Goal: Task Accomplishment & Management: Manage account settings

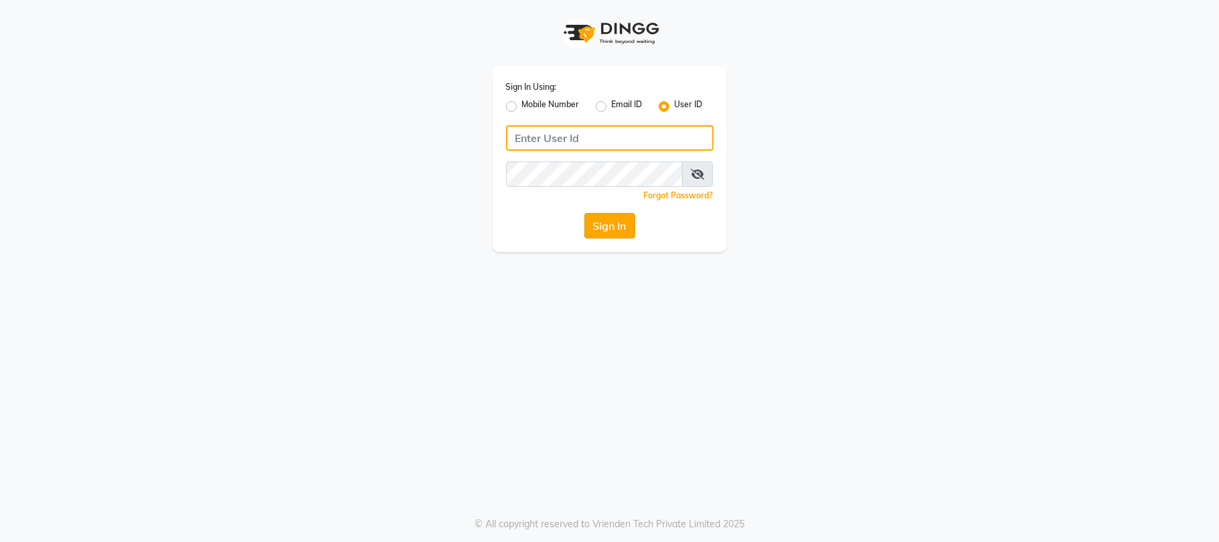
type input "simran"
click at [617, 230] on button "Sign In" at bounding box center [609, 225] width 51 height 25
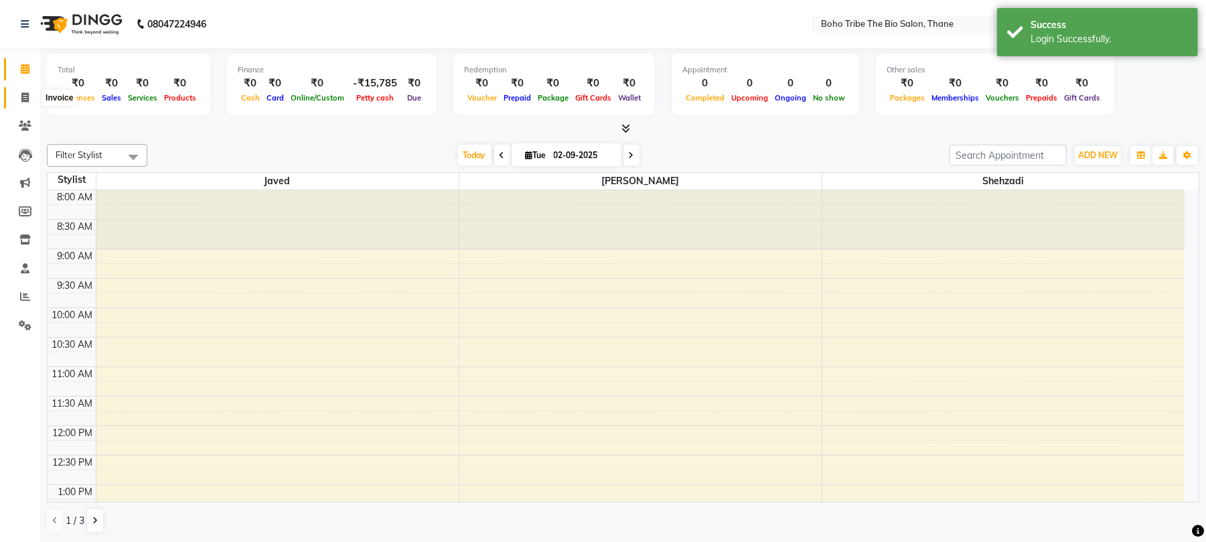
click at [19, 94] on span at bounding box center [24, 97] width 23 height 15
select select "service"
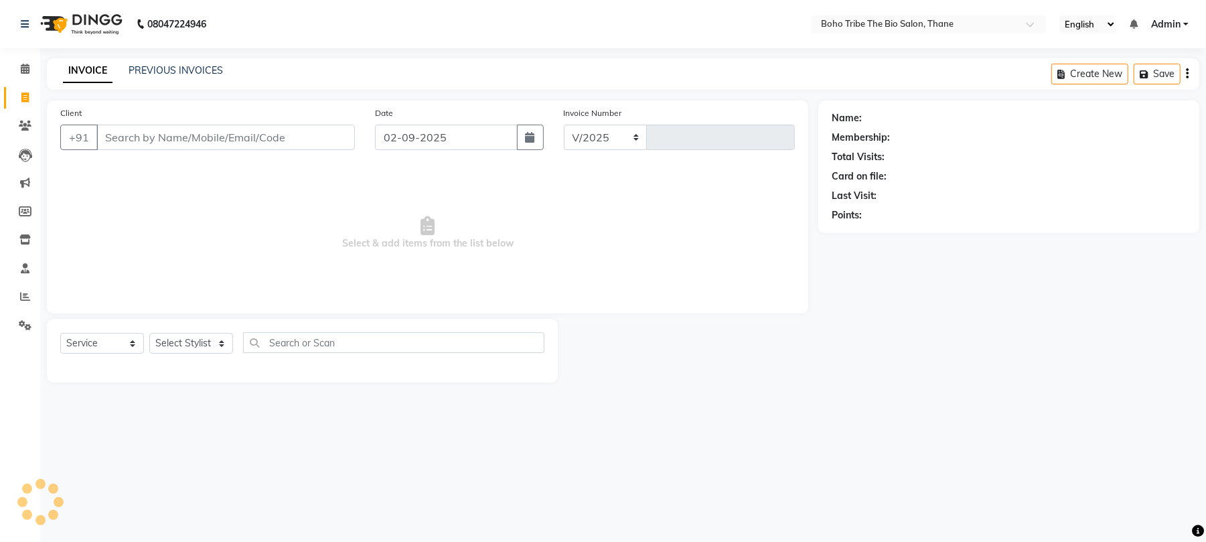
select select "7406"
type input "0520"
click at [193, 71] on link "PREVIOUS INVOICES" at bounding box center [176, 70] width 94 height 12
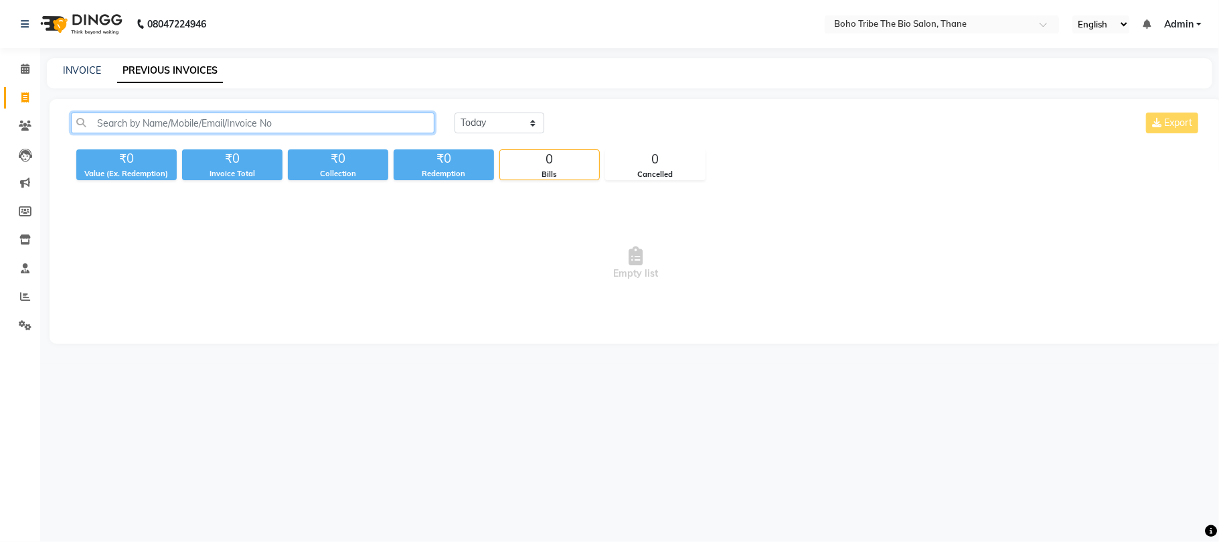
click at [197, 126] on input "text" at bounding box center [253, 122] width 364 height 21
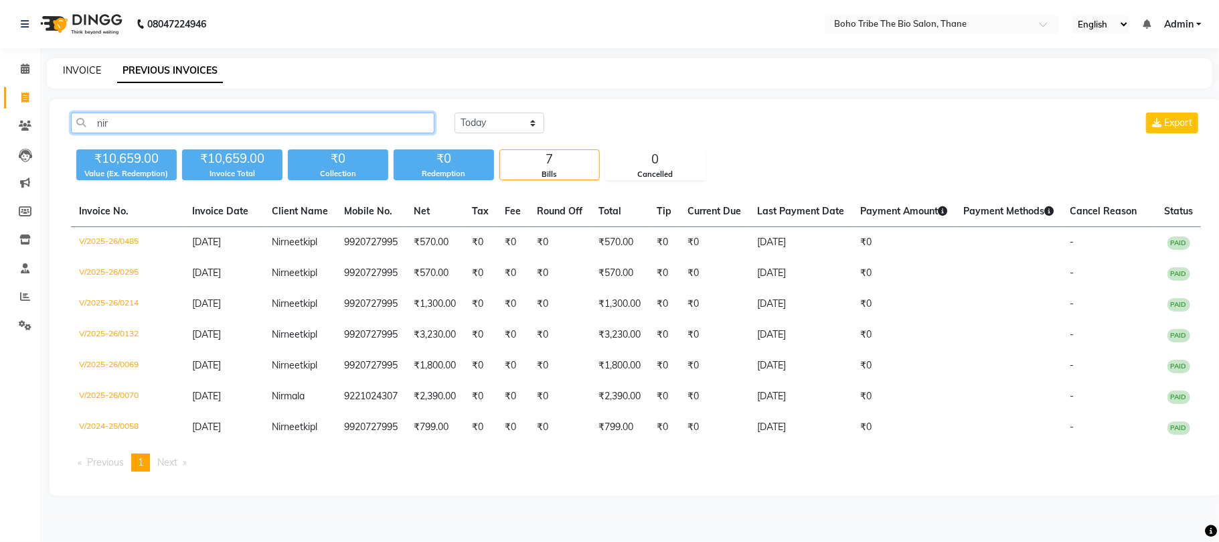
type input "nir"
click at [79, 70] on link "INVOICE" at bounding box center [82, 70] width 38 height 12
select select "service"
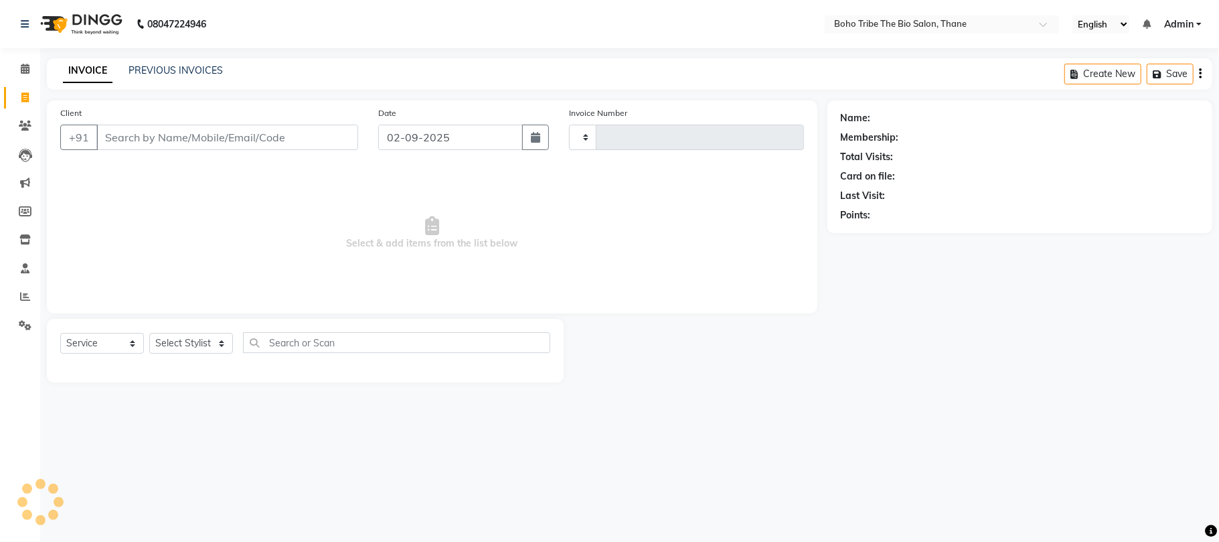
type input "0520"
select select "7406"
click at [187, 132] on input "Client" at bounding box center [227, 137] width 262 height 25
click at [175, 74] on link "PREVIOUS INVOICES" at bounding box center [176, 70] width 94 height 12
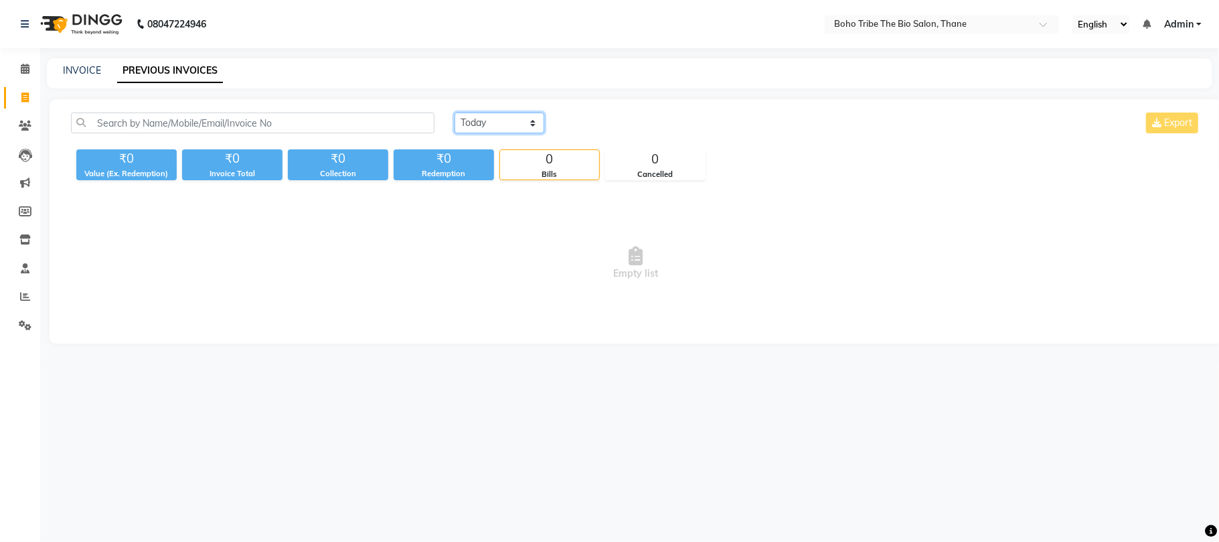
click at [506, 120] on select "[DATE] [DATE] Custom Range" at bounding box center [500, 122] width 90 height 21
select select "[DATE]"
click at [455, 112] on select "[DATE] [DATE] Custom Range" at bounding box center [500, 122] width 90 height 21
click at [81, 62] on div "INVOICE PREVIOUS INVOICES" at bounding box center [629, 73] width 1165 height 30
click at [81, 73] on link "INVOICE" at bounding box center [82, 70] width 38 height 12
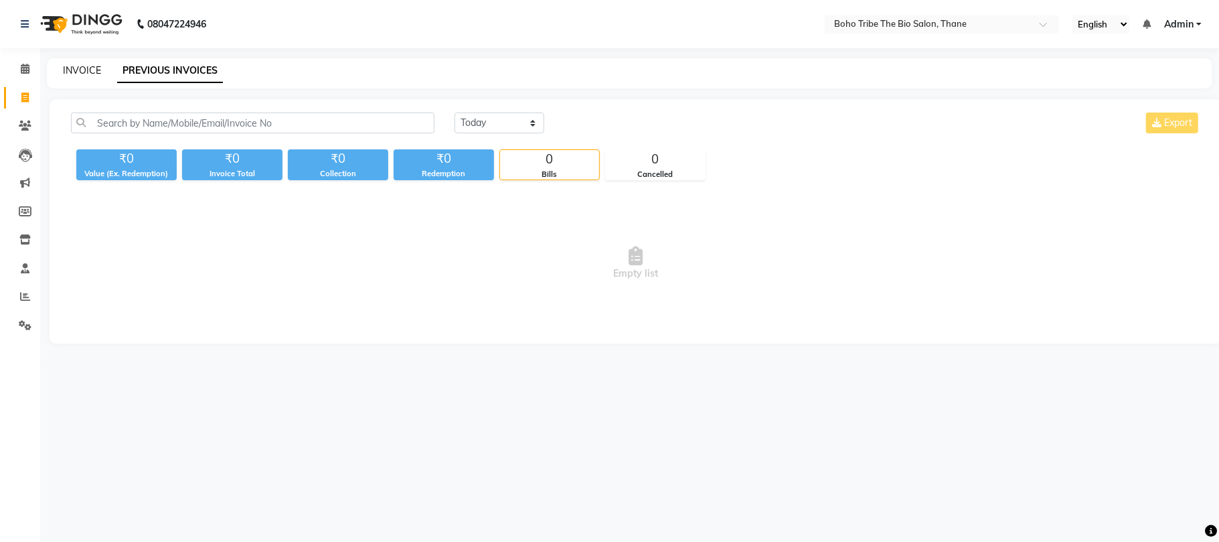
select select "service"
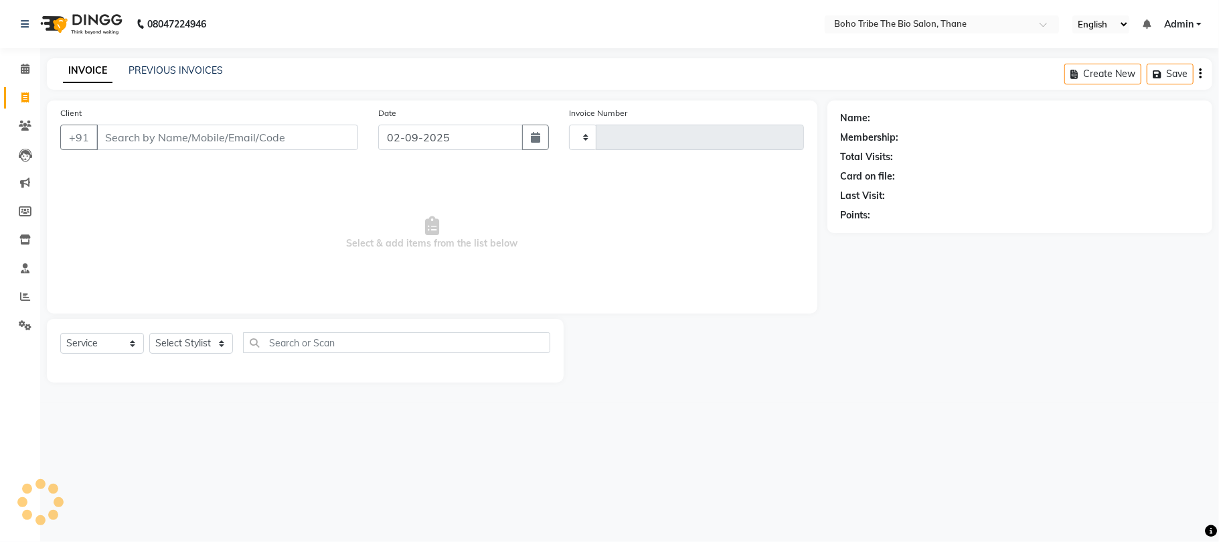
type input "0520"
select select "7406"
click at [143, 134] on input "Client" at bounding box center [227, 137] width 262 height 25
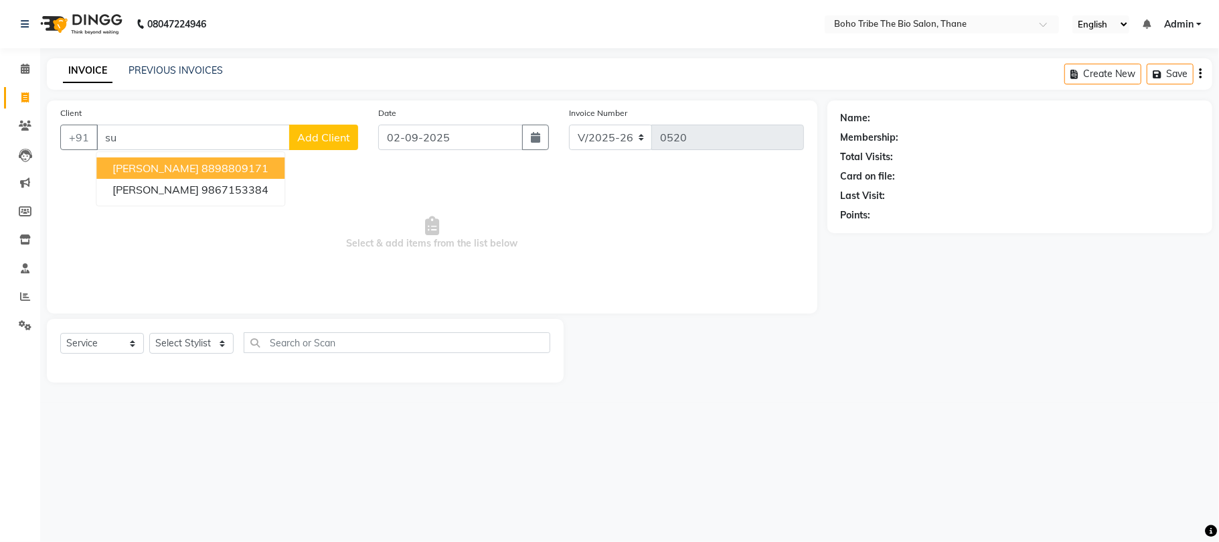
type input "s"
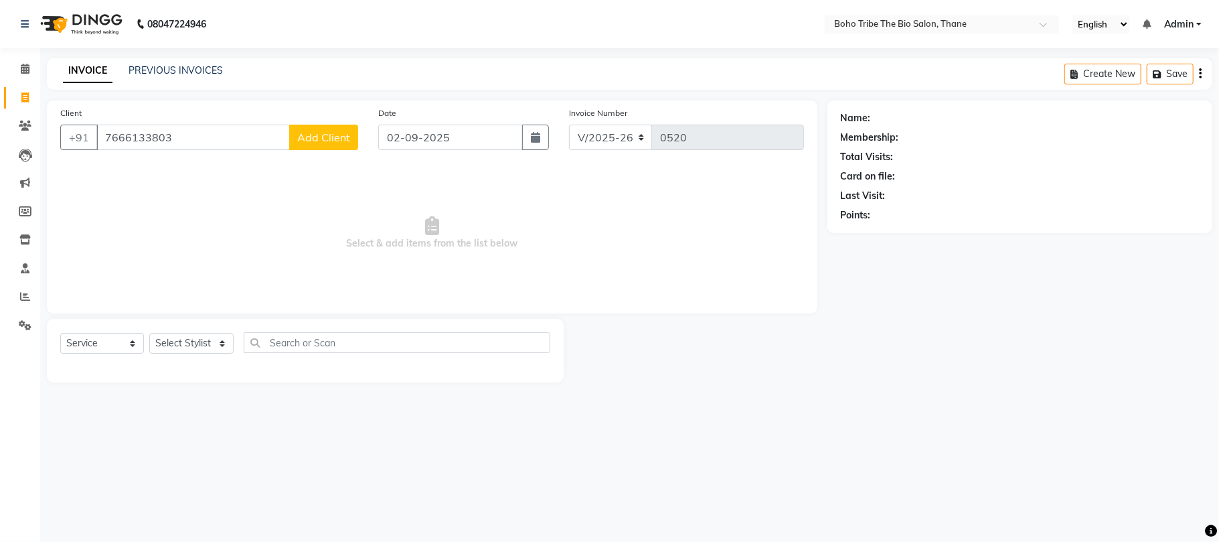
type input "7666133803"
click at [333, 133] on span "Add Client" at bounding box center [323, 137] width 53 height 13
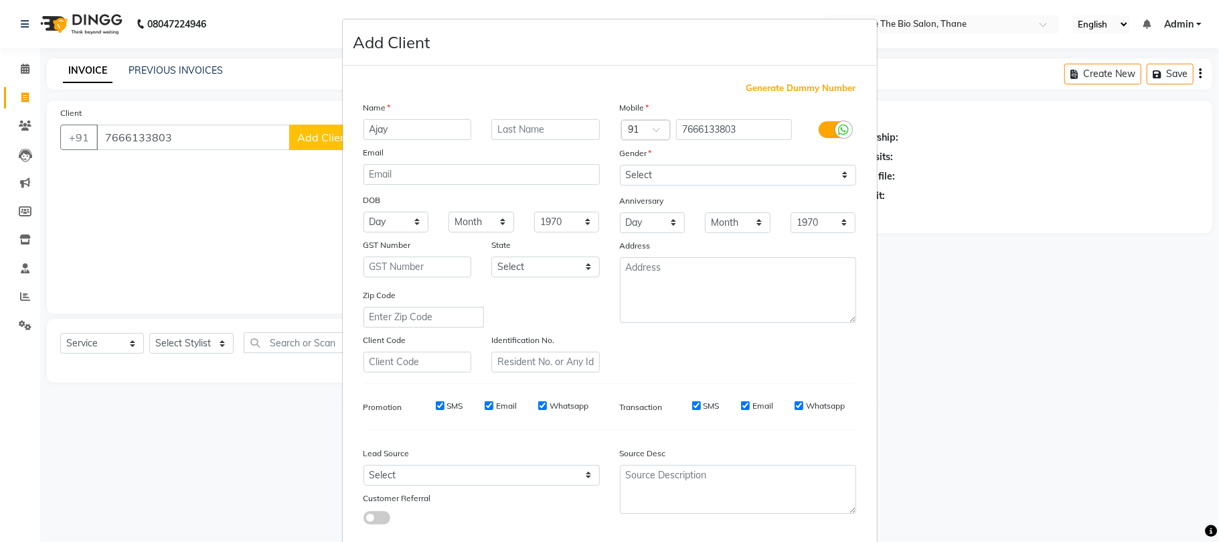
type input "Ajay"
click at [541, 129] on input "text" at bounding box center [545, 129] width 108 height 21
type input "[PERSON_NAME]"
click at [643, 174] on select "Select [DEMOGRAPHIC_DATA] [DEMOGRAPHIC_DATA] Other Prefer Not To Say" at bounding box center [738, 175] width 236 height 21
select select "[DEMOGRAPHIC_DATA]"
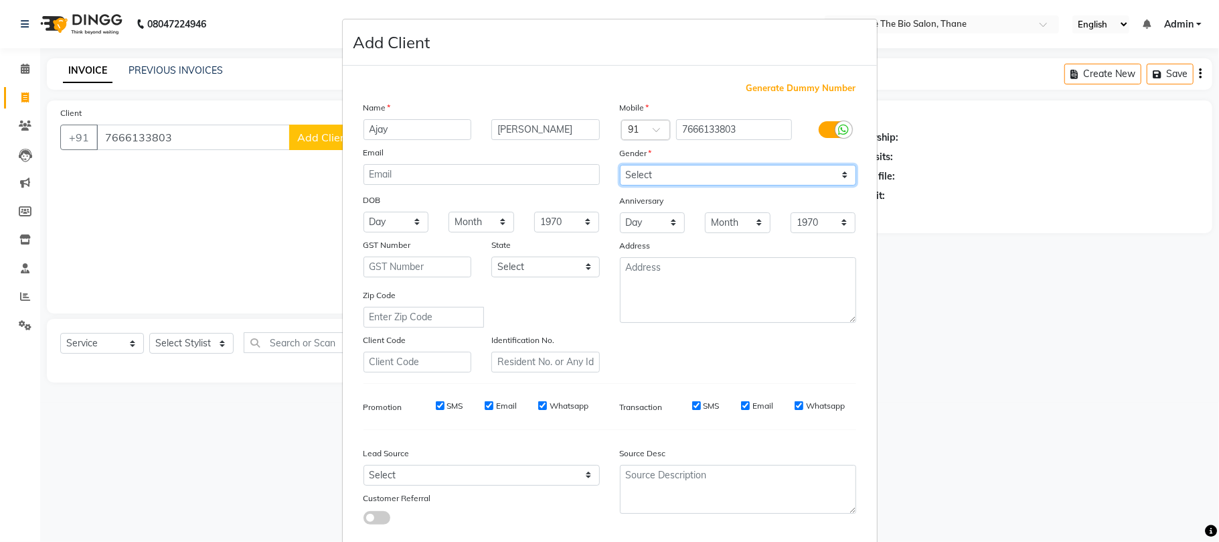
click at [620, 165] on select "Select [DEMOGRAPHIC_DATA] [DEMOGRAPHIC_DATA] Other Prefer Not To Say" at bounding box center [738, 175] width 236 height 21
click at [416, 121] on input "Ajay" at bounding box center [418, 129] width 108 height 21
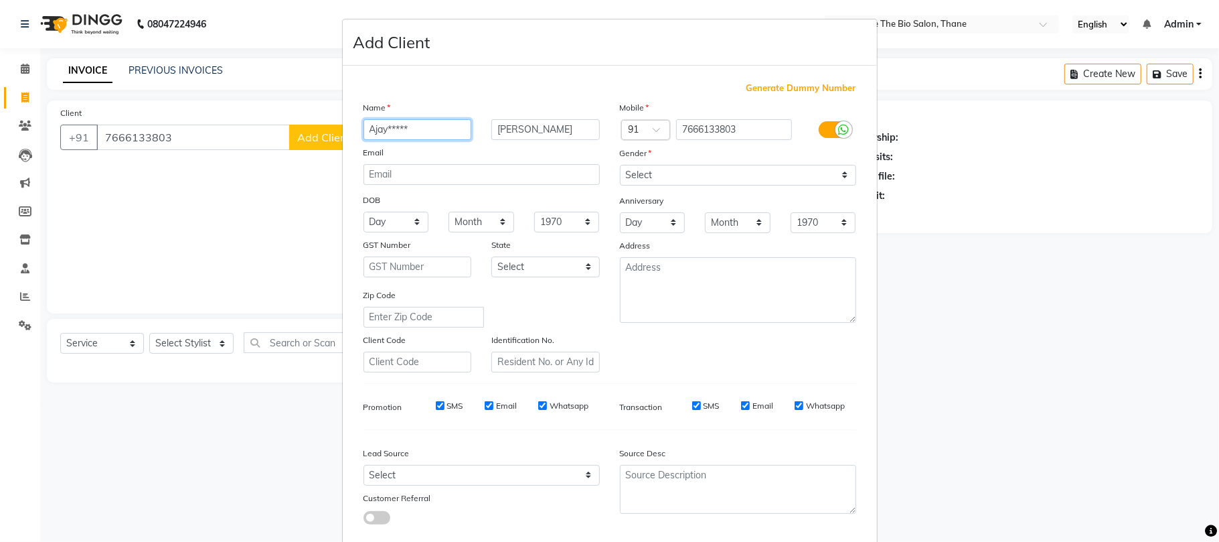
type input "Ajay*****"
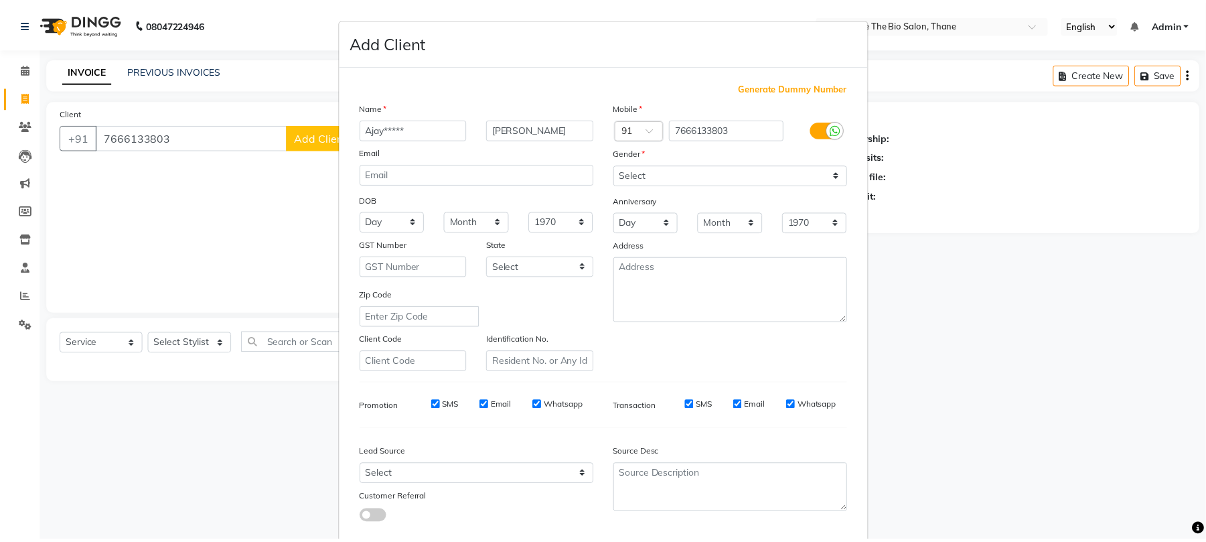
scroll to position [73, 0]
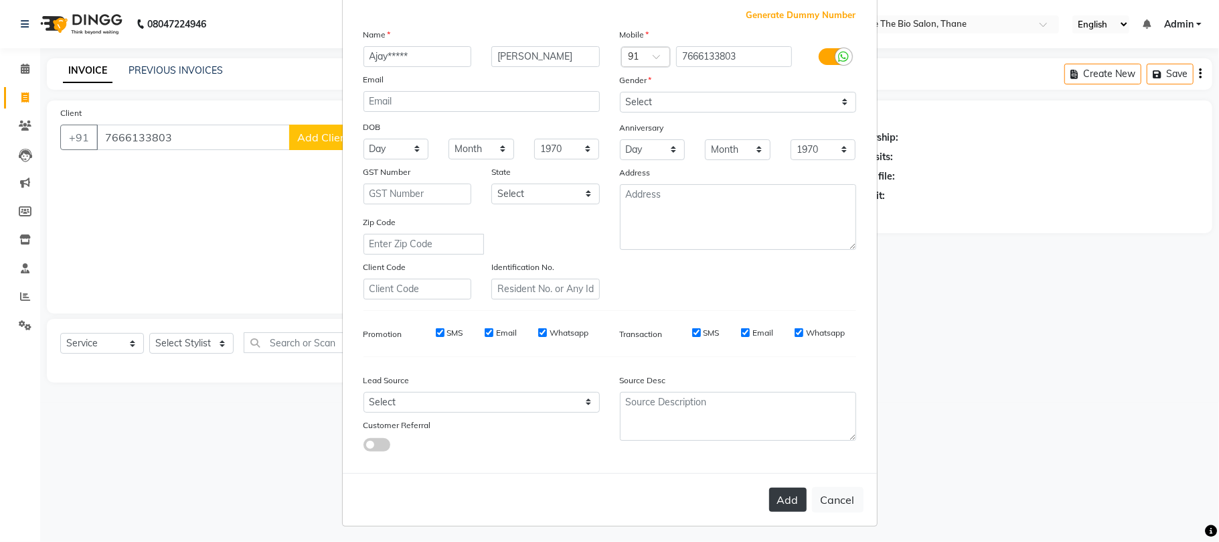
click at [775, 491] on button "Add" at bounding box center [787, 499] width 37 height 24
select select
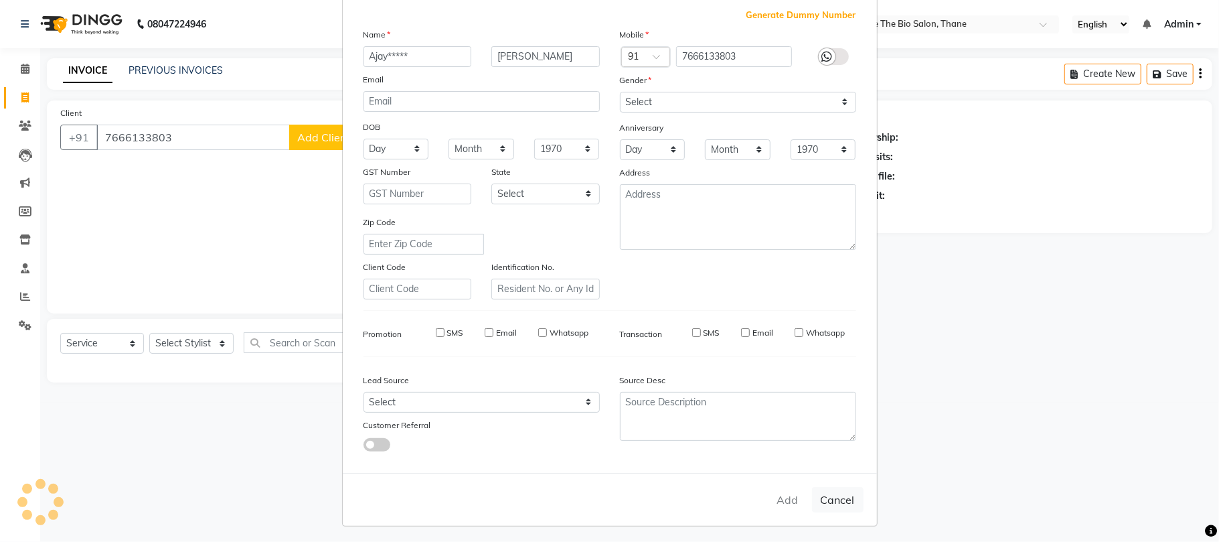
select select
checkbox input "false"
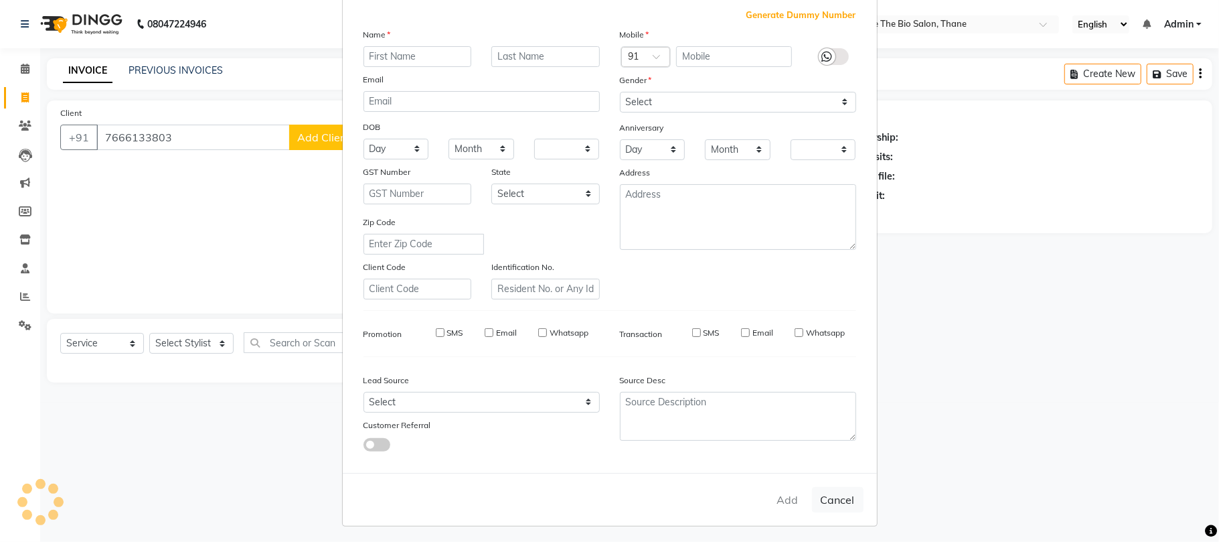
checkbox input "false"
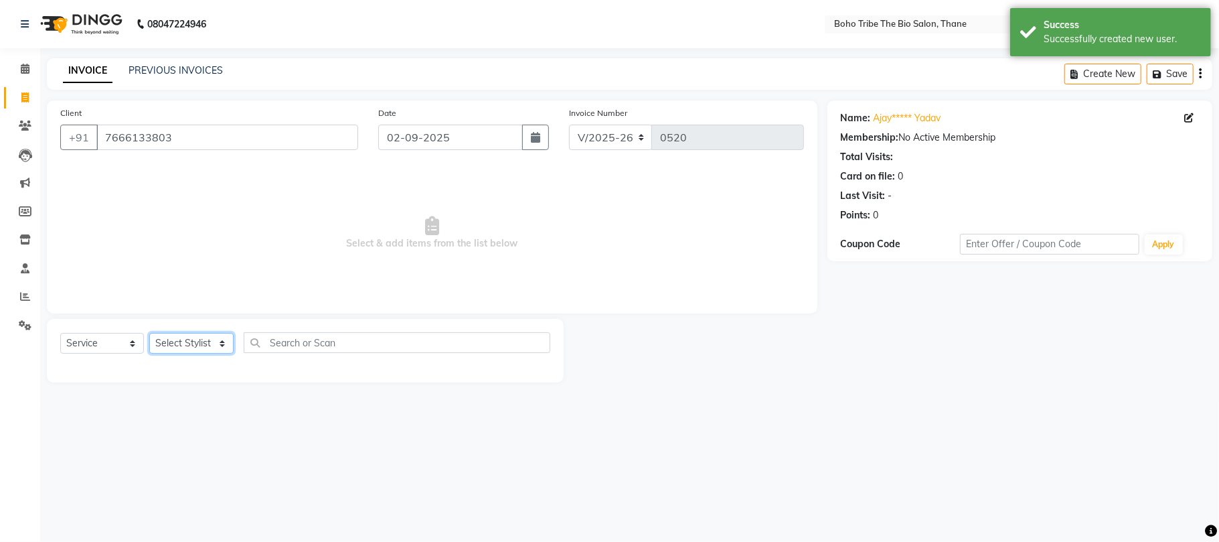
click at [201, 338] on select "Select Stylist [PERSON_NAME] [PERSON_NAME] [PERSON_NAME] [PERSON_NAME] Kuril [P…" at bounding box center [191, 343] width 84 height 21
select select "68789"
click at [149, 333] on select "Select Stylist [PERSON_NAME] [PERSON_NAME] [PERSON_NAME] [PERSON_NAME] Kuril [P…" at bounding box center [191, 343] width 84 height 21
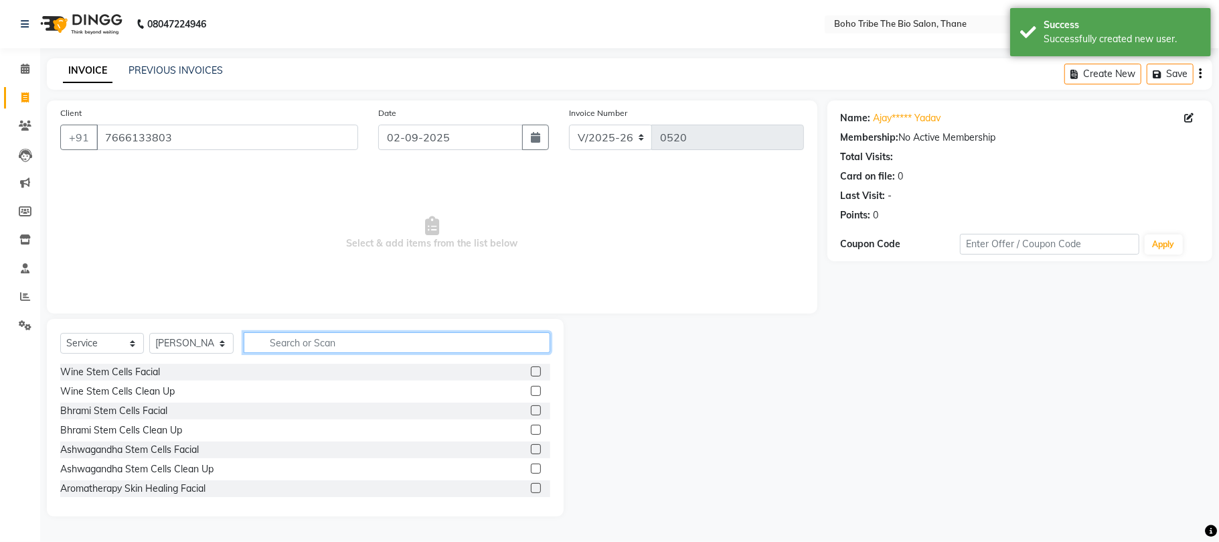
click at [308, 337] on input "text" at bounding box center [397, 342] width 307 height 21
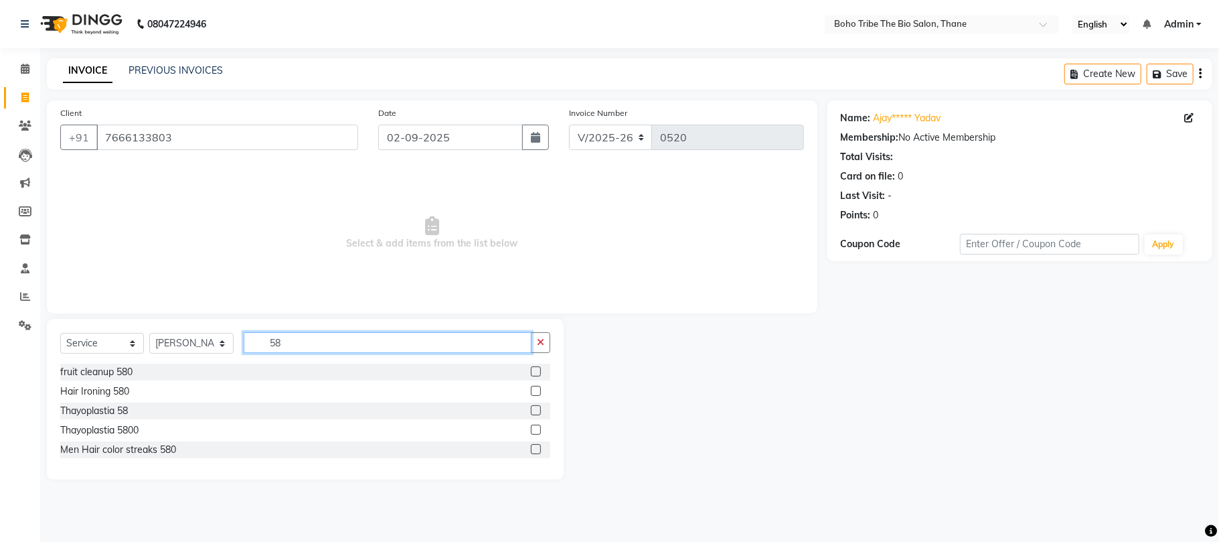
type input "5"
type input "head"
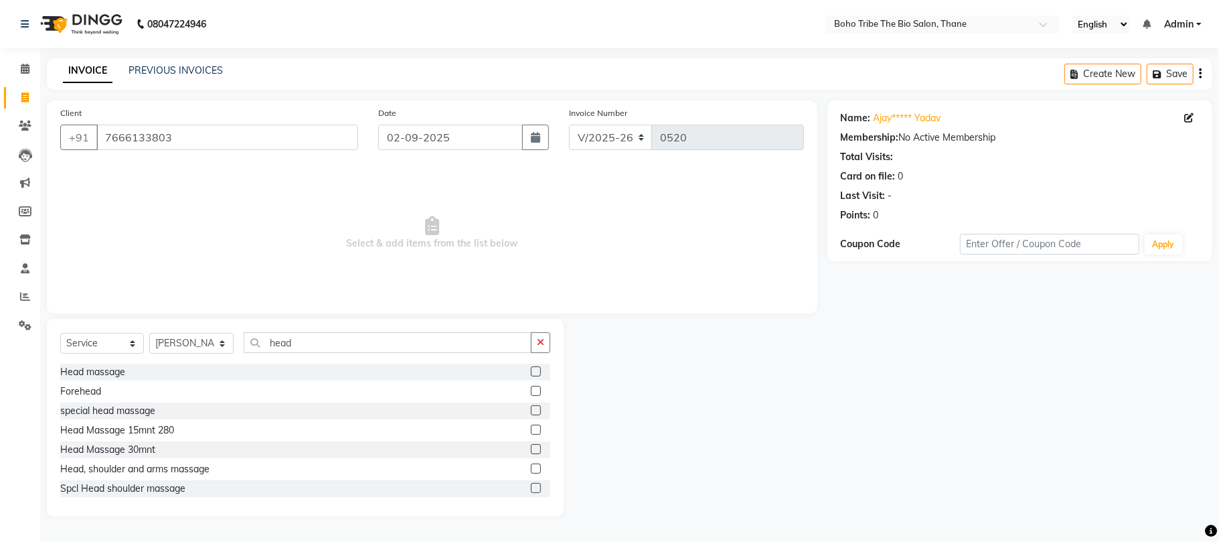
click at [531, 451] on label at bounding box center [536, 449] width 10 height 10
click at [531, 451] on input "checkbox" at bounding box center [535, 449] width 9 height 9
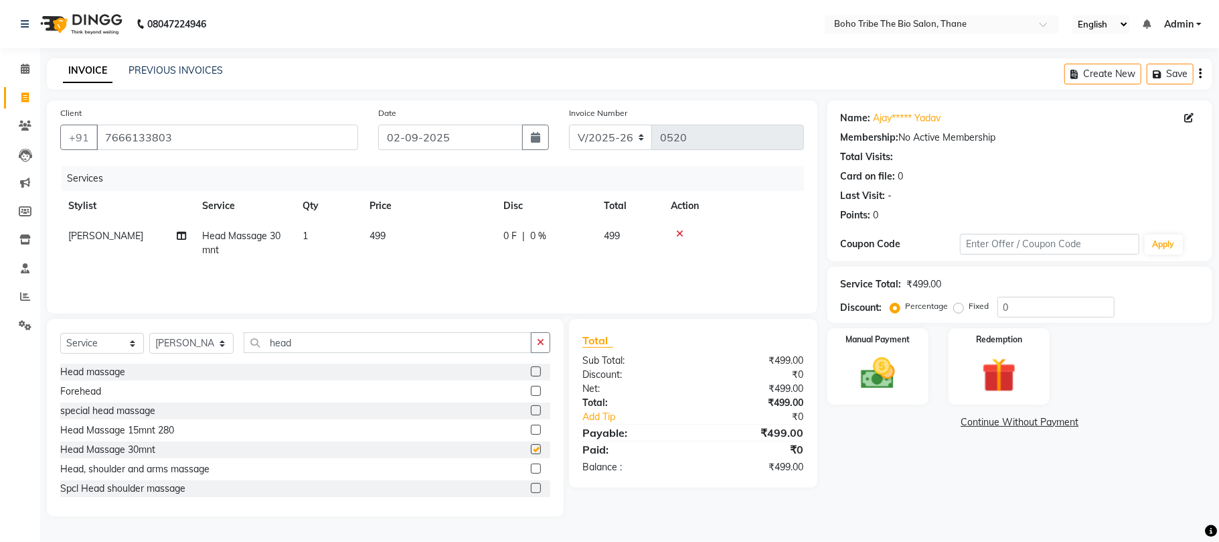
checkbox input "false"
click at [387, 232] on td "499" at bounding box center [428, 243] width 134 height 44
select select "68789"
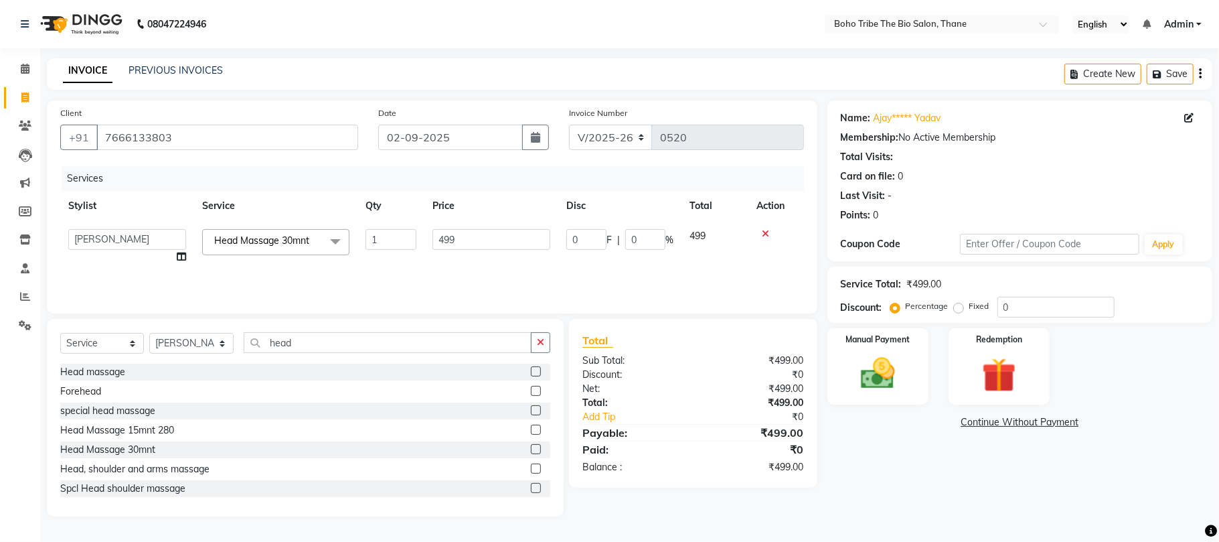
click at [531, 368] on label at bounding box center [536, 371] width 10 height 10
click at [531, 368] on input "checkbox" at bounding box center [535, 372] width 9 height 9
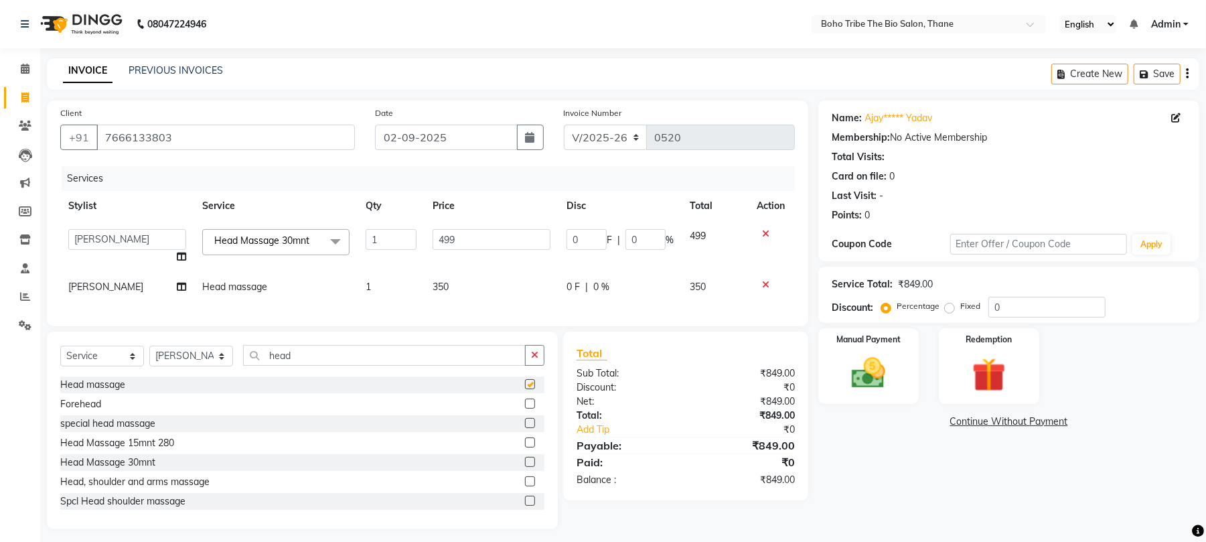
checkbox input "false"
click at [767, 236] on icon at bounding box center [765, 233] width 7 height 9
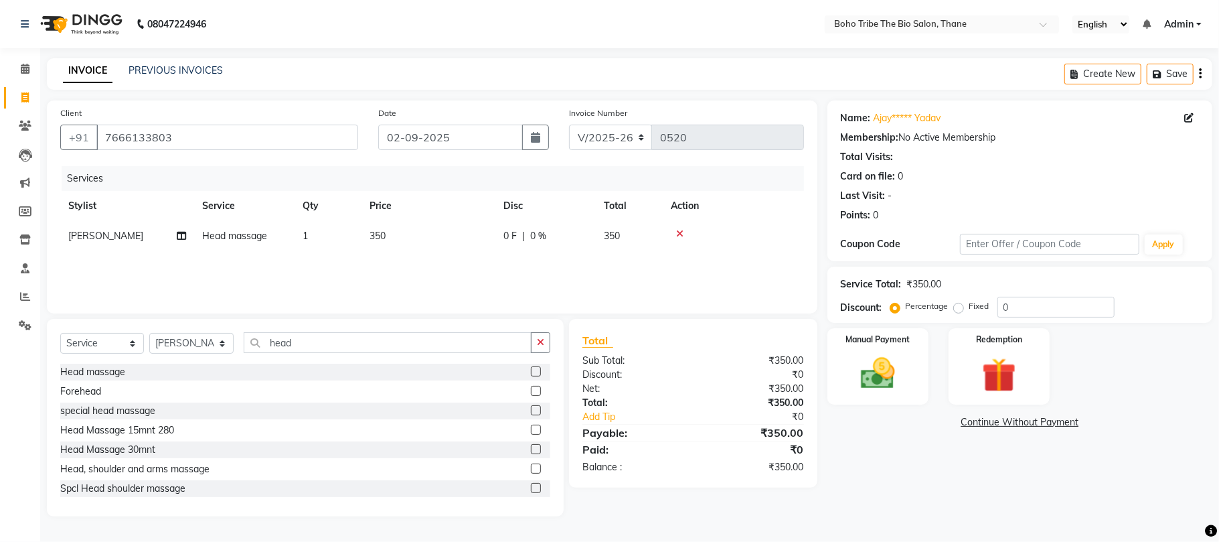
click at [386, 234] on td "350" at bounding box center [428, 236] width 134 height 30
select select "68789"
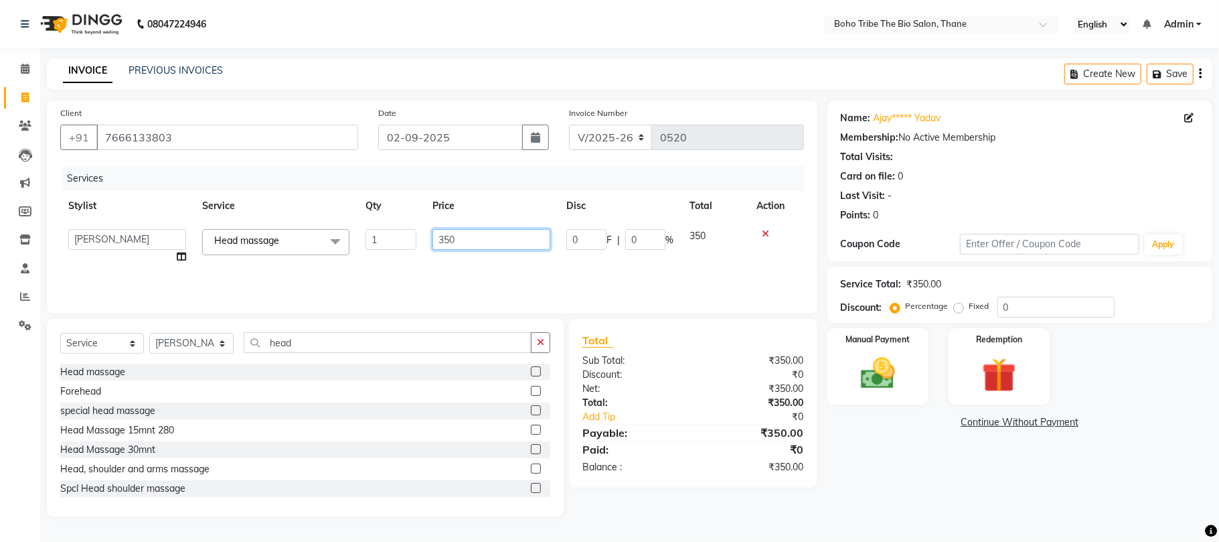
click at [487, 236] on input "350" at bounding box center [491, 239] width 118 height 21
type input "3"
type input "680"
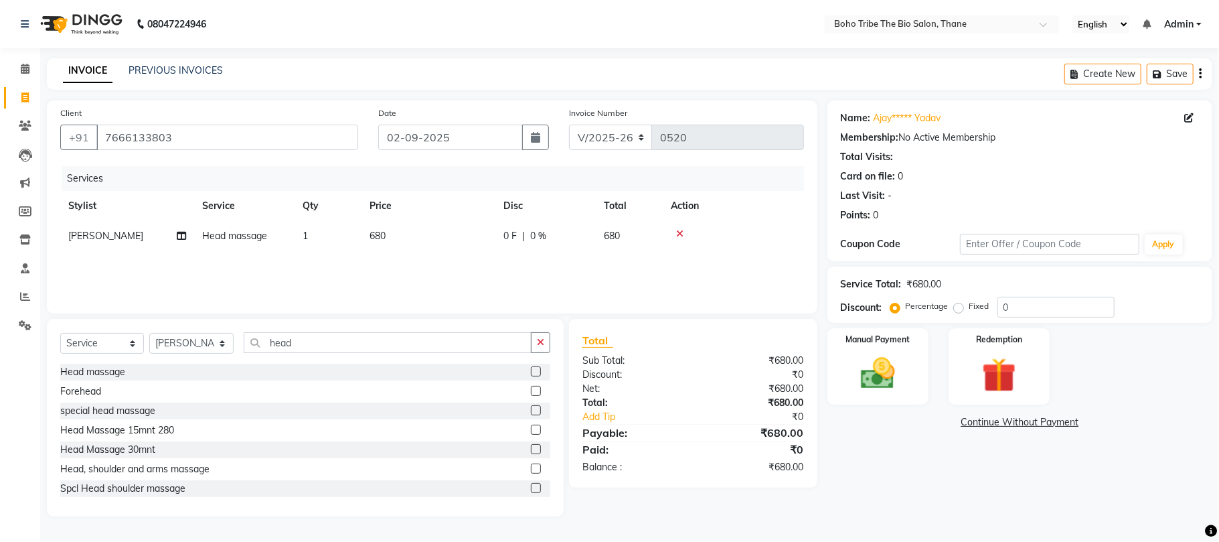
click at [621, 234] on td "680" at bounding box center [629, 236] width 67 height 30
select select "68789"
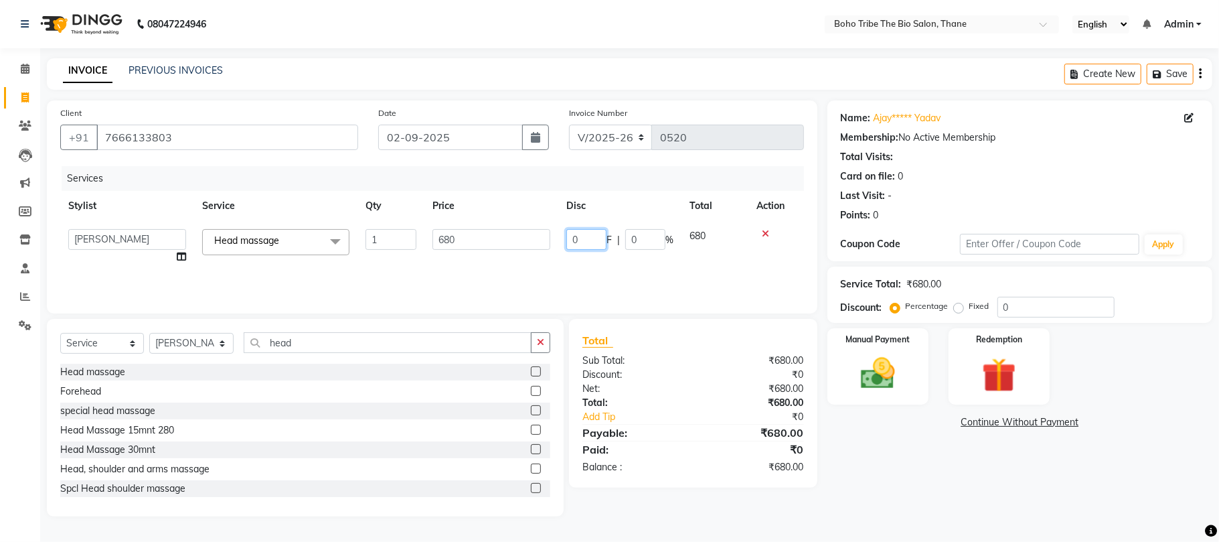
click at [590, 236] on input "0" at bounding box center [586, 239] width 40 height 21
type input "100"
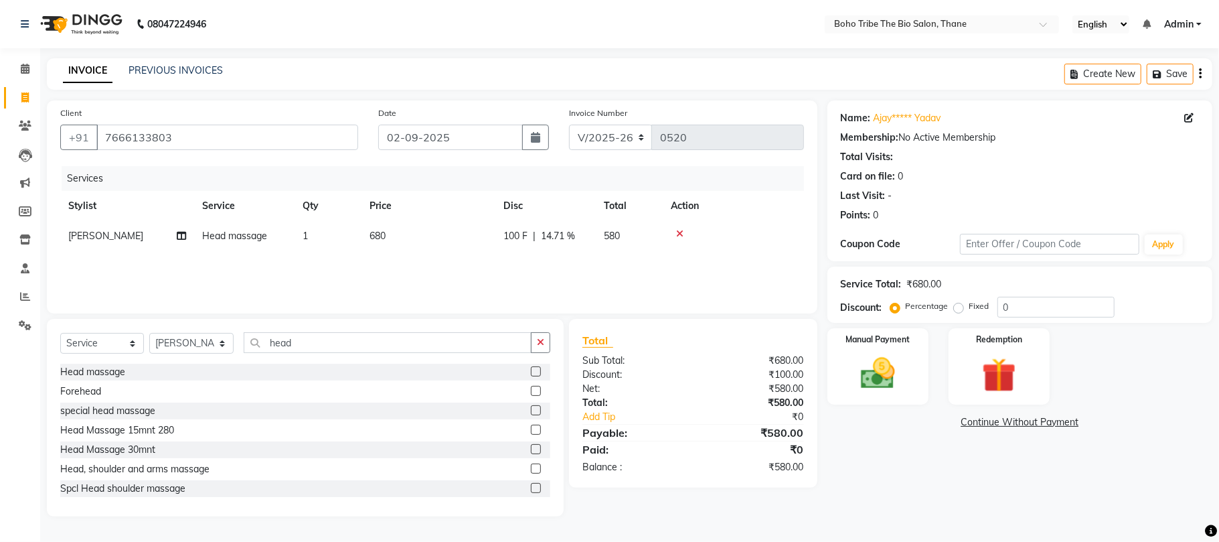
click at [598, 263] on div "Services Stylist Service Qty Price Disc Total Action [PERSON_NAME] Head massage…" at bounding box center [432, 233] width 744 height 134
click at [368, 336] on input "head" at bounding box center [388, 342] width 288 height 21
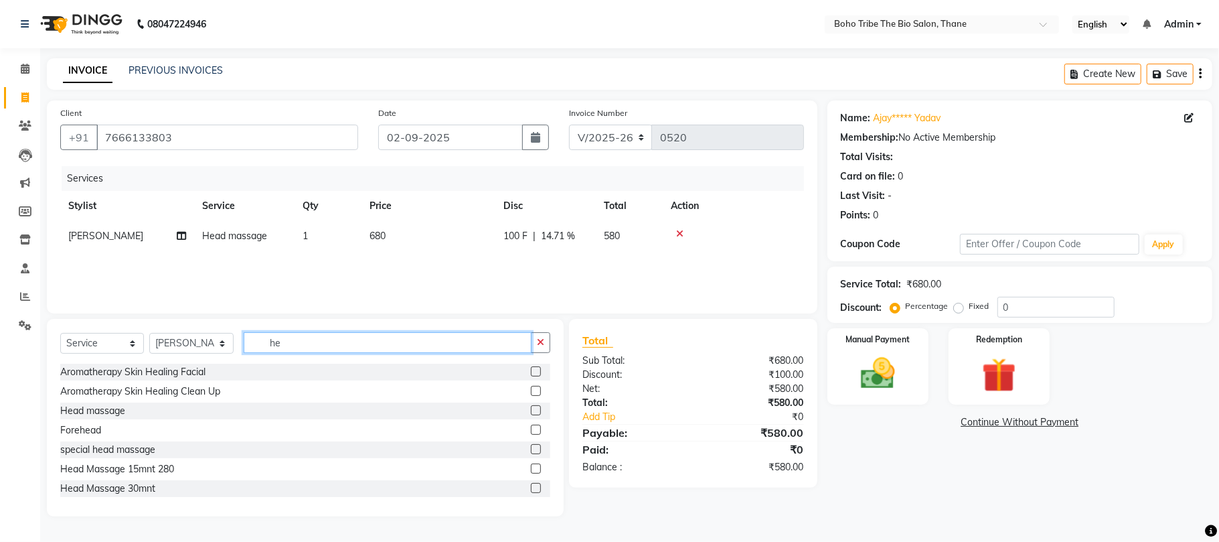
type input "h"
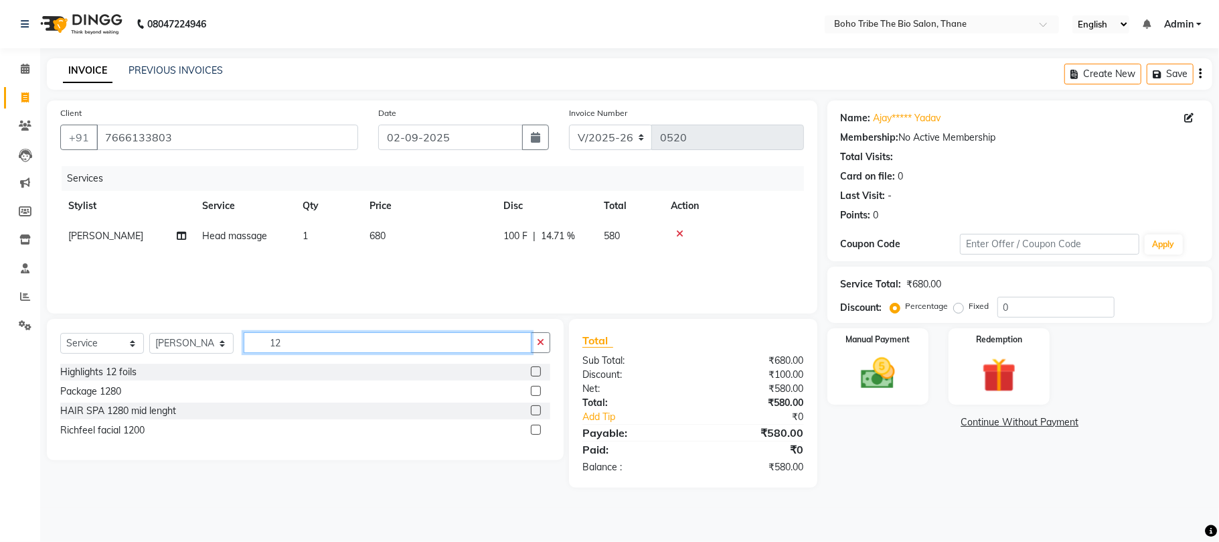
type input "1"
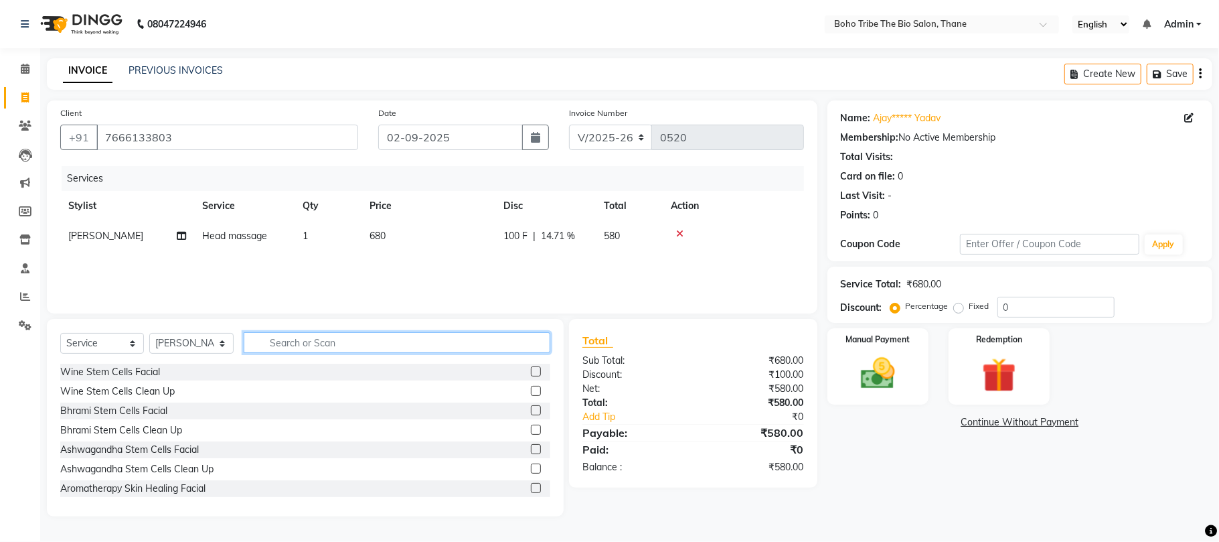
type input "1"
type input "wine"
click at [531, 408] on label at bounding box center [536, 410] width 10 height 10
click at [531, 408] on input "checkbox" at bounding box center [535, 410] width 9 height 9
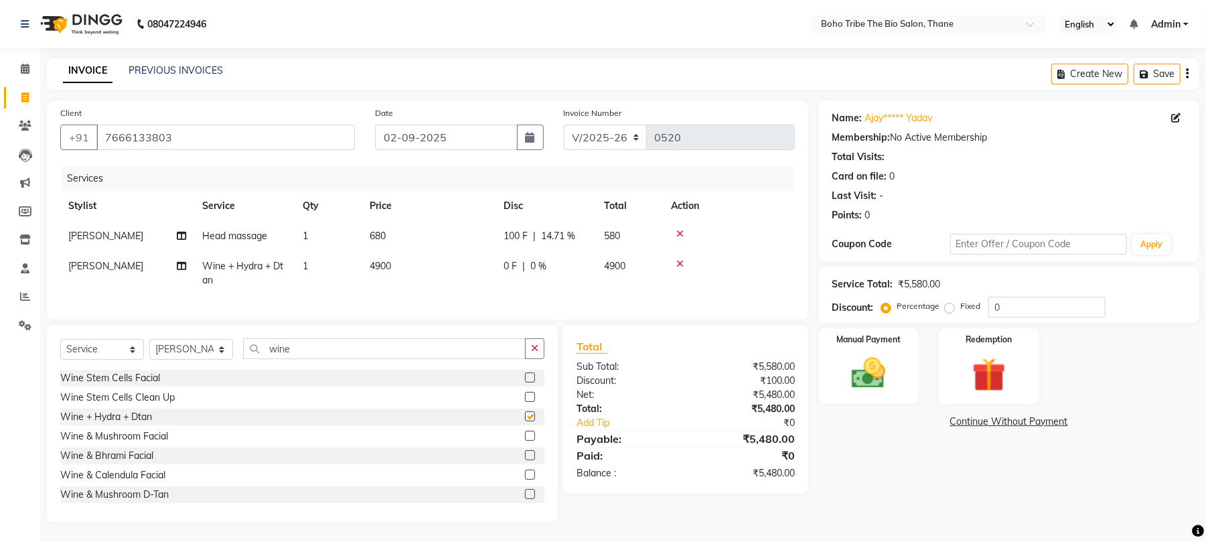
checkbox input "false"
click at [525, 386] on div at bounding box center [534, 378] width 19 height 17
click at [525, 382] on label at bounding box center [530, 377] width 10 height 10
click at [525, 382] on input "checkbox" at bounding box center [529, 378] width 9 height 9
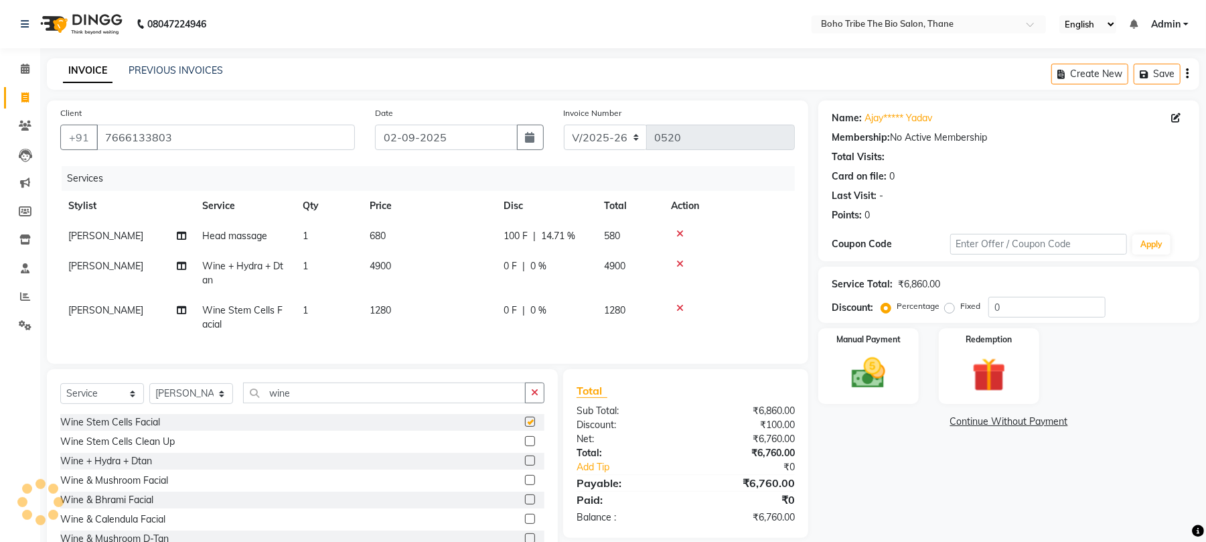
checkbox input "false"
click at [677, 263] on icon at bounding box center [679, 263] width 7 height 9
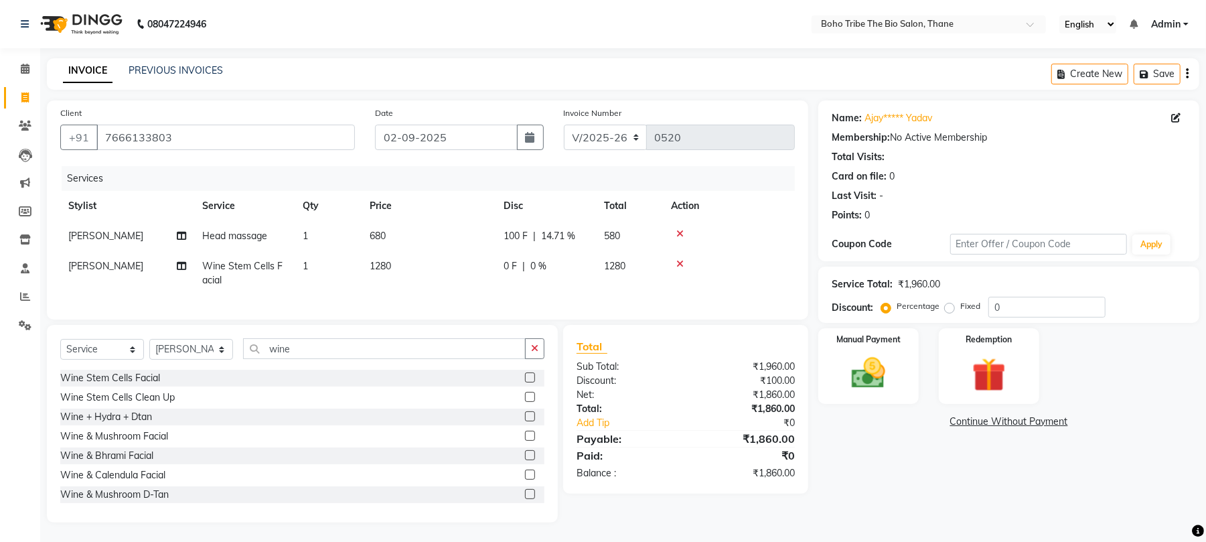
click at [406, 266] on td "1280" at bounding box center [428, 273] width 134 height 44
select select "68789"
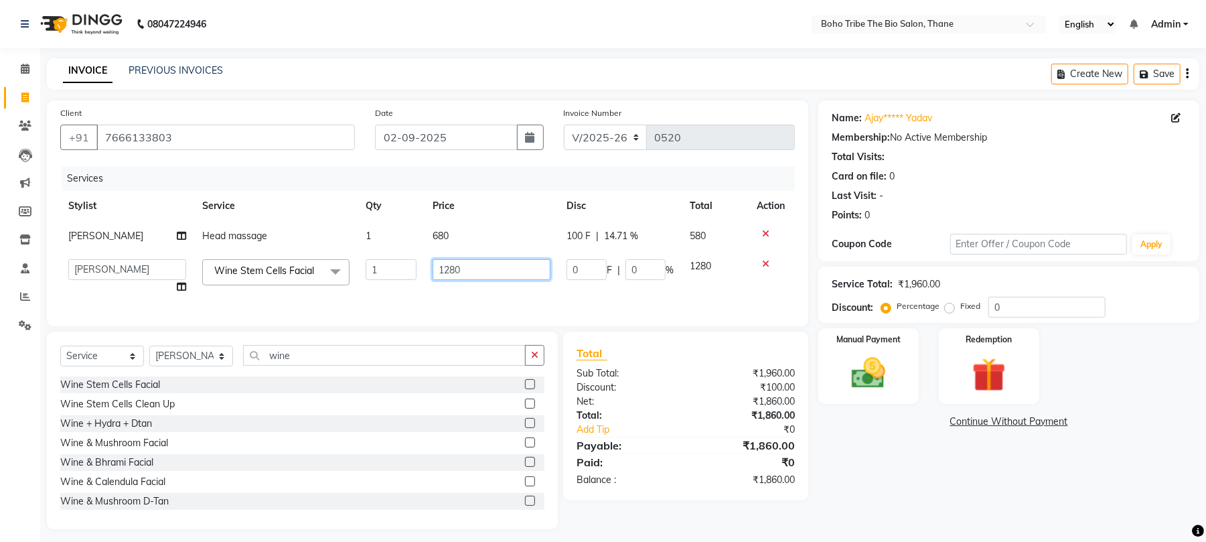
click at [475, 265] on input "1280" at bounding box center [491, 269] width 118 height 21
type input "1"
type input "2000"
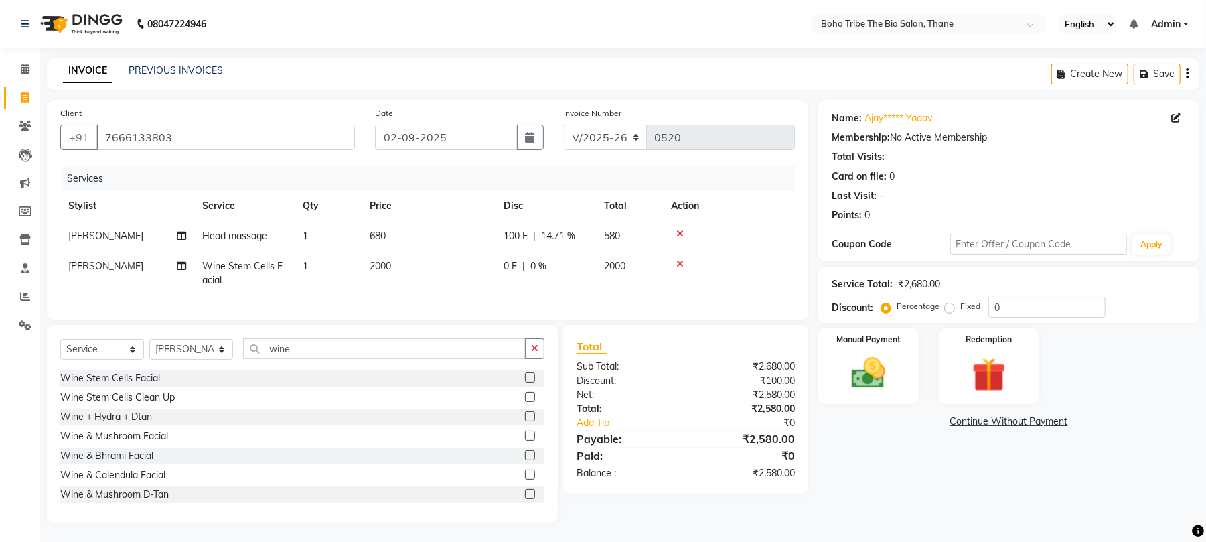
click at [489, 295] on td "2000" at bounding box center [428, 273] width 134 height 44
select select "68789"
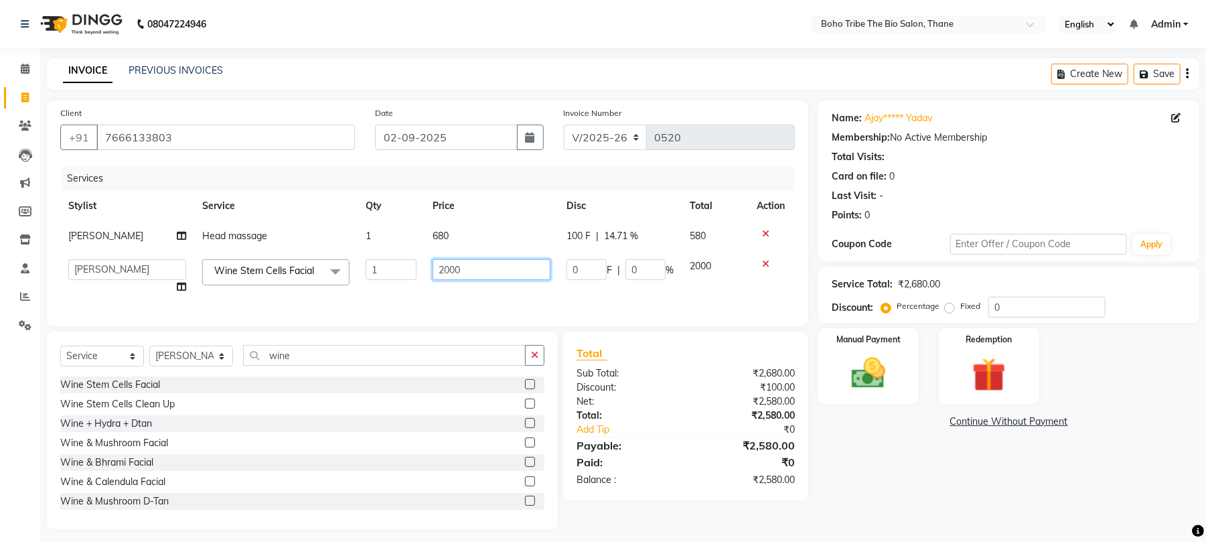
click at [467, 265] on input "2000" at bounding box center [491, 269] width 118 height 21
type input "2500"
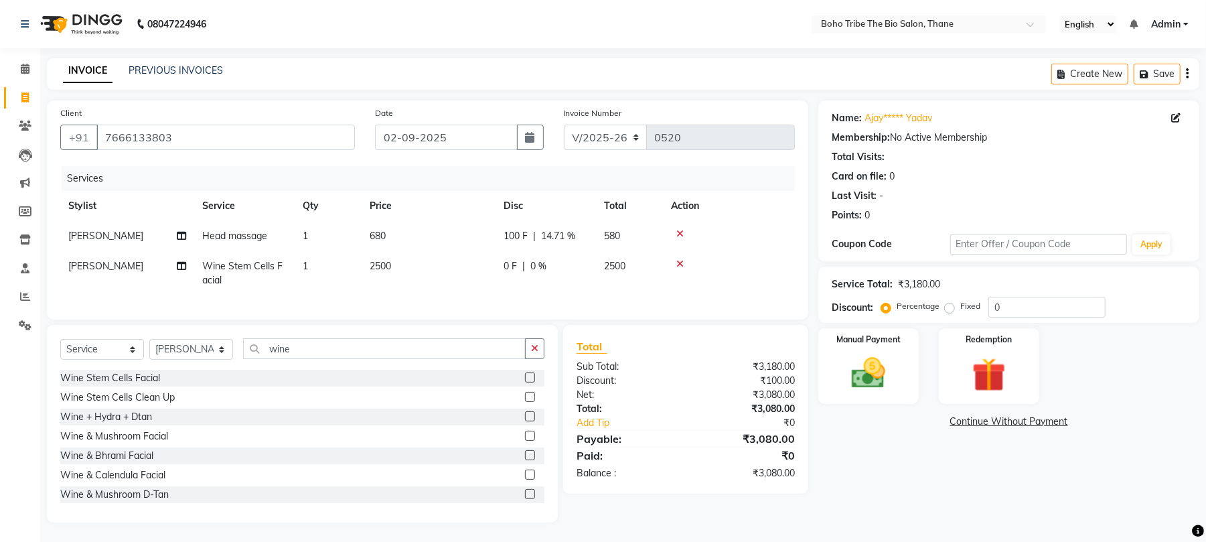
click at [552, 265] on div "0 F | 0 %" at bounding box center [545, 266] width 84 height 14
select select "68789"
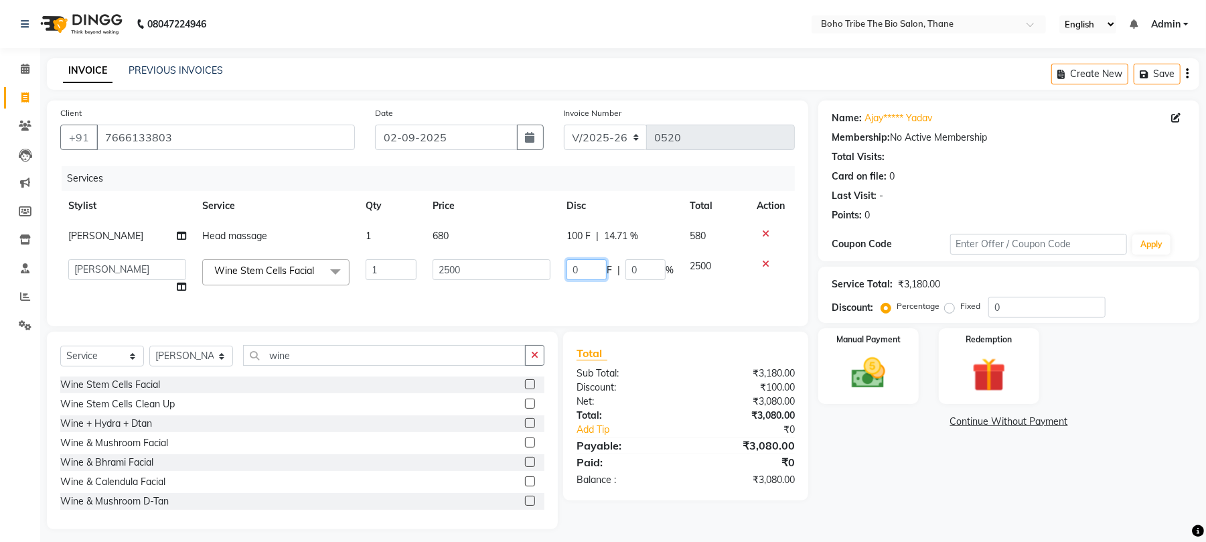
click at [586, 265] on input "0" at bounding box center [586, 269] width 40 height 21
type input "500"
click at [511, 298] on div "Services Stylist Service Qty Price Disc Total Action [PERSON_NAME] Head massage…" at bounding box center [427, 239] width 734 height 147
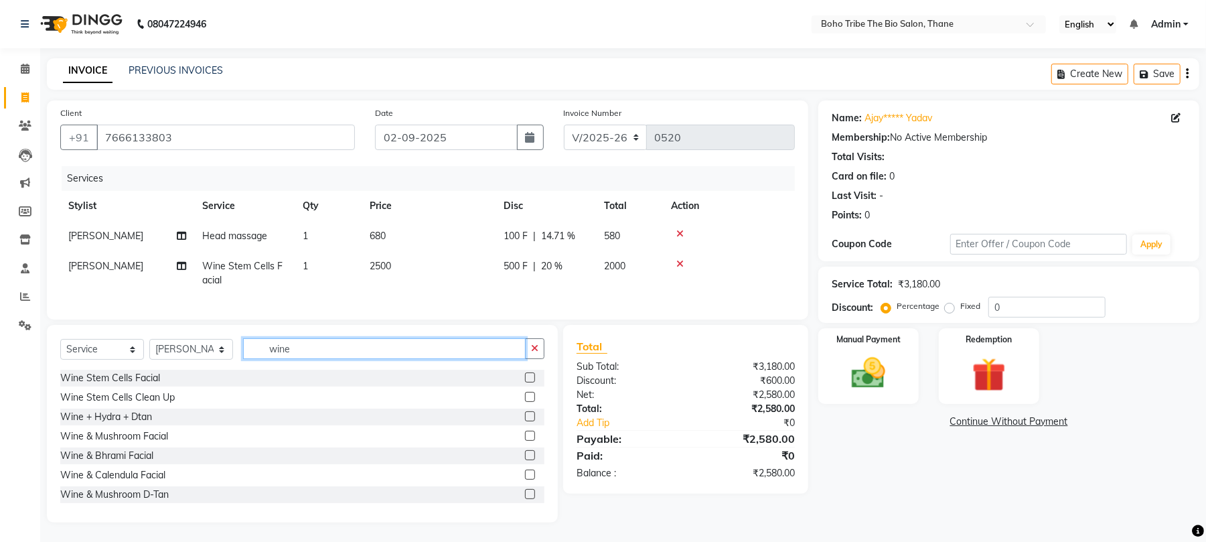
click at [309, 359] on input "wine" at bounding box center [384, 348] width 283 height 21
type input "w"
type input "h"
type input "s"
type input "n"
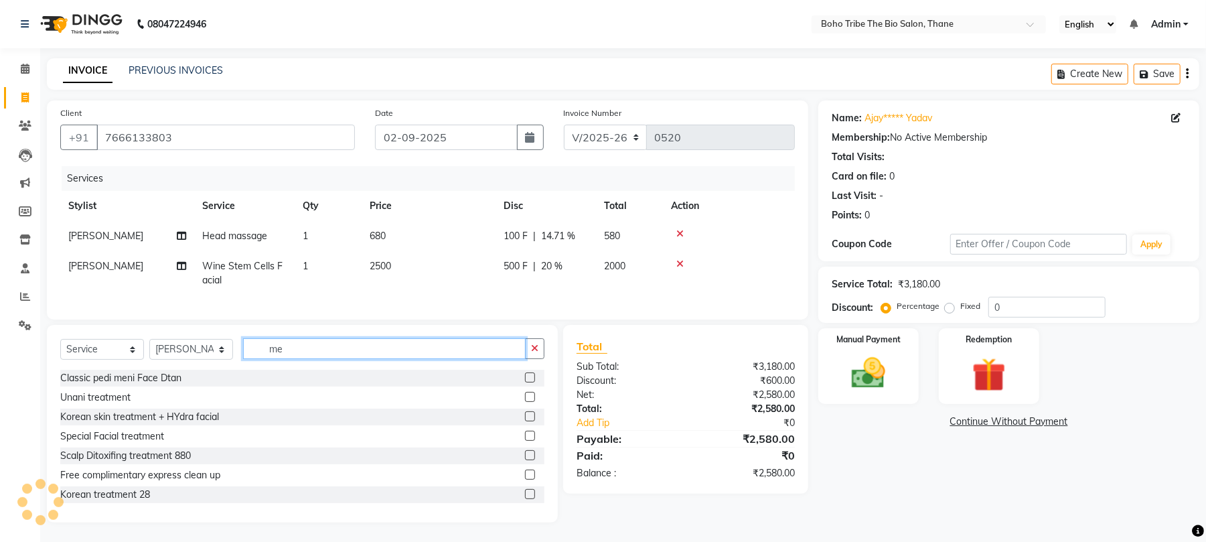
type input "m"
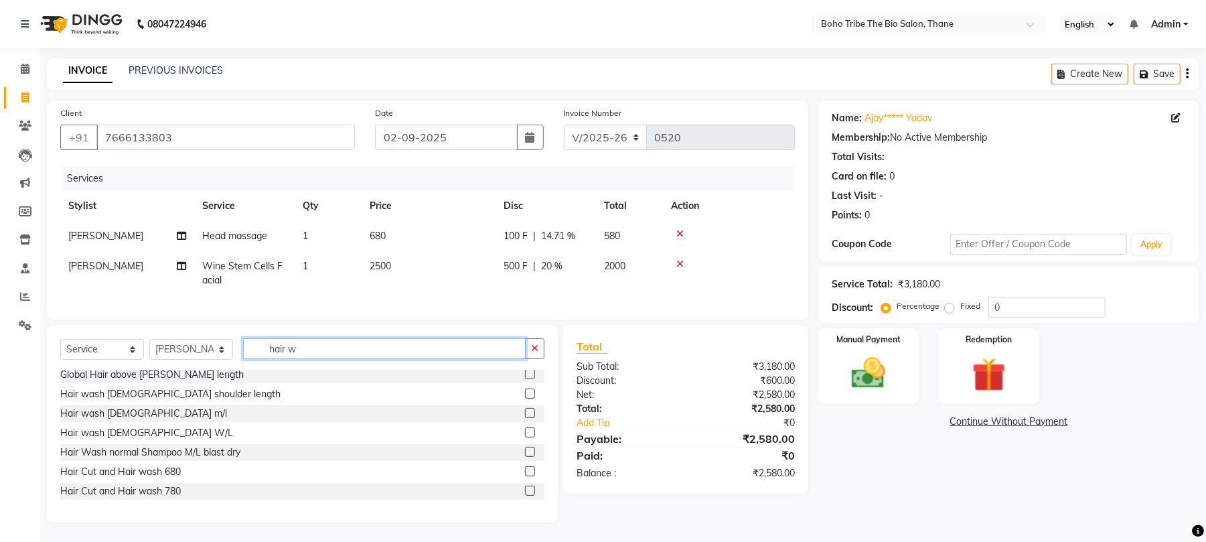
scroll to position [0, 0]
type input "h"
type input "wash"
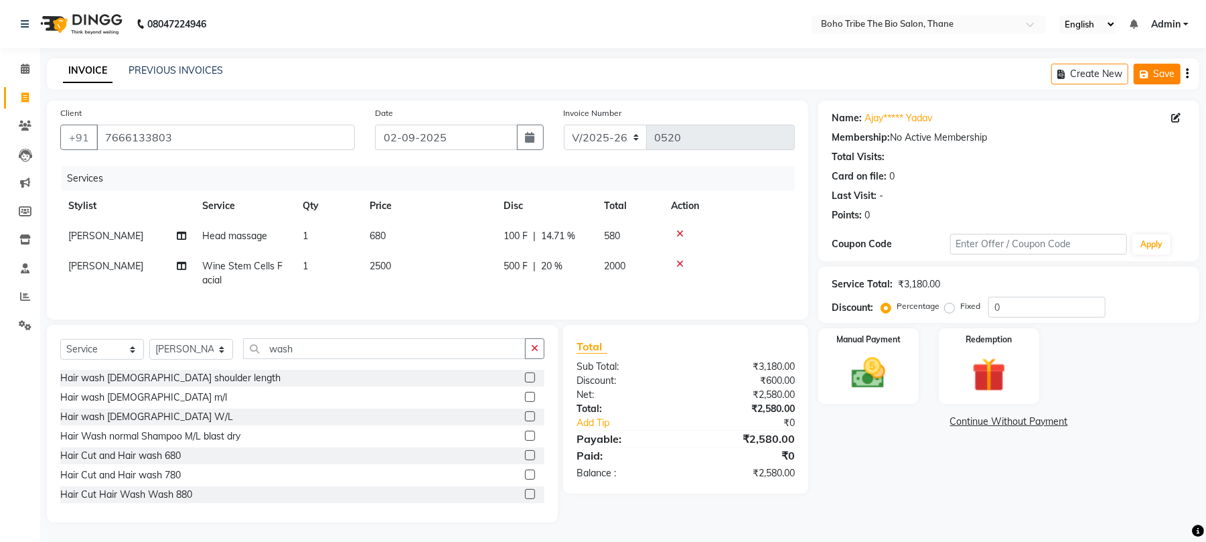
click at [1165, 68] on button "Save" at bounding box center [1156, 74] width 47 height 21
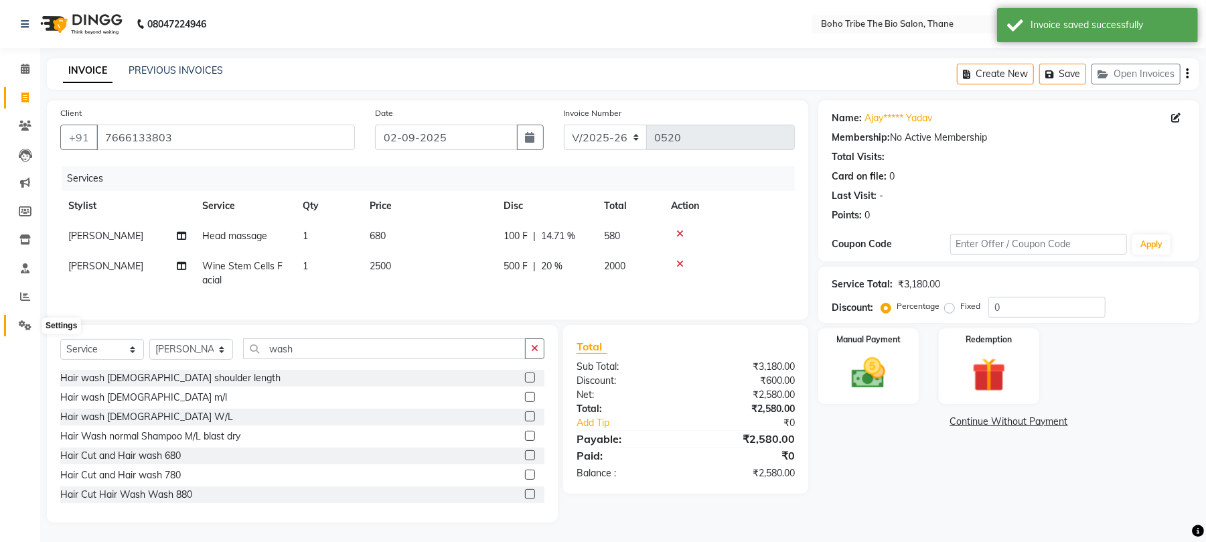
click at [16, 319] on span at bounding box center [24, 325] width 23 height 15
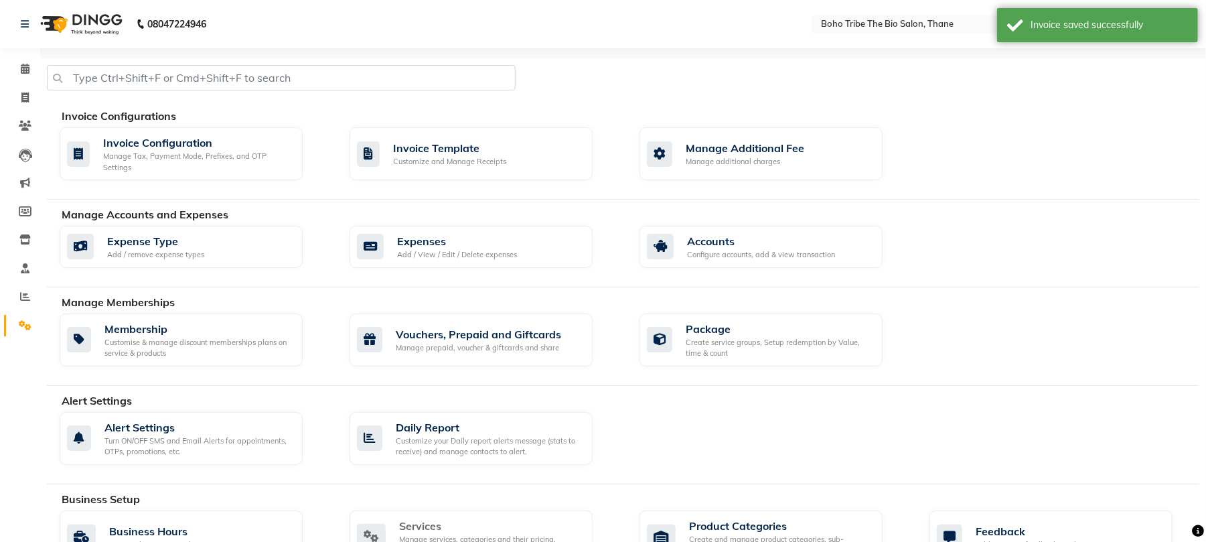
click at [412, 518] on div "Services Manage services, categories and their pricing, duration. Print menu, o…" at bounding box center [470, 537] width 243 height 54
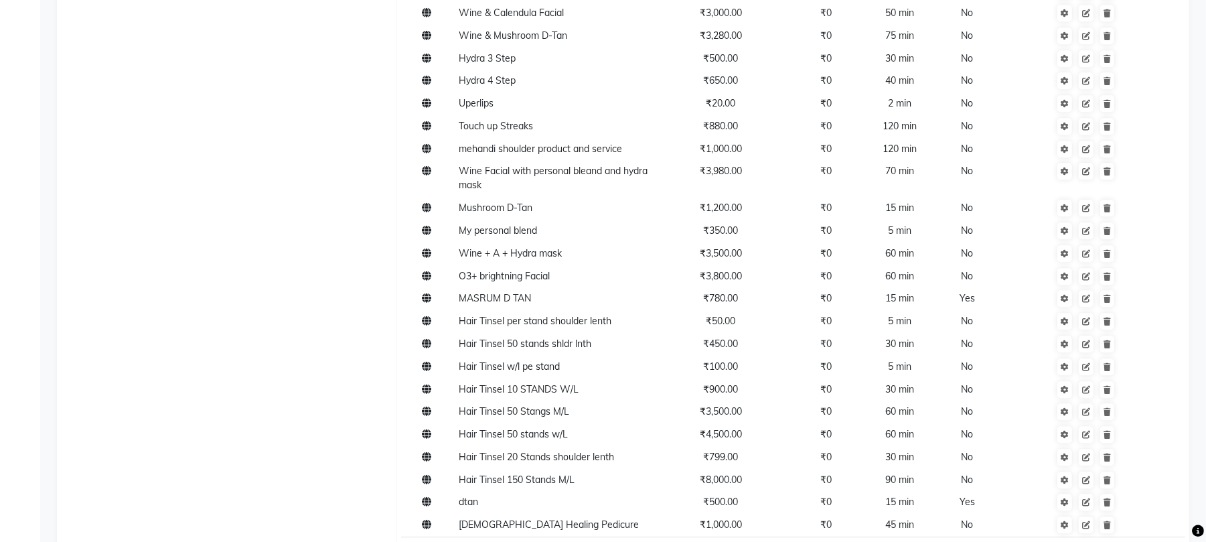
scroll to position [6478, 0]
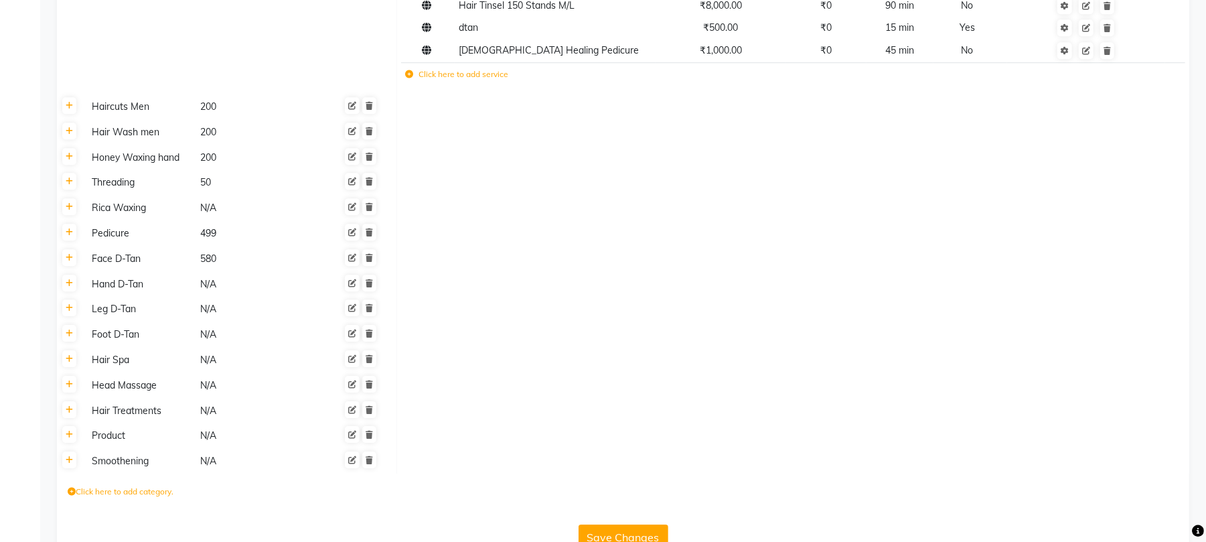
click at [410, 70] on icon at bounding box center [410, 74] width 8 height 8
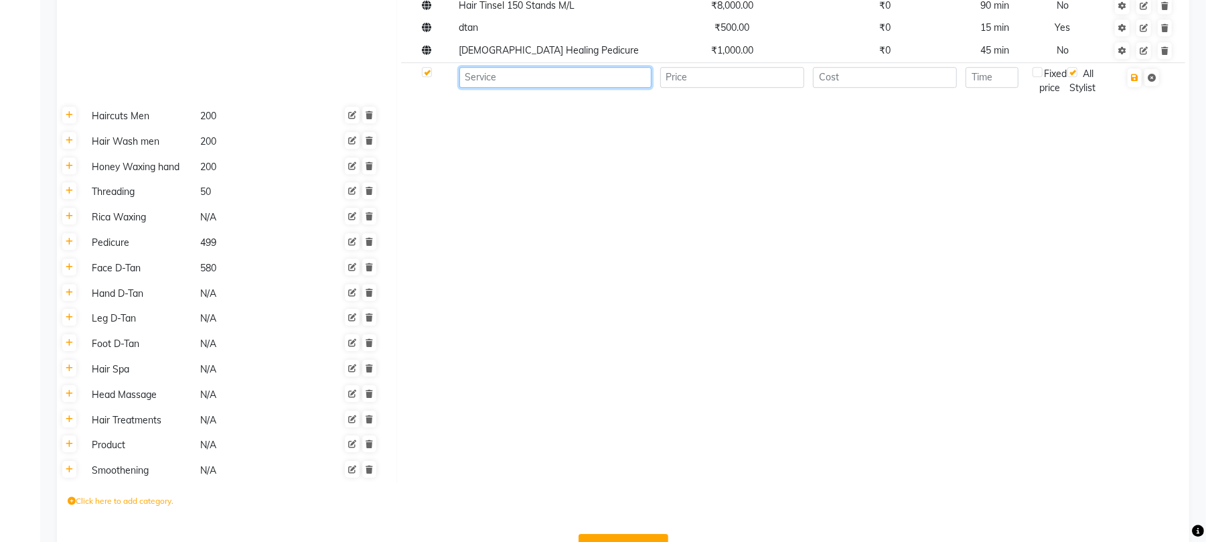
click at [515, 67] on input at bounding box center [555, 77] width 192 height 21
click at [131, 149] on div "Hair Wash men" at bounding box center [139, 141] width 107 height 17
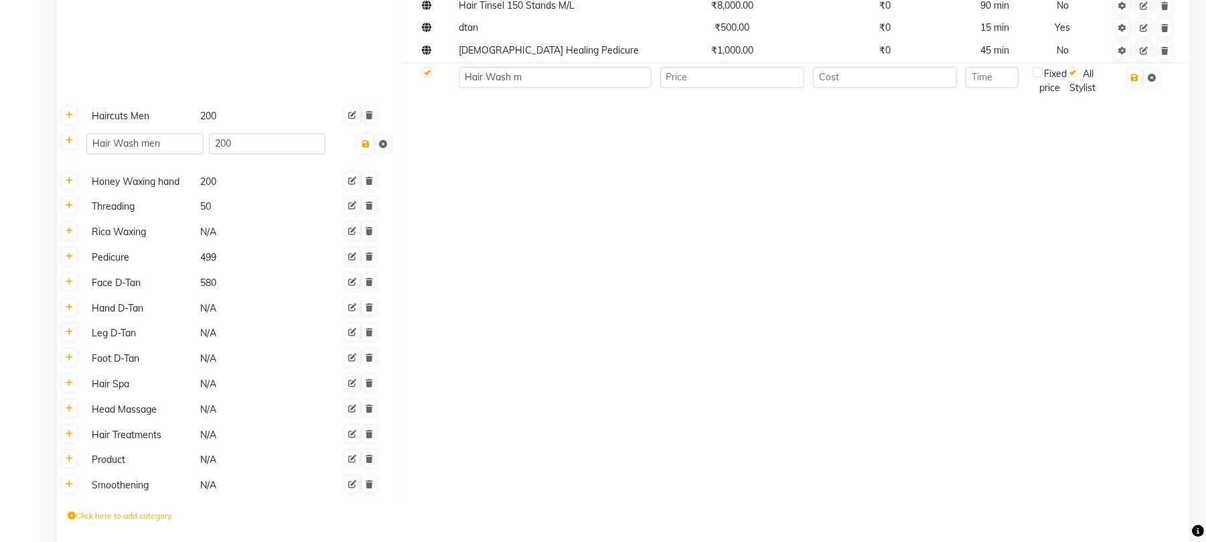
click at [434, 201] on td at bounding box center [792, 206] width 793 height 25
click at [68, 141] on icon at bounding box center [69, 141] width 7 height 8
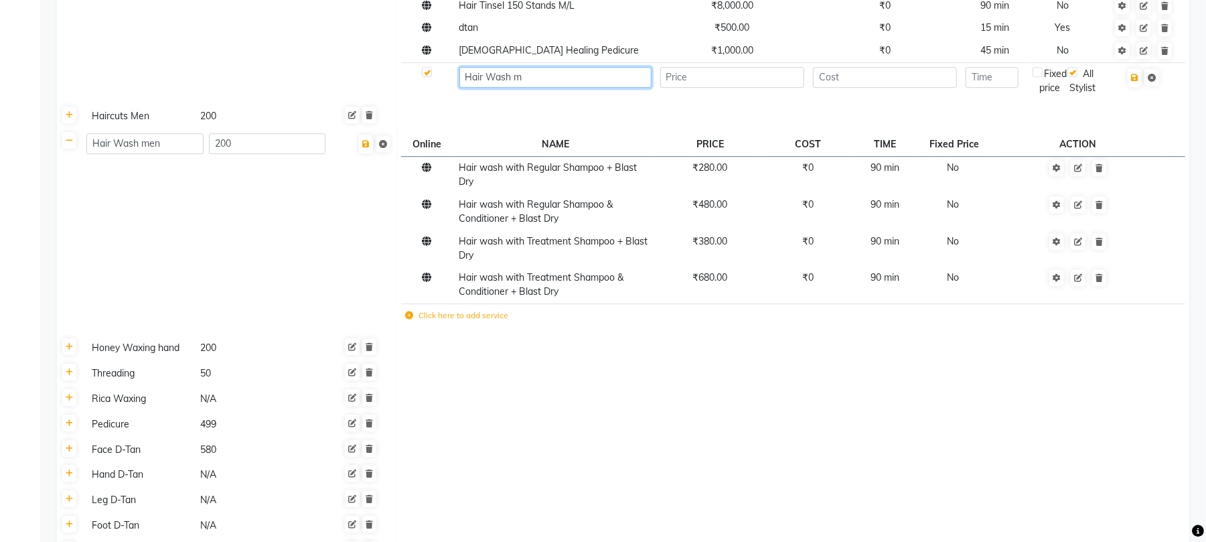
click at [552, 67] on input "Hair Wash m" at bounding box center [555, 77] width 192 height 21
type input "Hair Wash men"
click at [929, 72] on input "number" at bounding box center [885, 77] width 145 height 21
type input "0"
click at [728, 68] on input "number" at bounding box center [732, 77] width 145 height 21
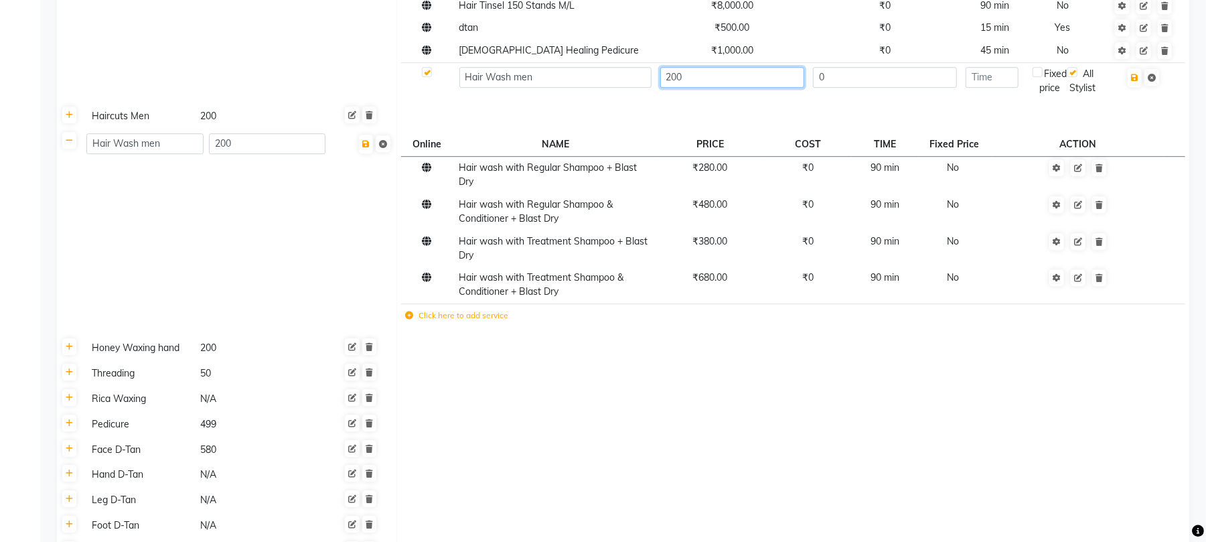
type input "200"
click at [1003, 70] on input "number" at bounding box center [991, 77] width 53 height 21
type input "10"
click at [1137, 74] on icon "button" at bounding box center [1134, 78] width 7 height 8
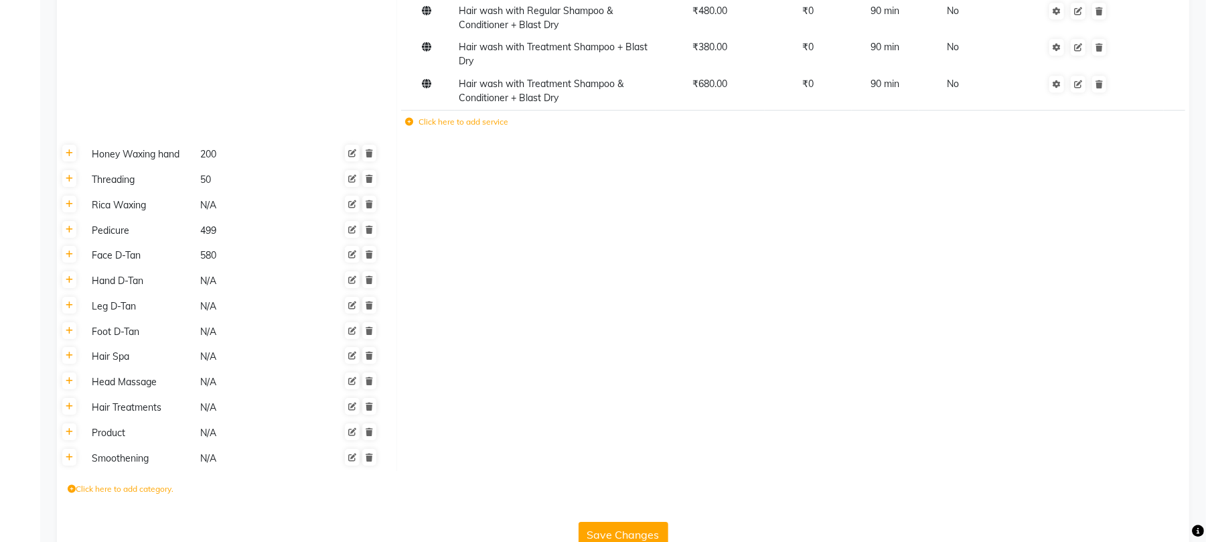
scroll to position [6703, 0]
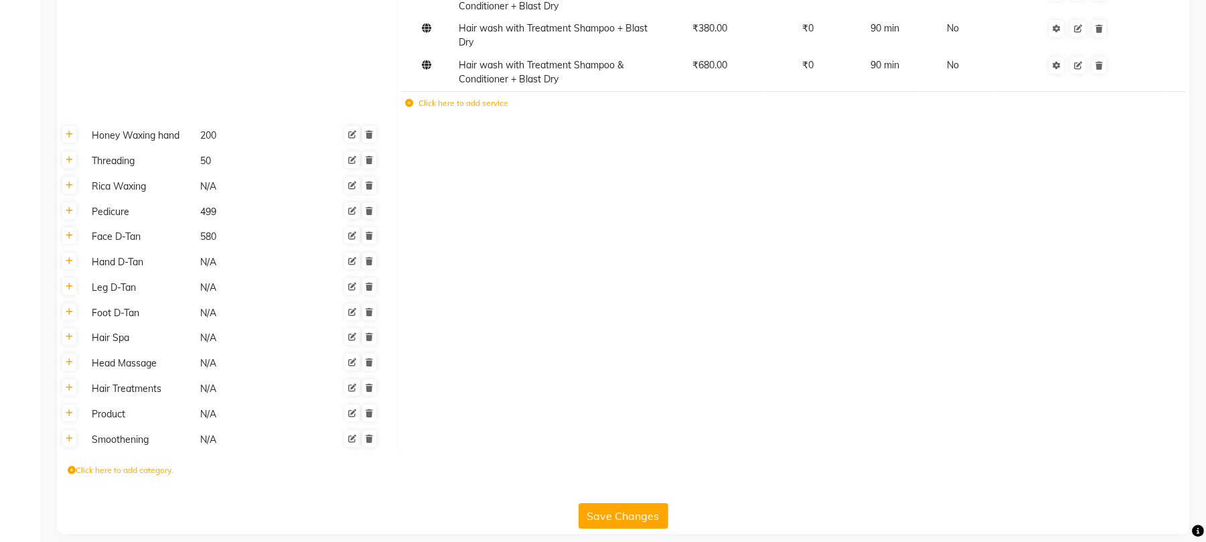
click at [617, 503] on button "Save Changes" at bounding box center [623, 515] width 90 height 25
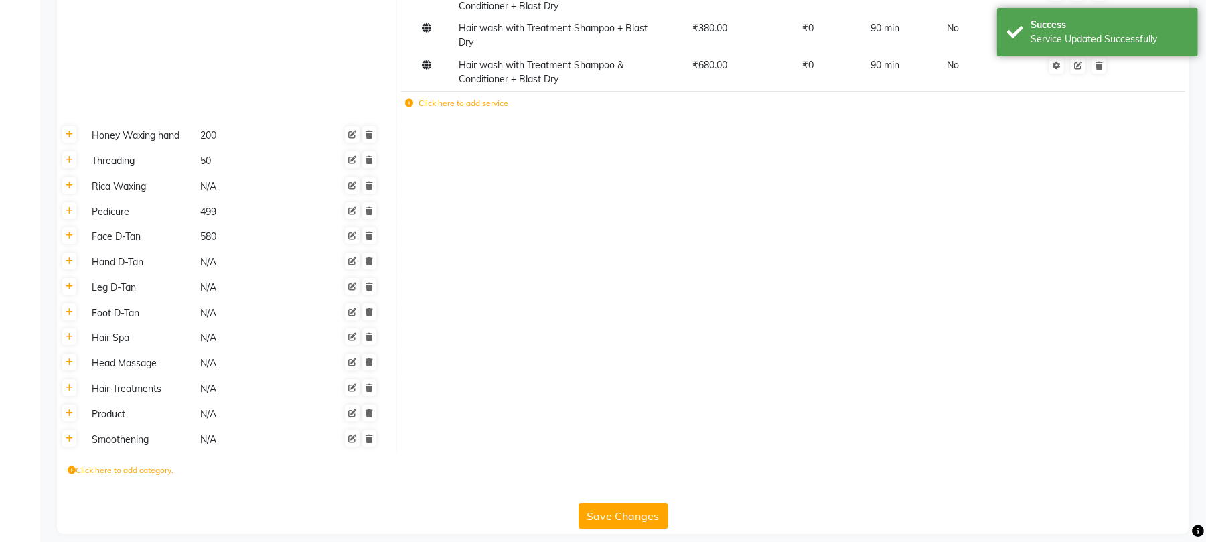
click at [107, 282] on div "Leg D-Tan" at bounding box center [139, 287] width 107 height 17
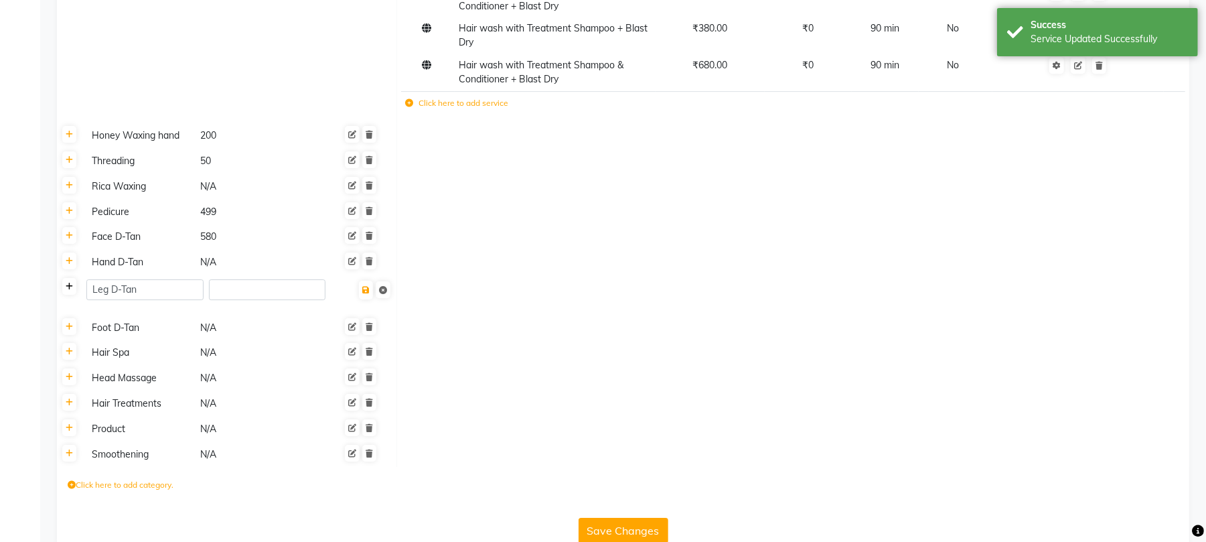
click at [70, 281] on link at bounding box center [69, 286] width 14 height 17
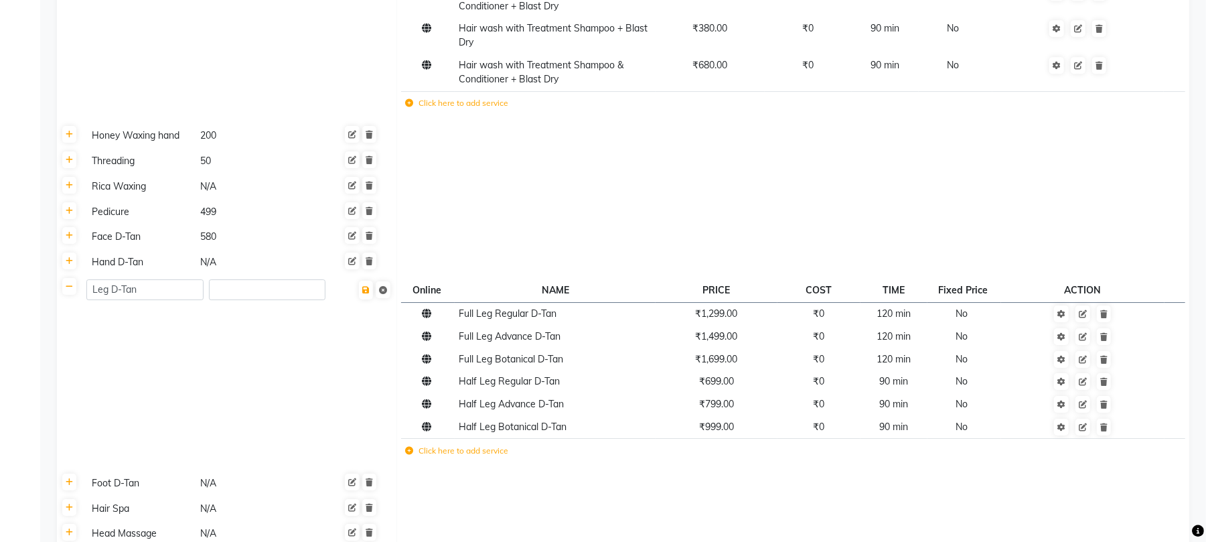
click at [408, 447] on icon at bounding box center [410, 451] width 8 height 8
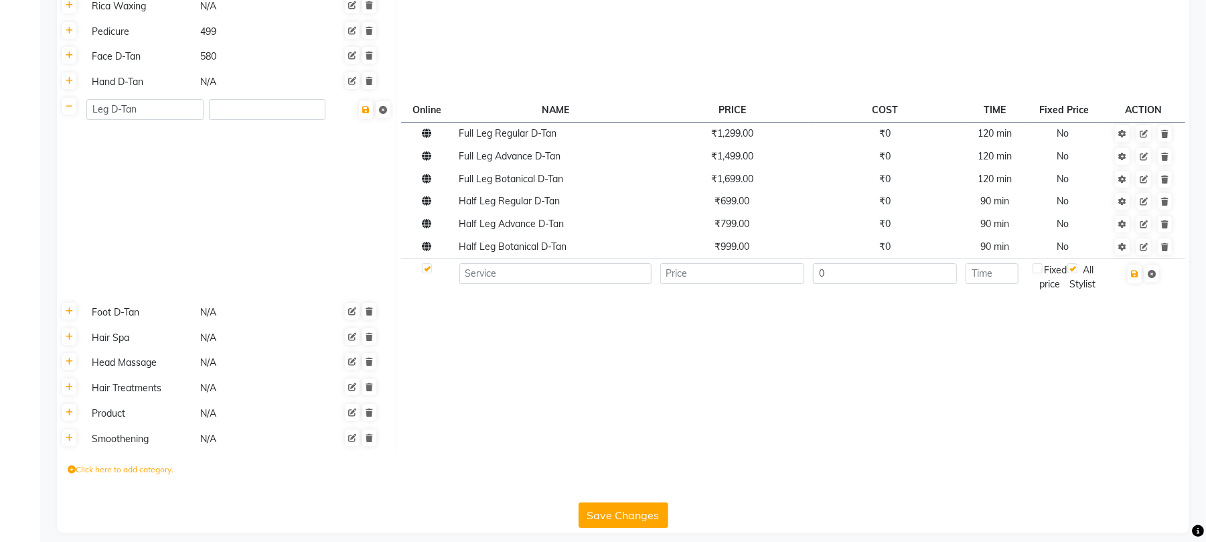
scroll to position [6897, 0]
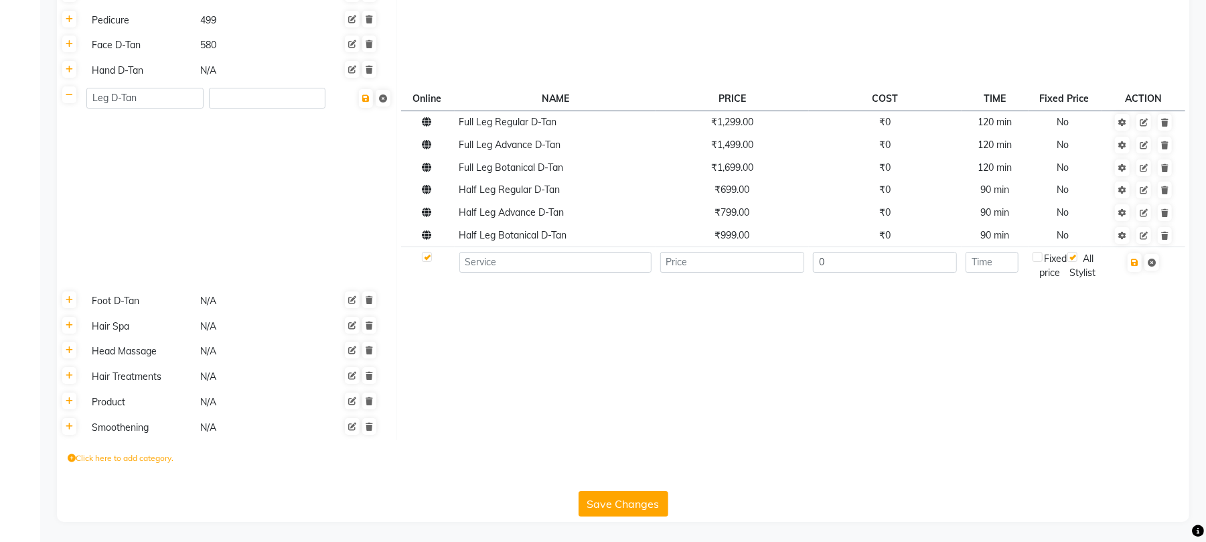
click at [630, 497] on button "Save Changes" at bounding box center [623, 503] width 90 height 25
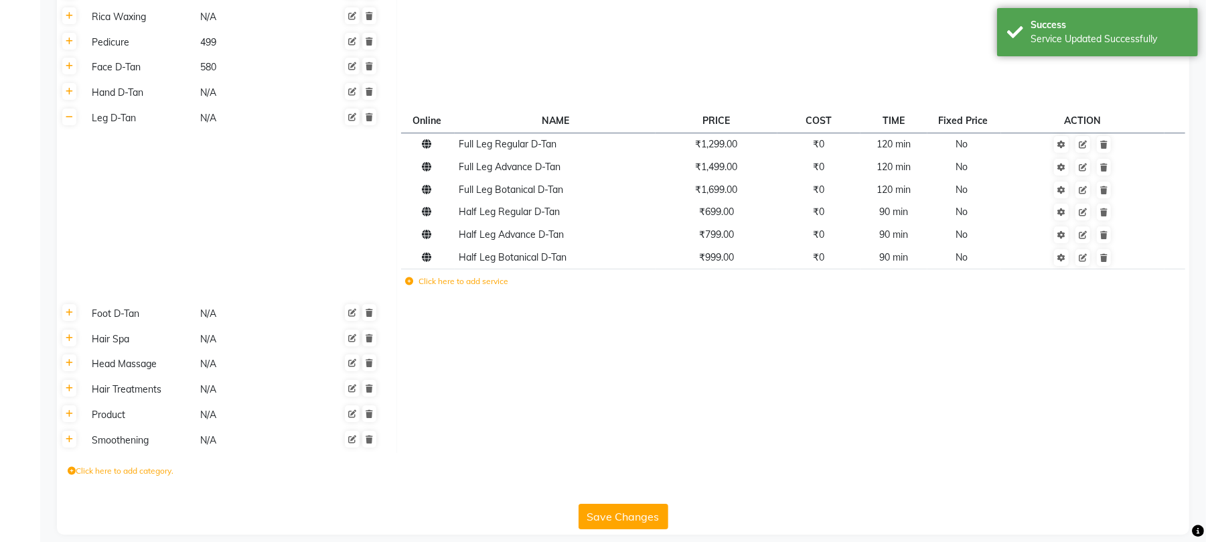
drag, startPoint x: 630, startPoint y: 497, endPoint x: 429, endPoint y: 384, distance: 230.2
click at [95, 357] on div "Head Massage" at bounding box center [139, 363] width 107 height 17
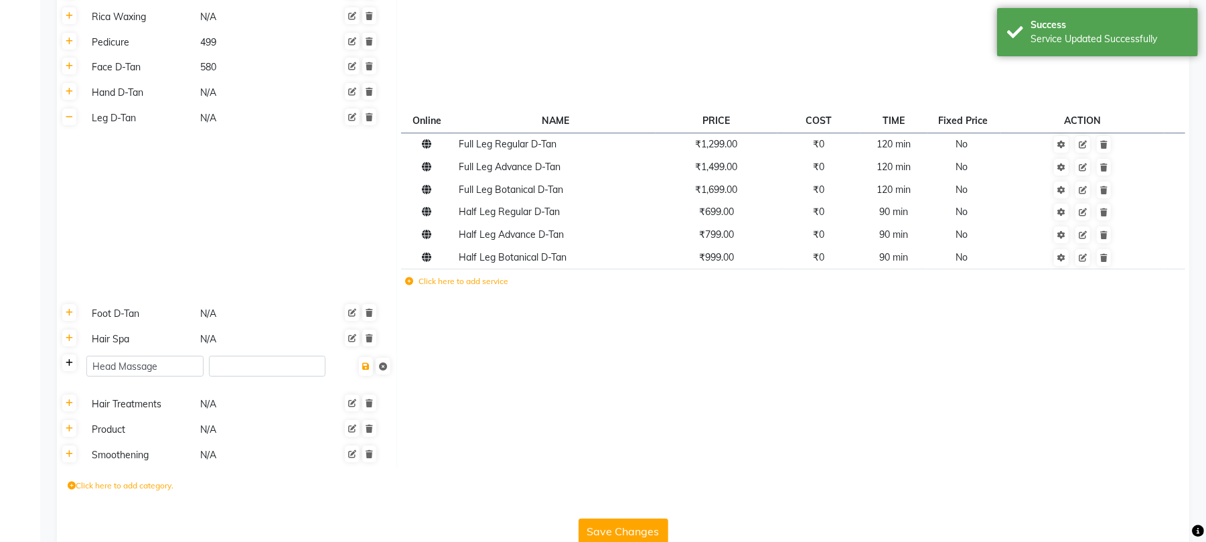
click at [66, 359] on icon at bounding box center [69, 363] width 7 height 8
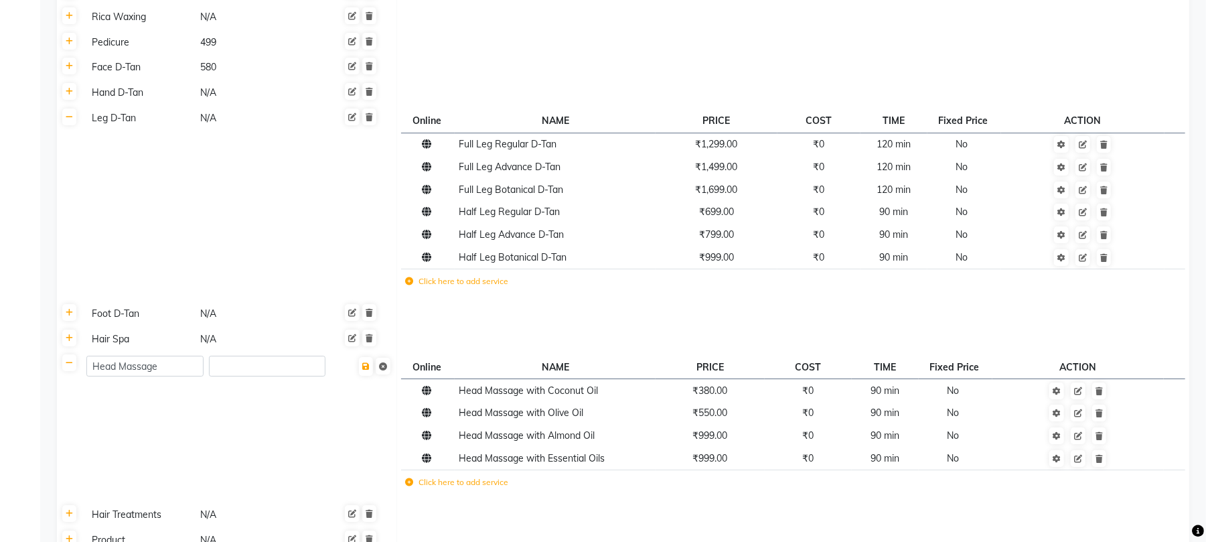
scroll to position [6998, 0]
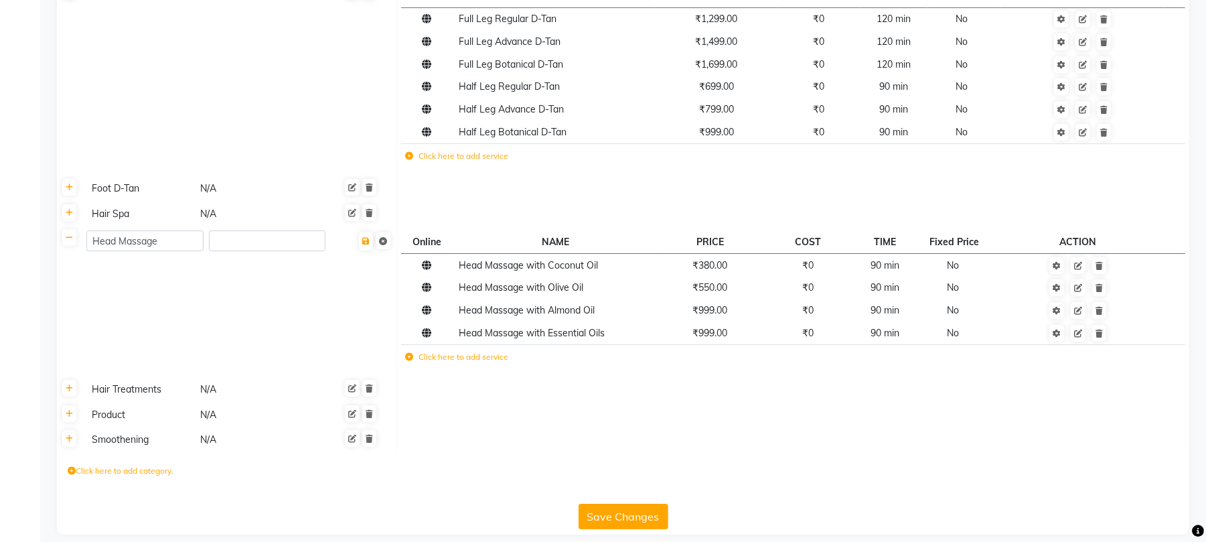
click at [630, 506] on button "Save Changes" at bounding box center [623, 515] width 90 height 25
click at [639, 507] on button "Save Changes" at bounding box center [623, 515] width 90 height 25
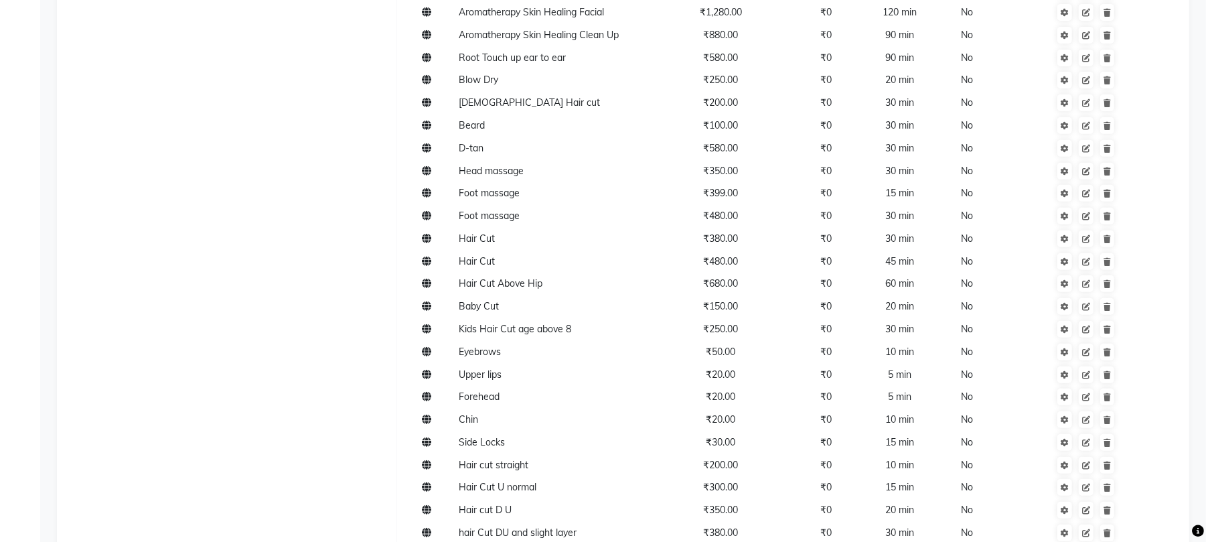
scroll to position [0, 0]
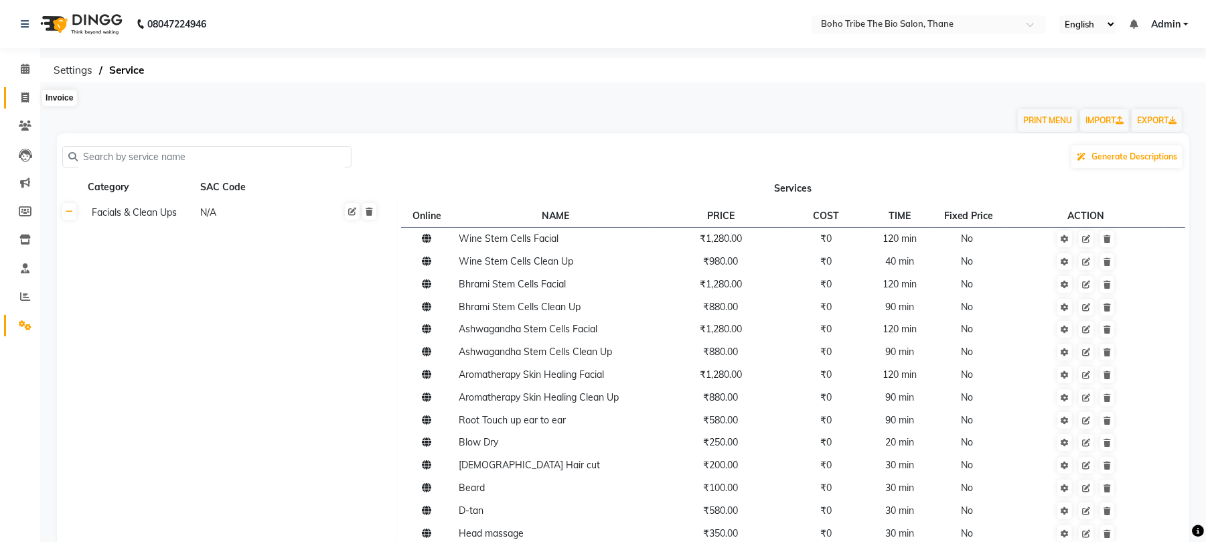
click at [22, 96] on icon at bounding box center [24, 97] width 7 height 10
select select "service"
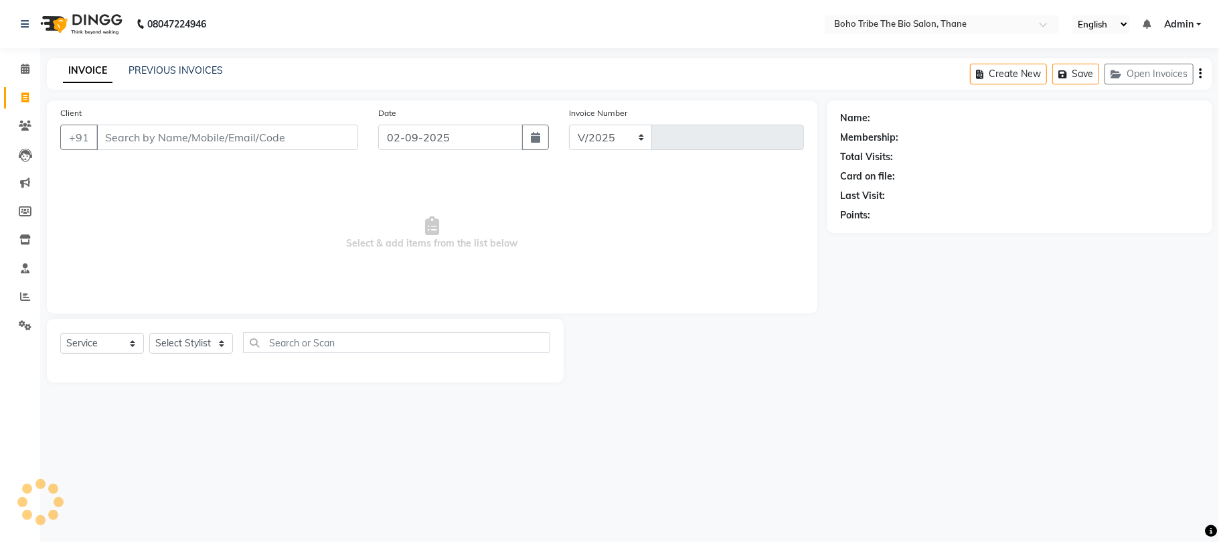
select select "7406"
type input "0520"
click at [1155, 70] on button "Open Invoices" at bounding box center [1149, 74] width 89 height 21
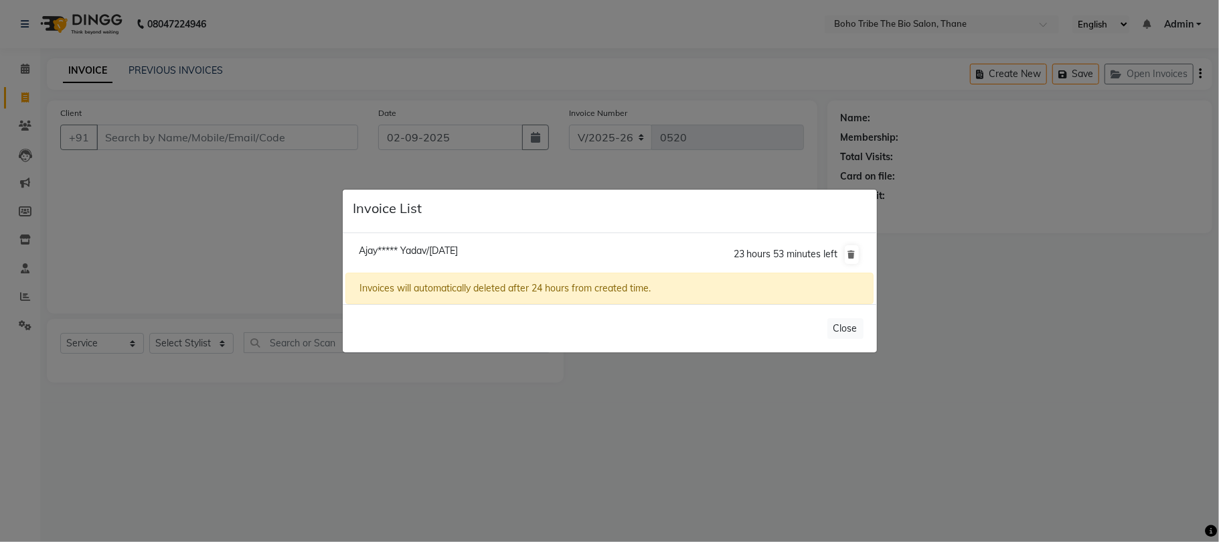
click at [458, 245] on span "Ajay***** Yadav/[DATE]" at bounding box center [408, 250] width 99 height 12
type input "7666133803"
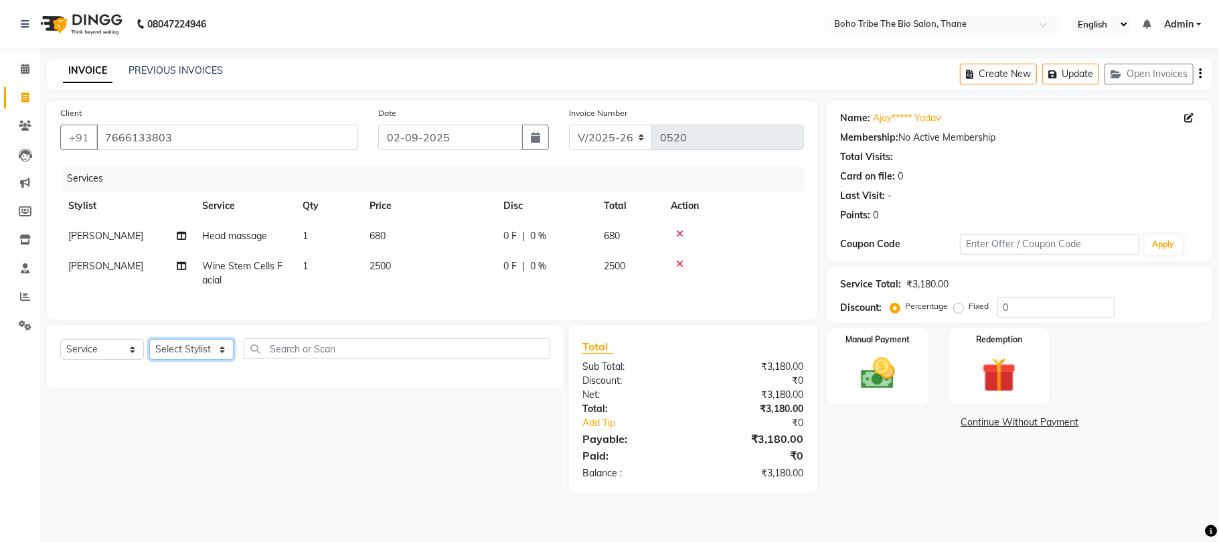
click at [210, 359] on select "Select Stylist [PERSON_NAME] [PERSON_NAME] [PERSON_NAME] [PERSON_NAME] Kuril [P…" at bounding box center [191, 349] width 84 height 21
click at [621, 266] on span "2500" at bounding box center [614, 266] width 21 height 12
select select "68789"
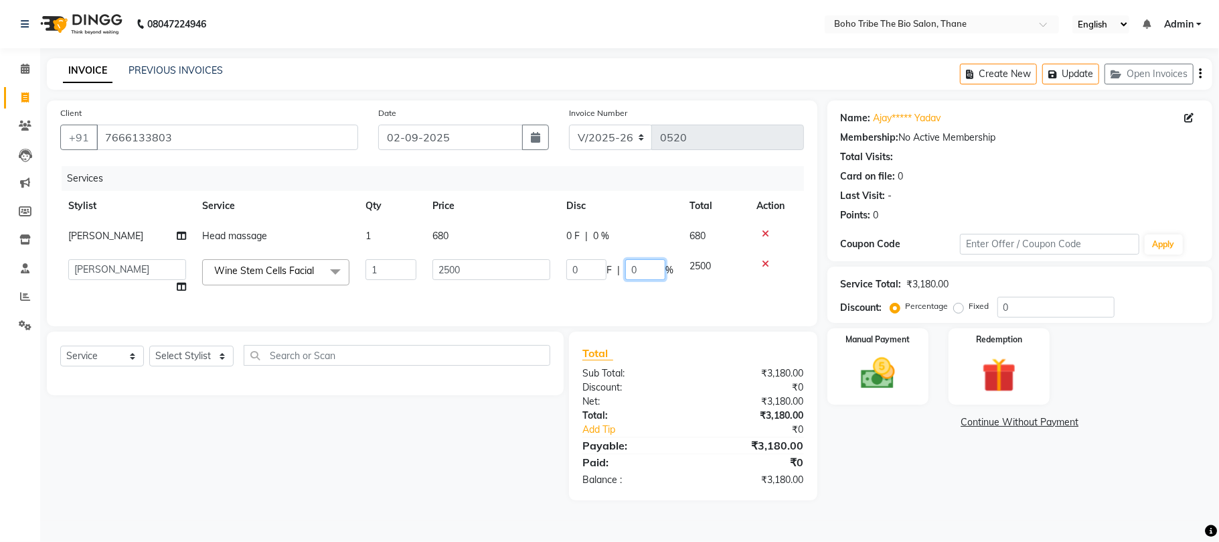
click at [640, 266] on input "0" at bounding box center [645, 269] width 40 height 21
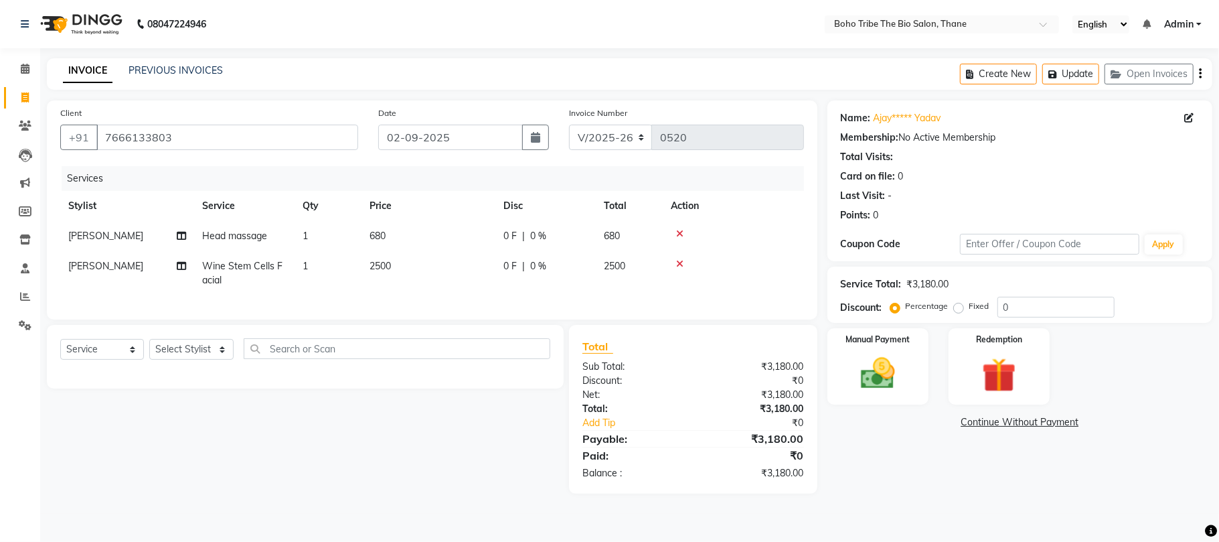
click at [533, 261] on span "0 %" at bounding box center [538, 266] width 16 height 14
select select "68789"
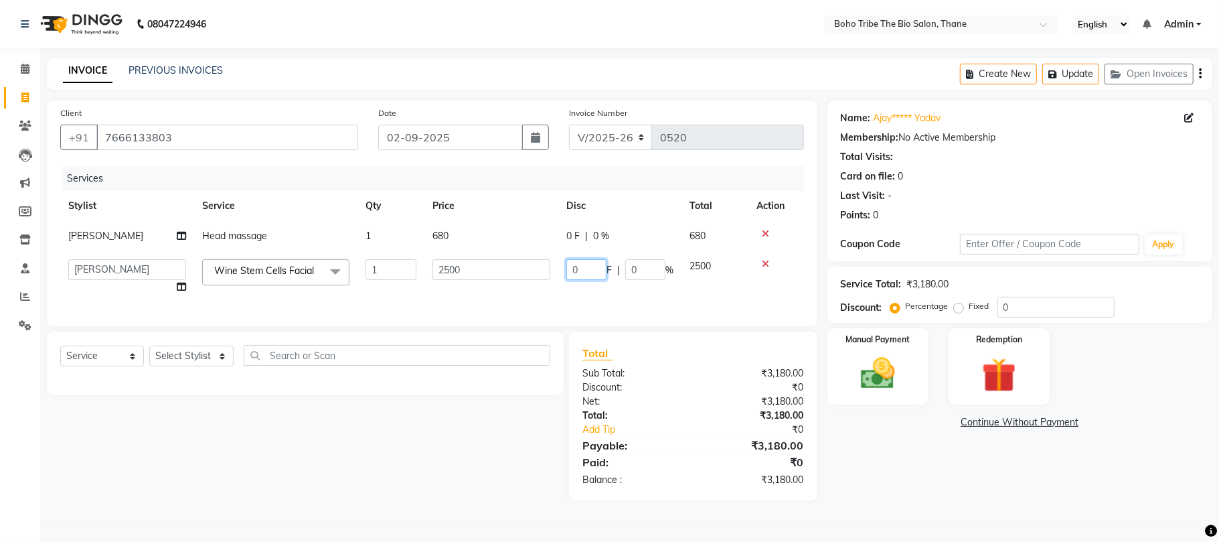
click at [592, 274] on input "0" at bounding box center [586, 269] width 40 height 21
type input "1"
type input "500"
click at [574, 233] on div "0 F | 0 %" at bounding box center [619, 236] width 107 height 14
select select "68789"
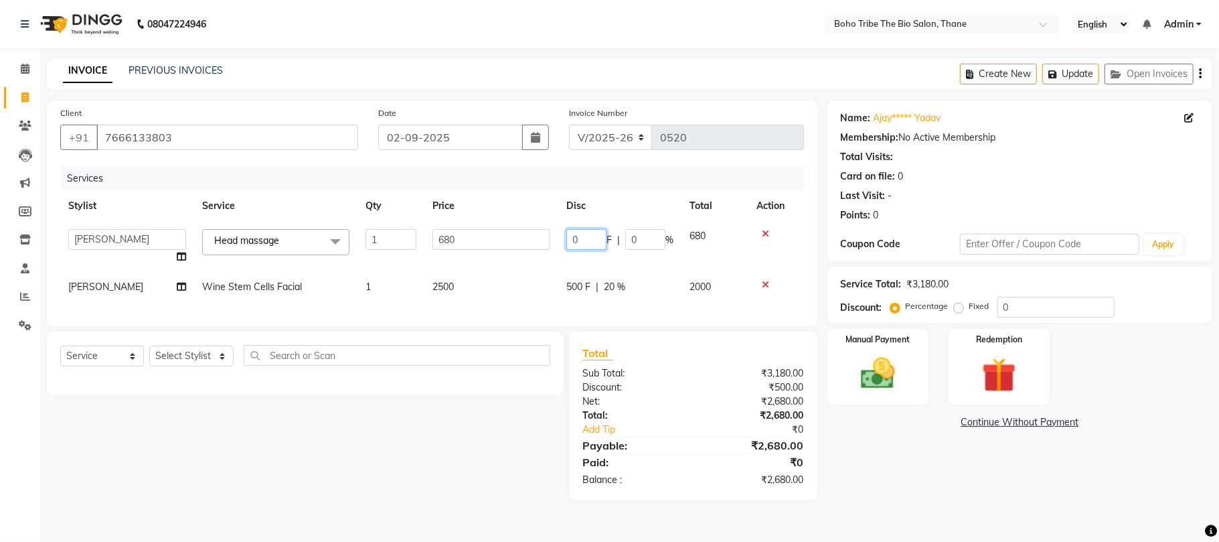
click at [597, 236] on input "0" at bounding box center [586, 239] width 40 height 21
type input "100"
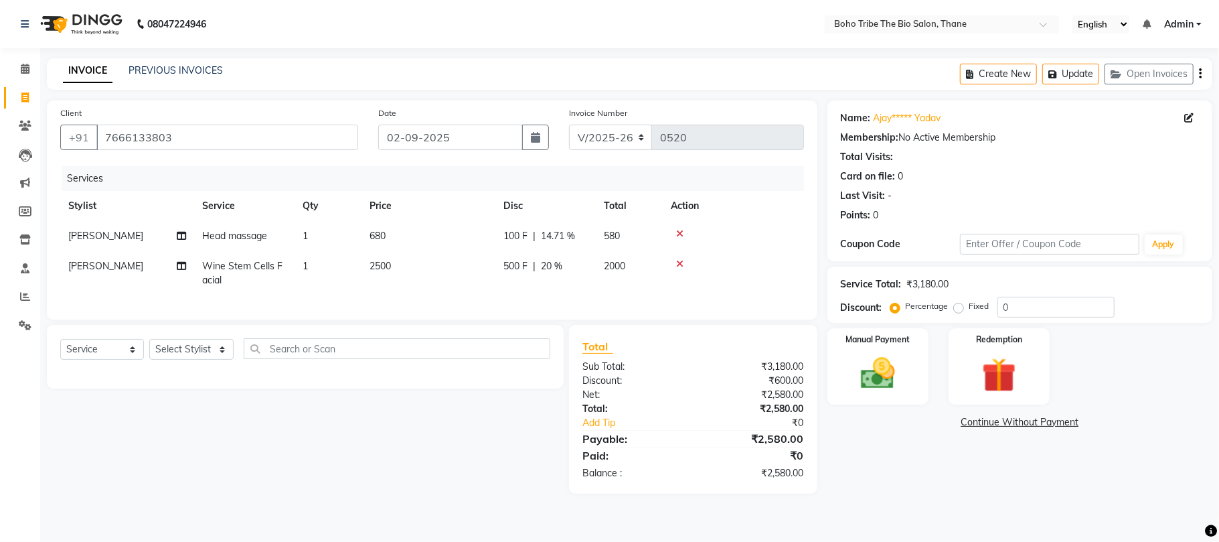
click at [646, 285] on tr "[PERSON_NAME] Wine Stem Cells Facial 1 2500 500 F | 20 % 2000" at bounding box center [432, 273] width 744 height 44
click at [212, 359] on select "Select Stylist [PERSON_NAME] [PERSON_NAME] [PERSON_NAME] [PERSON_NAME] Kuril [P…" at bounding box center [191, 349] width 84 height 21
select select "68789"
click at [149, 352] on select "Select Stylist [PERSON_NAME] [PERSON_NAME] [PERSON_NAME] [PERSON_NAME] Kuril [P…" at bounding box center [191, 349] width 84 height 21
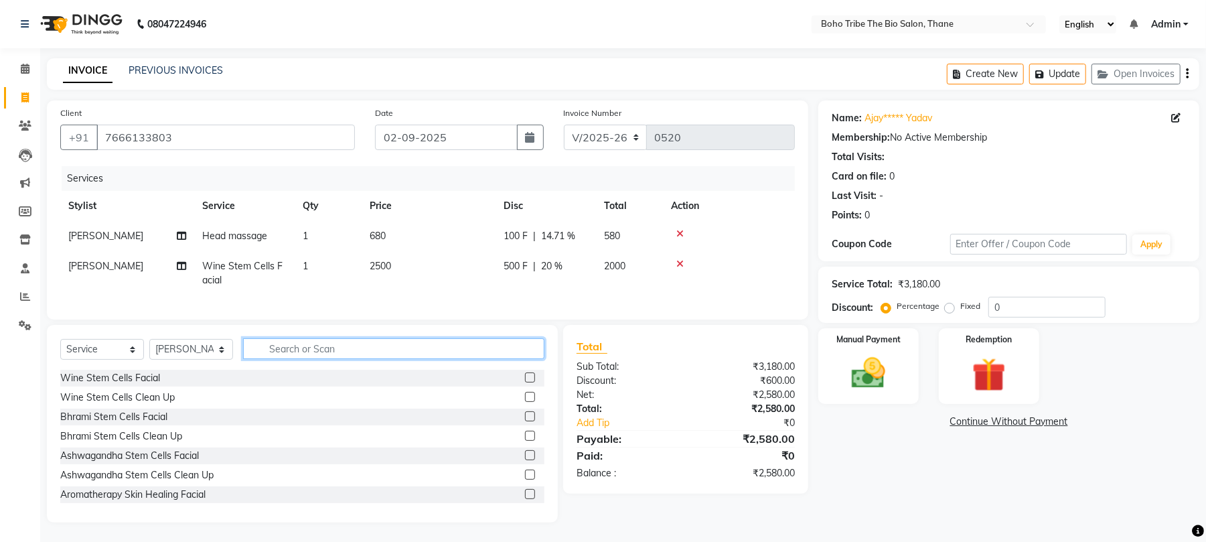
click at [360, 359] on input "text" at bounding box center [393, 348] width 301 height 21
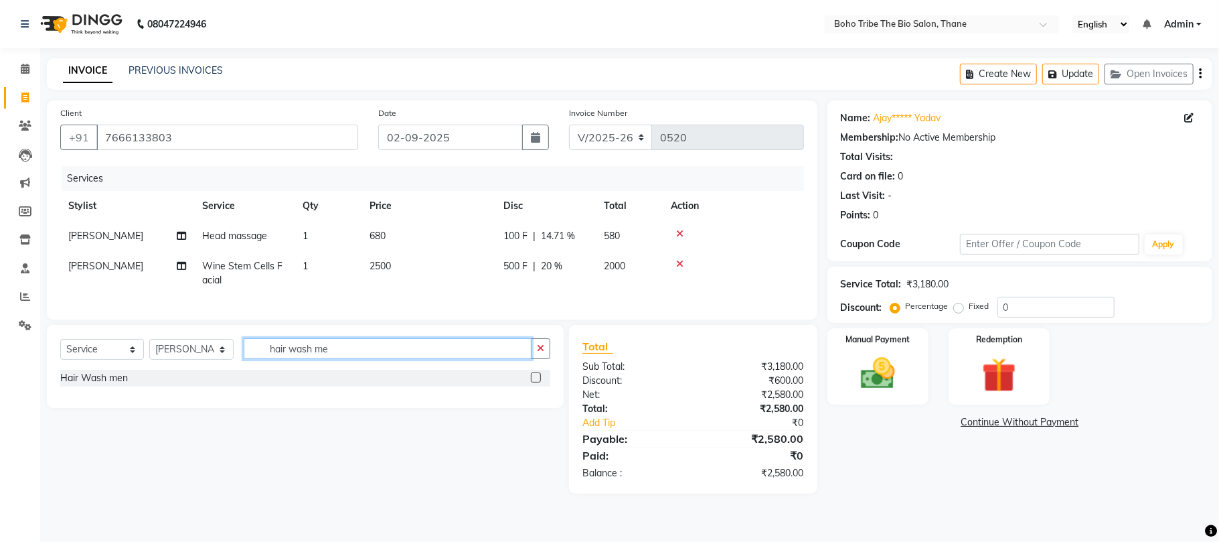
type input "hair wash me"
click at [534, 382] on label at bounding box center [536, 377] width 10 height 10
click at [534, 382] on input "checkbox" at bounding box center [535, 378] width 9 height 9
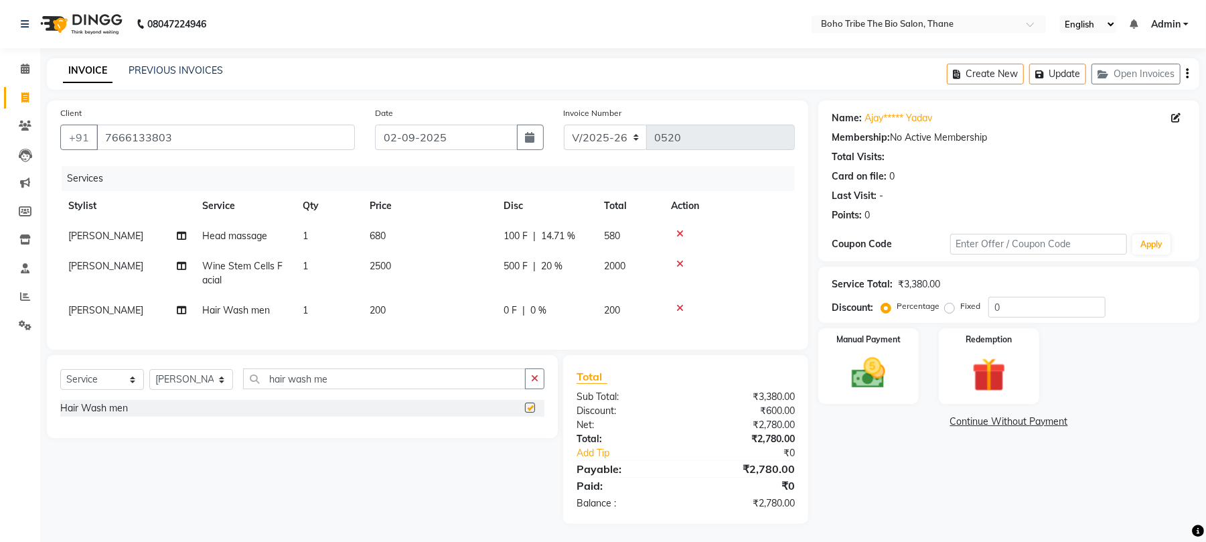
checkbox input "false"
click at [534, 383] on icon "button" at bounding box center [534, 378] width 7 height 9
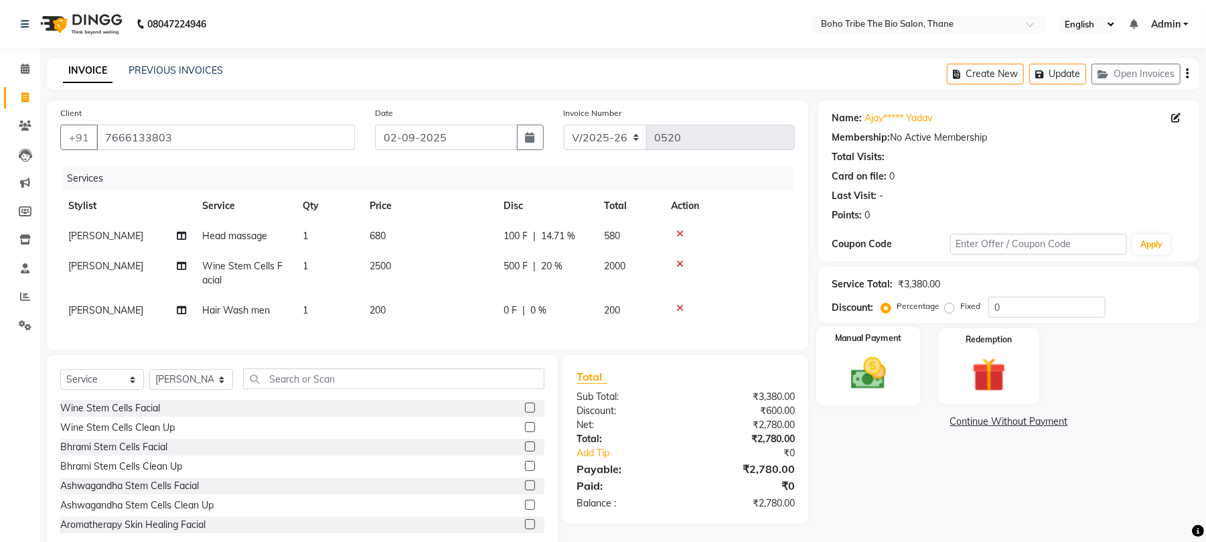
click at [860, 381] on img at bounding box center [868, 373] width 58 height 41
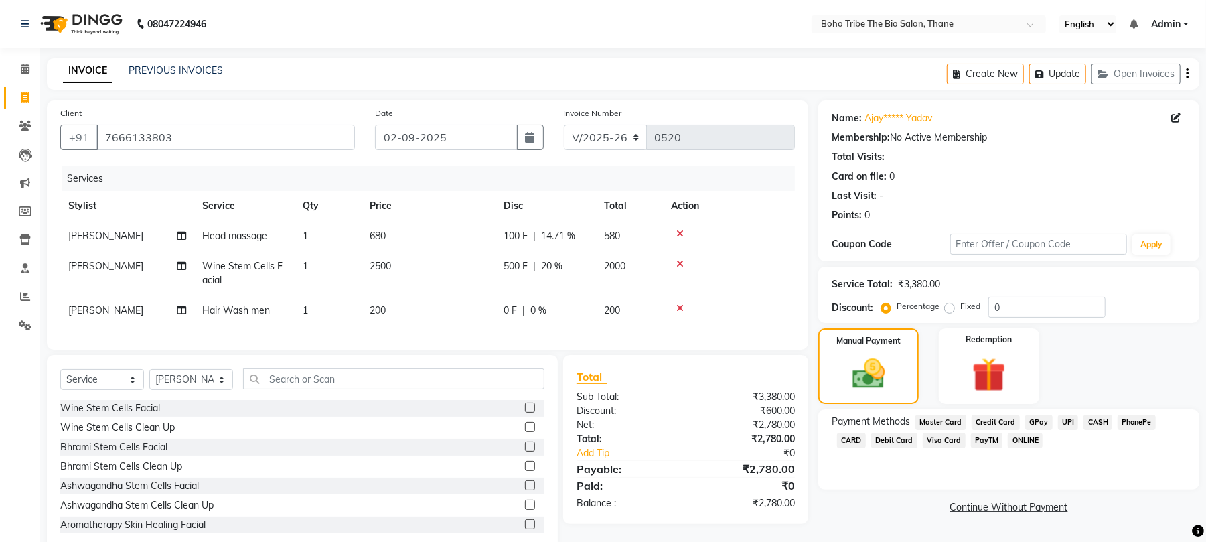
click at [1039, 420] on span "GPay" at bounding box center [1038, 421] width 27 height 15
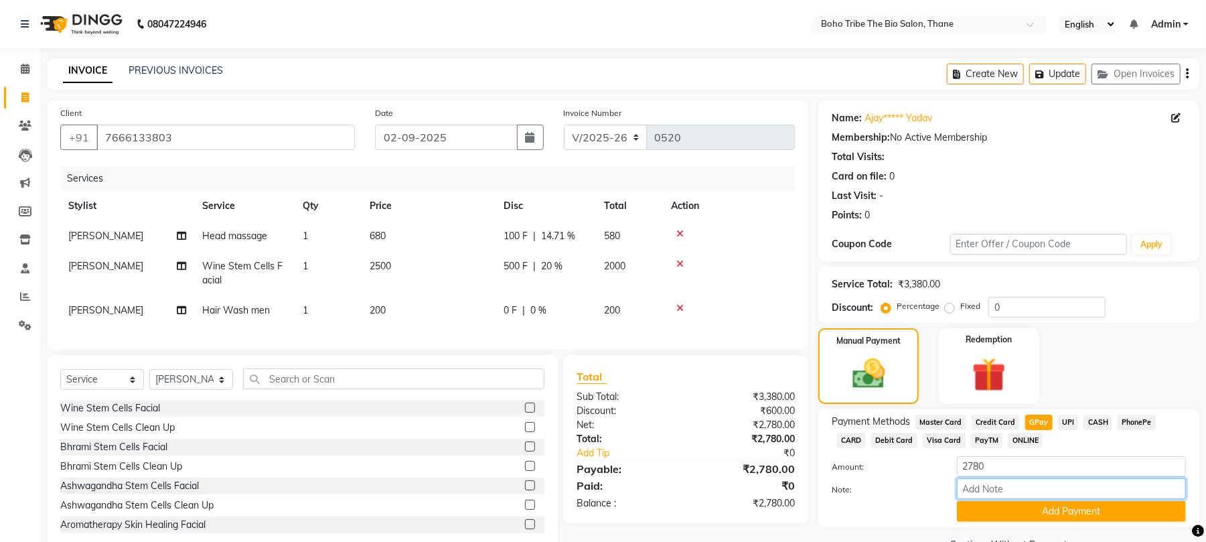
click at [981, 489] on input "Note:" at bounding box center [1071, 488] width 229 height 21
type input "Thanks For Choosing Boho Tribe the Bio salon"
click at [1024, 519] on button "Add Payment" at bounding box center [1071, 511] width 229 height 21
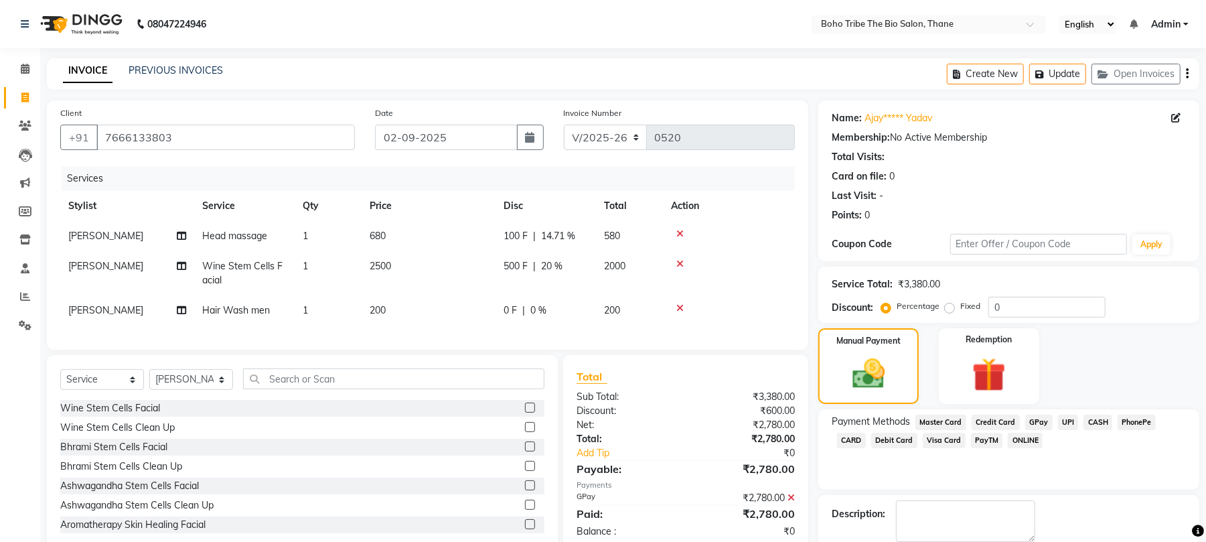
scroll to position [72, 0]
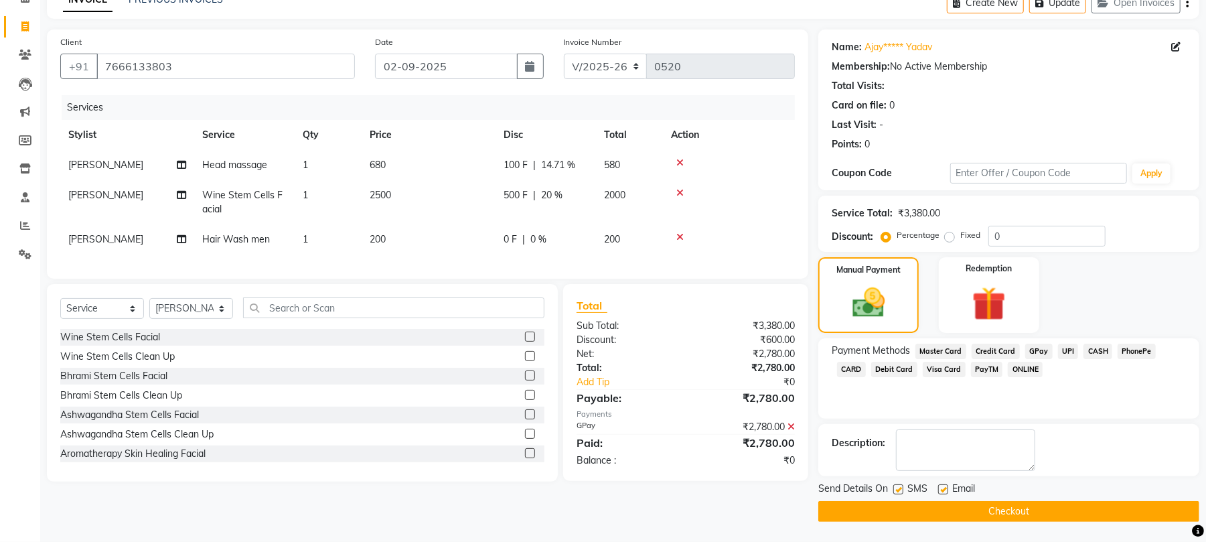
click at [1029, 507] on button "Checkout" at bounding box center [1008, 511] width 381 height 21
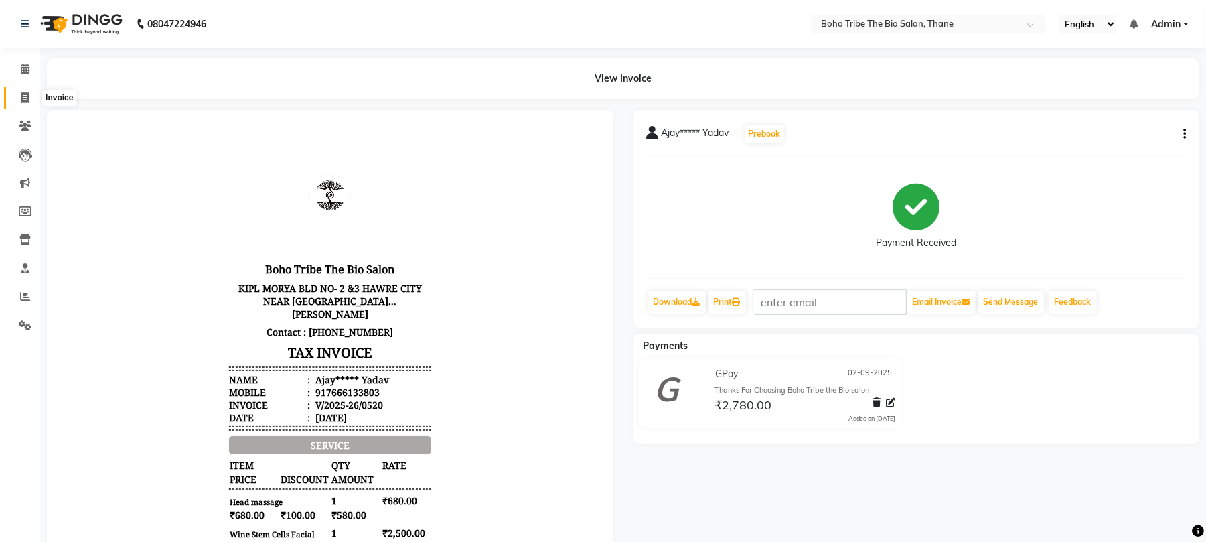
click at [25, 94] on icon at bounding box center [24, 97] width 7 height 10
select select "service"
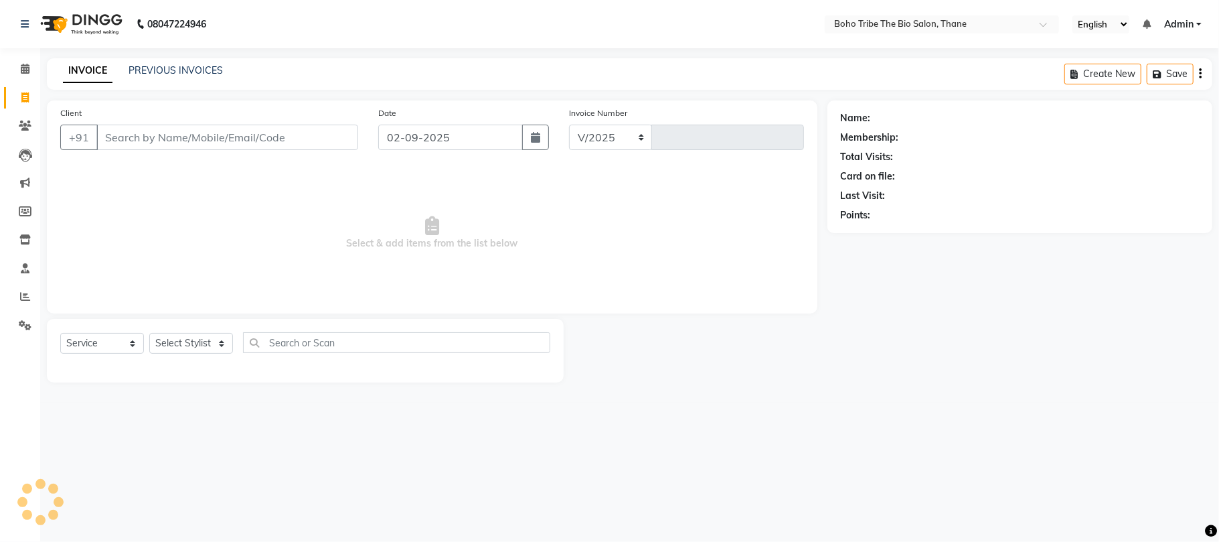
select select "7406"
type input "0521"
click at [319, 139] on input "Client" at bounding box center [227, 137] width 262 height 25
type input "f"
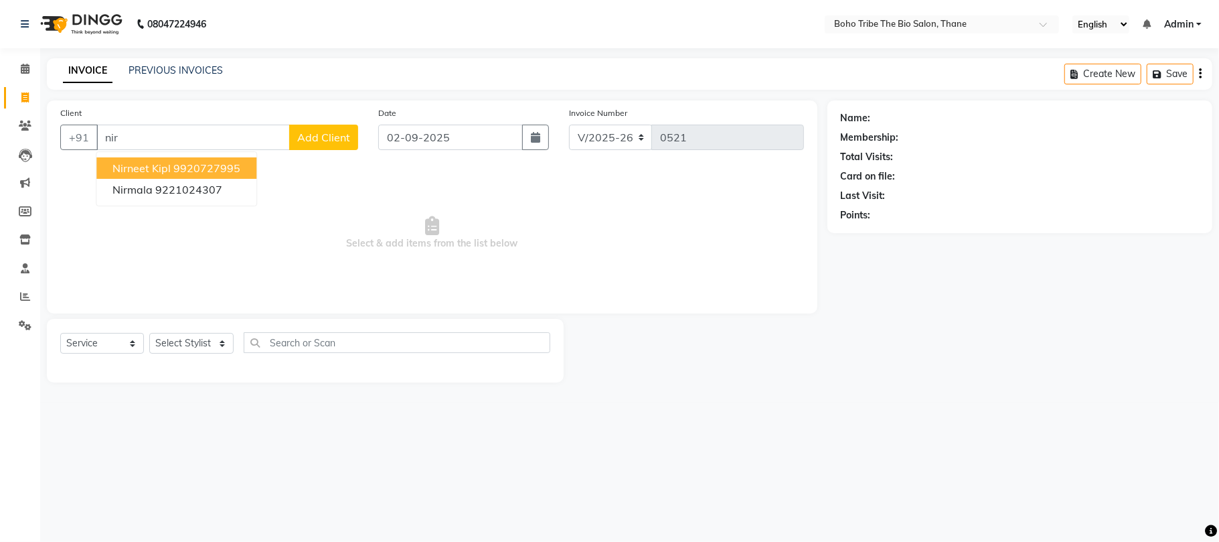
click at [228, 169] on ngb-highlight "9920727995" at bounding box center [206, 167] width 67 height 13
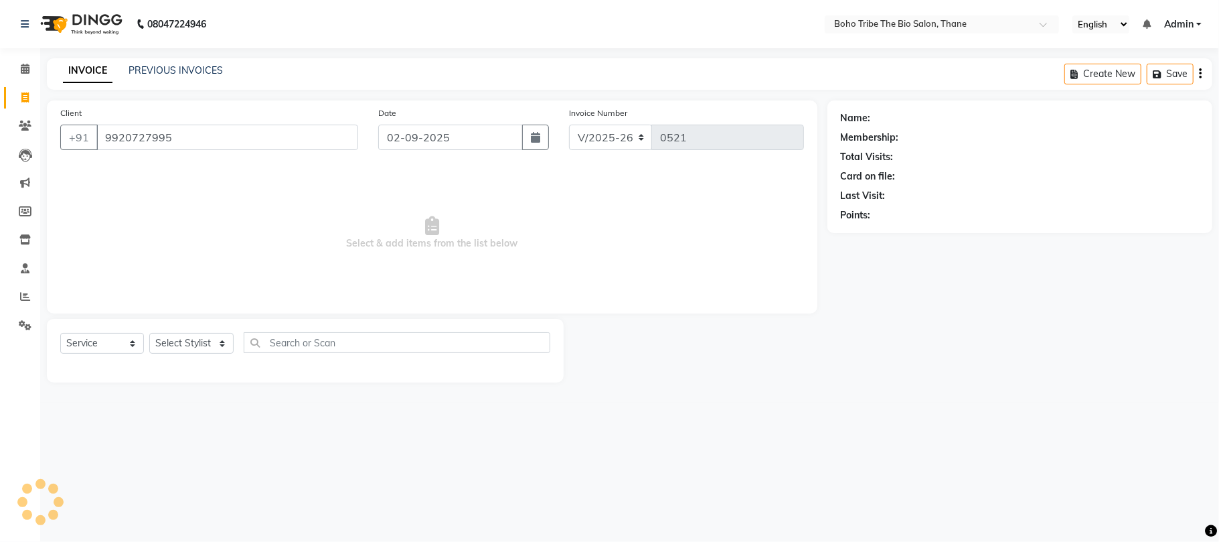
type input "9920727995"
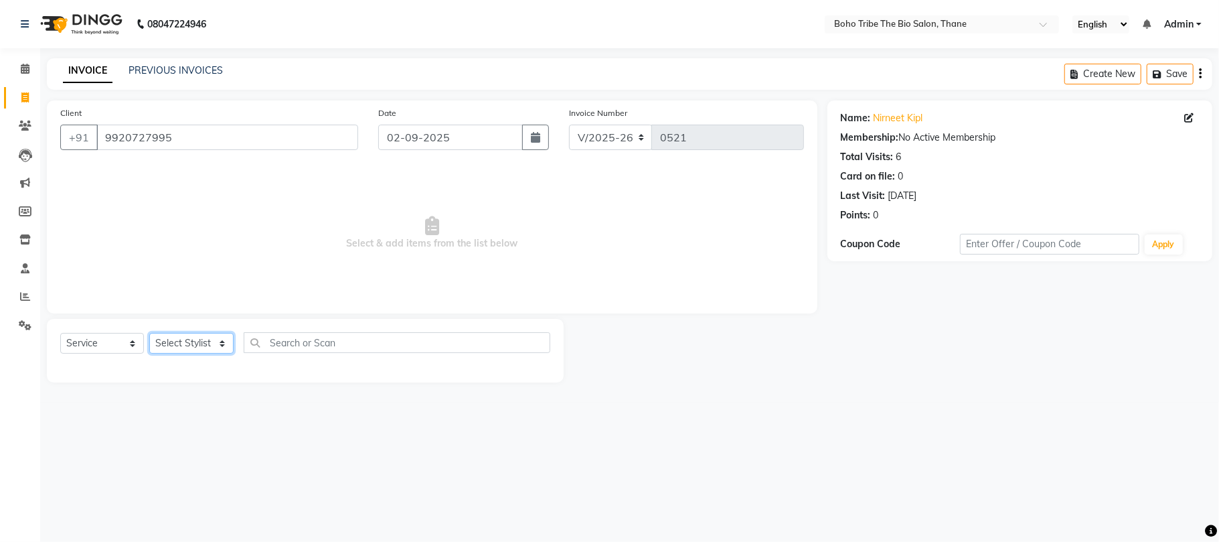
click at [201, 335] on select "Select Stylist [PERSON_NAME] [PERSON_NAME] [PERSON_NAME] [PERSON_NAME] Kuril [P…" at bounding box center [191, 343] width 84 height 21
select select "68789"
click at [149, 333] on select "Select Stylist [PERSON_NAME] [PERSON_NAME] [PERSON_NAME] [PERSON_NAME] Kuril [P…" at bounding box center [191, 343] width 84 height 21
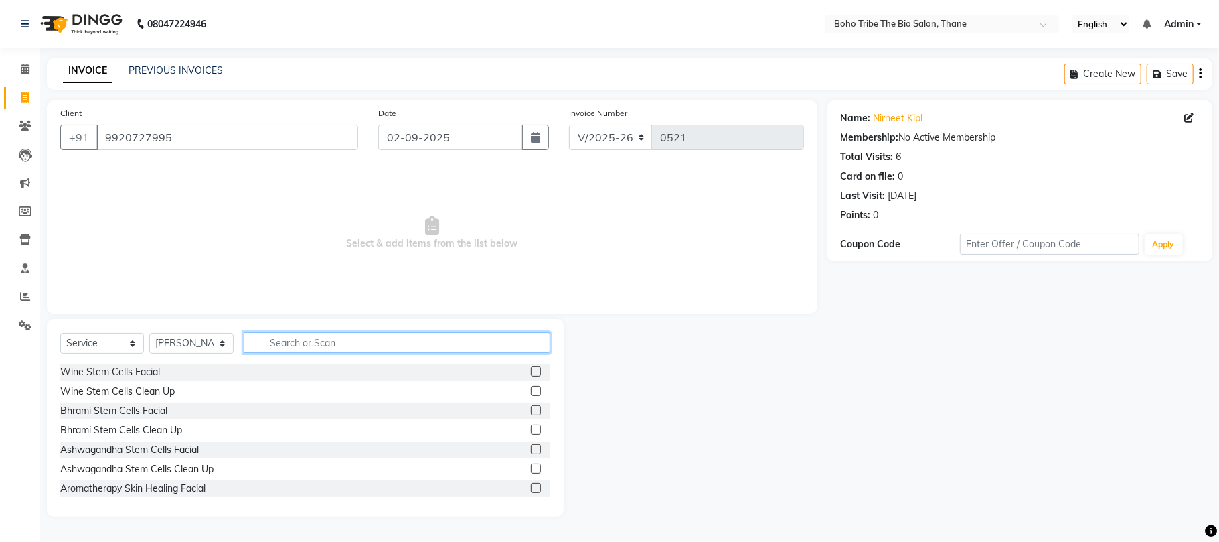
click at [339, 341] on input "text" at bounding box center [397, 342] width 307 height 21
click at [531, 370] on label at bounding box center [536, 371] width 10 height 10
click at [531, 370] on input "checkbox" at bounding box center [535, 372] width 9 height 9
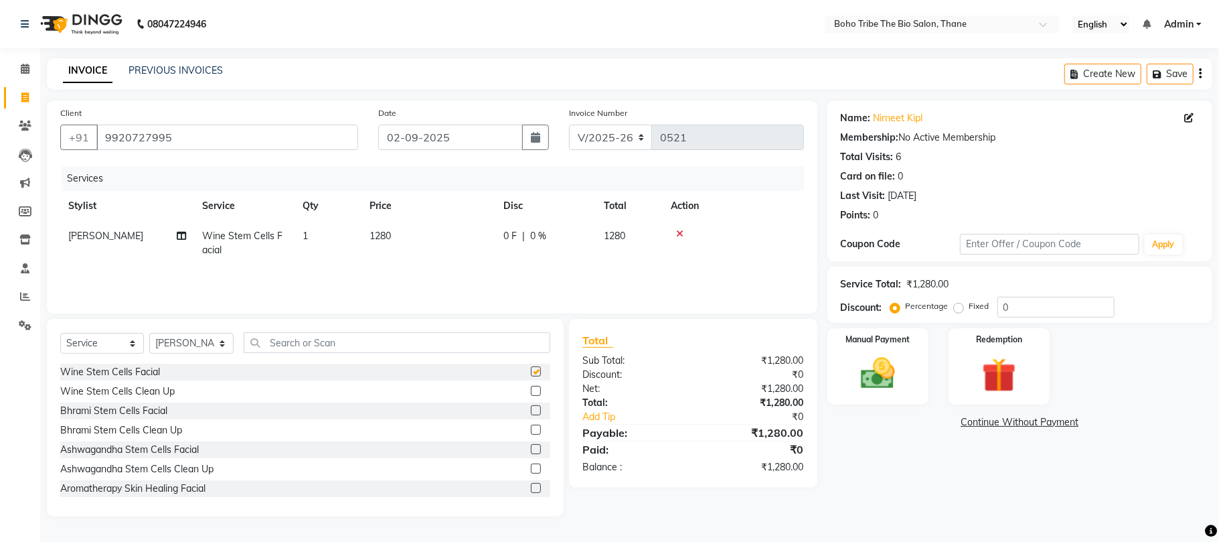
checkbox input "false"
click at [347, 335] on input "text" at bounding box center [397, 342] width 307 height 21
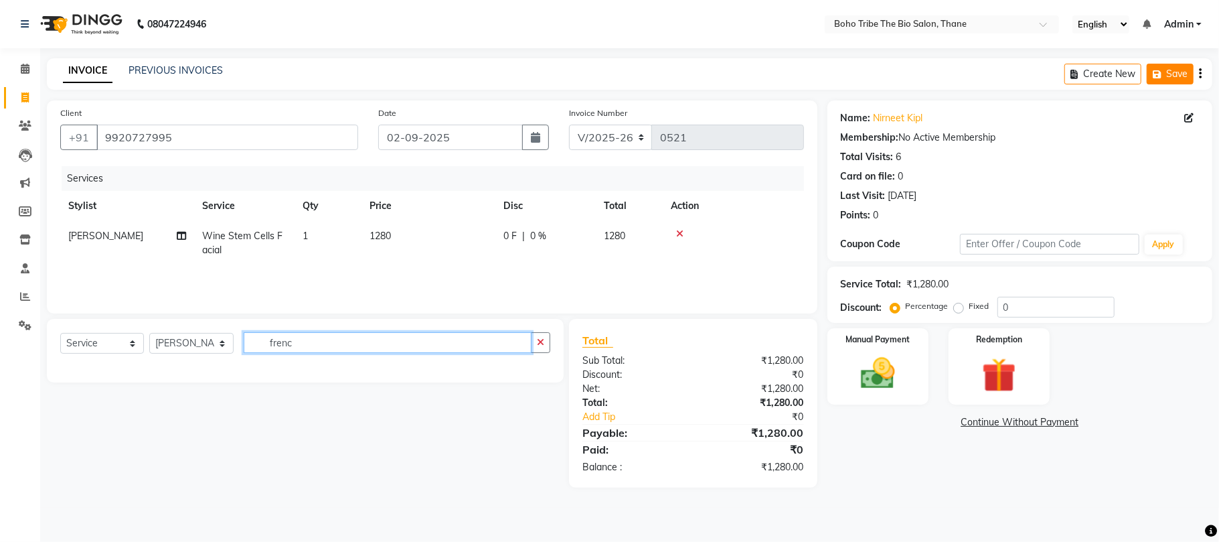
type input "frenc"
click at [1177, 73] on button "Save" at bounding box center [1170, 74] width 47 height 21
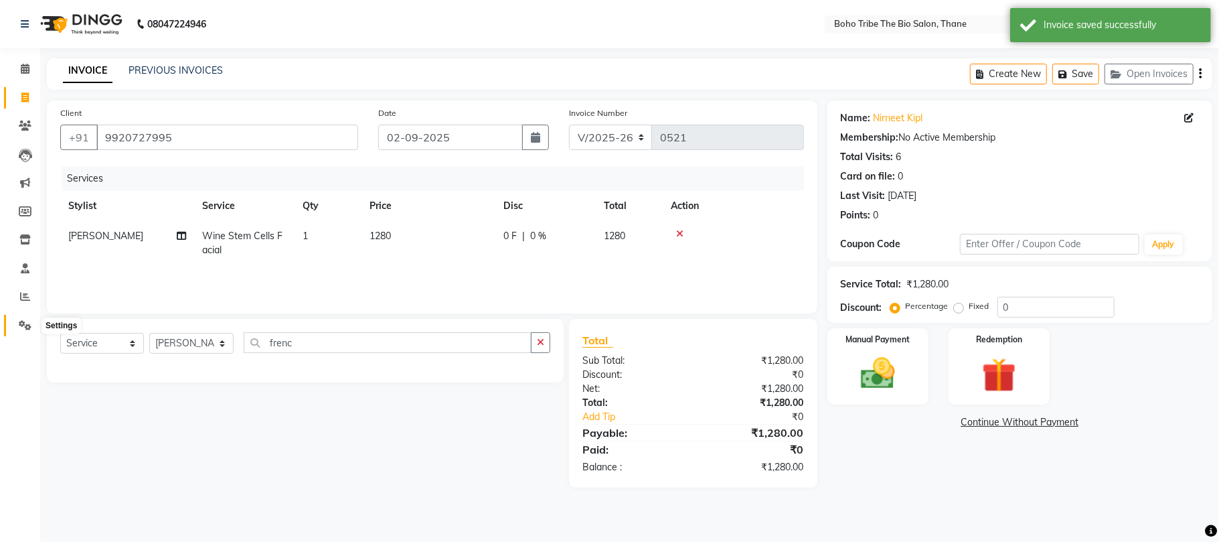
click at [24, 319] on span at bounding box center [24, 325] width 23 height 15
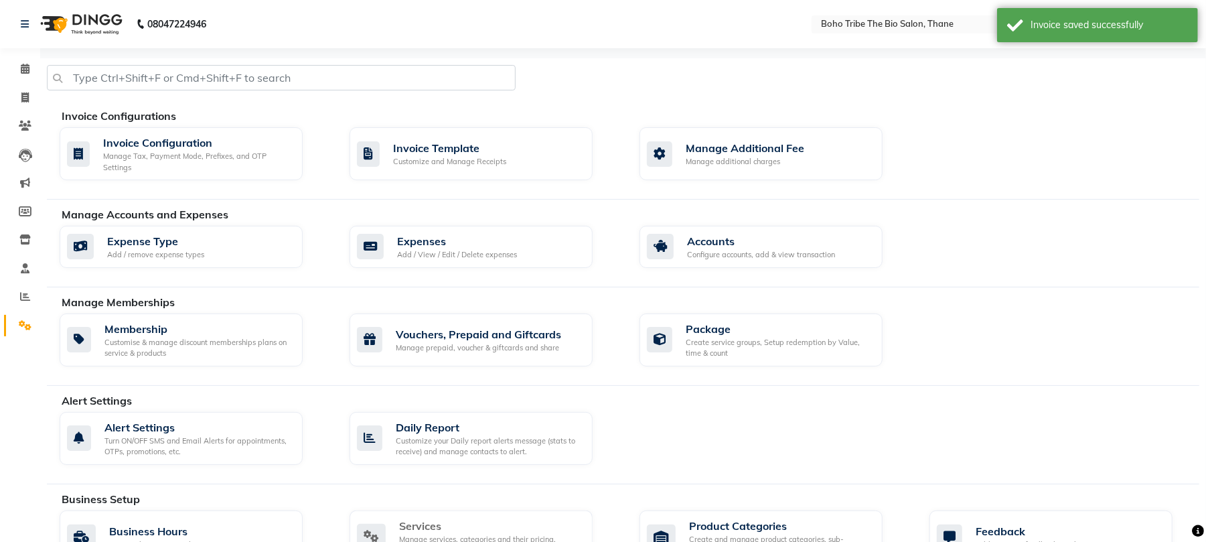
click at [416, 528] on div "Services" at bounding box center [490, 525] width 183 height 16
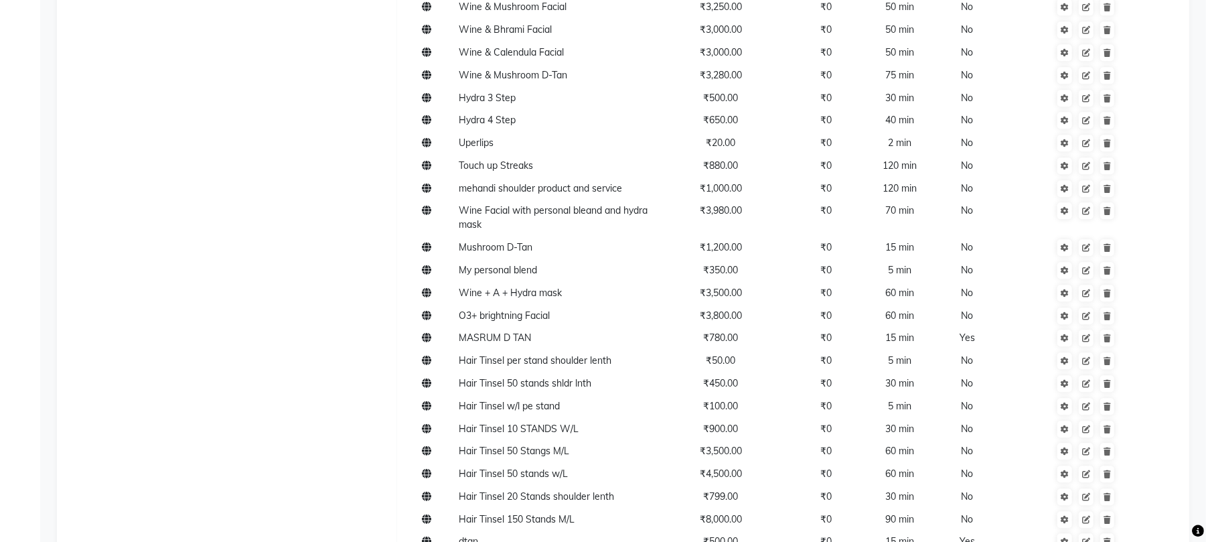
scroll to position [6358, 0]
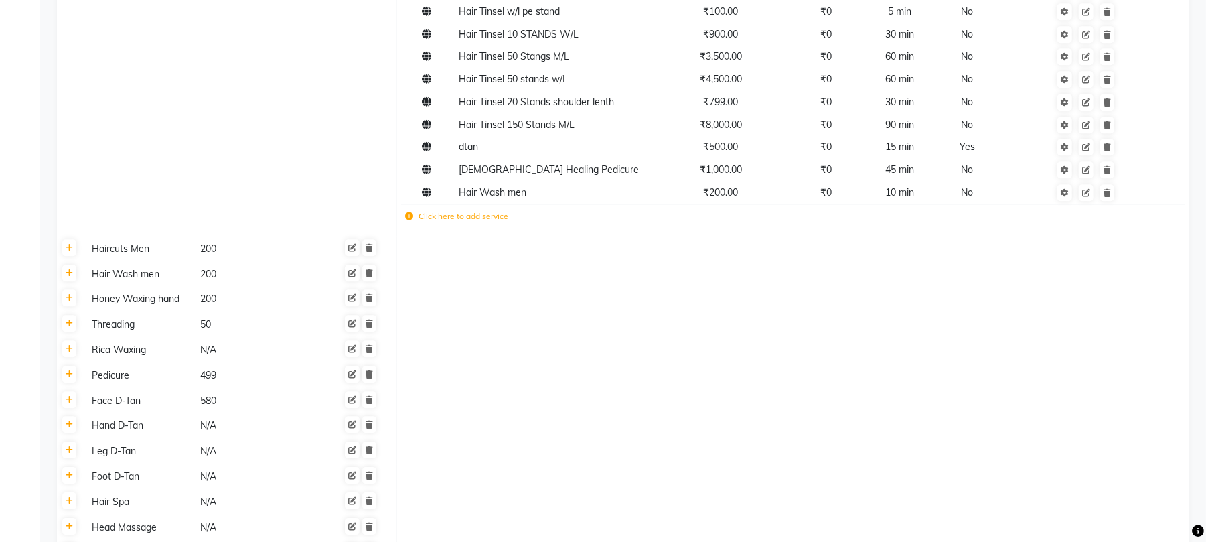
click at [464, 210] on label "Click here to add service" at bounding box center [457, 216] width 103 height 12
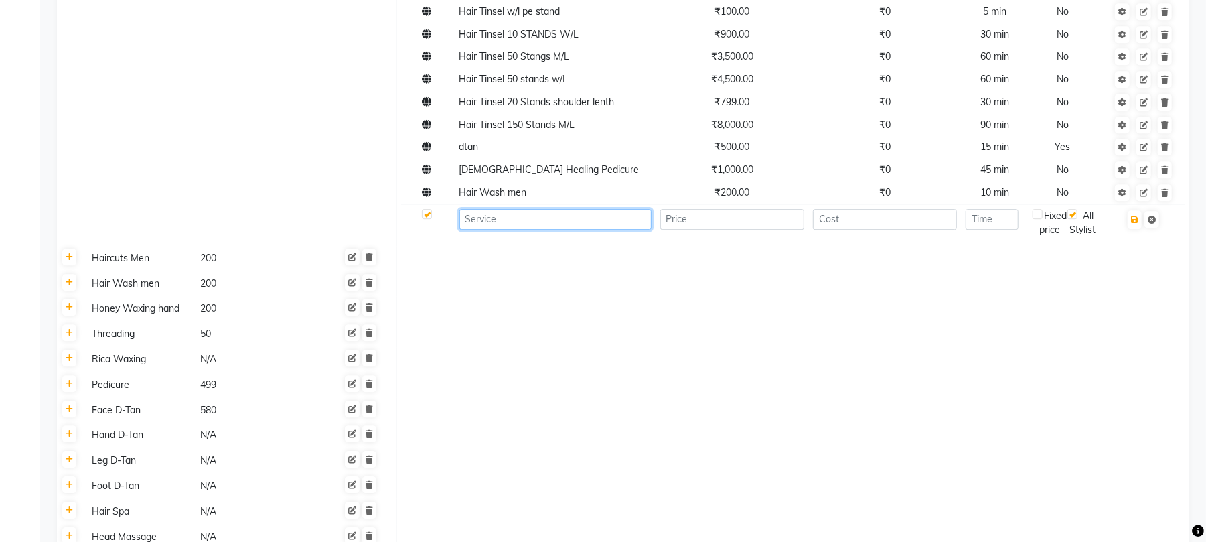
click at [519, 209] on input at bounding box center [555, 219] width 192 height 21
type input "French Bleach"
click at [727, 209] on input "number" at bounding box center [732, 219] width 145 height 21
type input "1000"
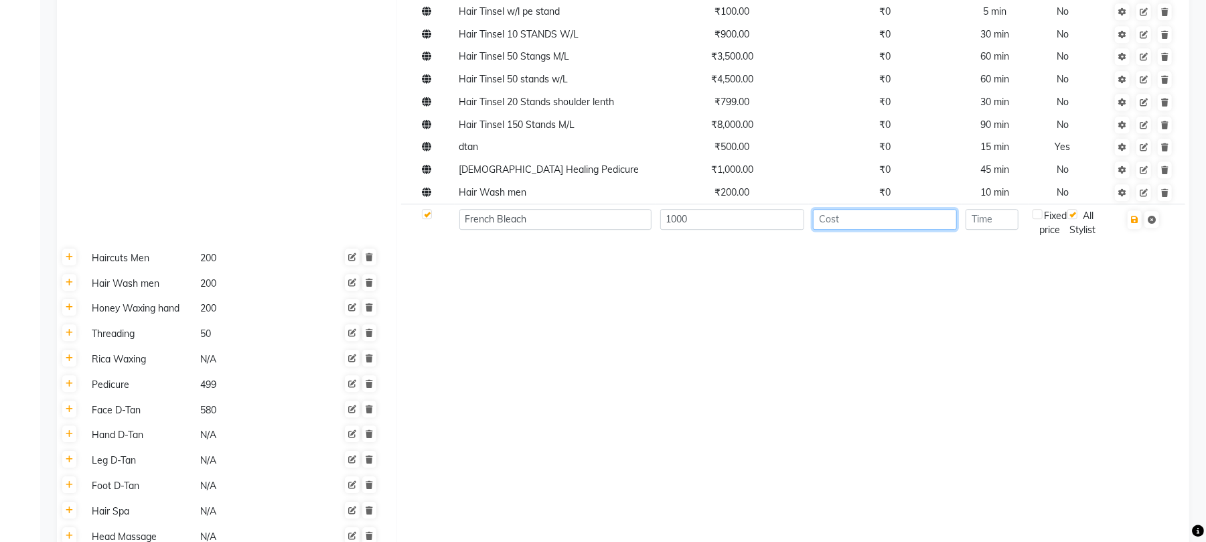
click at [892, 209] on input "number" at bounding box center [885, 219] width 145 height 21
type input "0"
click at [1013, 209] on input "number" at bounding box center [991, 219] width 53 height 21
type input "15"
click at [1137, 216] on icon "button" at bounding box center [1134, 220] width 7 height 8
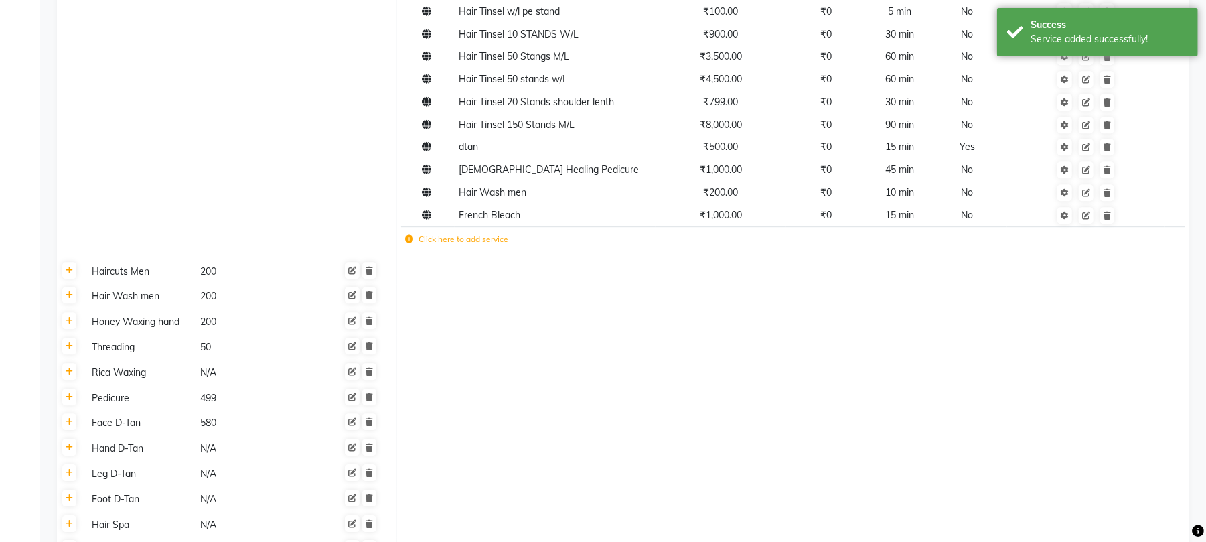
scroll to position [6544, 0]
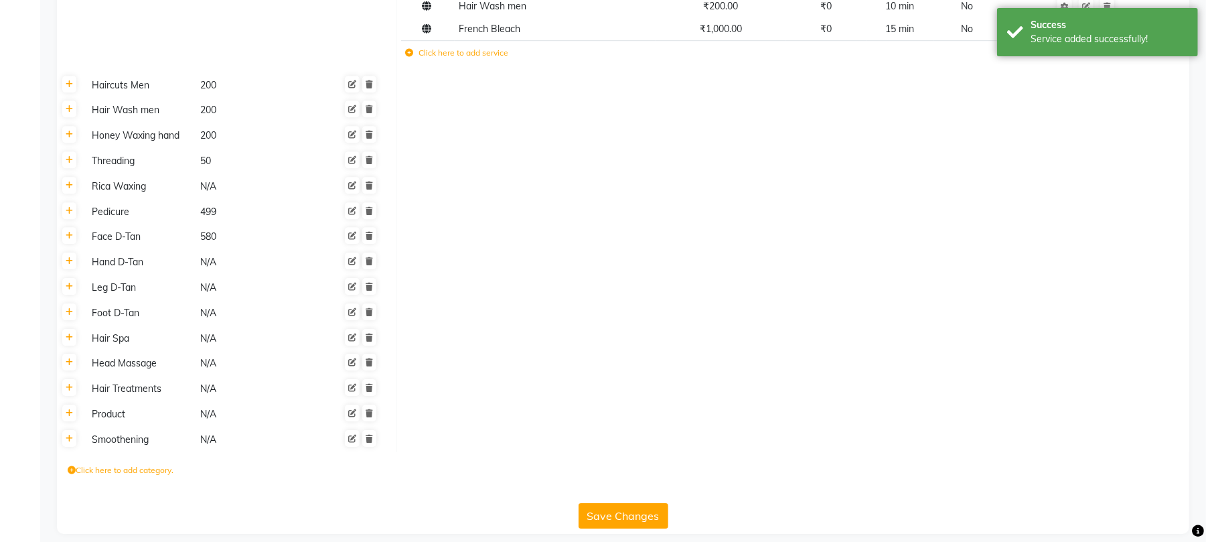
click at [638, 503] on button "Save Changes" at bounding box center [623, 515] width 90 height 25
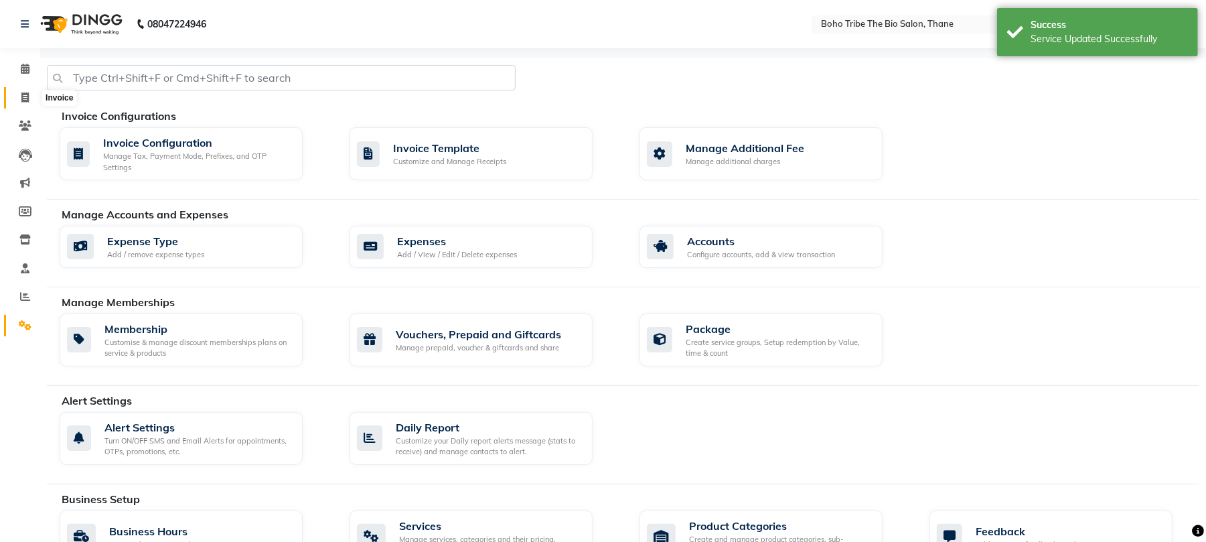
click at [28, 94] on icon at bounding box center [24, 97] width 7 height 10
select select "service"
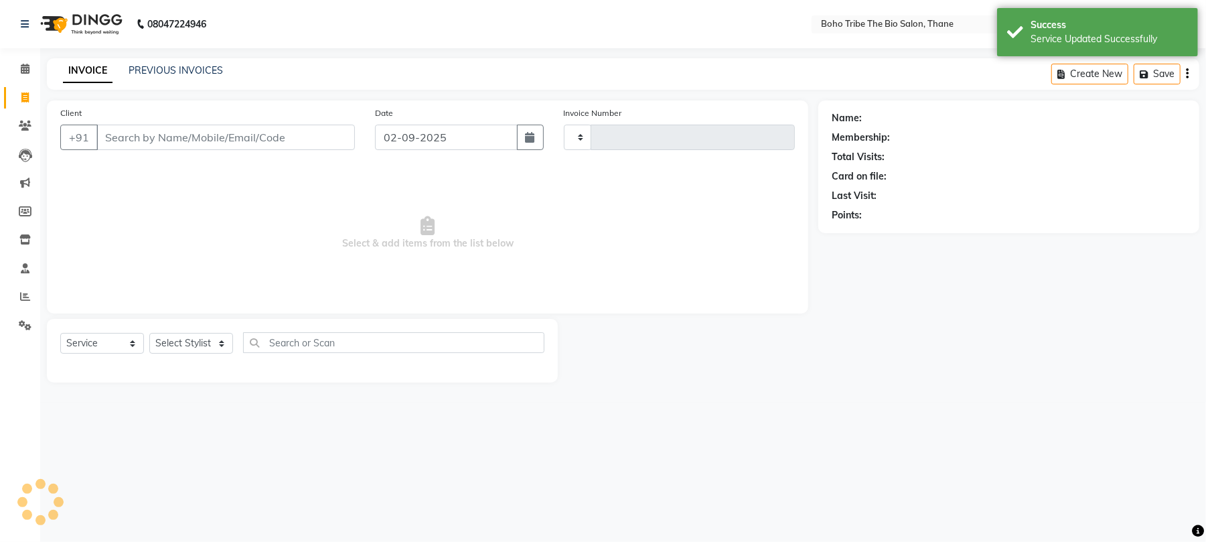
type input "0521"
select select "7406"
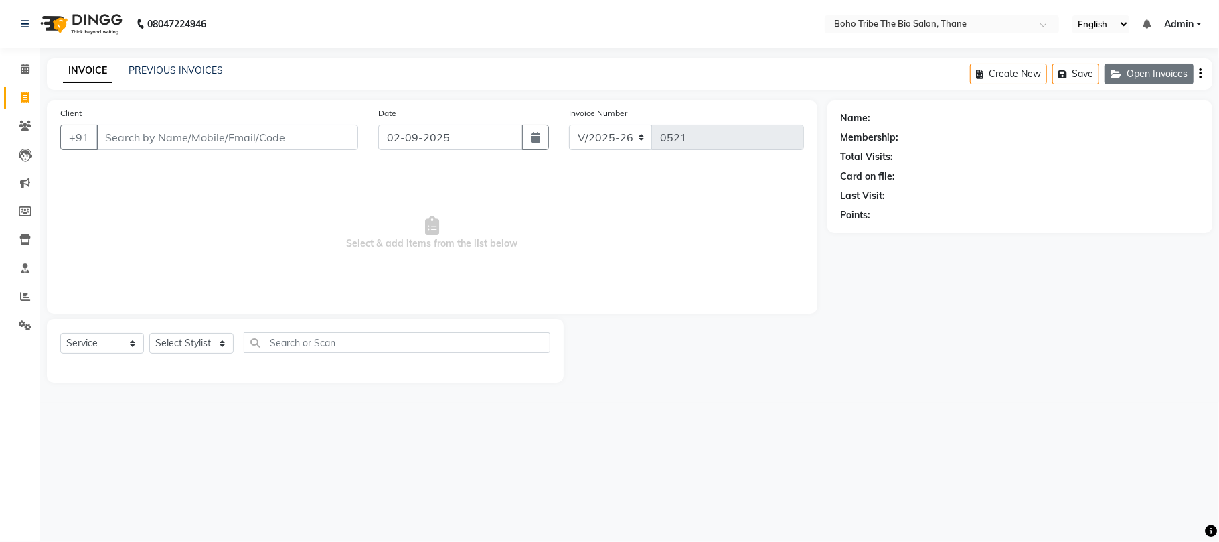
click at [1153, 71] on button "Open Invoices" at bounding box center [1149, 74] width 89 height 21
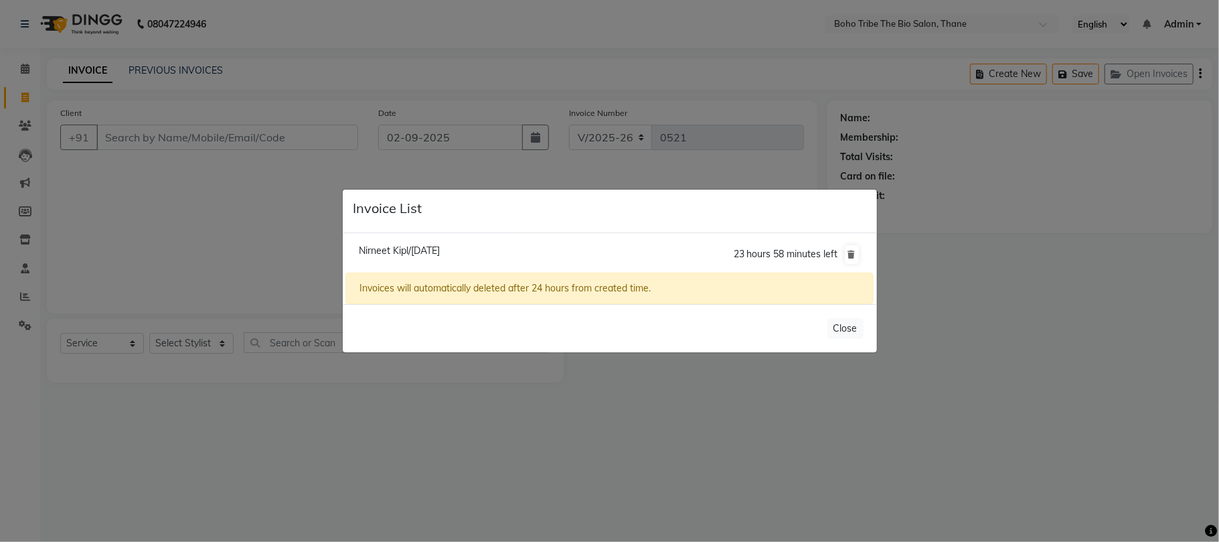
click at [416, 245] on span "Nirneet Kipl/[DATE]" at bounding box center [399, 250] width 81 height 12
type input "9920727995"
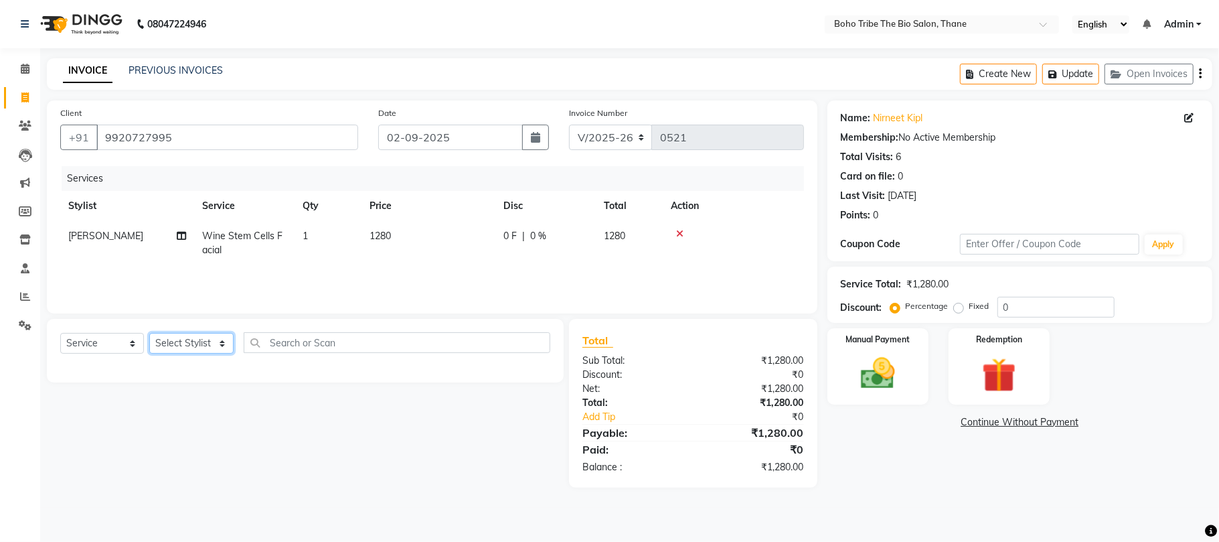
click at [208, 340] on select "Select Stylist [PERSON_NAME] [PERSON_NAME] [PERSON_NAME] [PERSON_NAME] Kuril [P…" at bounding box center [191, 343] width 84 height 21
select select "68789"
click at [149, 333] on select "Select Stylist [PERSON_NAME] [PERSON_NAME] [PERSON_NAME] [PERSON_NAME] Kuril [P…" at bounding box center [191, 343] width 84 height 21
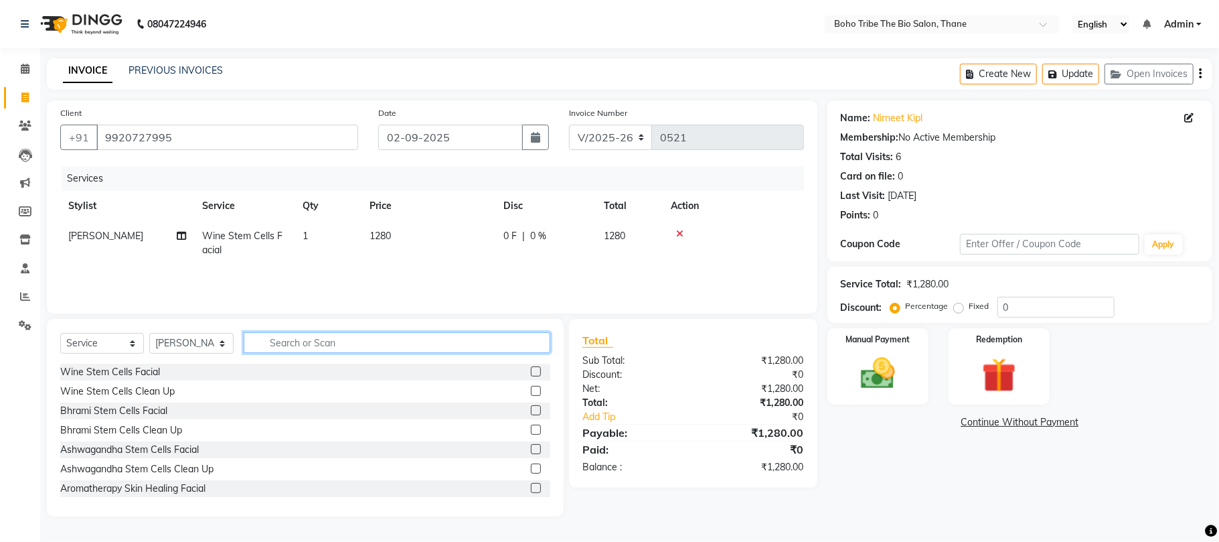
click at [383, 346] on input "text" at bounding box center [397, 342] width 307 height 21
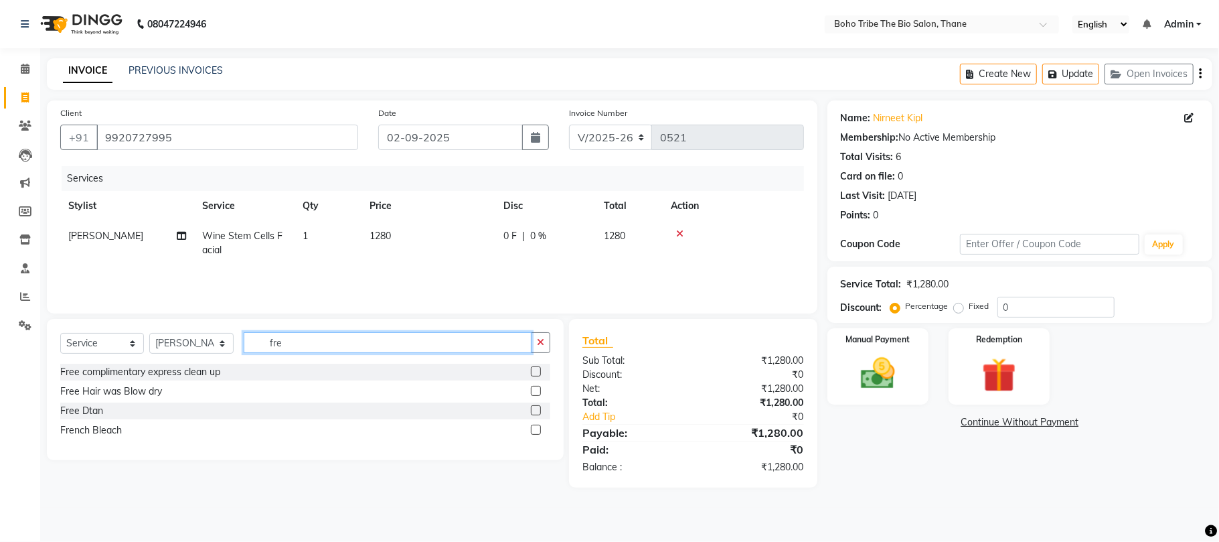
type input "fre"
click at [531, 431] on label at bounding box center [536, 429] width 10 height 10
click at [531, 431] on input "checkbox" at bounding box center [535, 430] width 9 height 9
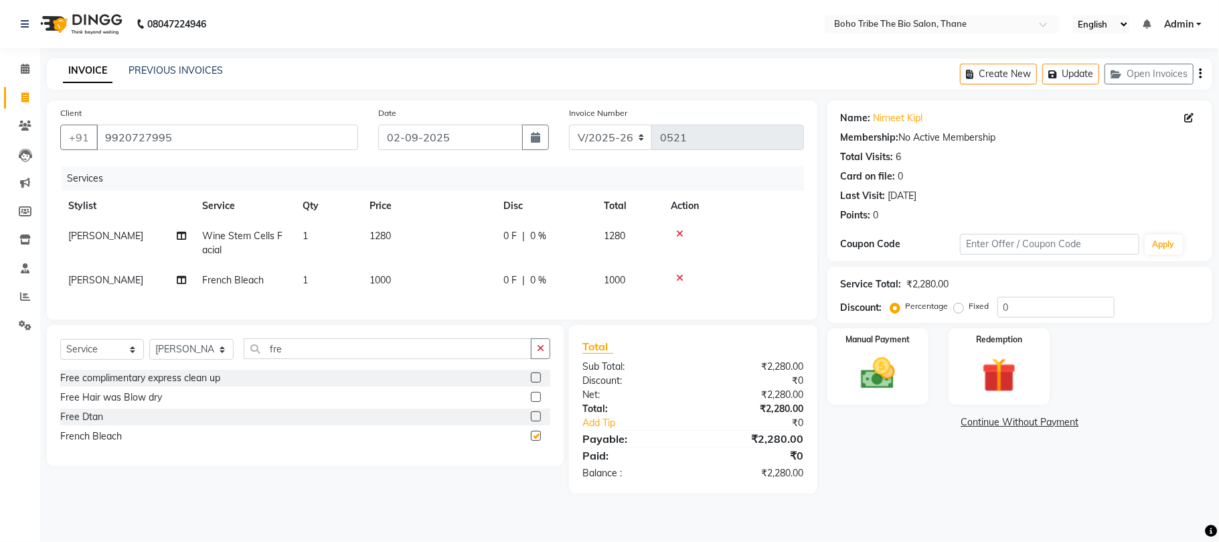
checkbox input "false"
click at [371, 359] on input "fre" at bounding box center [388, 348] width 288 height 21
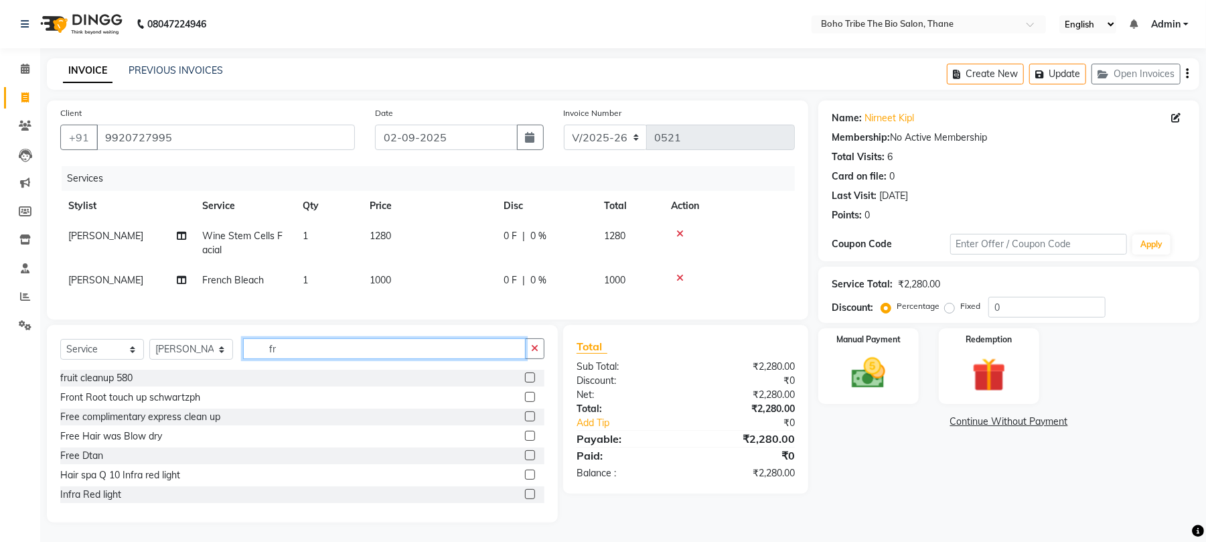
type input "f"
type input "d"
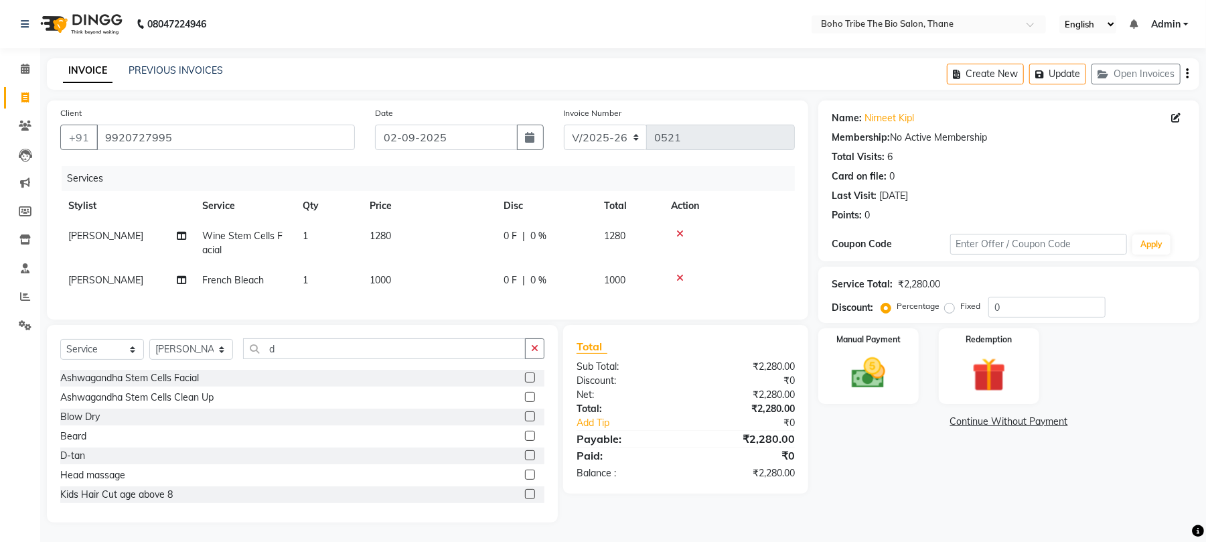
click at [525, 460] on label at bounding box center [530, 455] width 10 height 10
click at [525, 460] on input "checkbox" at bounding box center [529, 455] width 9 height 9
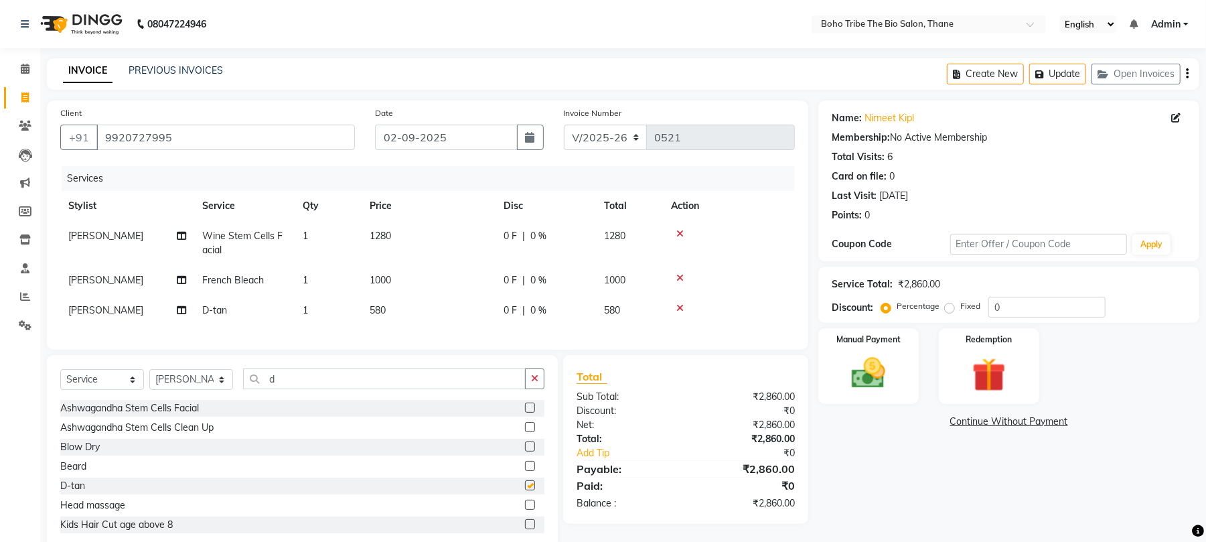
checkbox input "false"
click at [542, 278] on span "0 %" at bounding box center [538, 280] width 16 height 14
select select "68789"
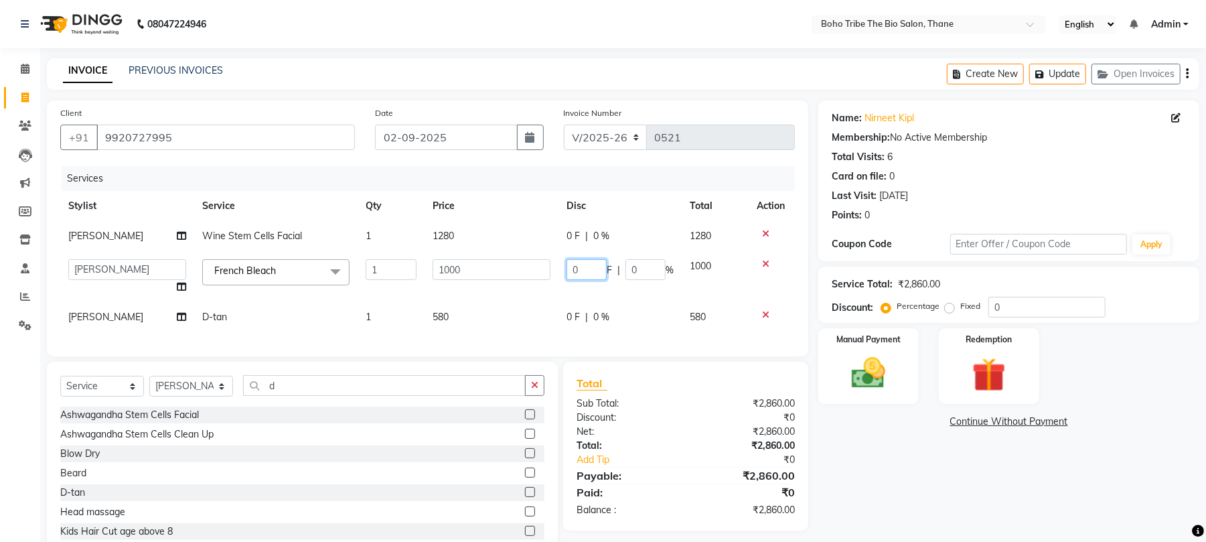
click at [598, 268] on input "0" at bounding box center [586, 269] width 40 height 21
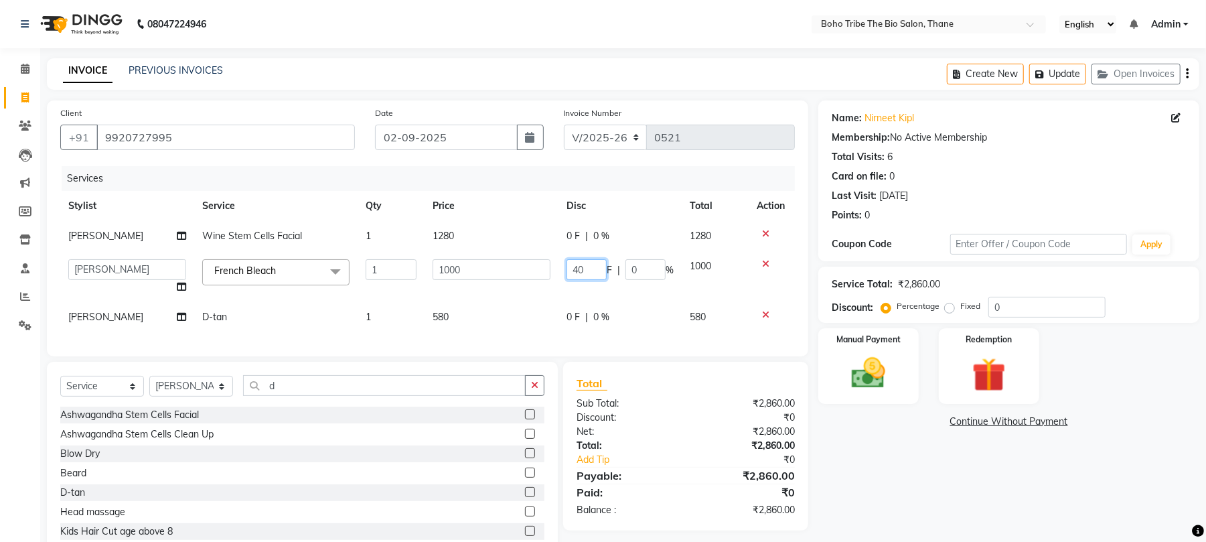
type input "4"
type input "300"
click at [662, 311] on tr "[PERSON_NAME] [PERSON_NAME] 1 580 0 F | 0 % 580" at bounding box center [427, 317] width 734 height 30
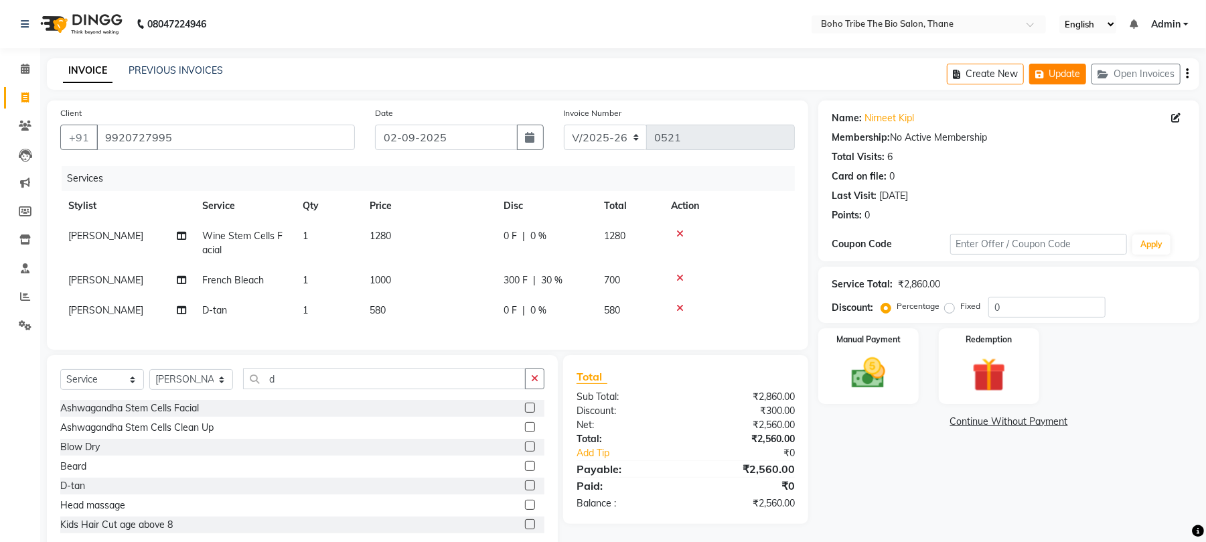
click at [1064, 68] on button "Update" at bounding box center [1057, 74] width 57 height 21
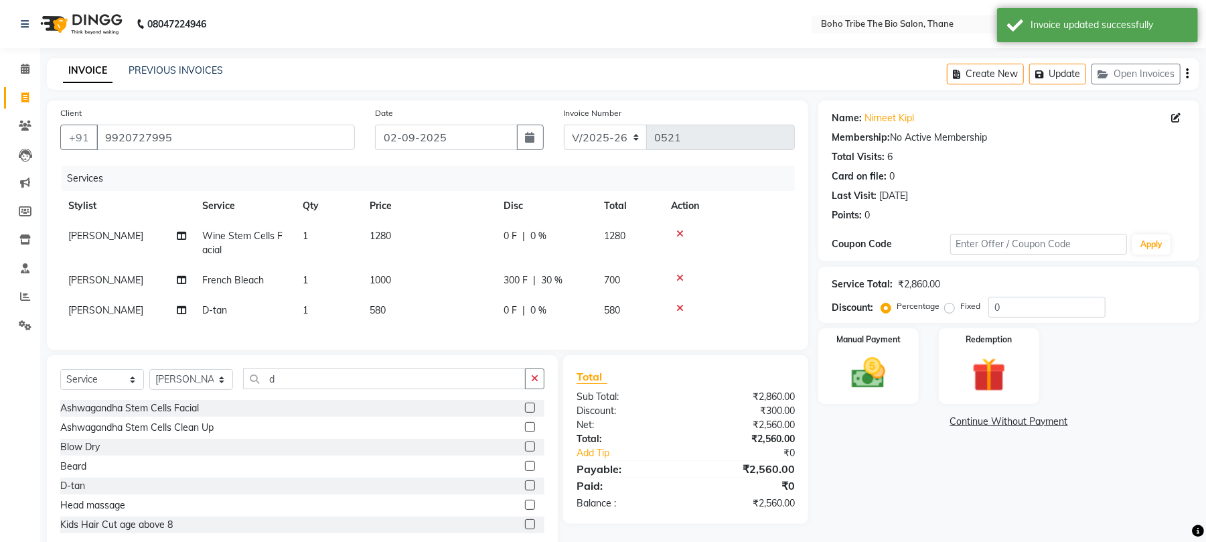
click at [92, 65] on link "INVOICE" at bounding box center [88, 71] width 50 height 24
click at [223, 134] on input "9920727995" at bounding box center [225, 137] width 258 height 25
click at [25, 97] on icon at bounding box center [24, 97] width 7 height 10
select select "service"
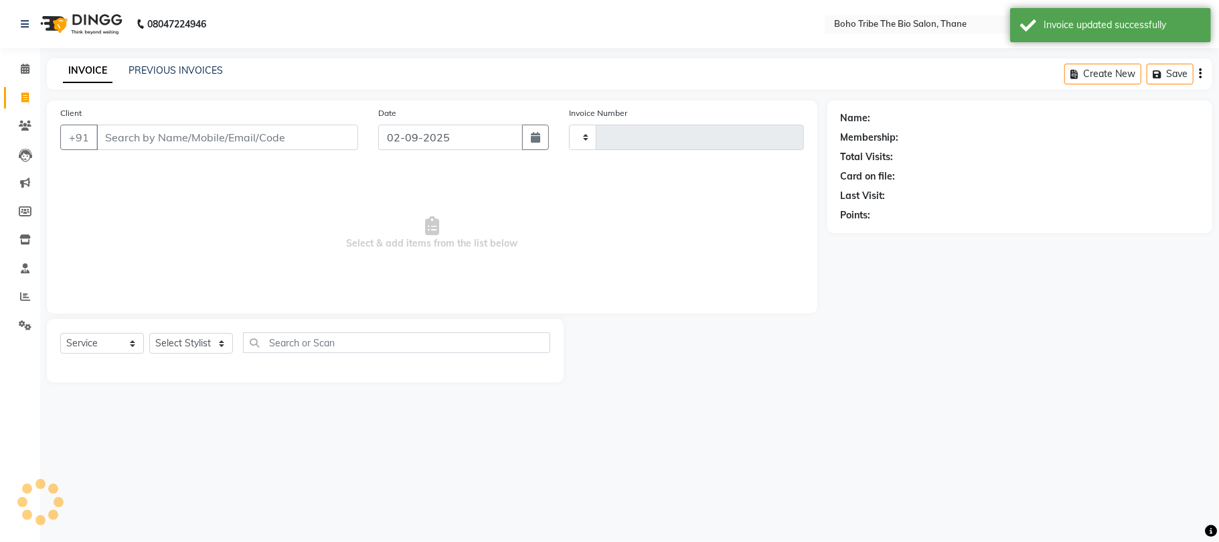
type input "0521"
select select "7406"
click at [137, 133] on input "Client" at bounding box center [227, 137] width 262 height 25
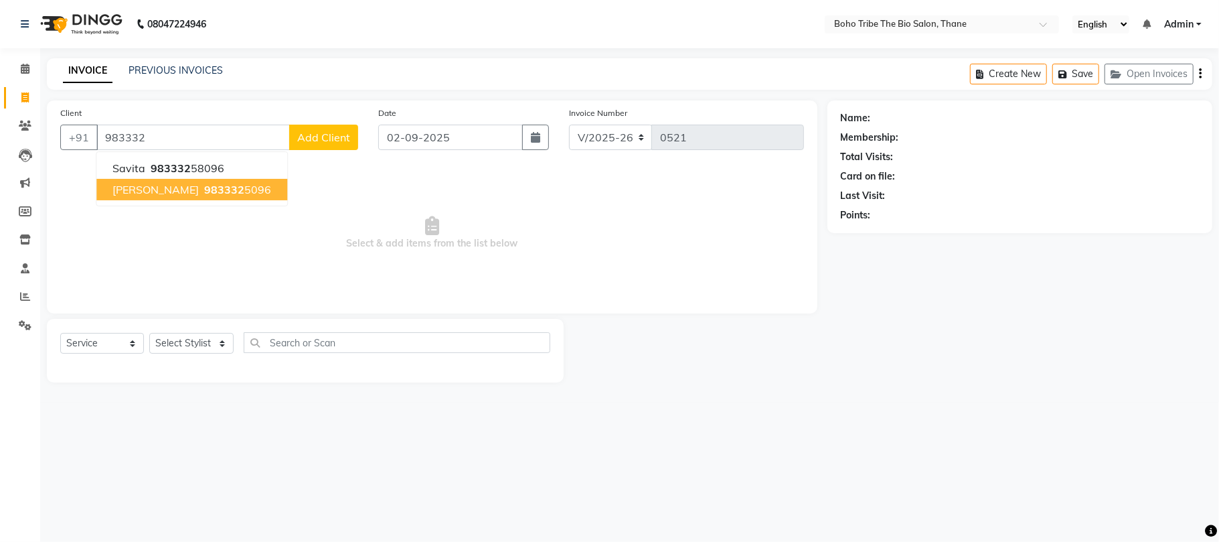
click at [134, 194] on span "[PERSON_NAME]" at bounding box center [155, 189] width 86 height 13
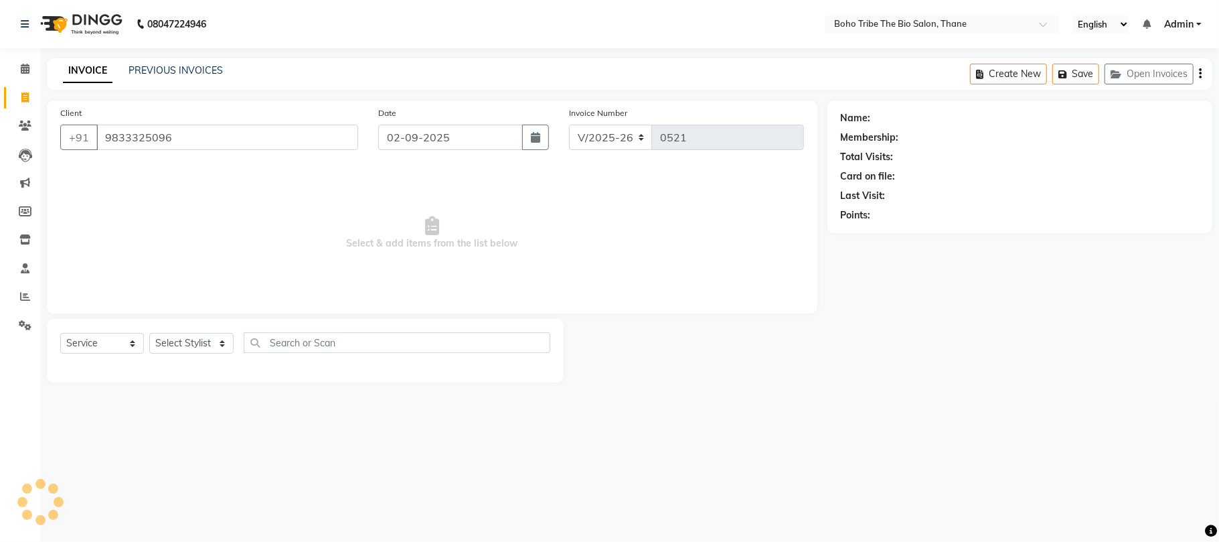
type input "9833325096"
click at [893, 114] on link "[PERSON_NAME]" at bounding box center [911, 118] width 75 height 14
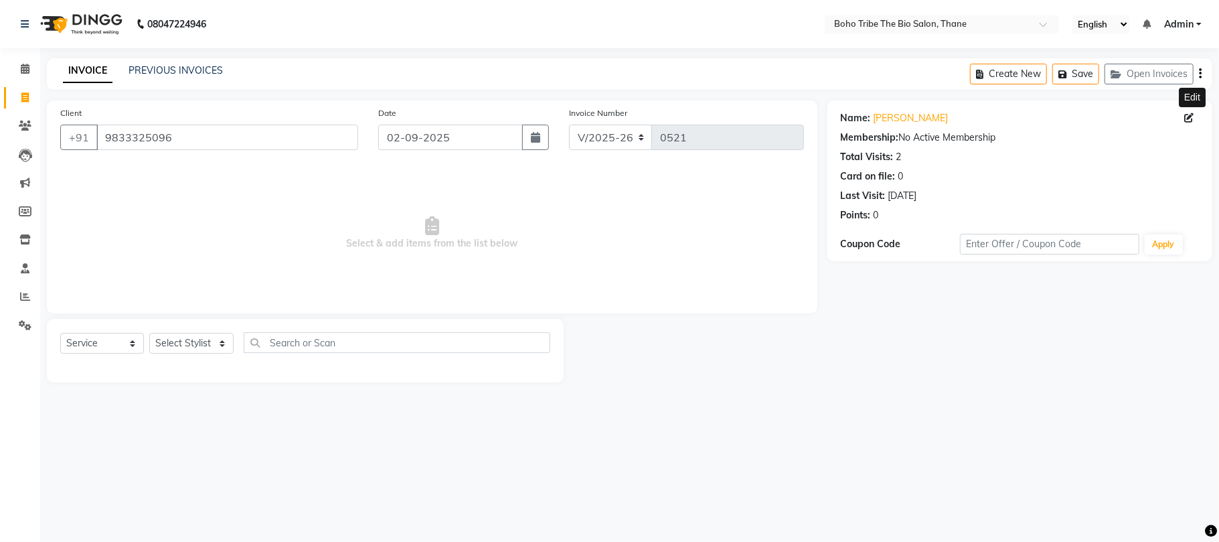
click at [1188, 115] on icon at bounding box center [1188, 117] width 9 height 9
select select "[DEMOGRAPHIC_DATA]"
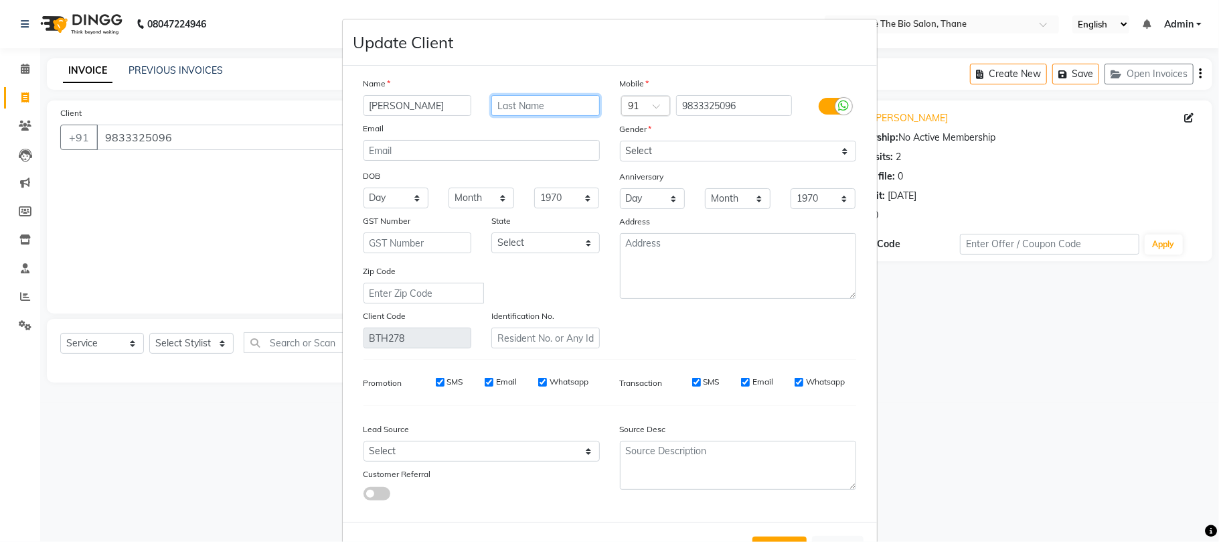
click at [552, 105] on input "text" at bounding box center [545, 105] width 108 height 21
type input "[PERSON_NAME]"
click at [1075, 72] on ngb-modal-window "Update Client Name [PERSON_NAME] Email DOB Day 01 02 03 04 05 06 07 08 09 10 11…" at bounding box center [609, 271] width 1219 height 542
click at [416, 100] on input "[PERSON_NAME]" at bounding box center [418, 105] width 108 height 21
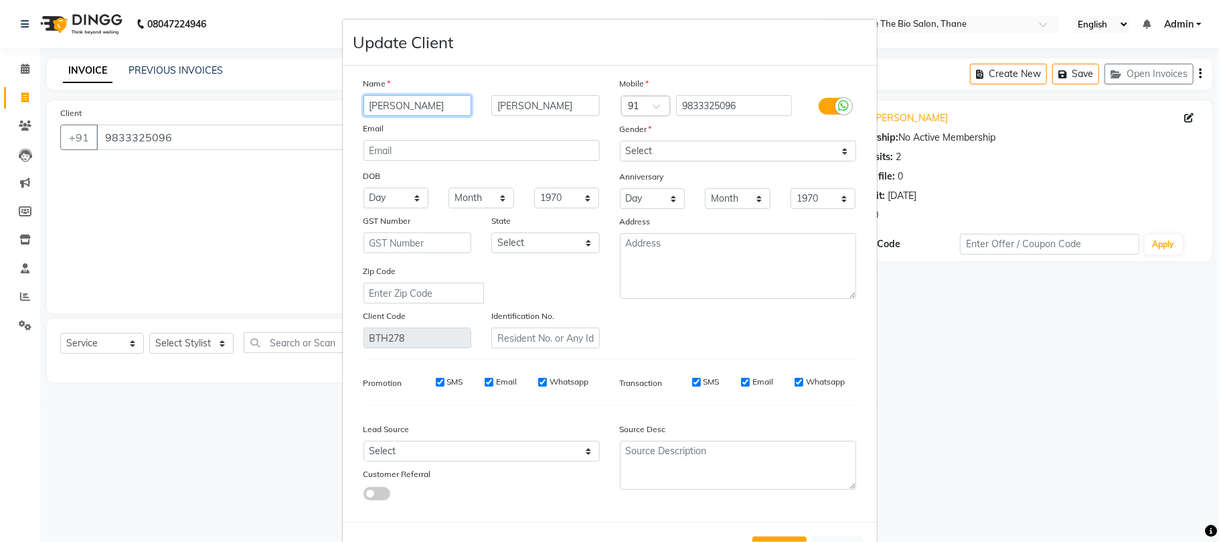
click at [416, 102] on input "[PERSON_NAME]" at bounding box center [418, 105] width 108 height 21
click at [420, 102] on input "[PERSON_NAME]" at bounding box center [418, 105] width 108 height 21
type input "[PERSON_NAME]****"
click at [767, 538] on button "Update" at bounding box center [779, 548] width 54 height 24
select select
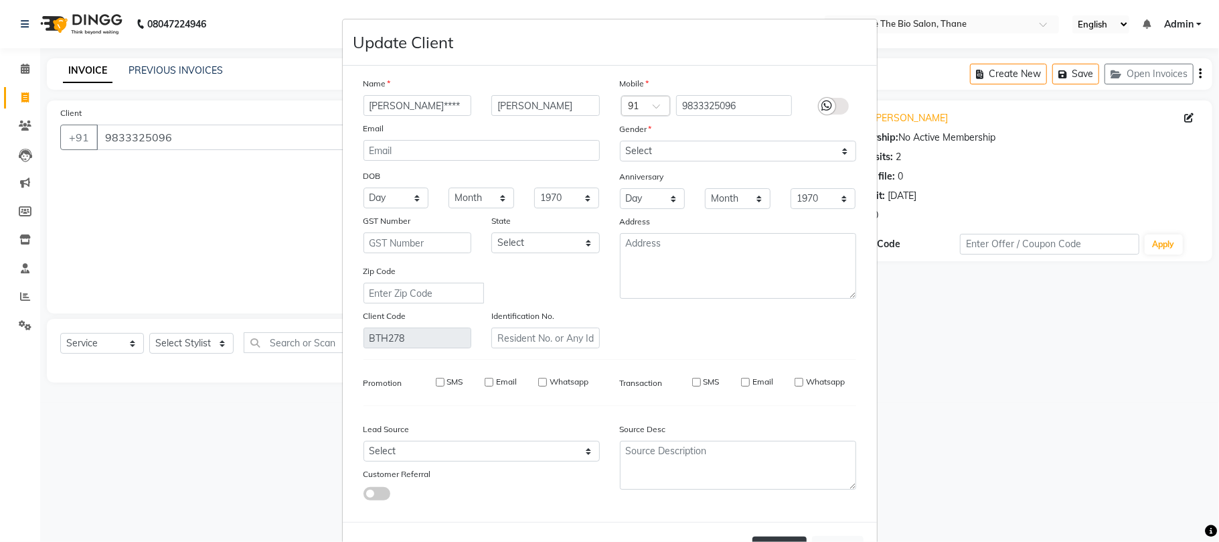
select select
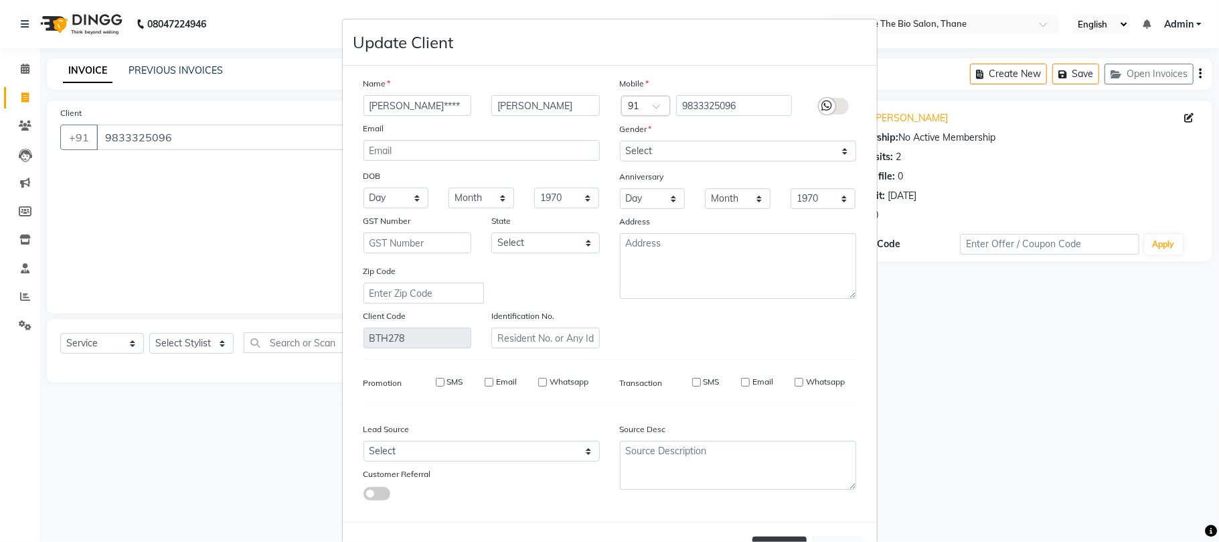
select select
checkbox input "false"
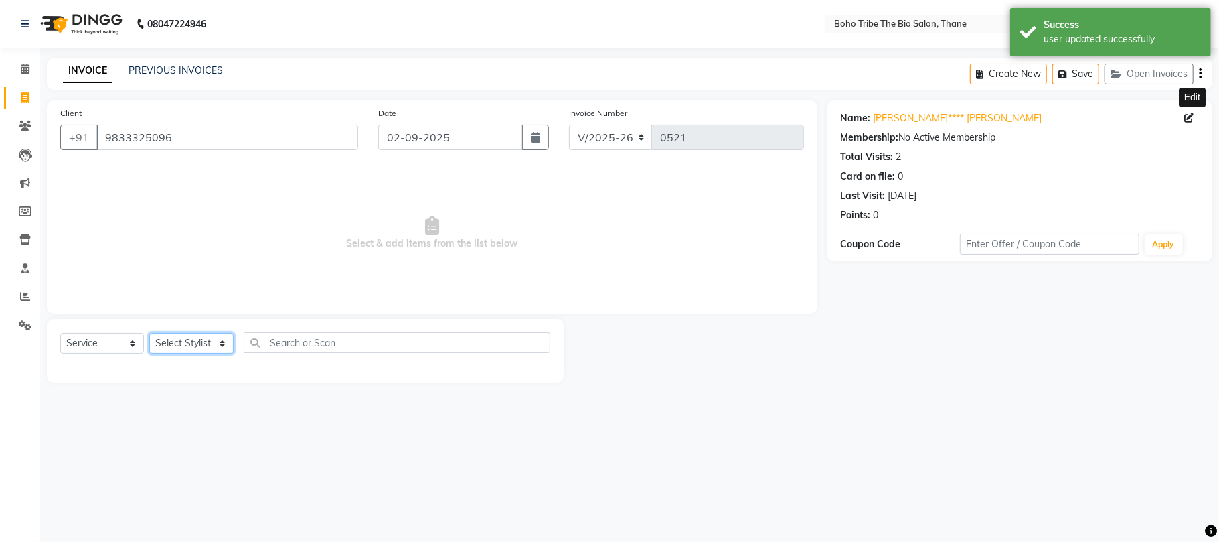
click at [197, 343] on select "Select Stylist [PERSON_NAME] [PERSON_NAME] [PERSON_NAME] [PERSON_NAME] Kuril [P…" at bounding box center [191, 343] width 84 height 21
select select "85692"
click at [149, 333] on select "Select Stylist [PERSON_NAME] [PERSON_NAME] [PERSON_NAME] [PERSON_NAME] Kuril [P…" at bounding box center [191, 343] width 84 height 21
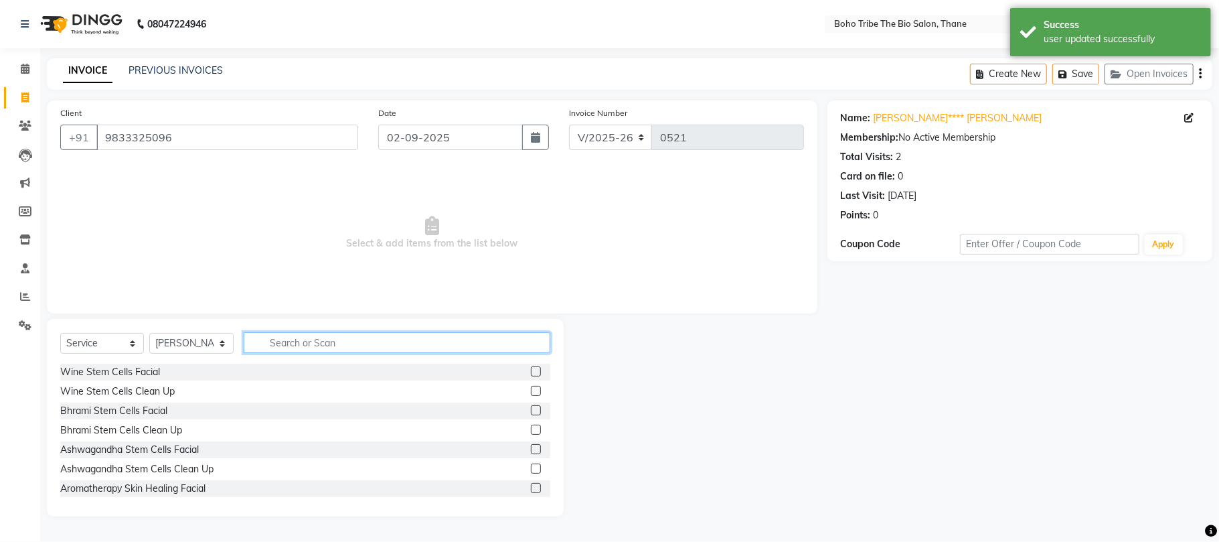
click at [332, 341] on input "text" at bounding box center [397, 342] width 307 height 21
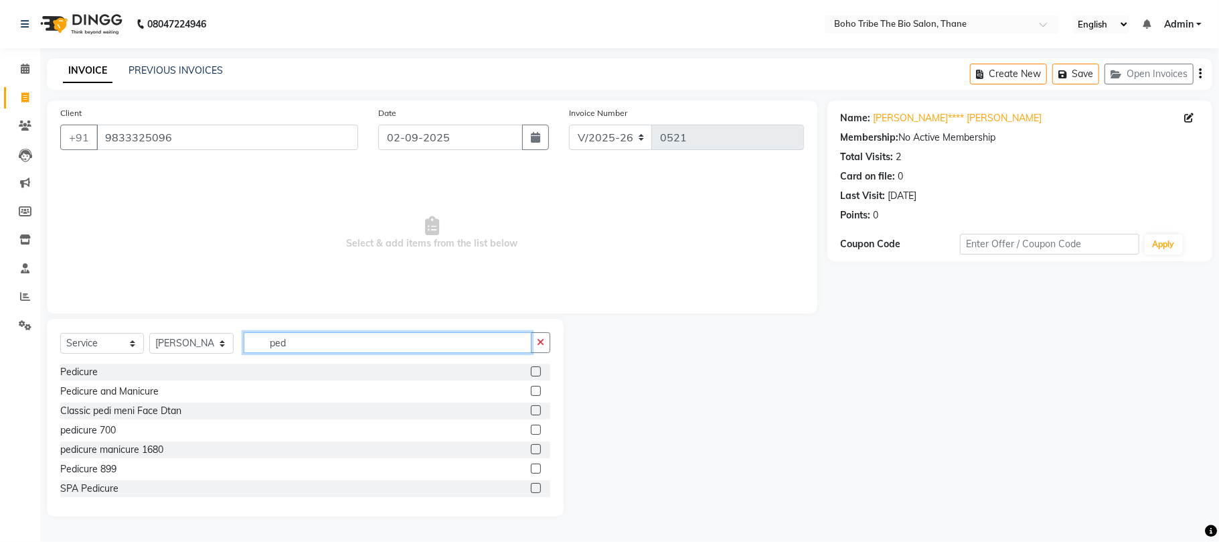
type input "ped"
click at [531, 428] on label at bounding box center [536, 429] width 10 height 10
click at [531, 428] on input "checkbox" at bounding box center [535, 430] width 9 height 9
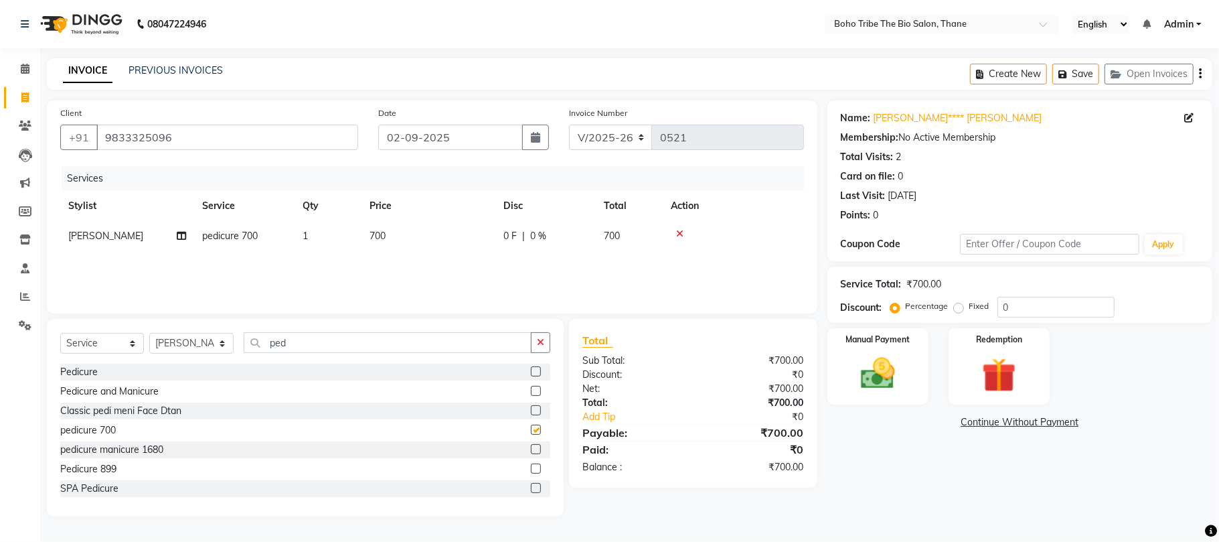
checkbox input "false"
click at [531, 370] on label at bounding box center [536, 371] width 10 height 10
click at [531, 370] on input "checkbox" at bounding box center [535, 372] width 9 height 9
checkbox input "false"
click at [681, 263] on icon at bounding box center [679, 263] width 7 height 9
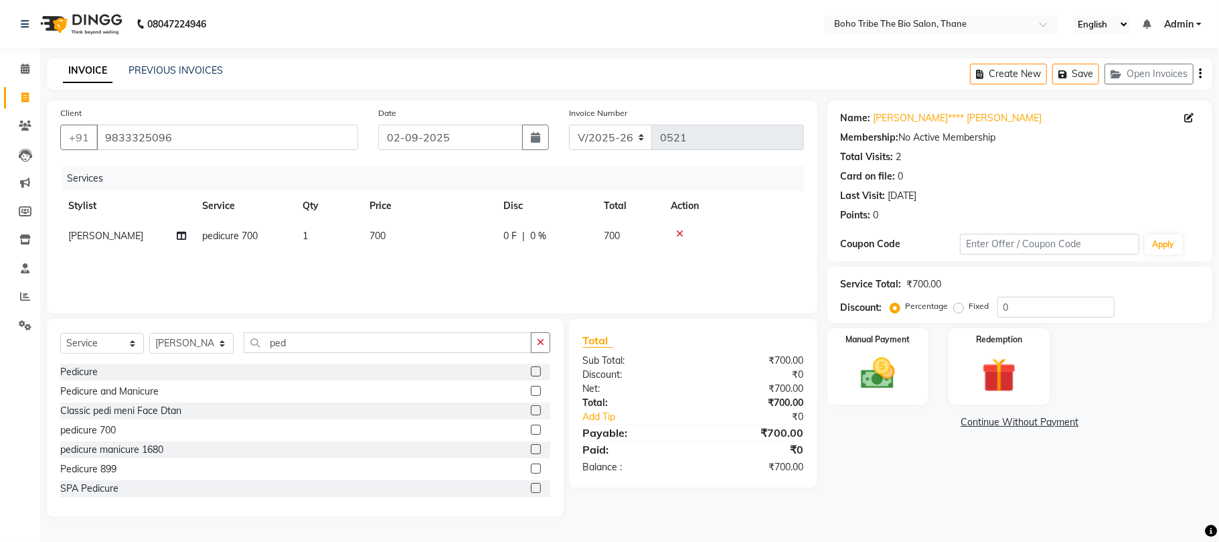
click at [615, 234] on span "700" at bounding box center [612, 236] width 16 height 12
select select "85692"
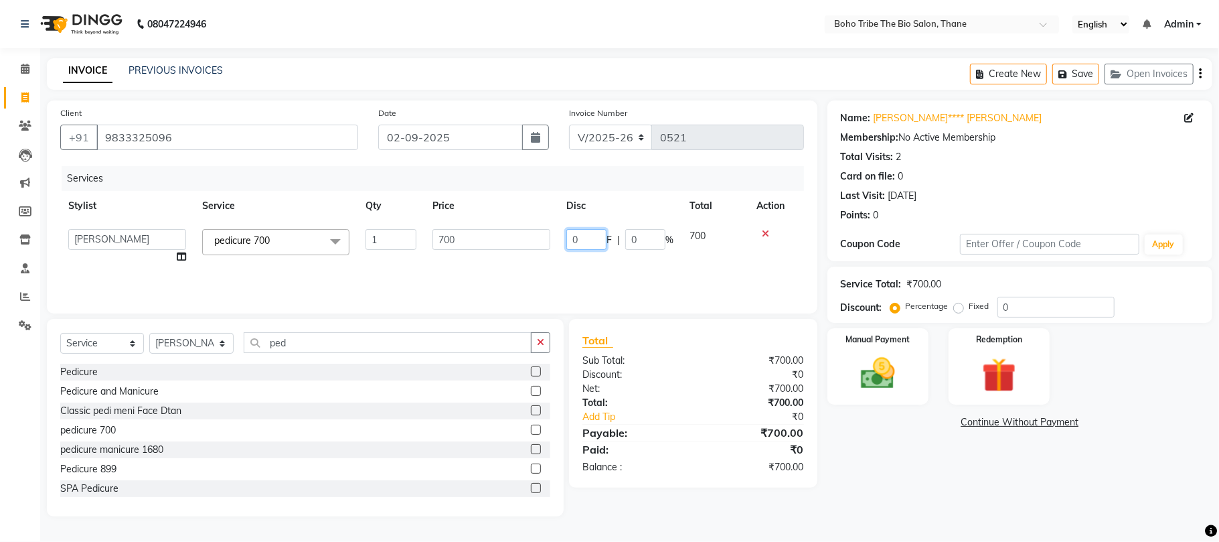
click at [589, 234] on input "0" at bounding box center [586, 239] width 40 height 21
type input "120"
click at [540, 266] on div "Services Stylist Service Qty Price Disc Total Action Babina [PERSON_NAME] Shehz…" at bounding box center [432, 233] width 744 height 134
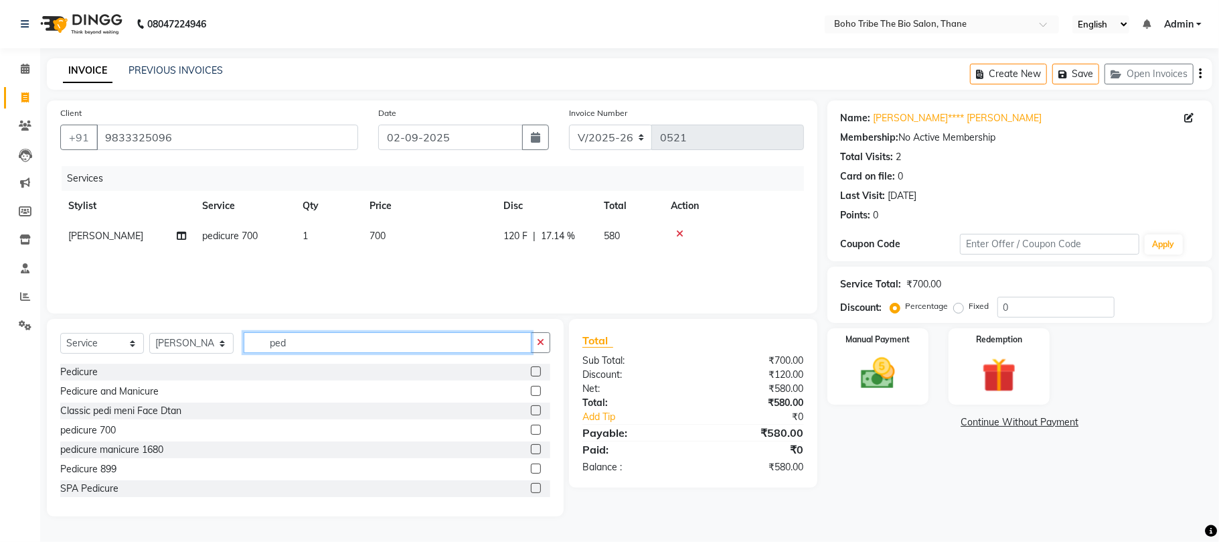
click at [303, 343] on input "ped" at bounding box center [388, 342] width 288 height 21
type input "p"
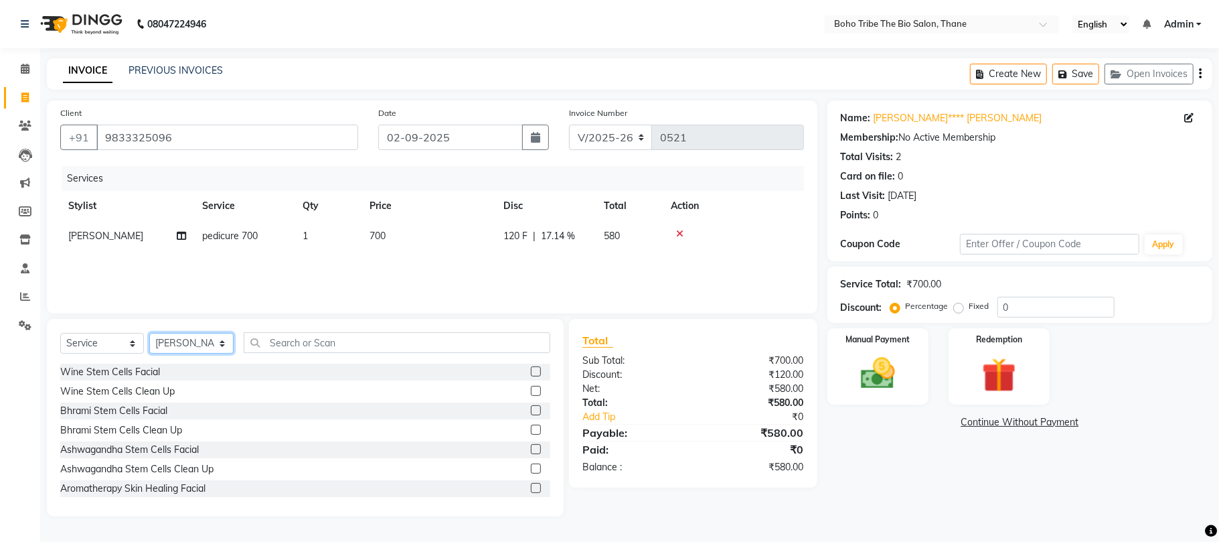
click at [218, 345] on select "Select Stylist [PERSON_NAME] [PERSON_NAME] [PERSON_NAME] [PERSON_NAME] Kuril [P…" at bounding box center [191, 343] width 84 height 21
select select "68789"
click at [149, 333] on select "Select Stylist [PERSON_NAME] [PERSON_NAME] [PERSON_NAME] [PERSON_NAME] Kuril [P…" at bounding box center [191, 343] width 84 height 21
click at [680, 232] on icon at bounding box center [679, 233] width 7 height 9
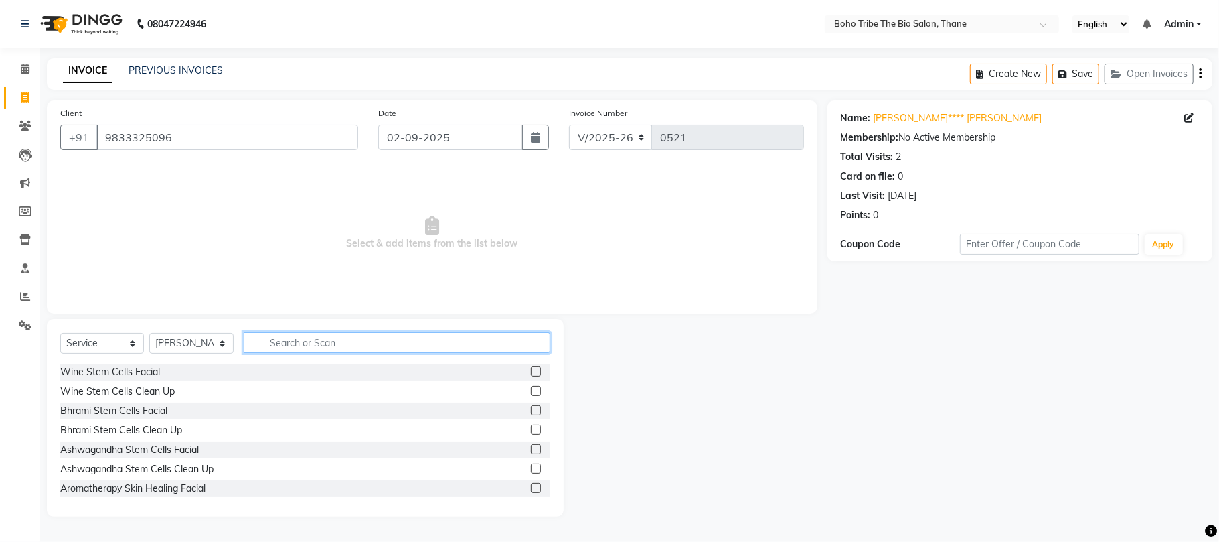
click at [335, 347] on input "text" at bounding box center [397, 342] width 307 height 21
type input "pe"
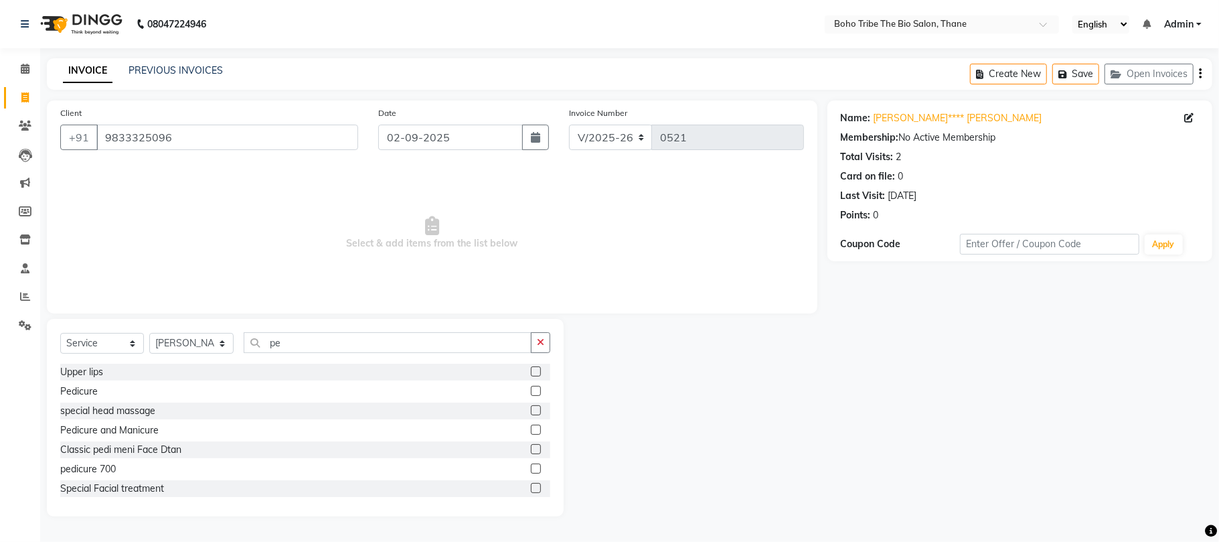
click at [531, 448] on label at bounding box center [536, 449] width 10 height 10
click at [531, 448] on input "checkbox" at bounding box center [535, 449] width 9 height 9
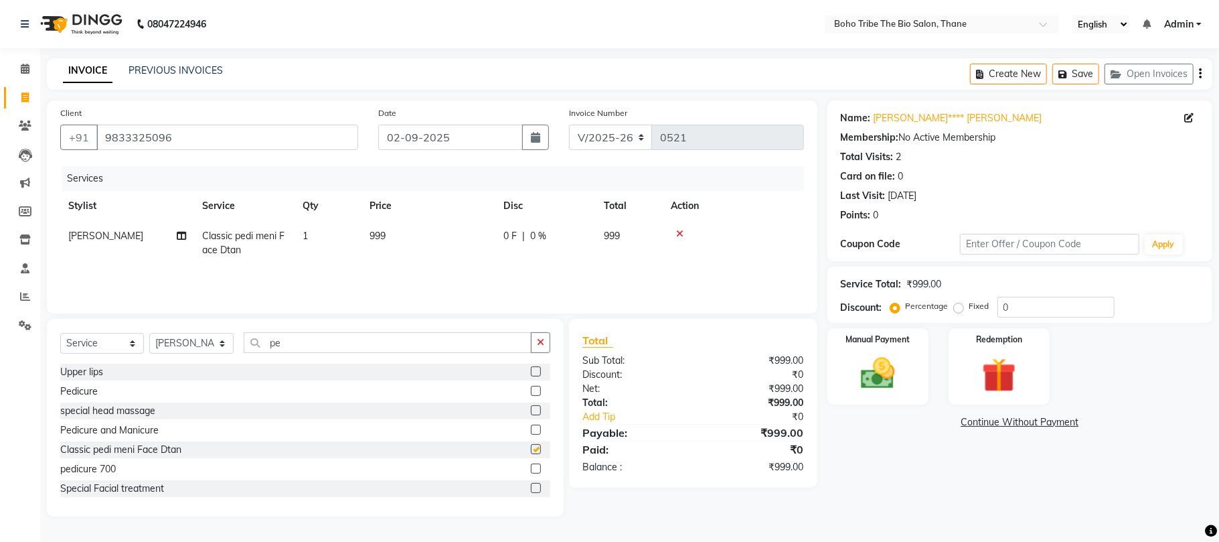
checkbox input "false"
click at [531, 465] on label at bounding box center [536, 468] width 10 height 10
click at [531, 465] on input "checkbox" at bounding box center [535, 469] width 9 height 9
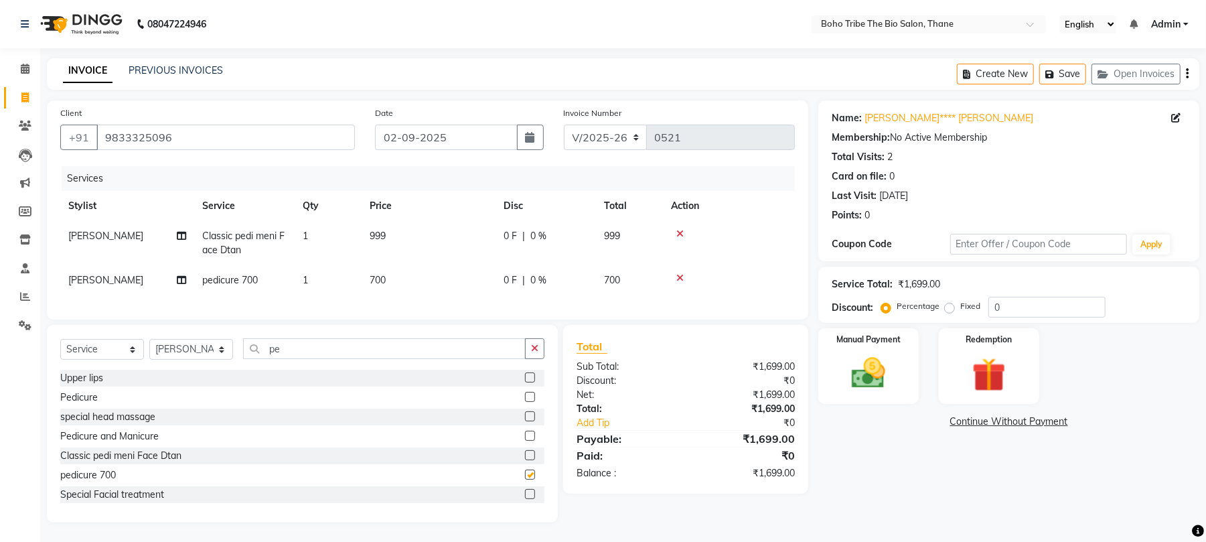
checkbox input "false"
click at [680, 229] on icon at bounding box center [679, 233] width 7 height 9
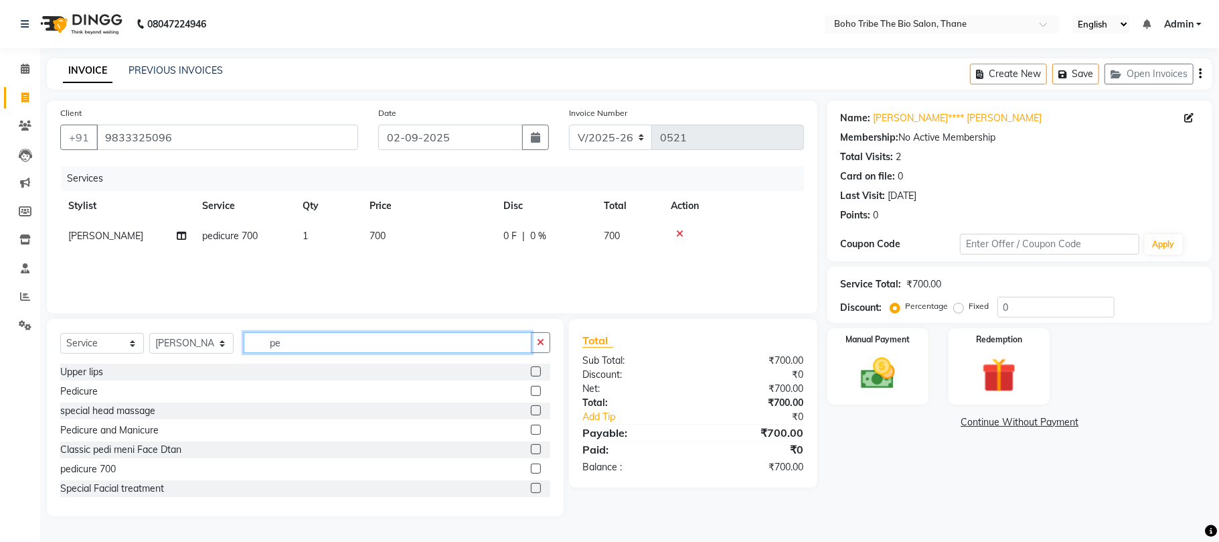
click at [329, 339] on input "pe" at bounding box center [388, 342] width 288 height 21
type input "p"
type input "foot"
click at [536, 430] on label at bounding box center [536, 429] width 10 height 10
click at [536, 430] on input "checkbox" at bounding box center [535, 430] width 9 height 9
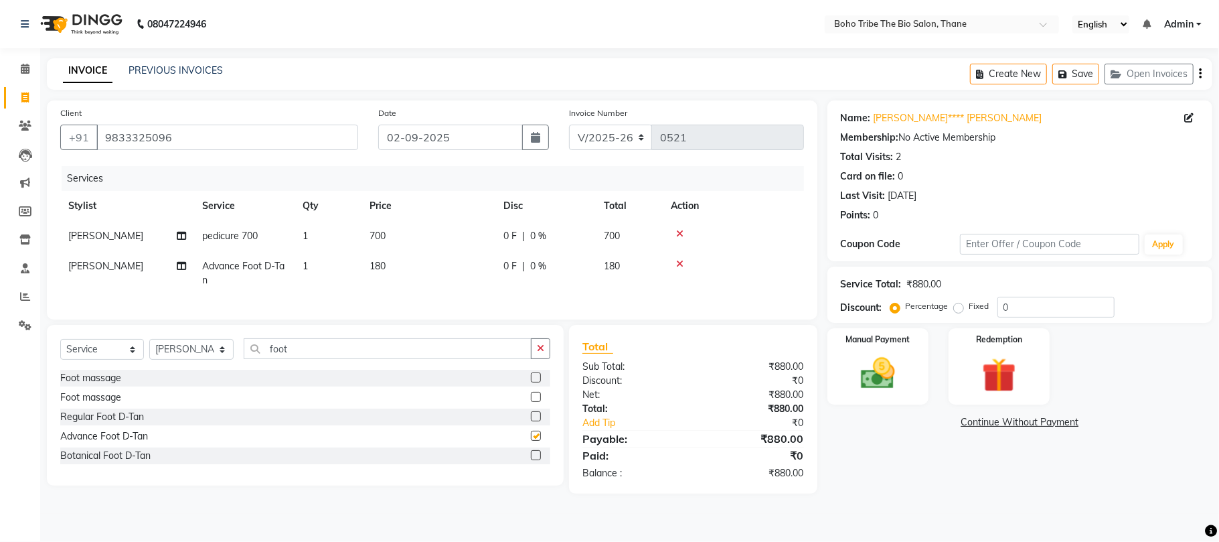
checkbox input "false"
click at [379, 260] on span "180" at bounding box center [378, 266] width 16 height 12
select select "68789"
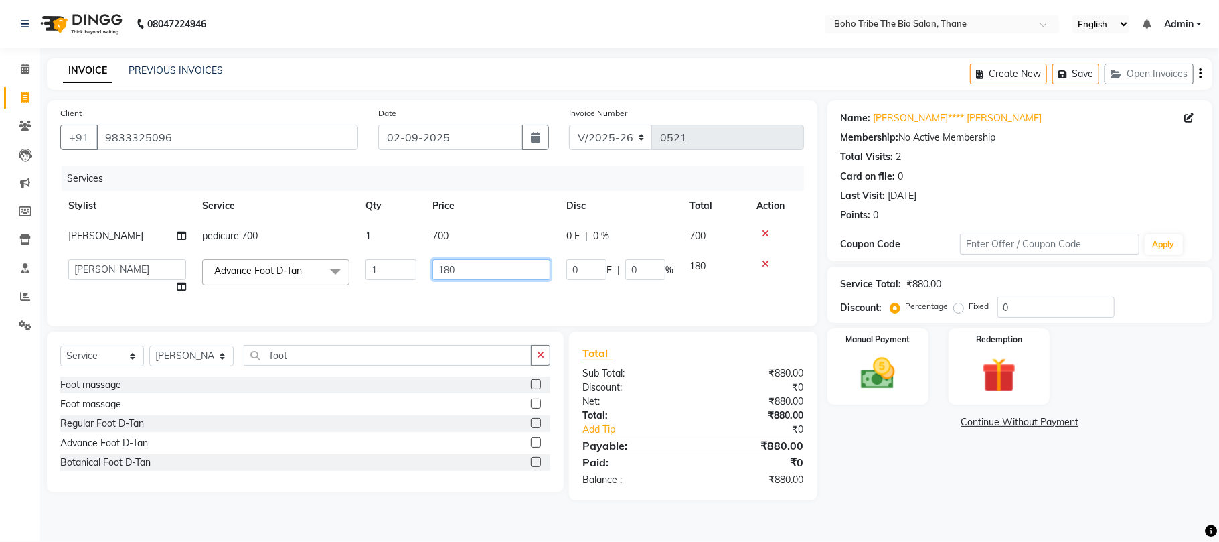
click at [459, 266] on input "180" at bounding box center [491, 269] width 118 height 21
type input "1"
type input "280"
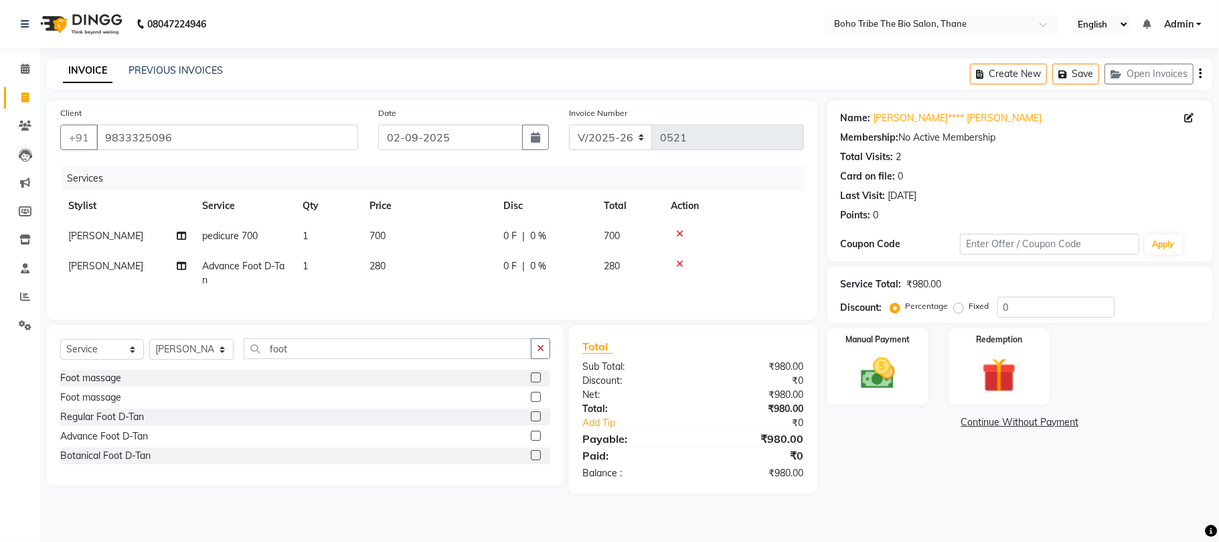
click at [461, 292] on td "280" at bounding box center [428, 273] width 134 height 44
select select "68789"
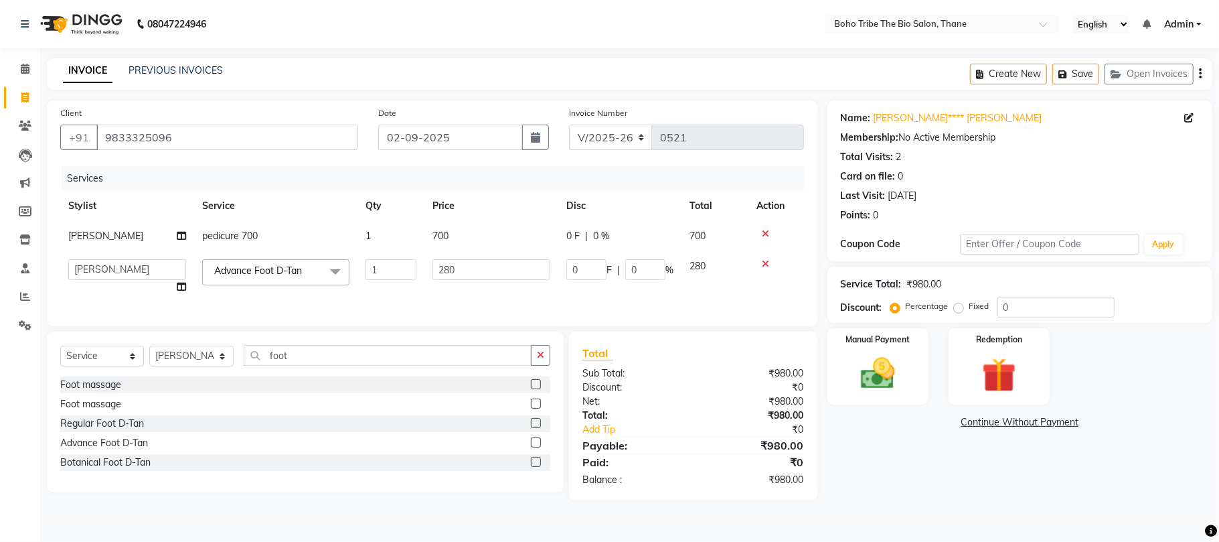
click at [587, 231] on span "|" at bounding box center [586, 236] width 3 height 14
select select "68789"
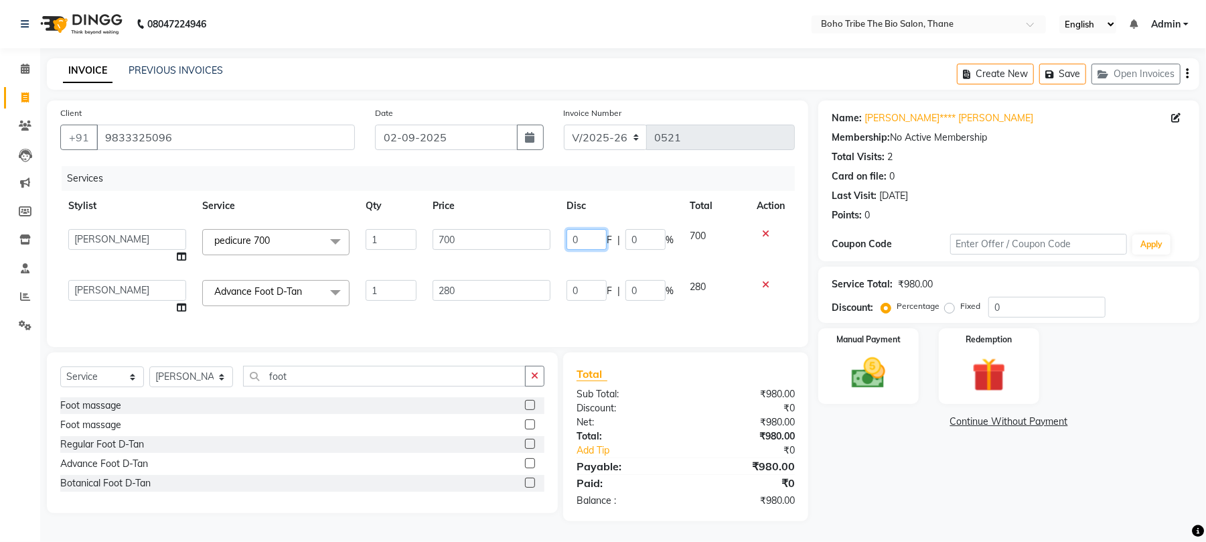
click at [590, 236] on input "0" at bounding box center [586, 239] width 40 height 21
type input "120"
click at [592, 289] on td "0 F | 0 %" at bounding box center [619, 297] width 123 height 51
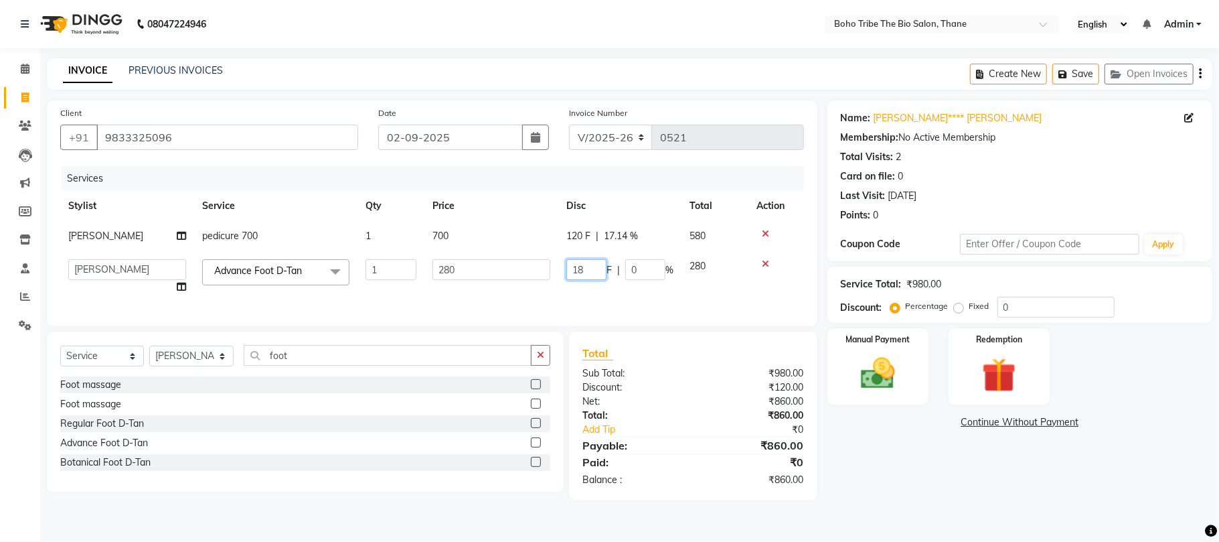
type input "180"
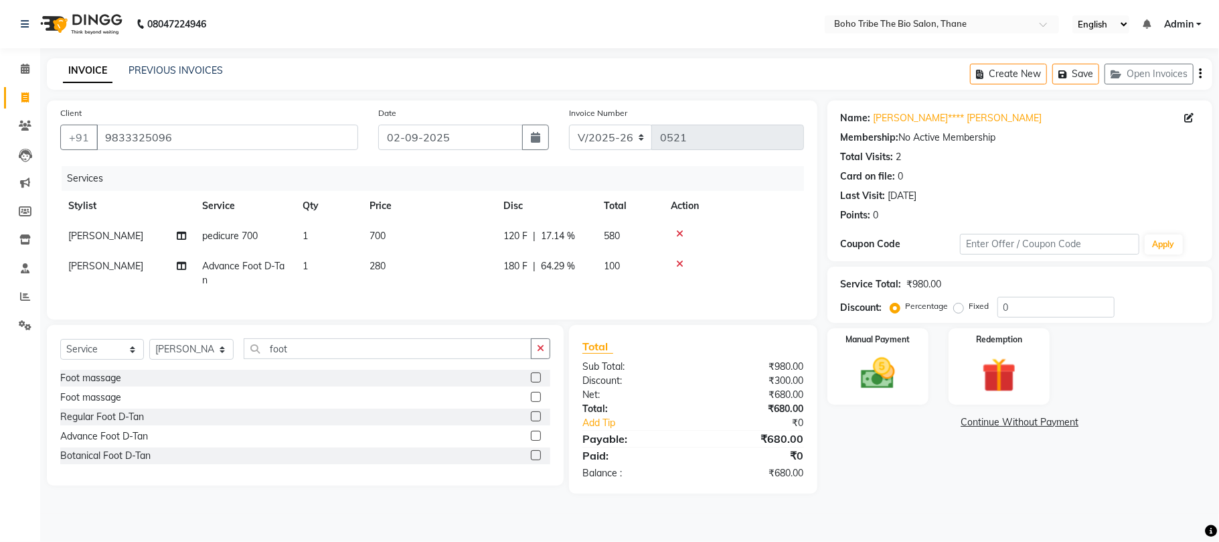
click at [576, 297] on div "Services Stylist Service Qty Price Disc Total Action [PERSON_NAME] pedicure 700…" at bounding box center [432, 236] width 744 height 140
click at [331, 359] on input "foot" at bounding box center [388, 348] width 288 height 21
type input "f"
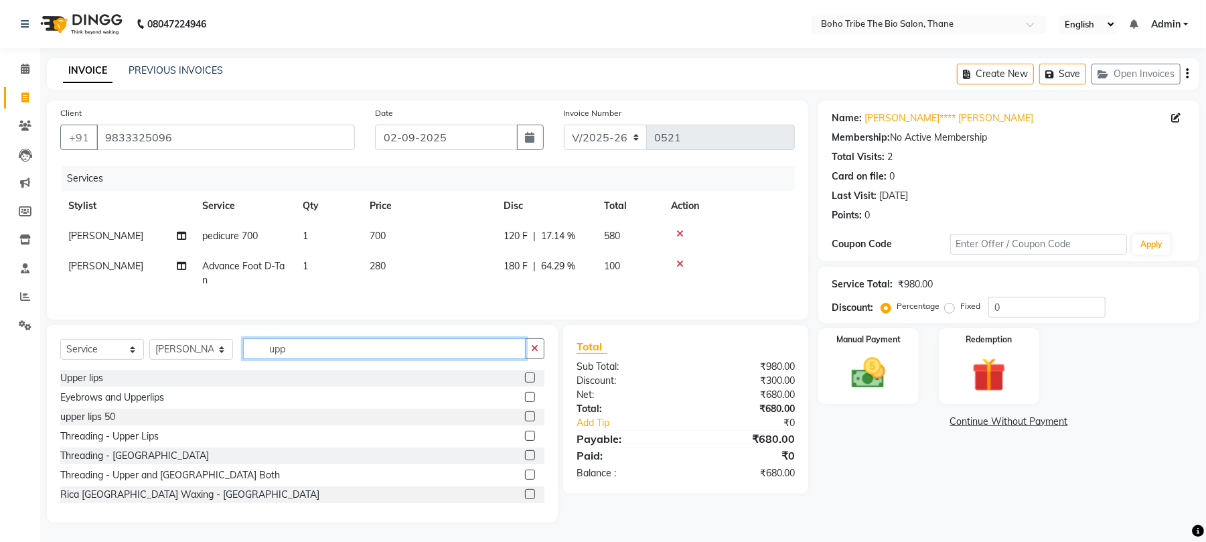
type input "upp"
click at [525, 501] on div at bounding box center [534, 494] width 19 height 17
click at [525, 499] on label at bounding box center [530, 494] width 10 height 10
click at [525, 499] on input "checkbox" at bounding box center [529, 494] width 9 height 9
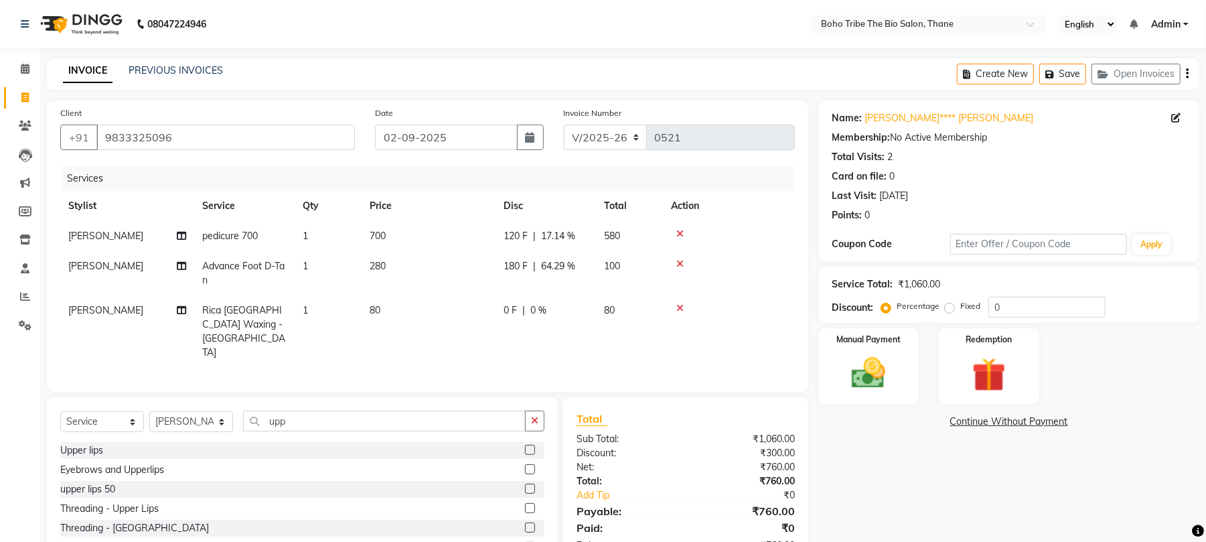
checkbox input "false"
click at [613, 306] on span "80" at bounding box center [609, 310] width 11 height 12
select select "68789"
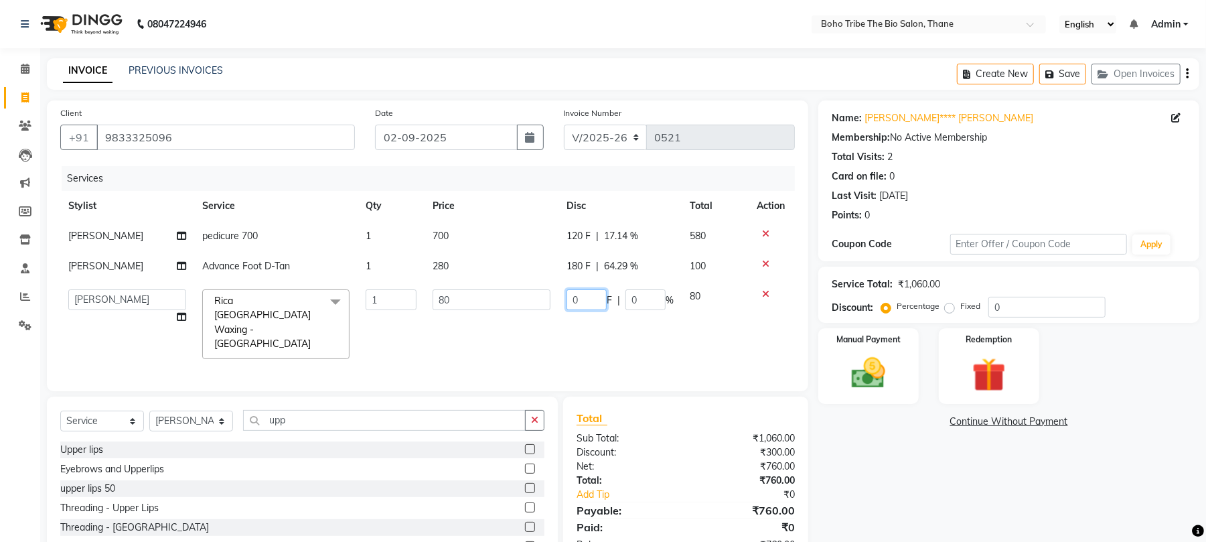
click at [578, 299] on input "0" at bounding box center [586, 299] width 40 height 21
type input "10"
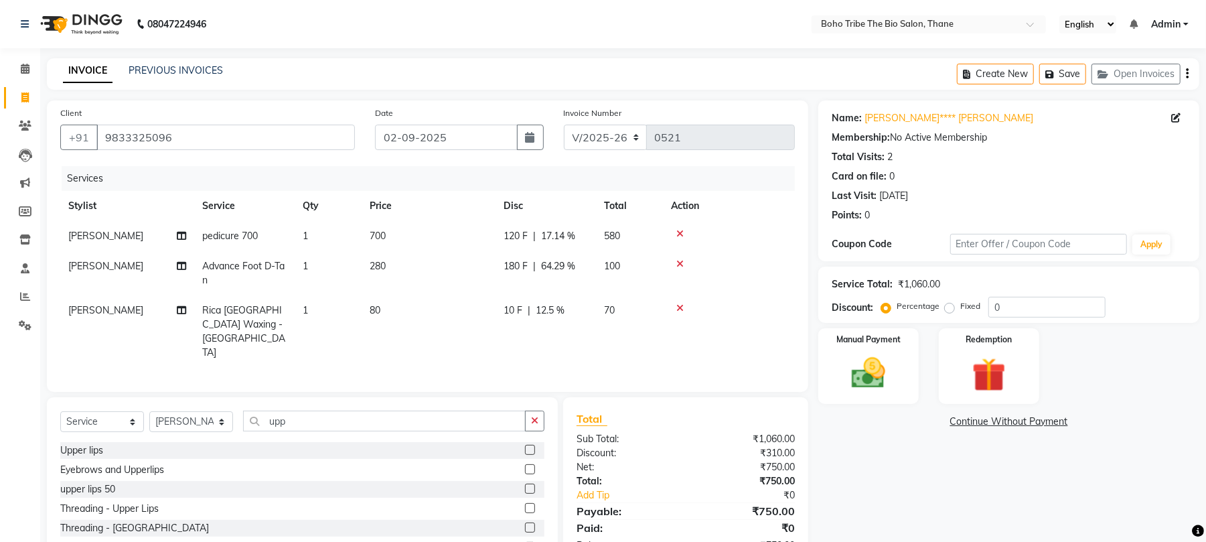
click at [590, 325] on td "10 F | 12.5 %" at bounding box center [545, 331] width 100 height 72
select select "68789"
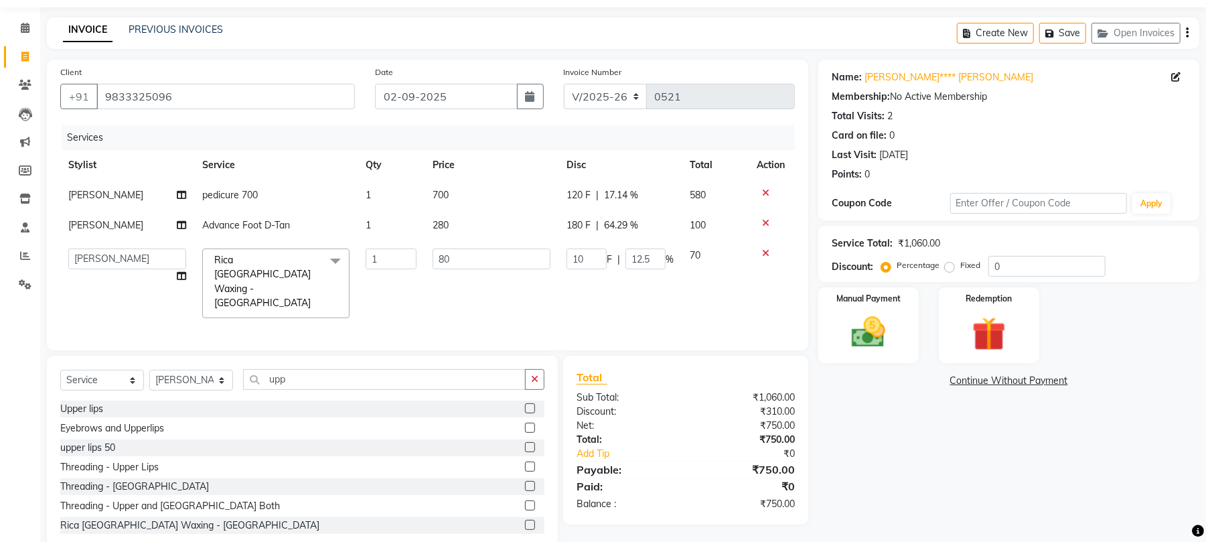
scroll to position [57, 0]
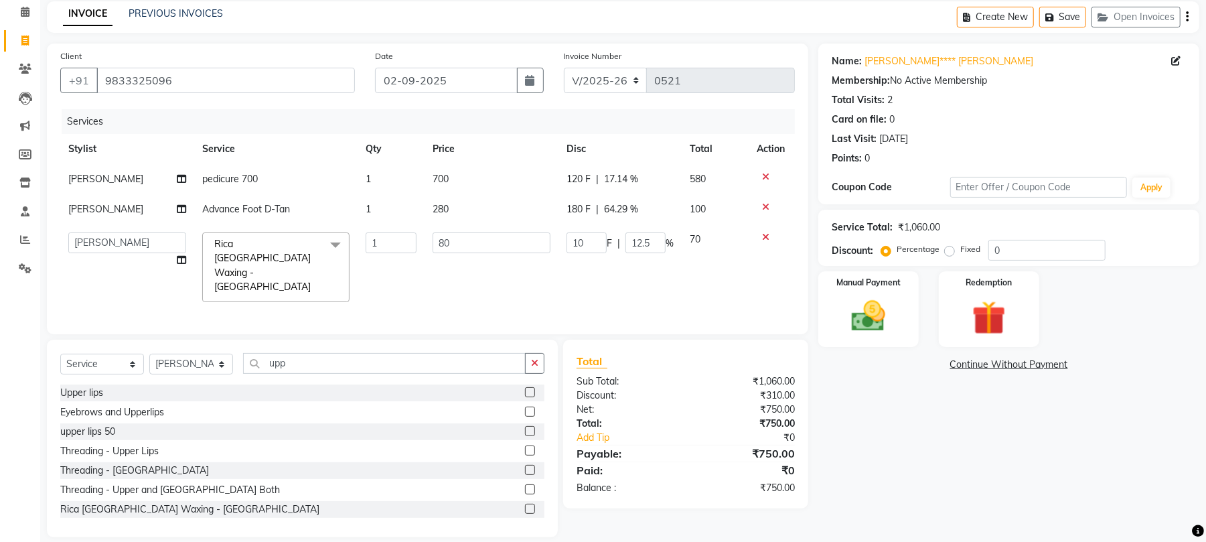
drag, startPoint x: 728, startPoint y: 281, endPoint x: 712, endPoint y: 272, distance: 18.6
click at [712, 272] on td "70" at bounding box center [714, 267] width 67 height 86
click at [855, 324] on img at bounding box center [868, 316] width 58 height 41
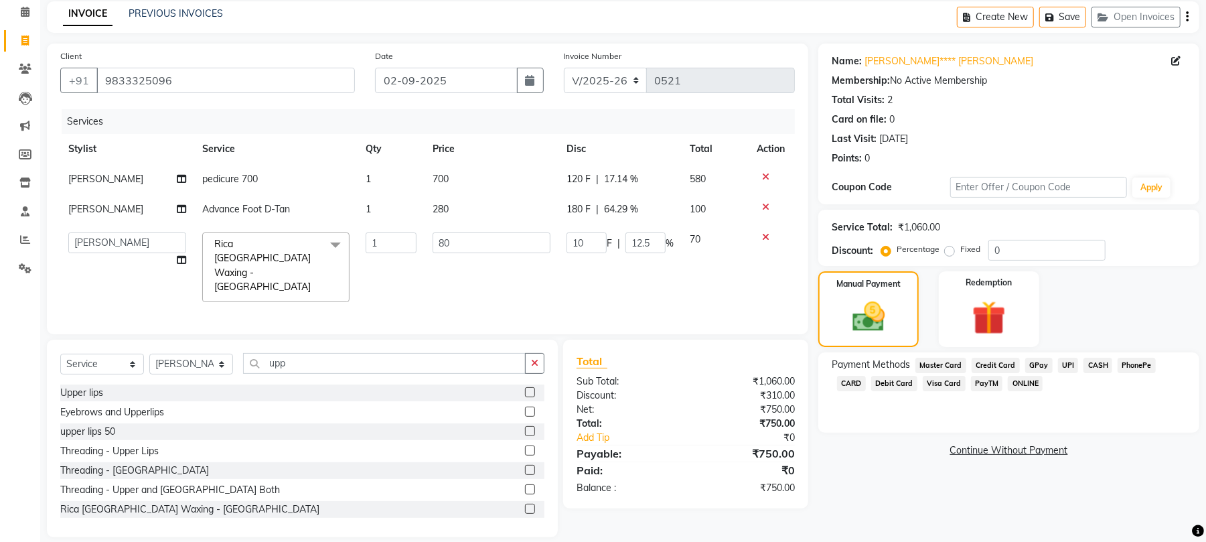
click at [1037, 362] on span "GPay" at bounding box center [1038, 364] width 27 height 15
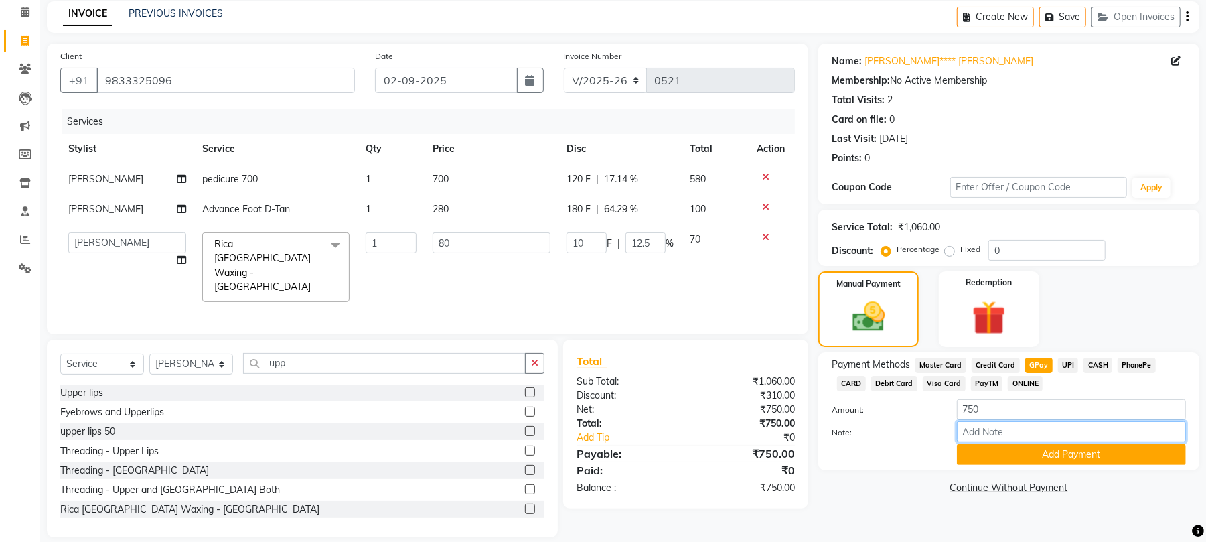
click at [991, 435] on input "Note:" at bounding box center [1071, 431] width 229 height 21
type input "Thanks For Choosing Boho Tribe the Bio salon"
click at [1007, 457] on button "Add Payment" at bounding box center [1071, 454] width 229 height 21
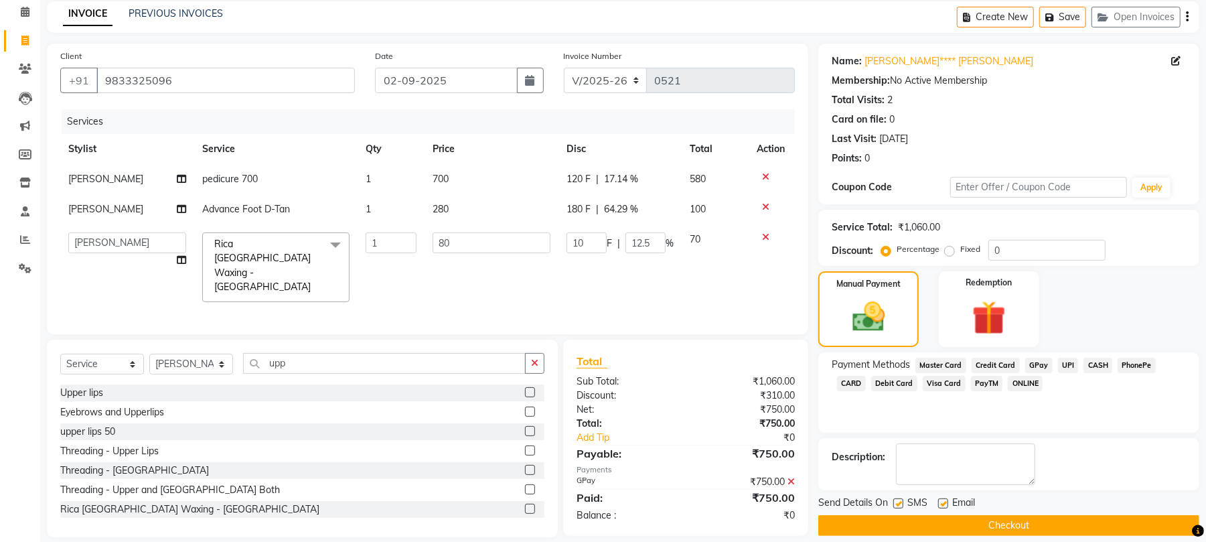
click at [1024, 521] on button "Checkout" at bounding box center [1008, 525] width 381 height 21
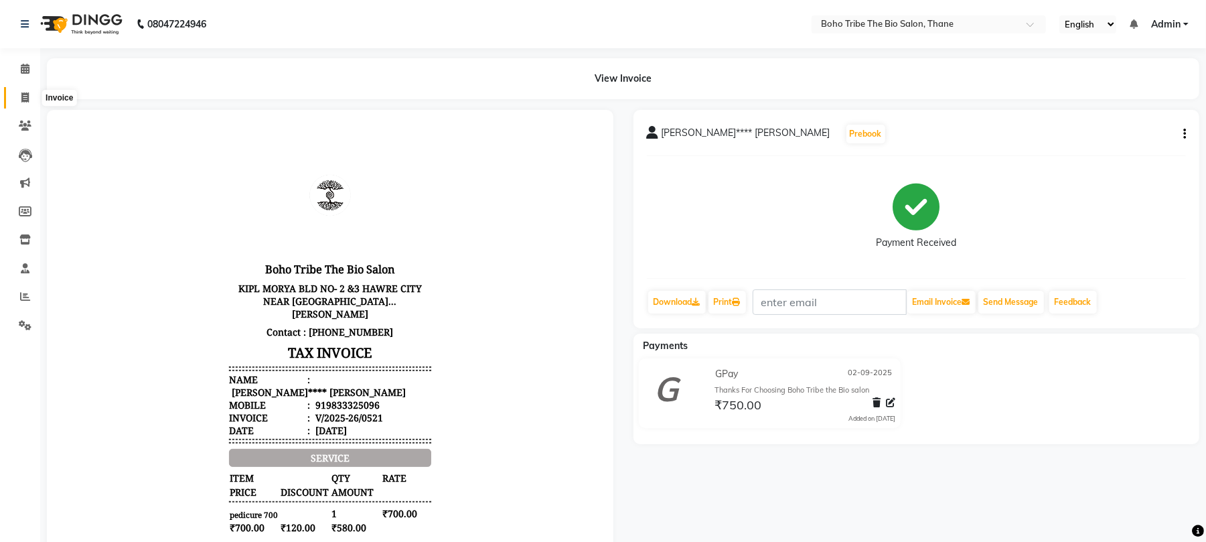
click at [27, 97] on icon at bounding box center [24, 97] width 7 height 10
select select "service"
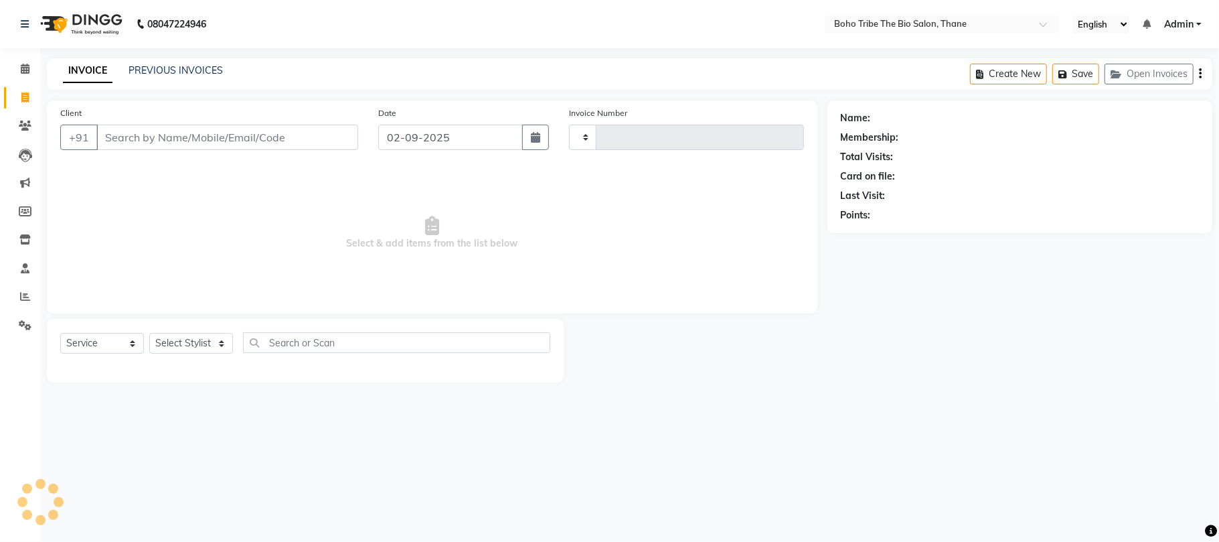
type input "0522"
select select "7406"
click at [170, 73] on link "PREVIOUS INVOICES" at bounding box center [176, 70] width 94 height 12
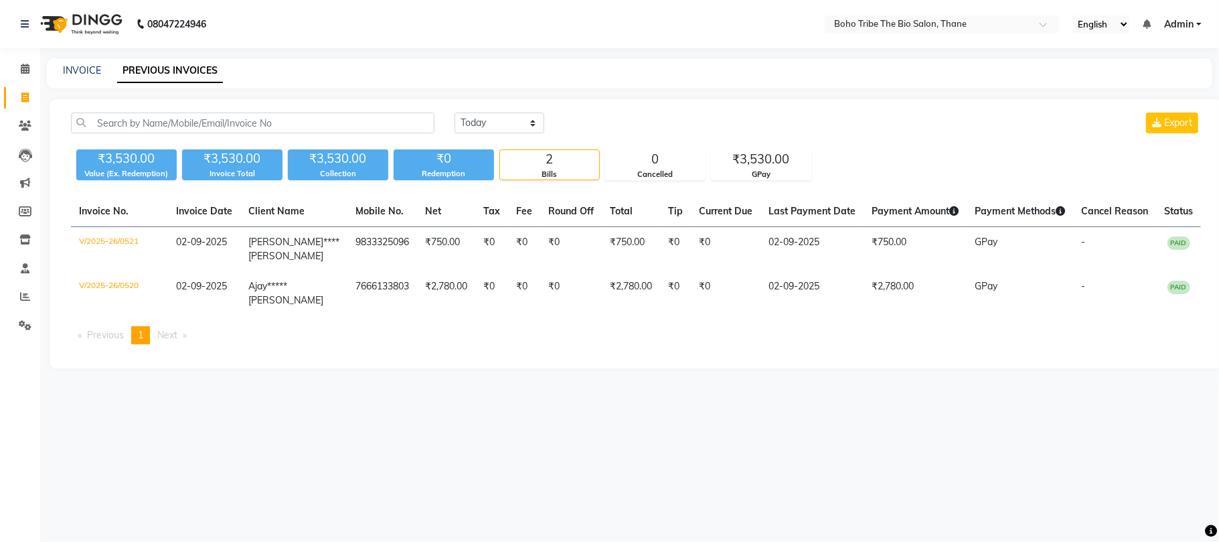
click at [0, 376] on div "Calendar Invoice Clients Leads Marketing Members Inventory Staff Reports Settin…" at bounding box center [90, 279] width 181 height 483
click at [80, 70] on link "INVOICE" at bounding box center [82, 70] width 38 height 12
select select "service"
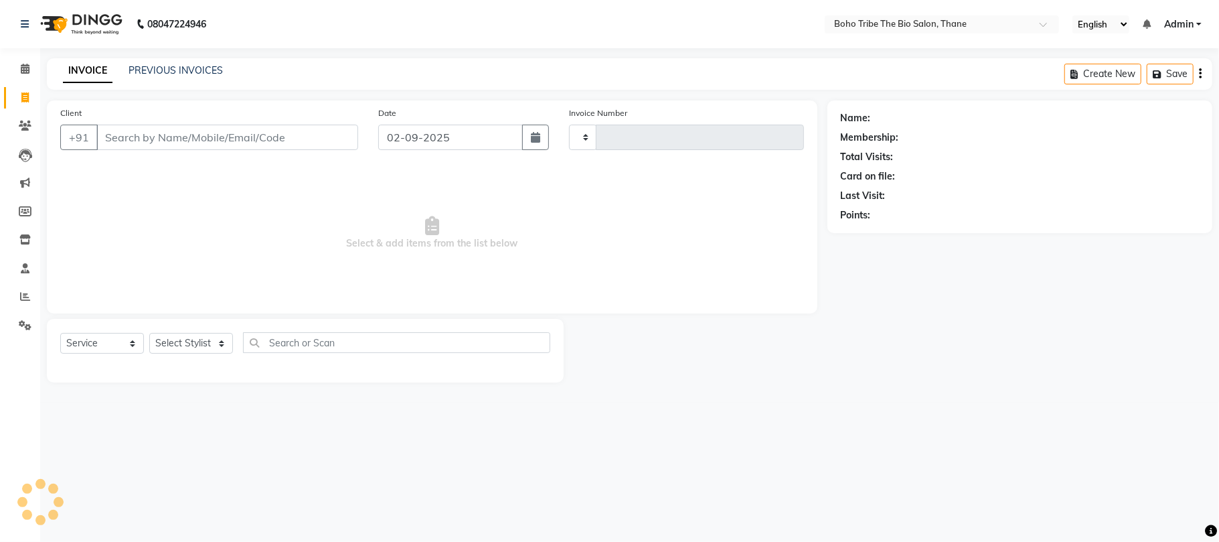
type input "0522"
select select "7406"
click at [1139, 75] on button "Open Invoices" at bounding box center [1149, 74] width 89 height 21
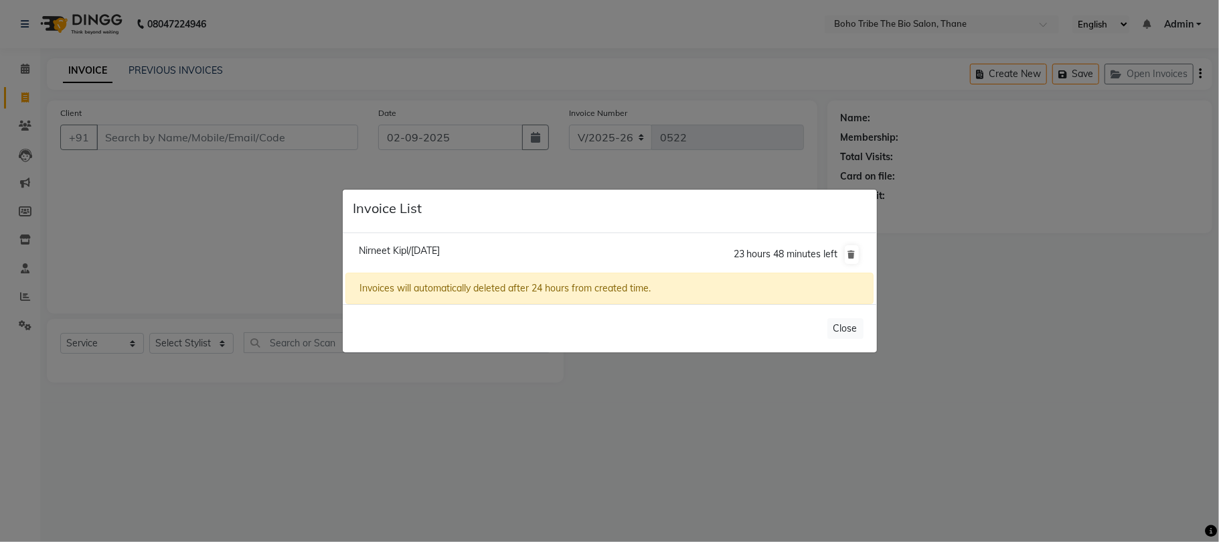
click at [410, 244] on span "Nirneet Kipl/[DATE]" at bounding box center [399, 250] width 81 height 12
type input "9920727995"
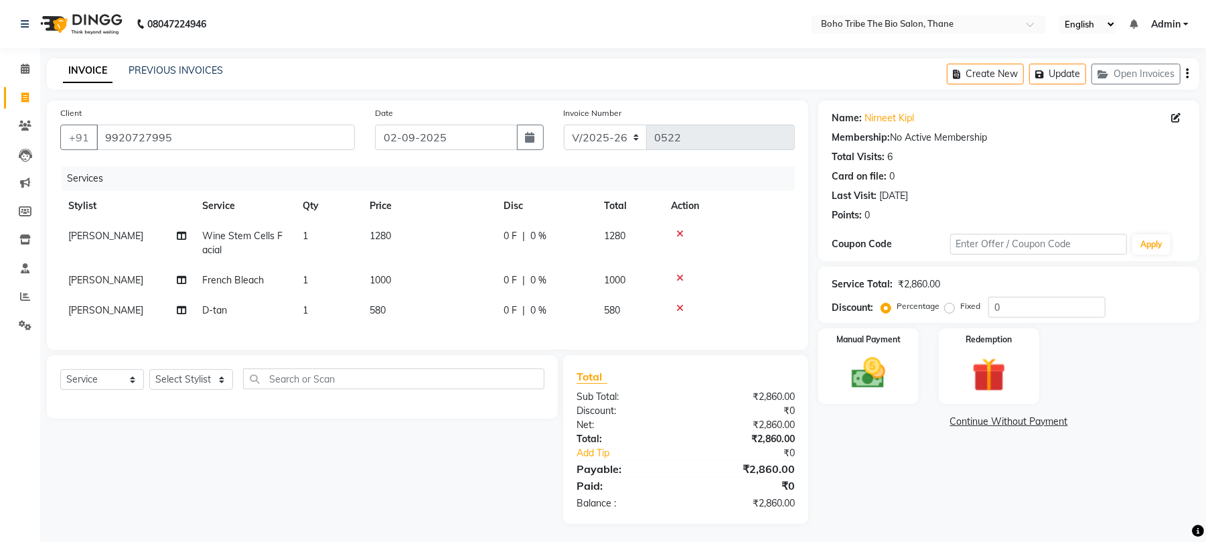
click at [686, 307] on div at bounding box center [729, 307] width 116 height 9
click at [675, 307] on div at bounding box center [729, 307] width 116 height 9
click at [681, 306] on icon at bounding box center [679, 307] width 7 height 9
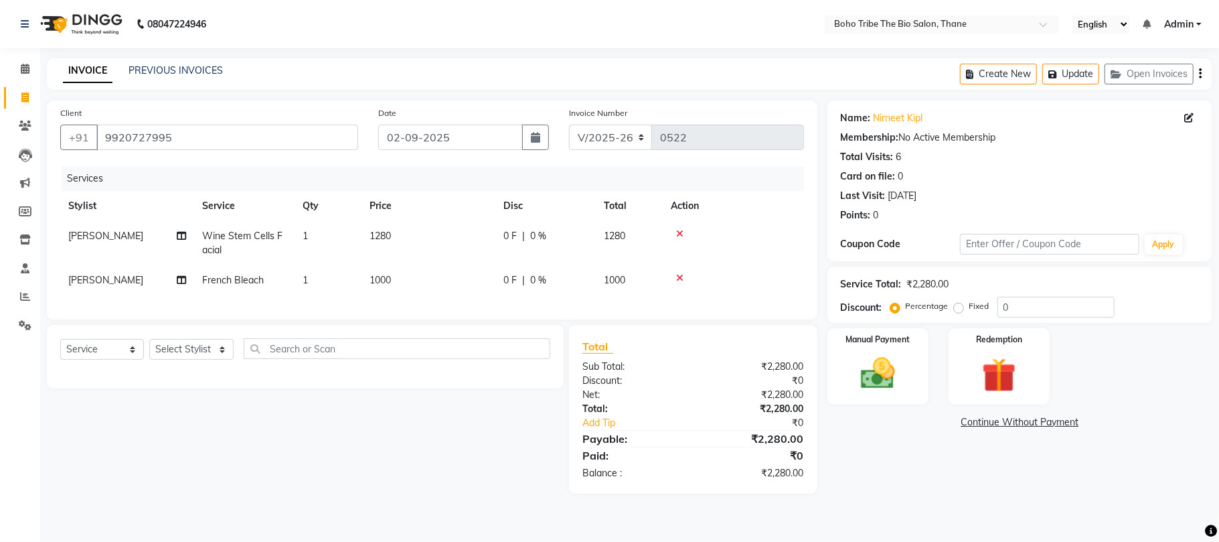
click at [531, 274] on span "0 %" at bounding box center [538, 280] width 16 height 14
select select "68789"
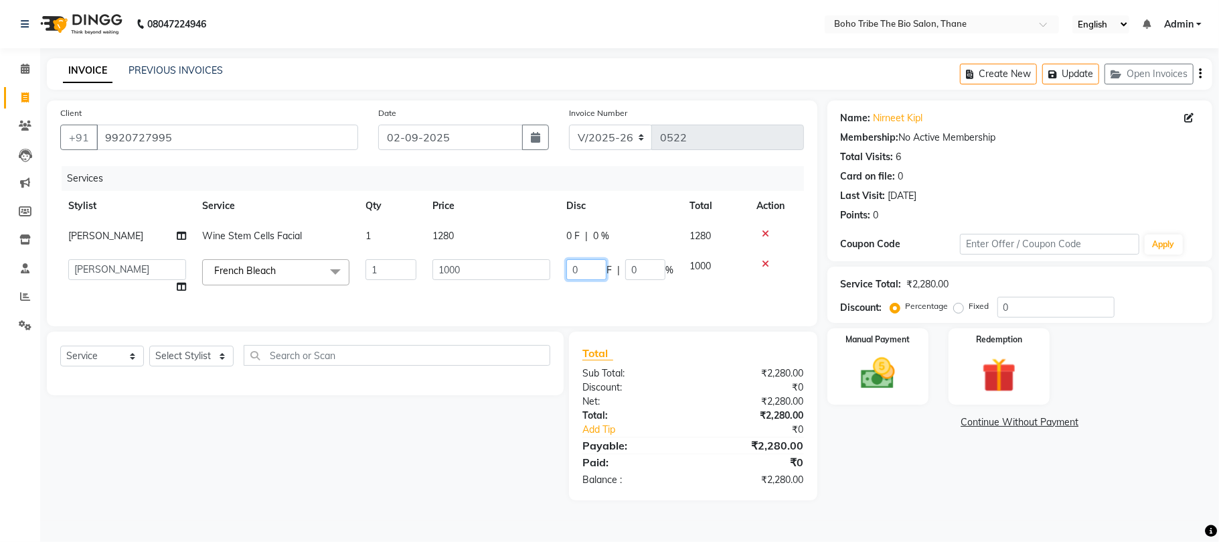
click at [590, 268] on input "0" at bounding box center [586, 269] width 40 height 21
type input "300"
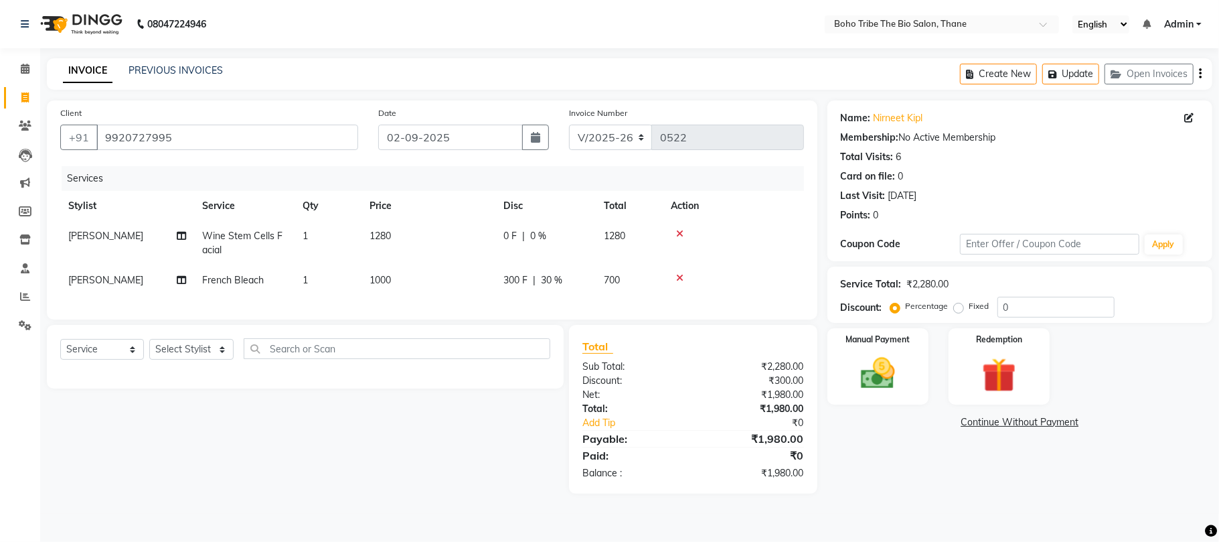
click at [590, 291] on td "300 F | 30 %" at bounding box center [545, 280] width 100 height 30
select select "68789"
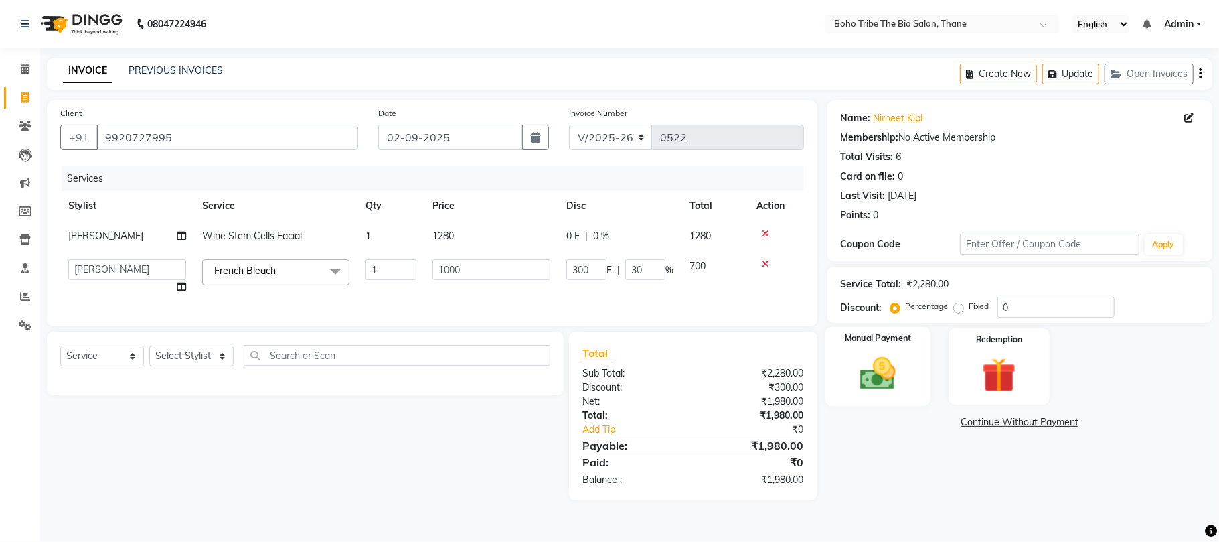
click at [885, 378] on img at bounding box center [878, 374] width 58 height 42
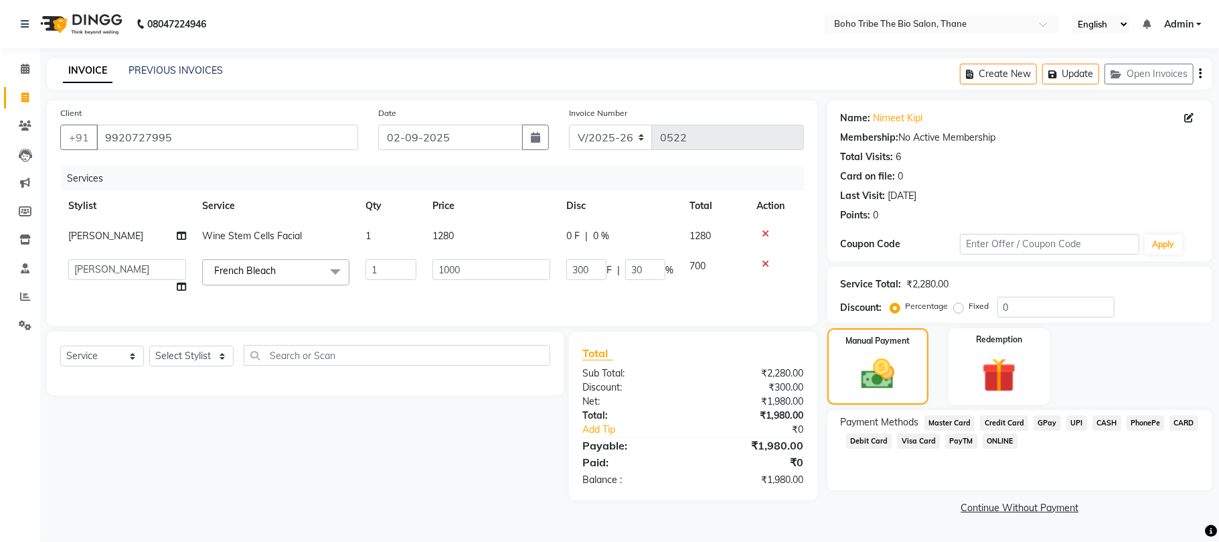
click at [708, 303] on div "Services Stylist Service Qty Price Disc Total Action [PERSON_NAME] Wine Stem Ce…" at bounding box center [432, 239] width 744 height 147
click at [210, 366] on select "Select Stylist [PERSON_NAME] [PERSON_NAME] [PERSON_NAME] [PERSON_NAME] Kuril [P…" at bounding box center [191, 355] width 84 height 21
select select "68789"
click at [149, 359] on select "Select Stylist [PERSON_NAME] [PERSON_NAME] [PERSON_NAME] [PERSON_NAME] Kuril [P…" at bounding box center [191, 355] width 84 height 21
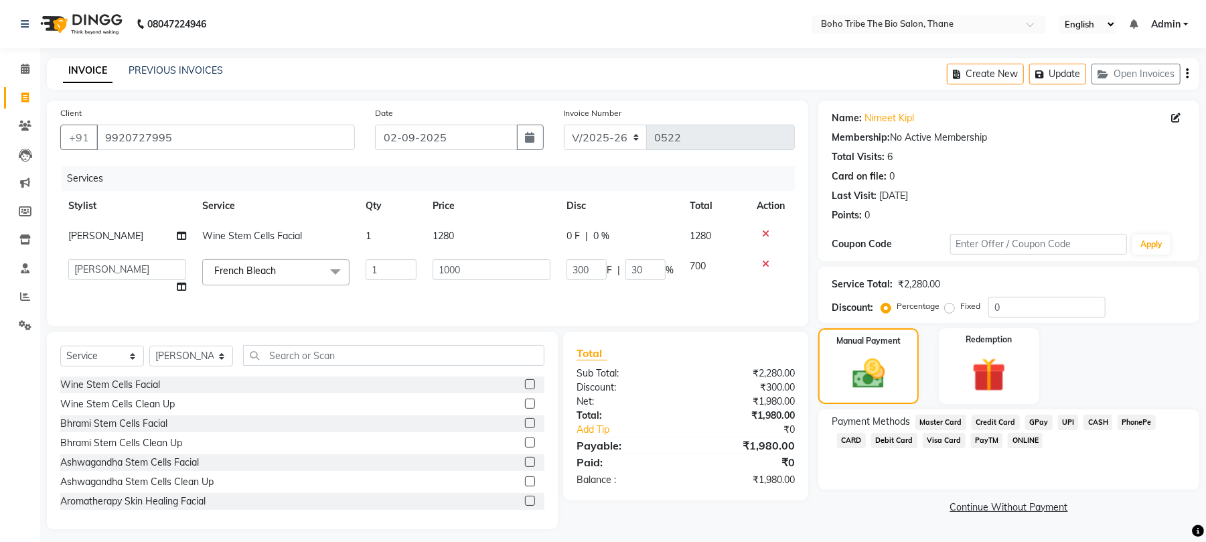
click at [525, 389] on label at bounding box center [530, 384] width 10 height 10
click at [525, 389] on input "checkbox" at bounding box center [529, 384] width 9 height 9
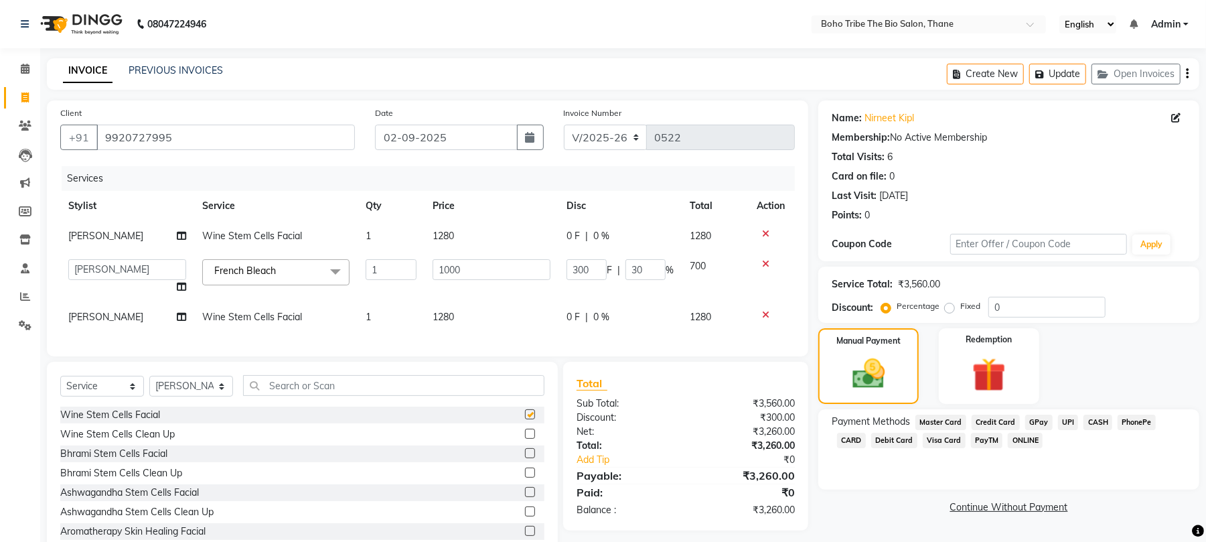
checkbox input "false"
click at [353, 396] on input "text" at bounding box center [393, 385] width 301 height 21
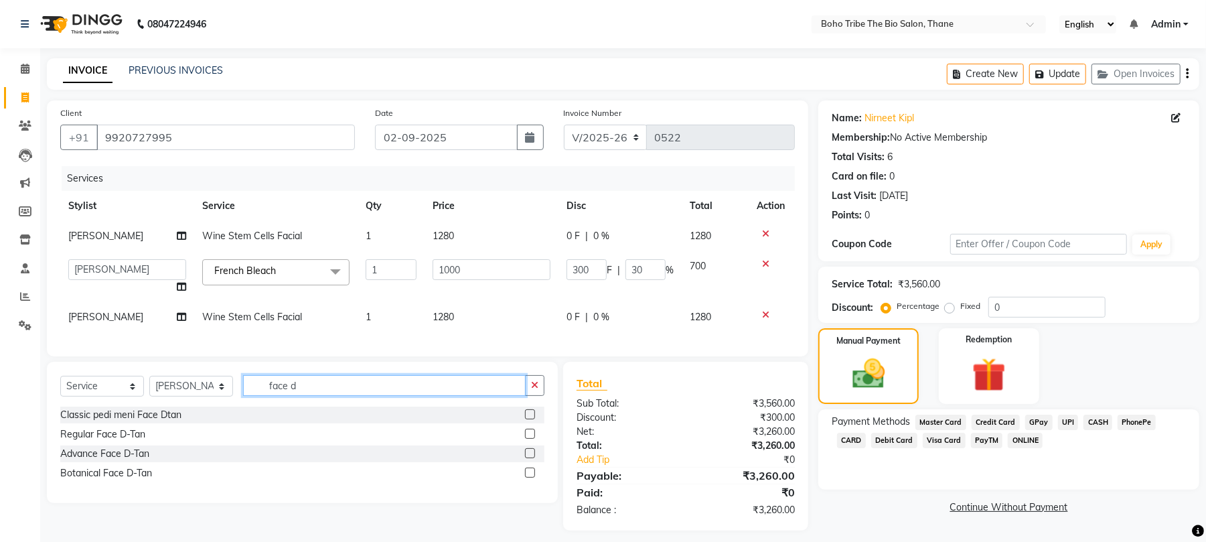
type input "face d"
click at [531, 477] on label at bounding box center [530, 472] width 10 height 10
click at [531, 477] on input "checkbox" at bounding box center [529, 473] width 9 height 9
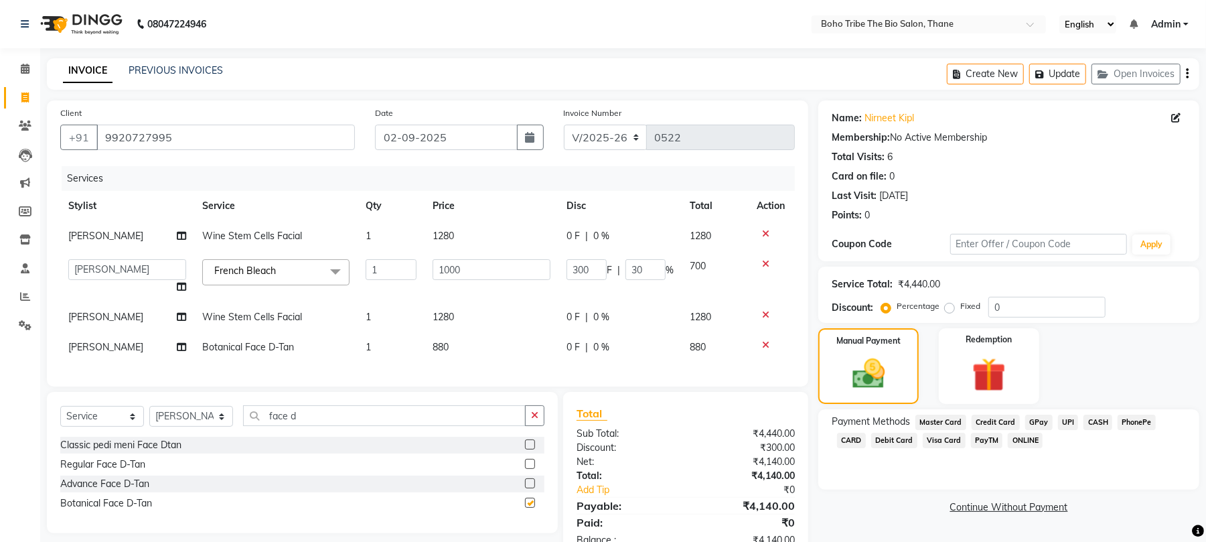
checkbox input "false"
click at [585, 344] on span "|" at bounding box center [586, 347] width 3 height 14
select select "68789"
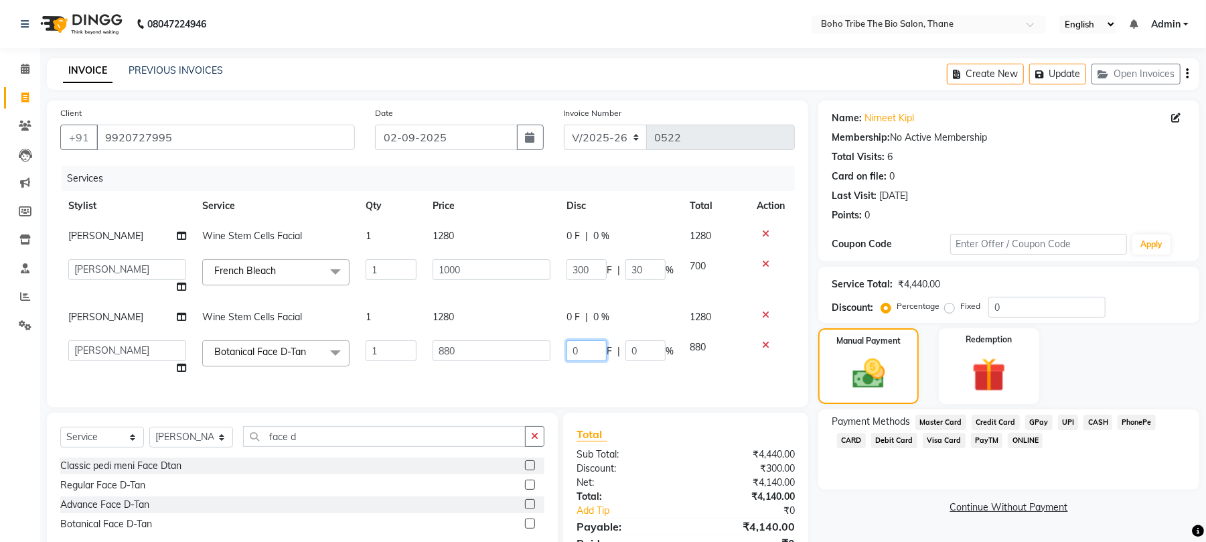
click at [592, 346] on input "0" at bounding box center [586, 350] width 40 height 21
type input "300"
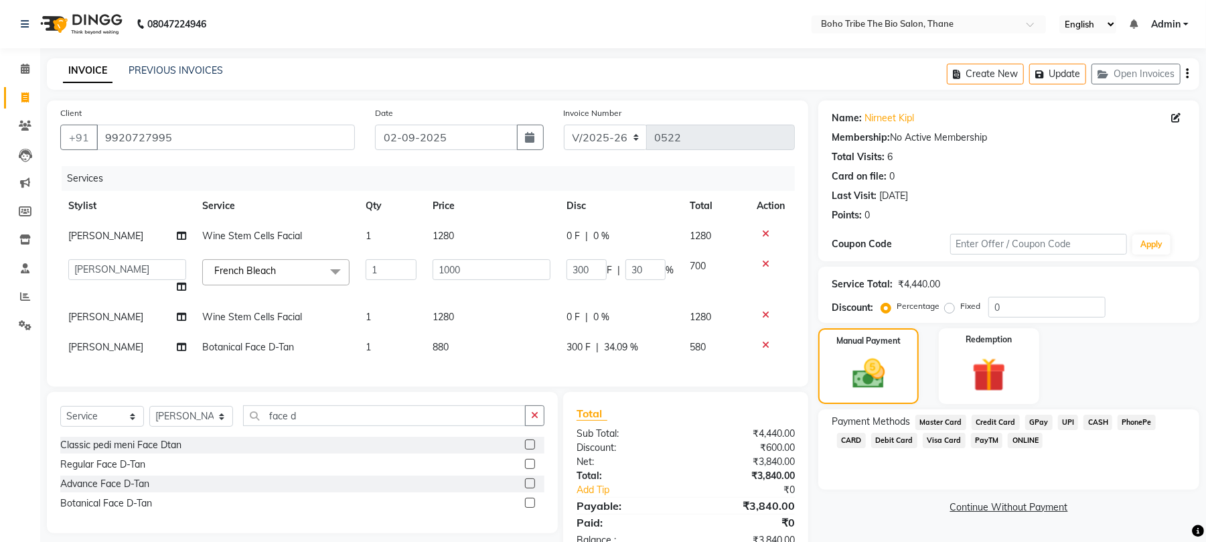
click at [593, 373] on div "Services Stylist Service Qty Price Disc Total Action [PERSON_NAME] Wine Stem Ce…" at bounding box center [427, 269] width 734 height 207
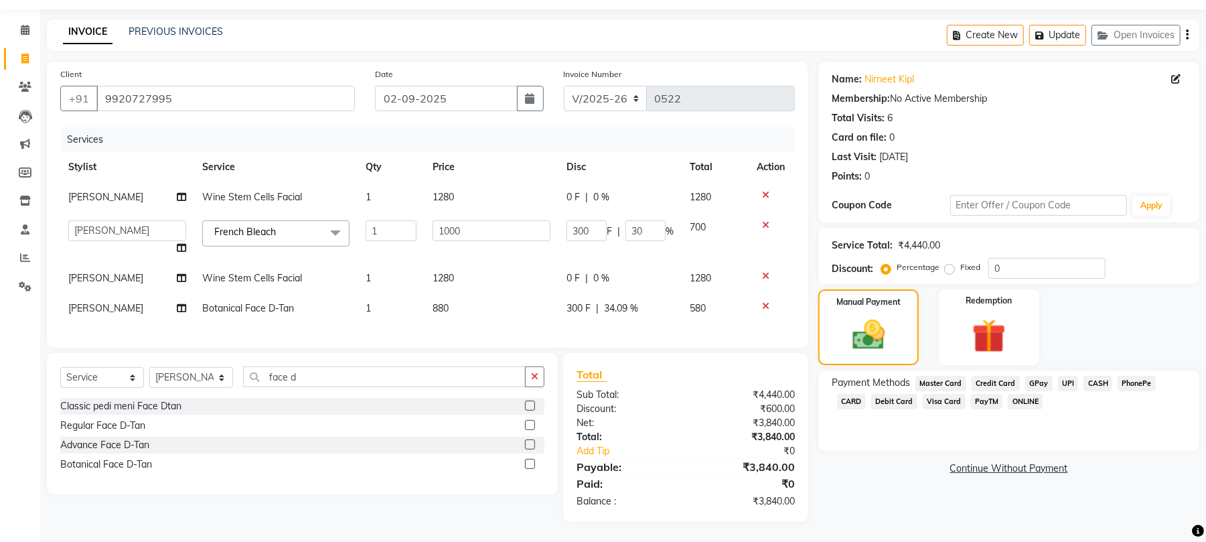
scroll to position [52, 0]
click at [451, 293] on td "880" at bounding box center [491, 308] width 134 height 30
select select "68789"
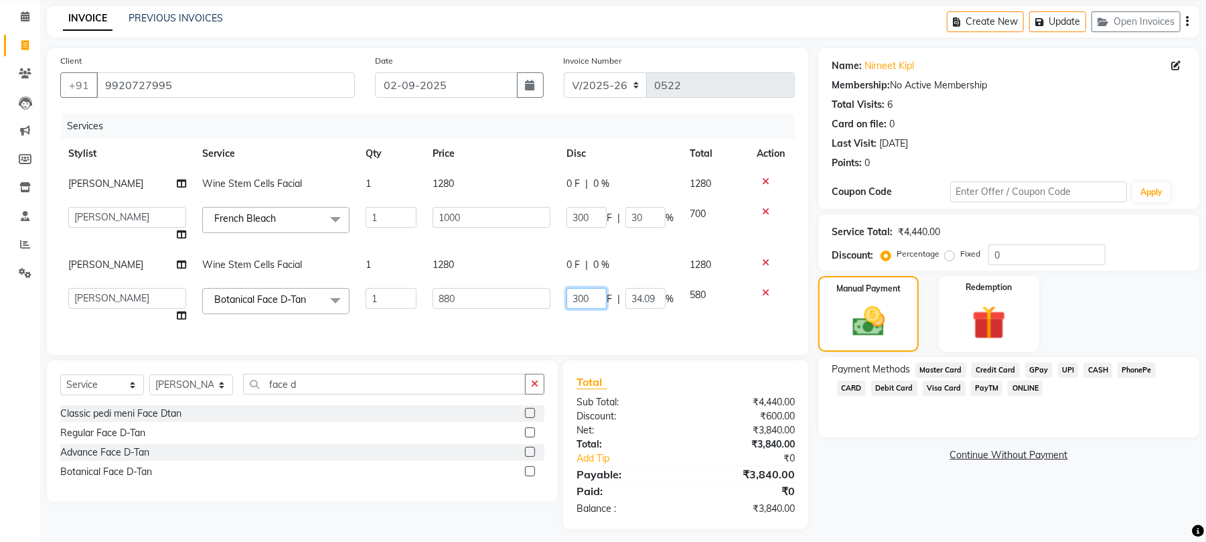
click at [597, 296] on input "300" at bounding box center [586, 298] width 40 height 21
type input "3"
type input "200"
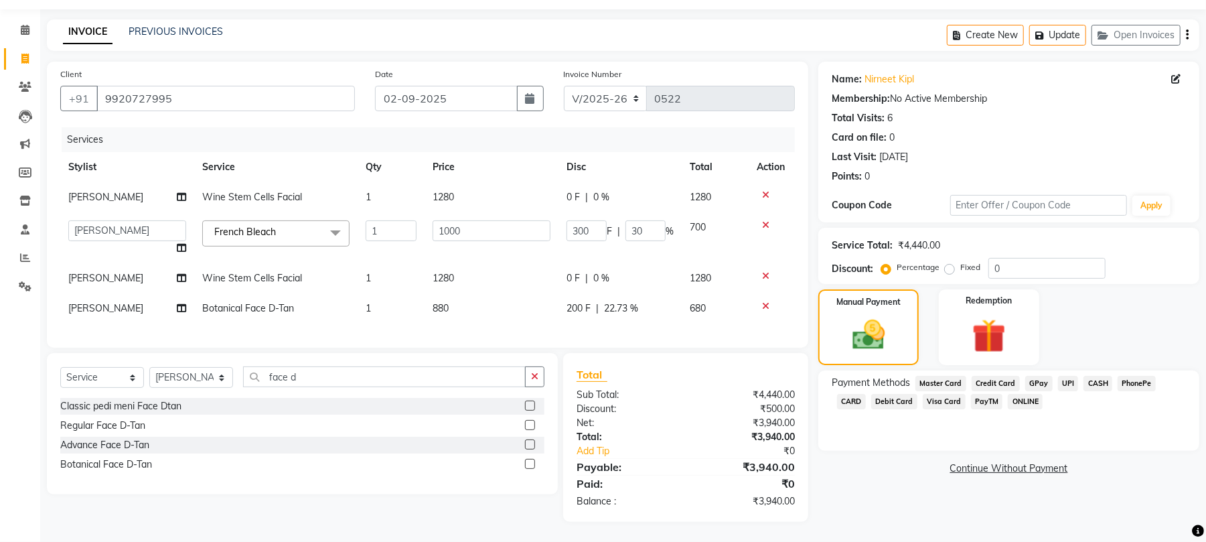
click at [596, 321] on div "Services Stylist Service Qty Price Disc Total Action [PERSON_NAME] Wine Stem Ce…" at bounding box center [427, 230] width 734 height 207
click at [585, 301] on span "200 F" at bounding box center [578, 308] width 24 height 14
select select "68789"
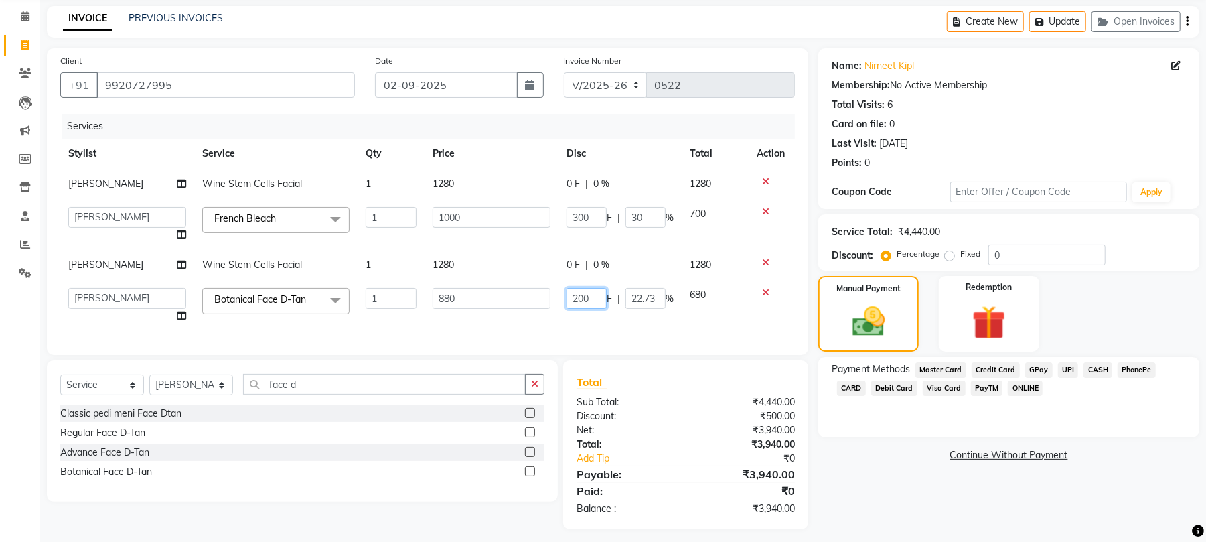
click at [588, 293] on input "200" at bounding box center [586, 298] width 40 height 21
type input "2"
type input "180"
click at [616, 333] on div "Services Stylist Service Qty Price Disc Total Action [PERSON_NAME] Wine Stem Ce…" at bounding box center [427, 228] width 734 height 228
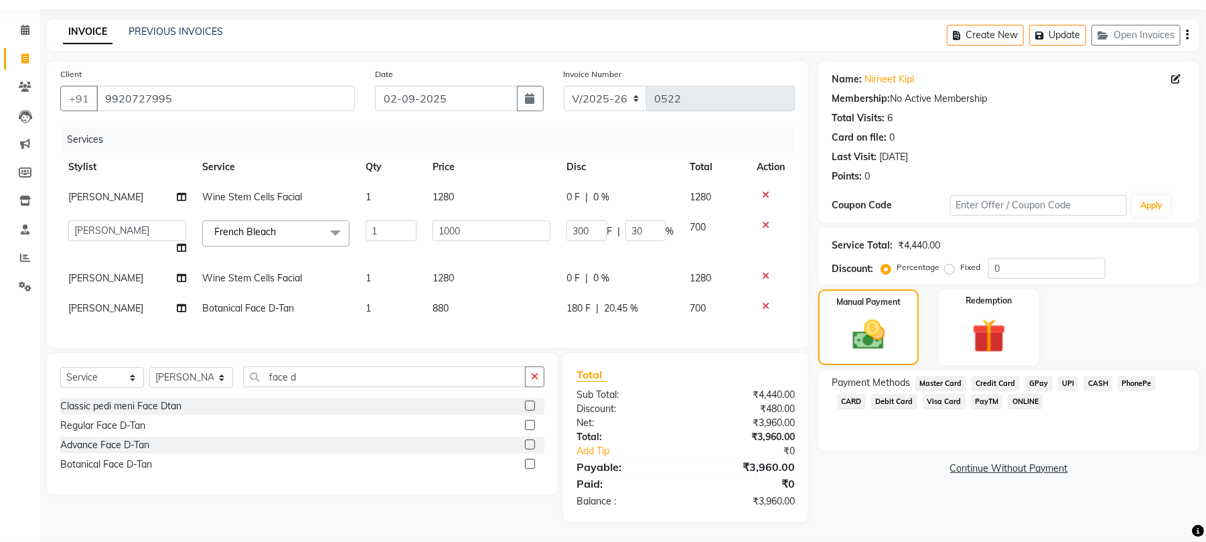
click at [1037, 376] on span "GPay" at bounding box center [1038, 383] width 27 height 15
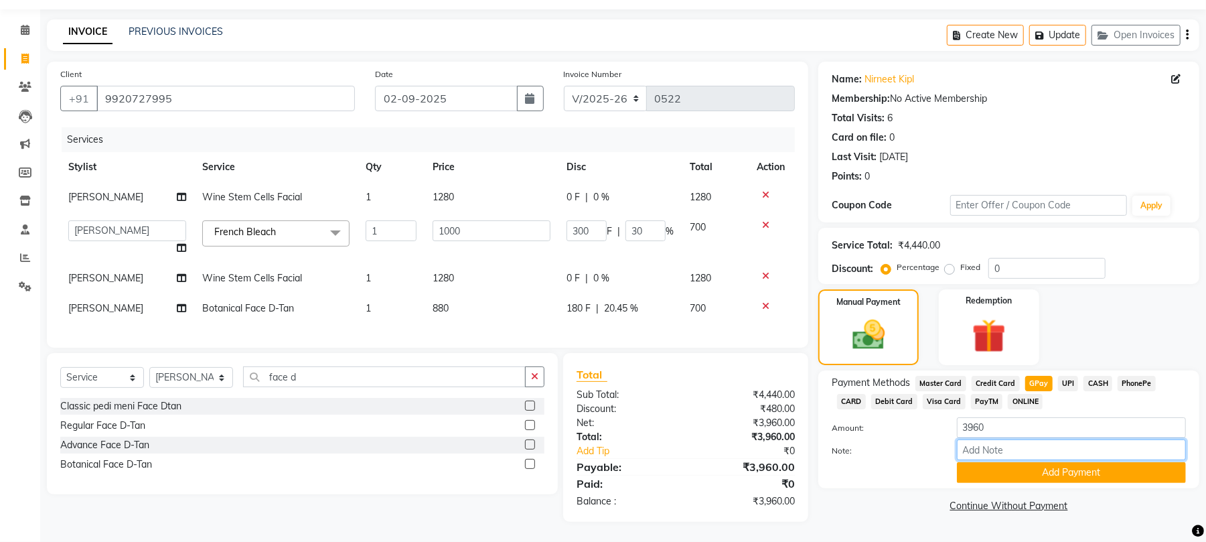
click at [989, 439] on input "Note:" at bounding box center [1071, 449] width 229 height 21
type input "Thanks For Choosing Boho Tribe the Bio salon"
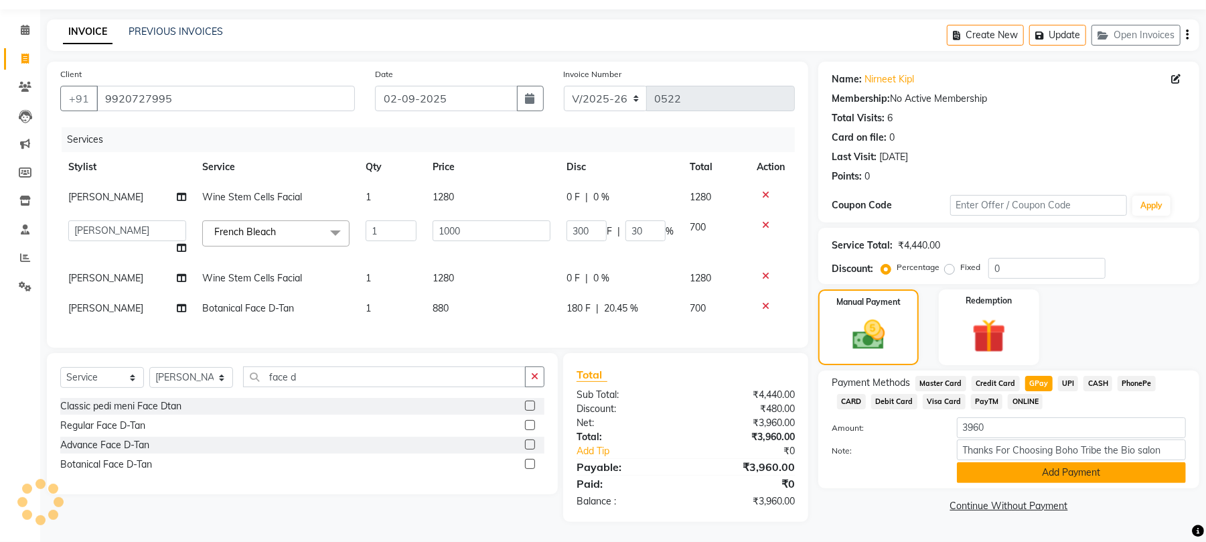
click at [1010, 462] on button "Add Payment" at bounding box center [1071, 472] width 229 height 21
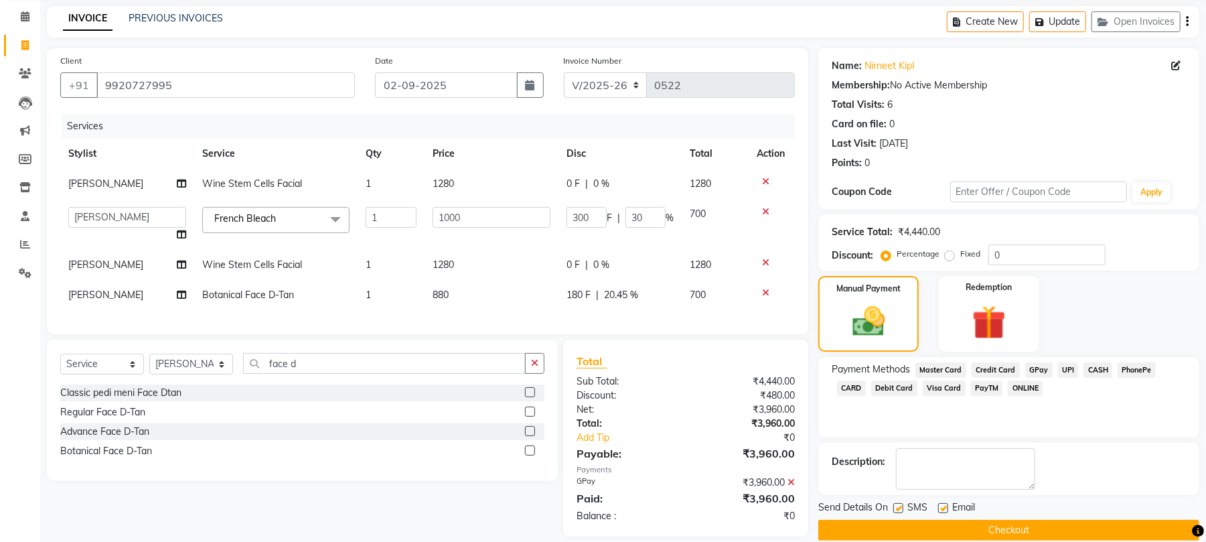
click at [962, 526] on button "Checkout" at bounding box center [1008, 529] width 381 height 21
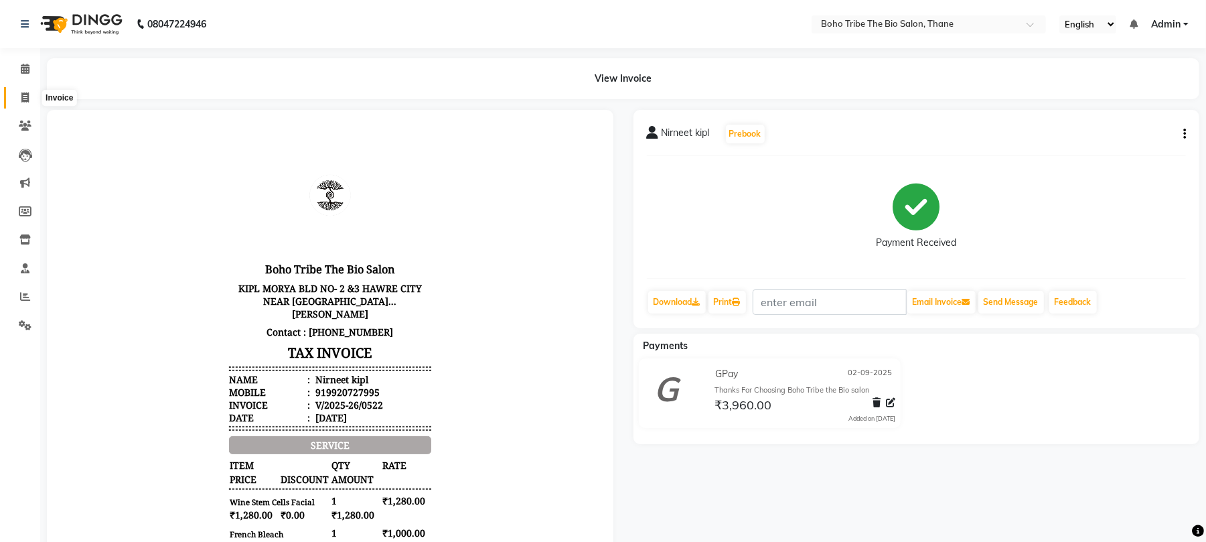
click at [27, 98] on icon at bounding box center [24, 97] width 7 height 10
select select "service"
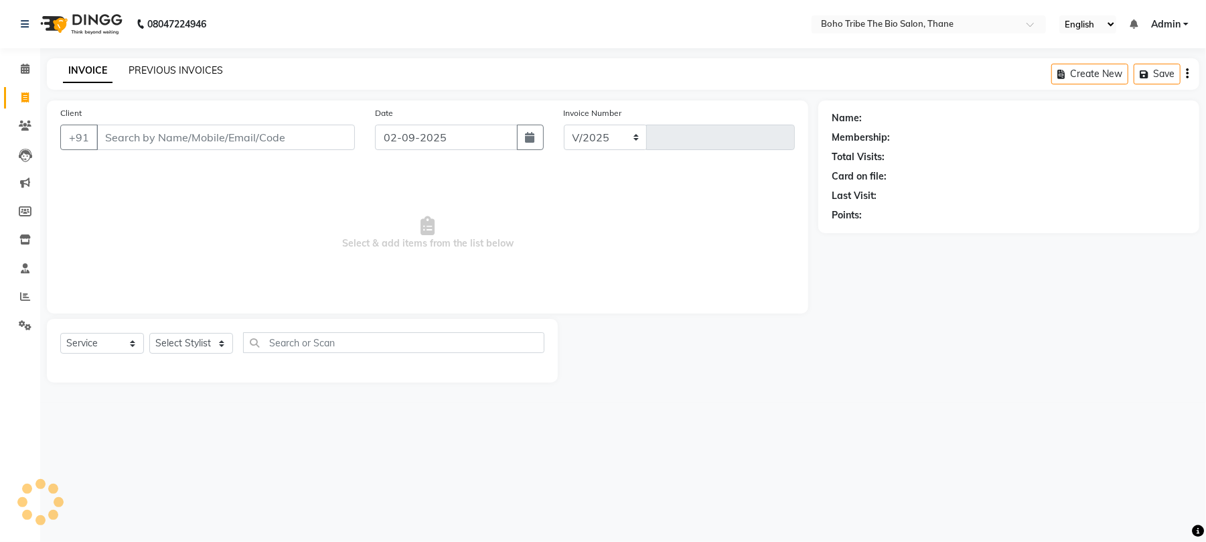
select select "7406"
type input "0523"
click at [177, 64] on link "PREVIOUS INVOICES" at bounding box center [176, 70] width 94 height 12
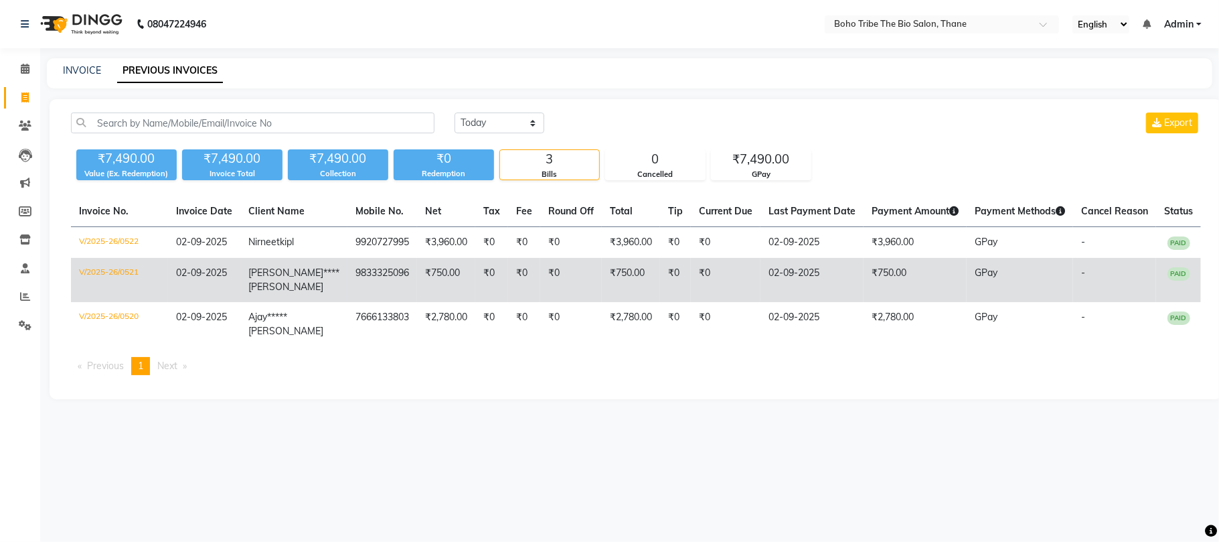
click at [613, 274] on td "₹750.00" at bounding box center [631, 280] width 58 height 44
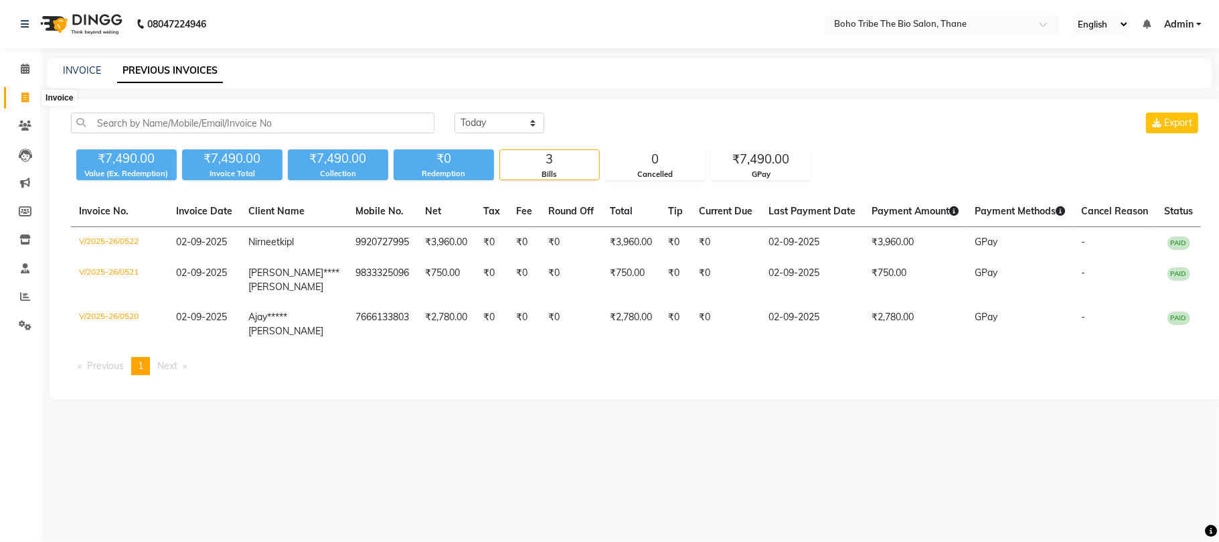
click at [23, 94] on icon at bounding box center [24, 97] width 7 height 10
select select "service"
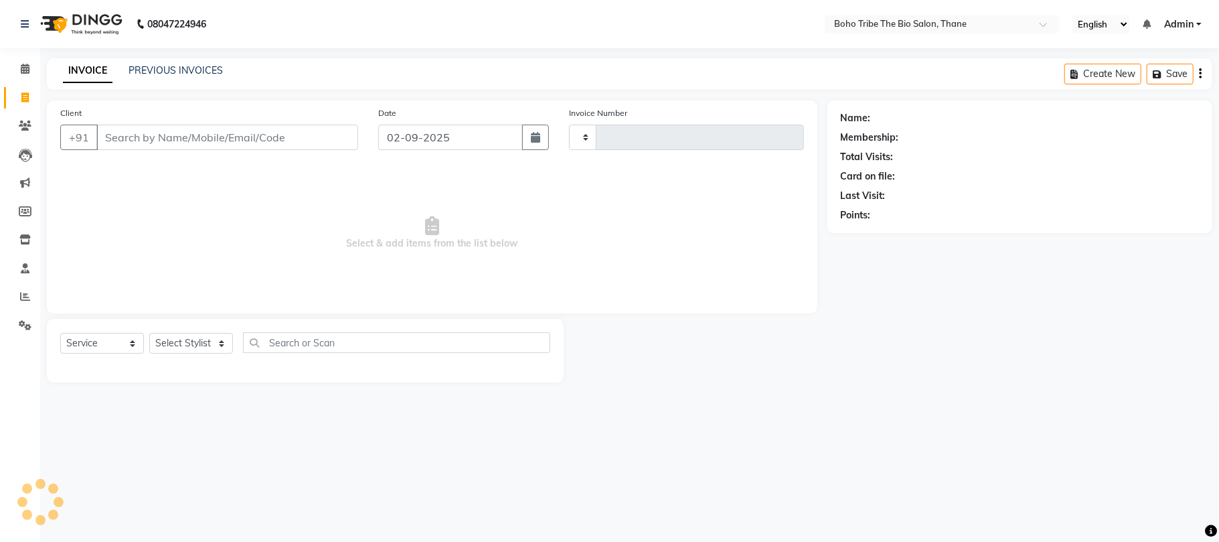
type input "0523"
select select "7406"
click at [214, 132] on input "Client" at bounding box center [227, 137] width 262 height 25
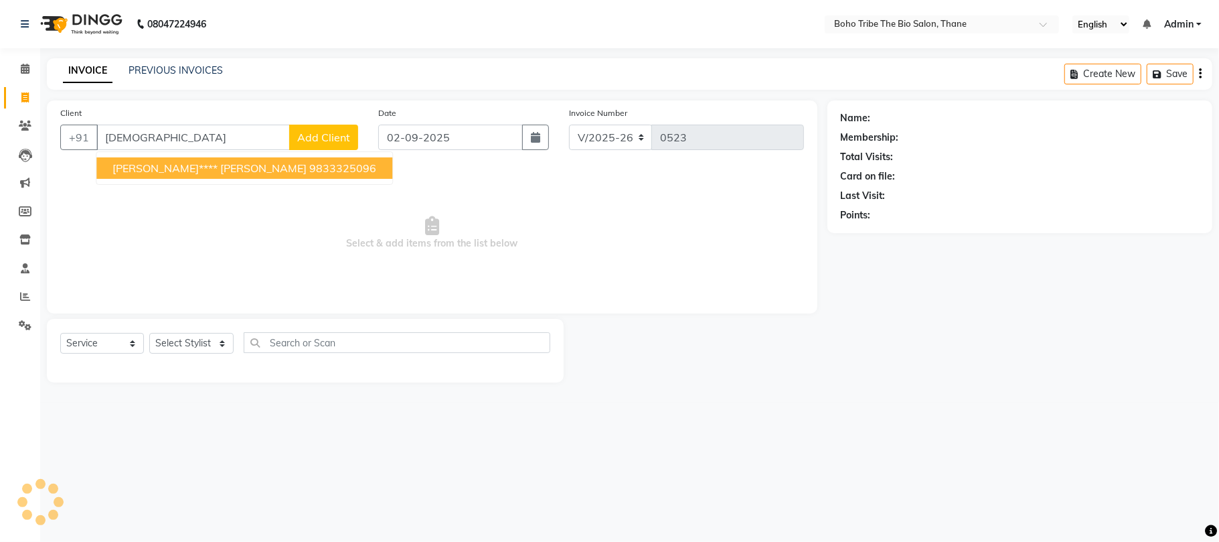
click at [174, 164] on span "[PERSON_NAME]**** [PERSON_NAME]" at bounding box center [209, 167] width 194 height 13
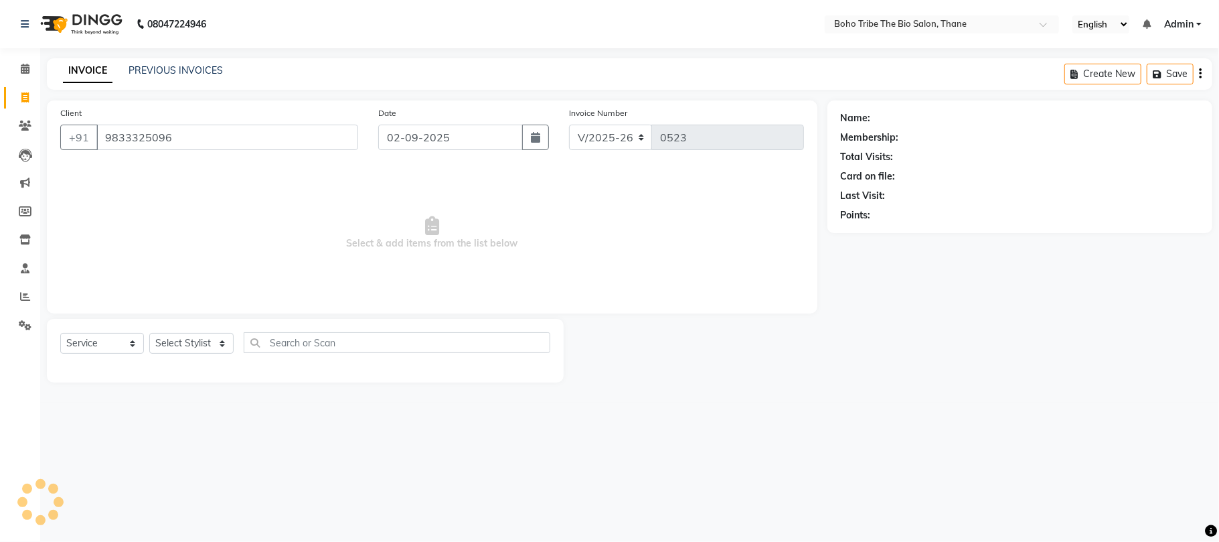
type input "9833325096"
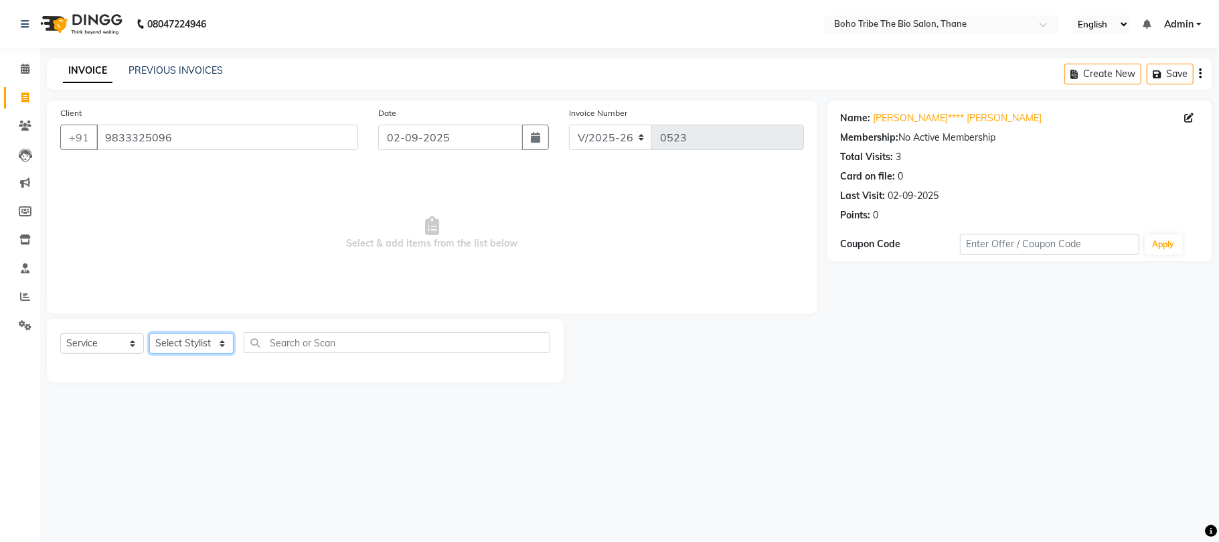
click at [193, 344] on select "Select Stylist [PERSON_NAME] [PERSON_NAME] [PERSON_NAME] [PERSON_NAME] Kuril [P…" at bounding box center [191, 343] width 84 height 21
select select "68789"
click at [149, 333] on select "Select Stylist [PERSON_NAME] [PERSON_NAME] [PERSON_NAME] [PERSON_NAME] Kuril [P…" at bounding box center [191, 343] width 84 height 21
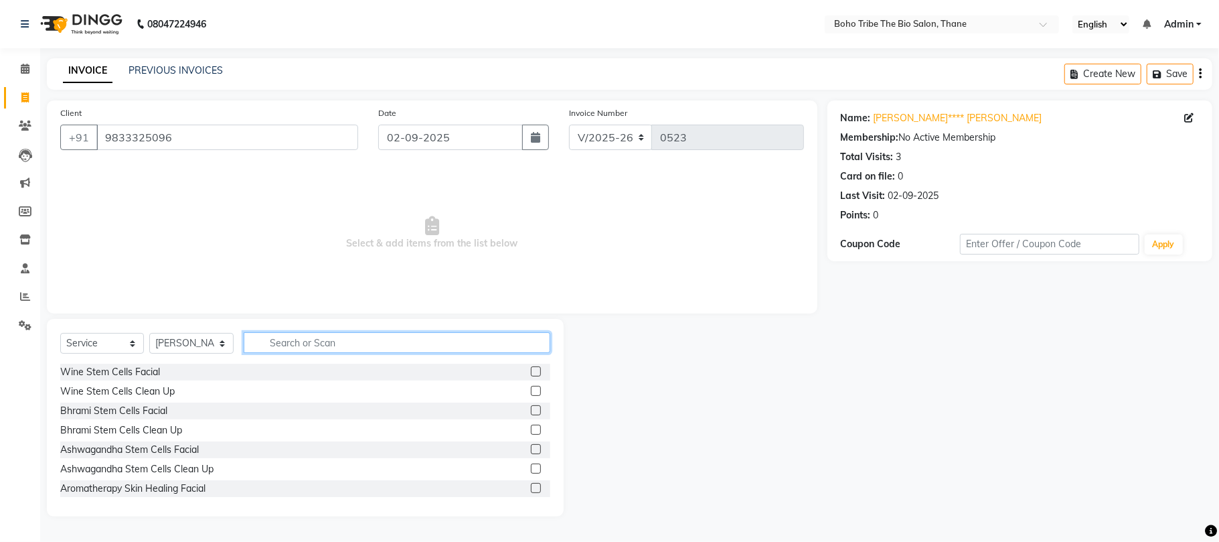
click at [354, 338] on input "text" at bounding box center [397, 342] width 307 height 21
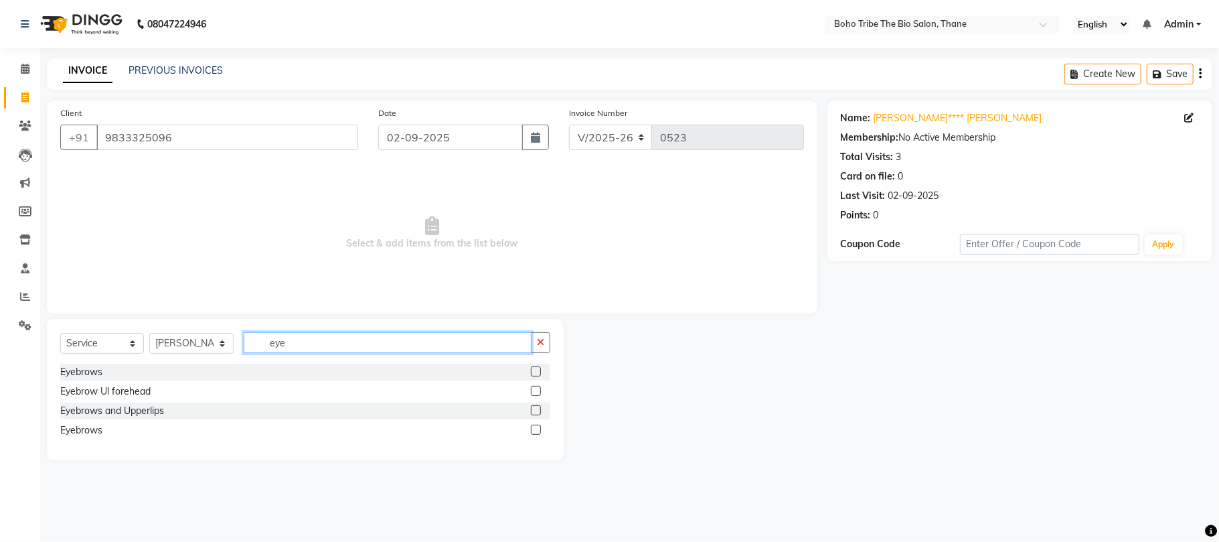
type input "eye"
click at [536, 368] on label at bounding box center [536, 371] width 10 height 10
click at [536, 368] on input "checkbox" at bounding box center [535, 372] width 9 height 9
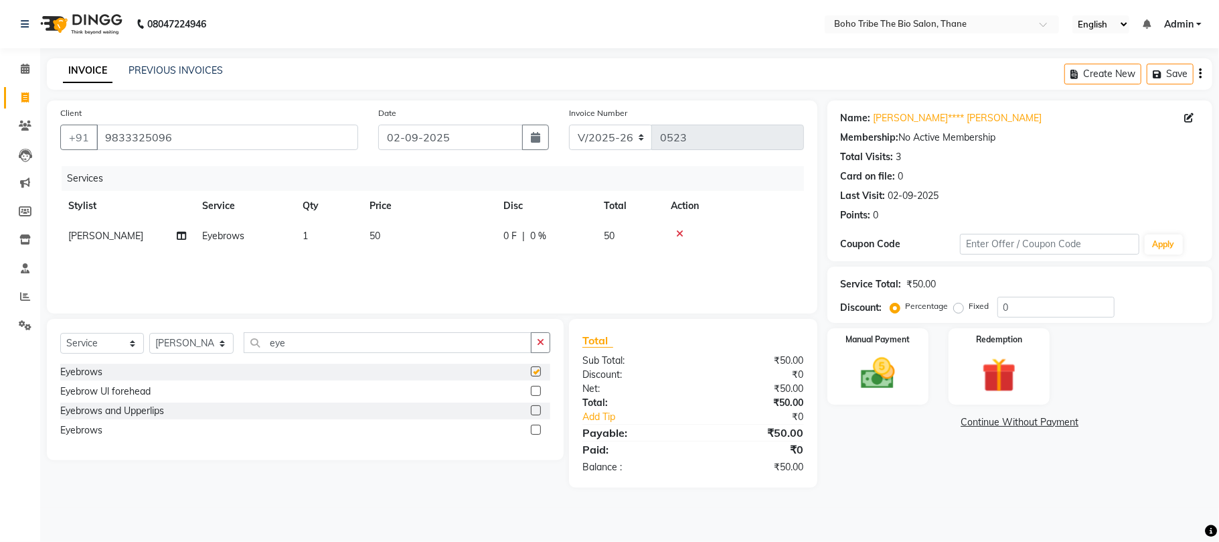
checkbox input "false"
click at [884, 380] on img at bounding box center [878, 374] width 58 height 42
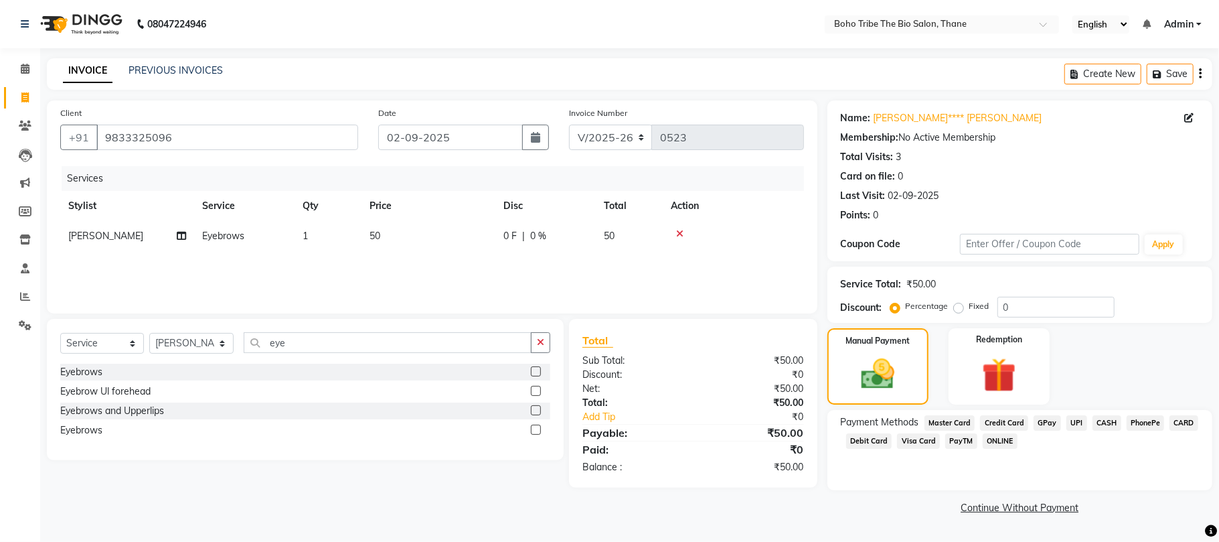
click at [1045, 424] on span "GPay" at bounding box center [1047, 422] width 27 height 15
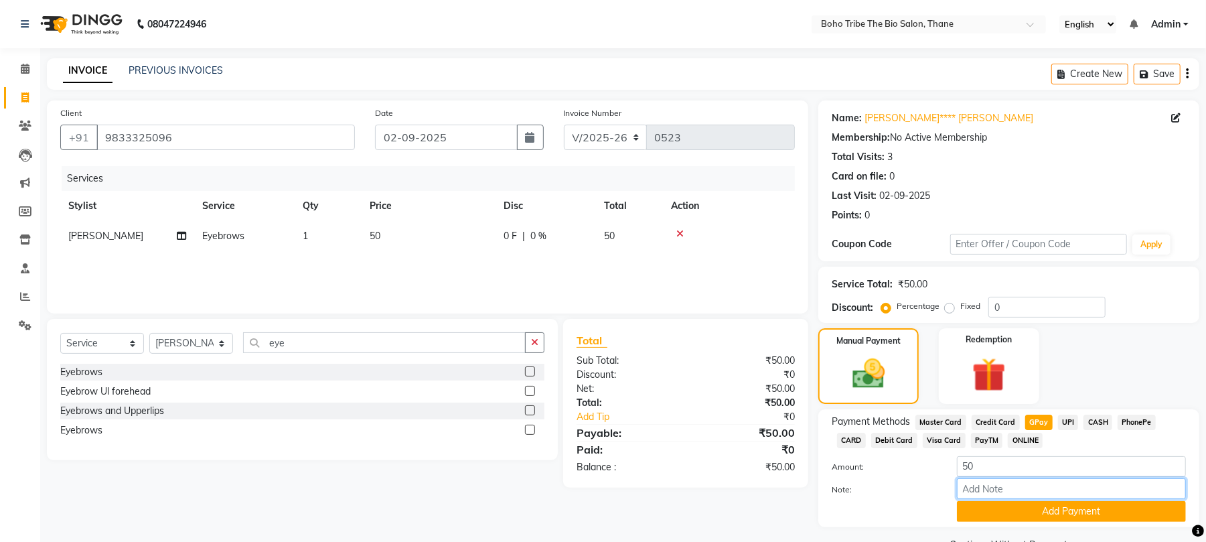
click at [1005, 488] on input "Note:" at bounding box center [1071, 488] width 229 height 21
type input "Thanks For Choosing Boho Tribe the Bio salon"
click at [1022, 518] on button "Add Payment" at bounding box center [1071, 511] width 229 height 21
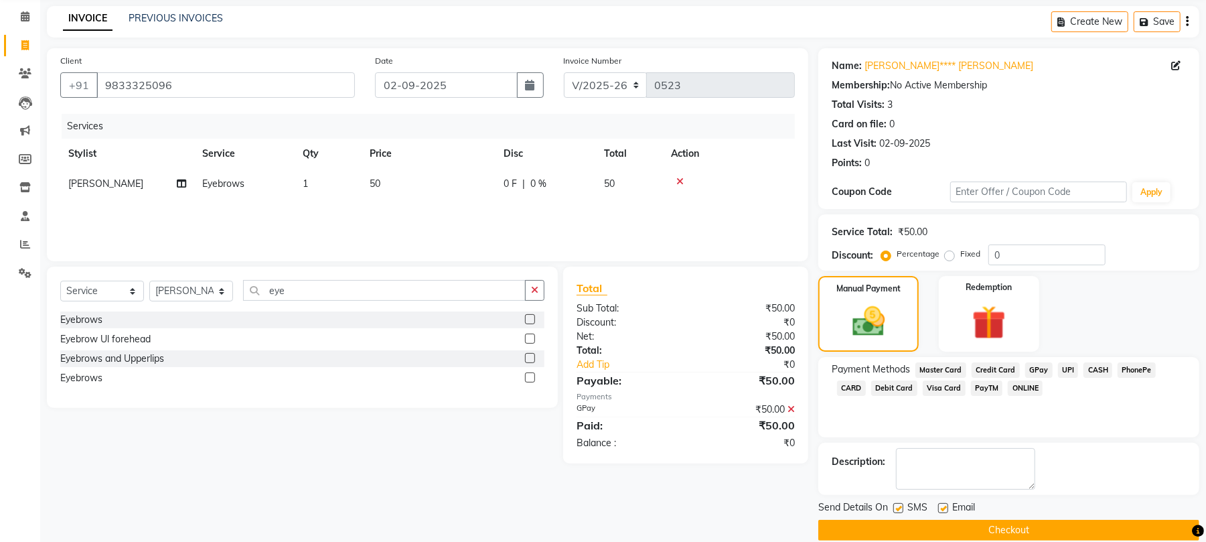
scroll to position [72, 0]
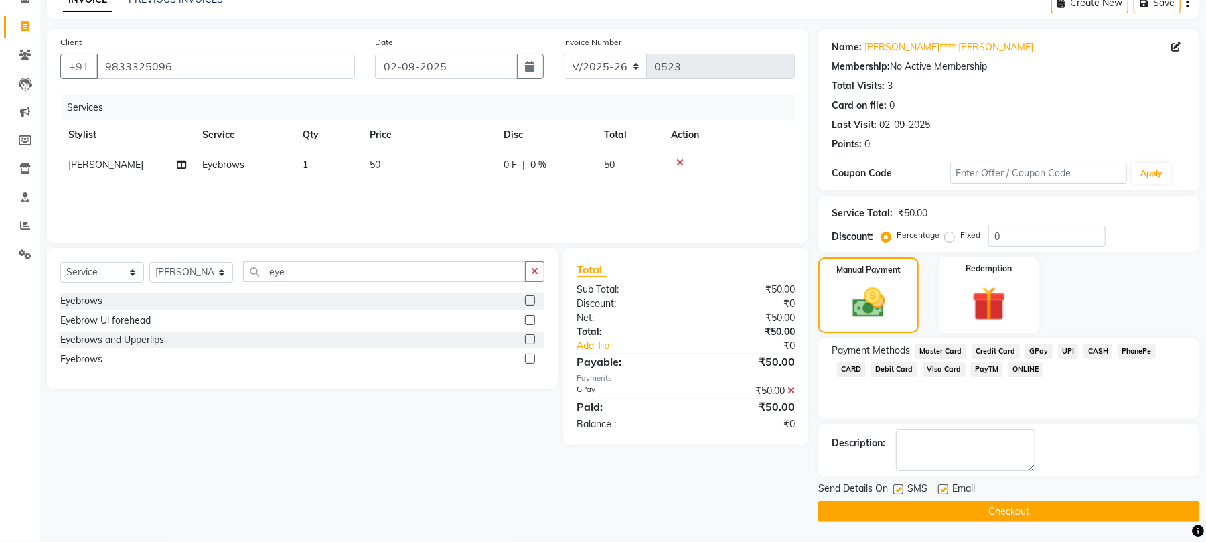
click at [951, 507] on button "Checkout" at bounding box center [1008, 511] width 381 height 21
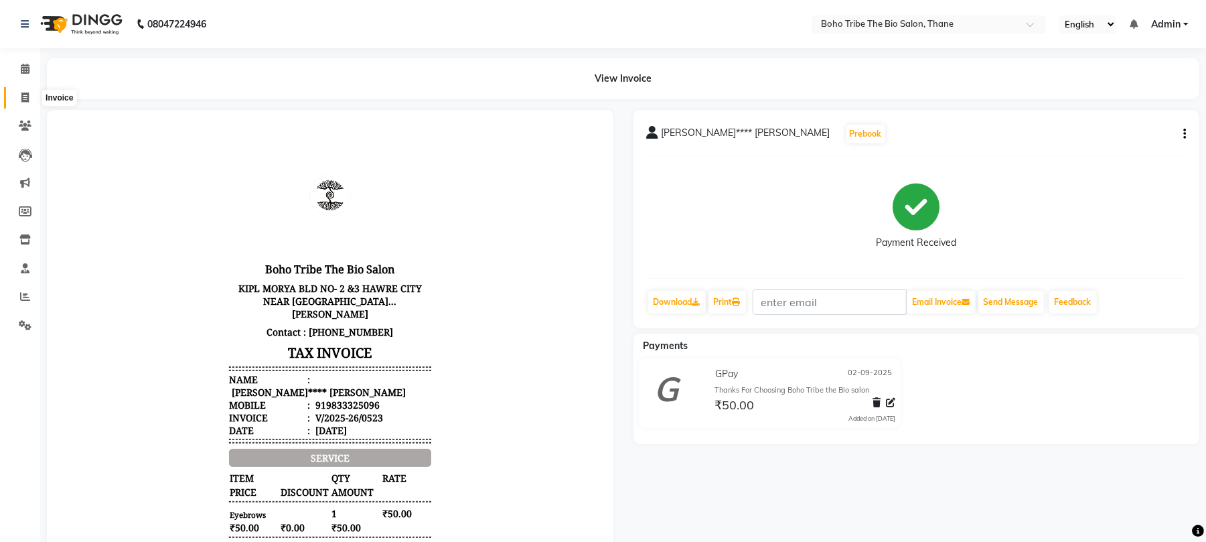
click at [21, 97] on icon at bounding box center [24, 97] width 7 height 10
select select "service"
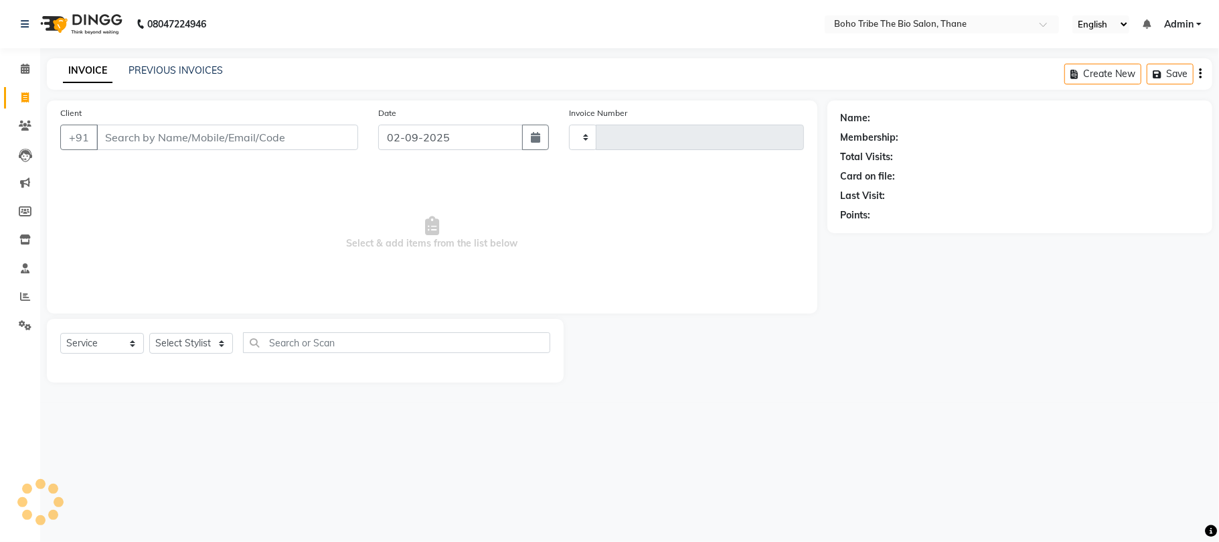
type input "0524"
select select "7406"
click at [164, 64] on link "PREVIOUS INVOICES" at bounding box center [176, 70] width 94 height 12
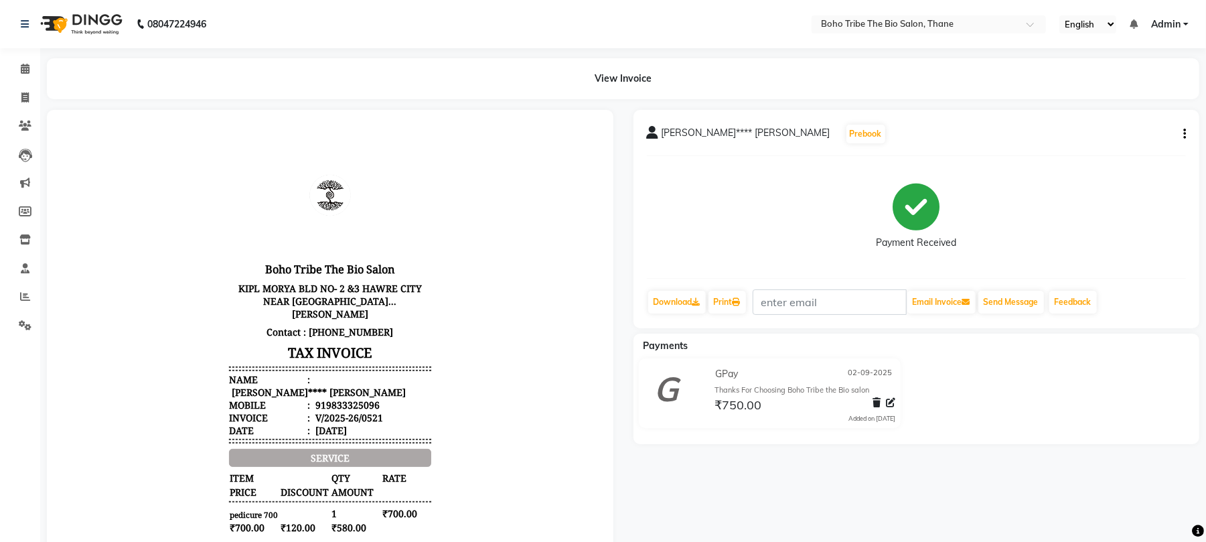
click at [1183, 135] on icon "button" at bounding box center [1184, 134] width 3 height 1
click at [1099, 143] on div "Edit Invoice" at bounding box center [1117, 150] width 92 height 17
select select "service"
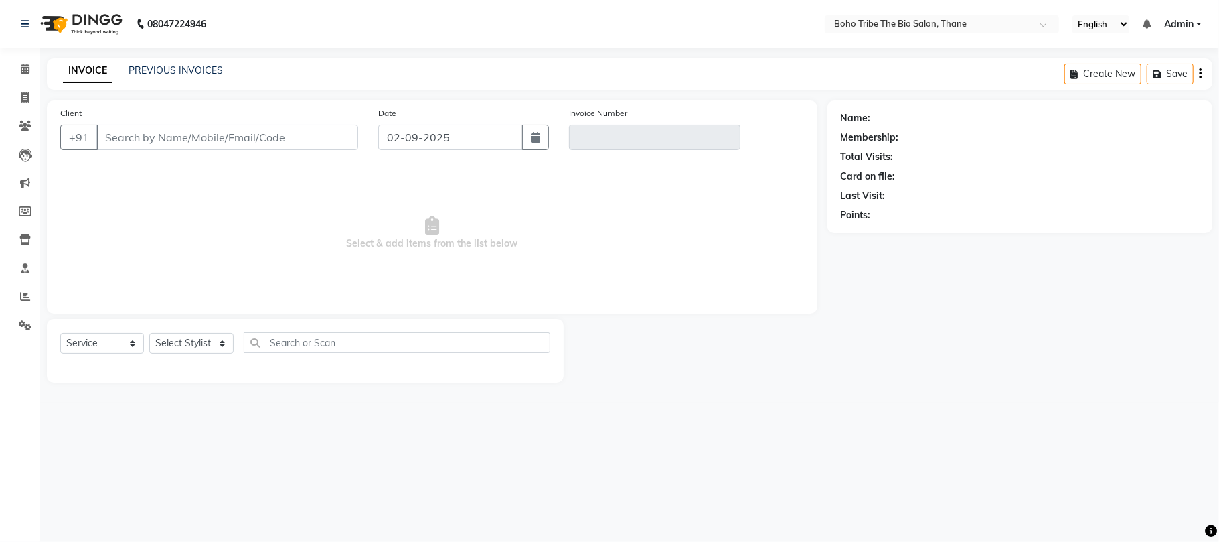
type input "9833325096"
type input "V/2025-26/0521"
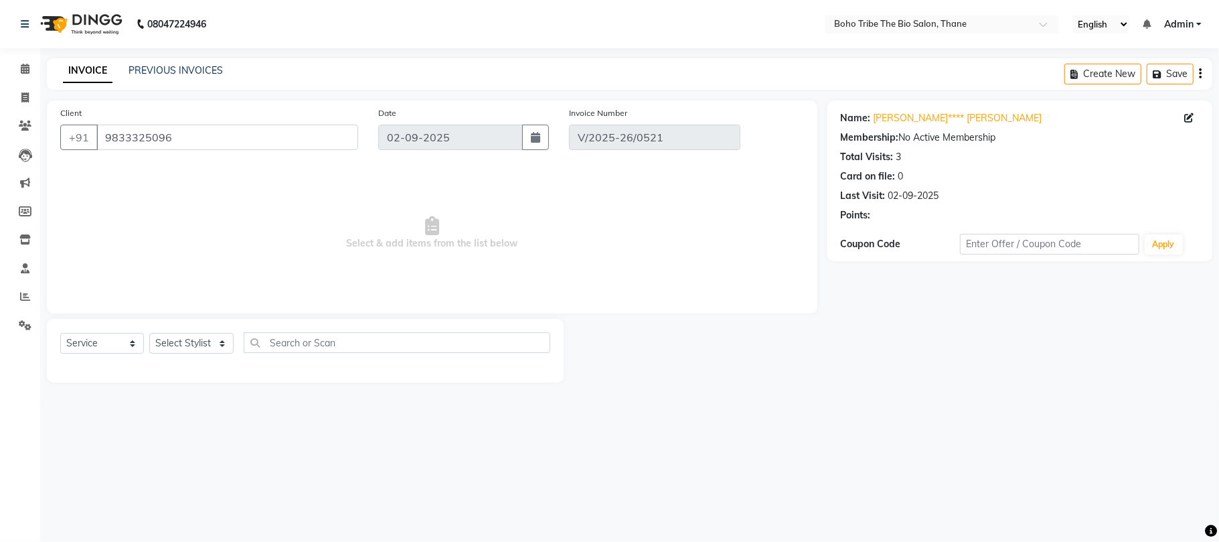
select select "select"
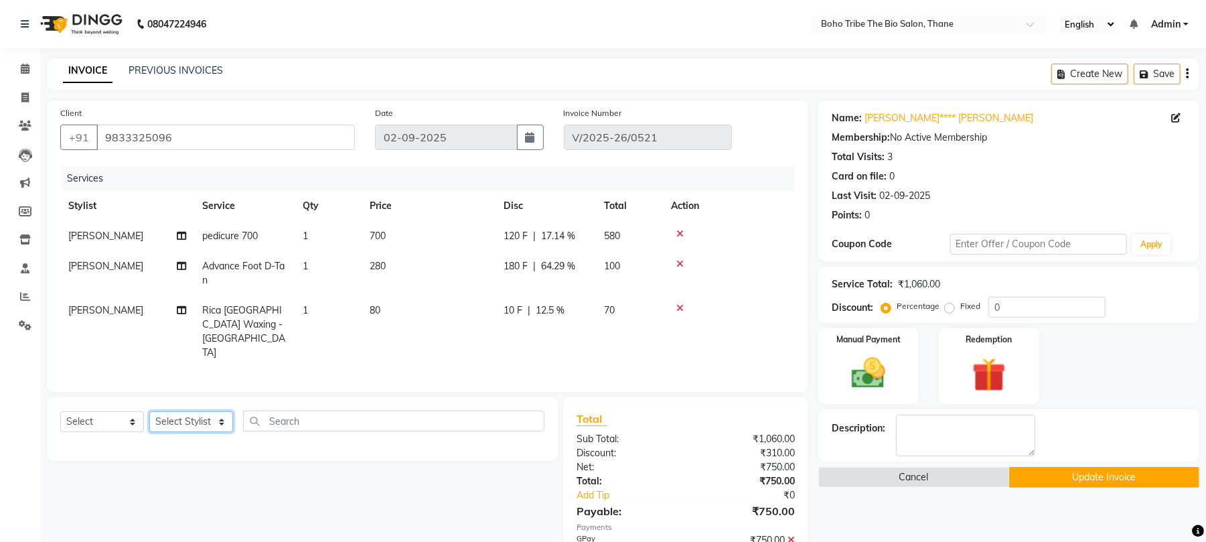
click at [212, 411] on select "Select Stylist [PERSON_NAME] [PERSON_NAME] [PERSON_NAME] [PERSON_NAME] Kuril [P…" at bounding box center [191, 421] width 84 height 21
select select "68789"
click at [149, 411] on select "Select Stylist [PERSON_NAME] [PERSON_NAME] [PERSON_NAME] [PERSON_NAME] Kuril [P…" at bounding box center [191, 421] width 84 height 21
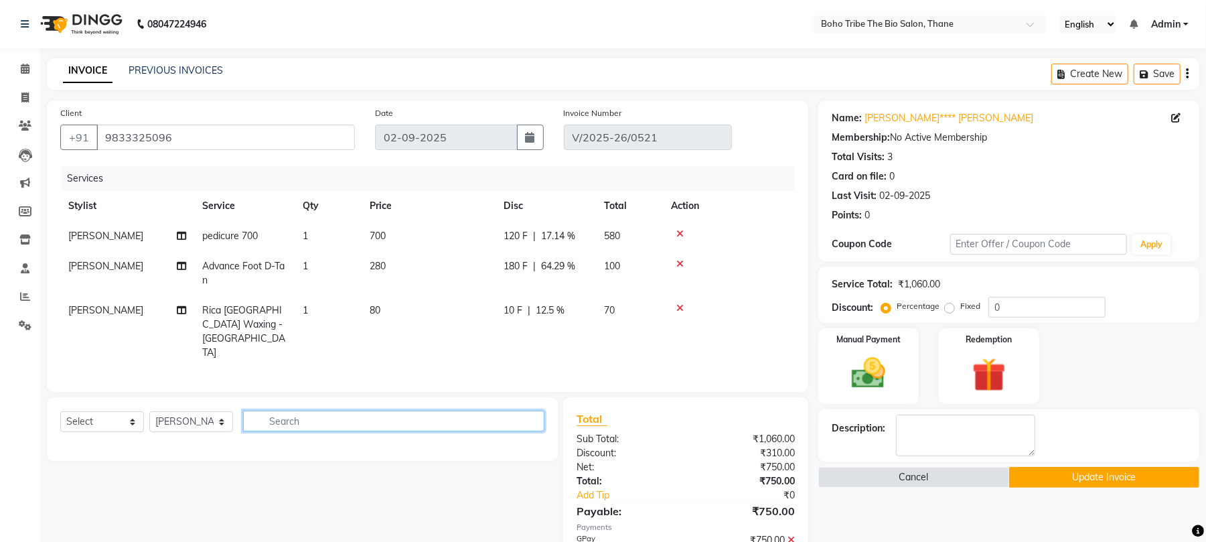
click at [307, 410] on input "text" at bounding box center [393, 420] width 301 height 21
type input "e"
click at [390, 410] on input "text" at bounding box center [393, 420] width 301 height 21
click at [442, 479] on div "Select Service Product Membership Package Voucher Prepaid Gift Card Select Styl…" at bounding box center [297, 495] width 521 height 197
click at [375, 410] on input "eyebrowws" at bounding box center [384, 420] width 283 height 21
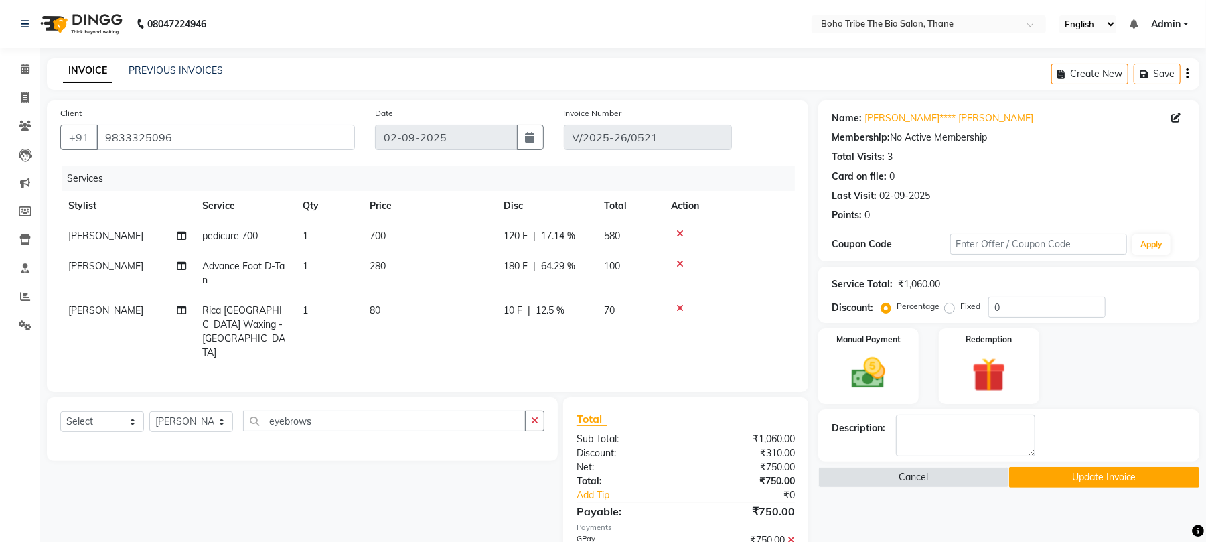
click at [364, 458] on div "Select Service Product Membership Package Voucher Prepaid Gift Card Select Styl…" at bounding box center [297, 495] width 521 height 197
click at [347, 410] on input "eyebrows" at bounding box center [384, 420] width 283 height 21
type input "eye"
